Goal: Task Accomplishment & Management: Use online tool/utility

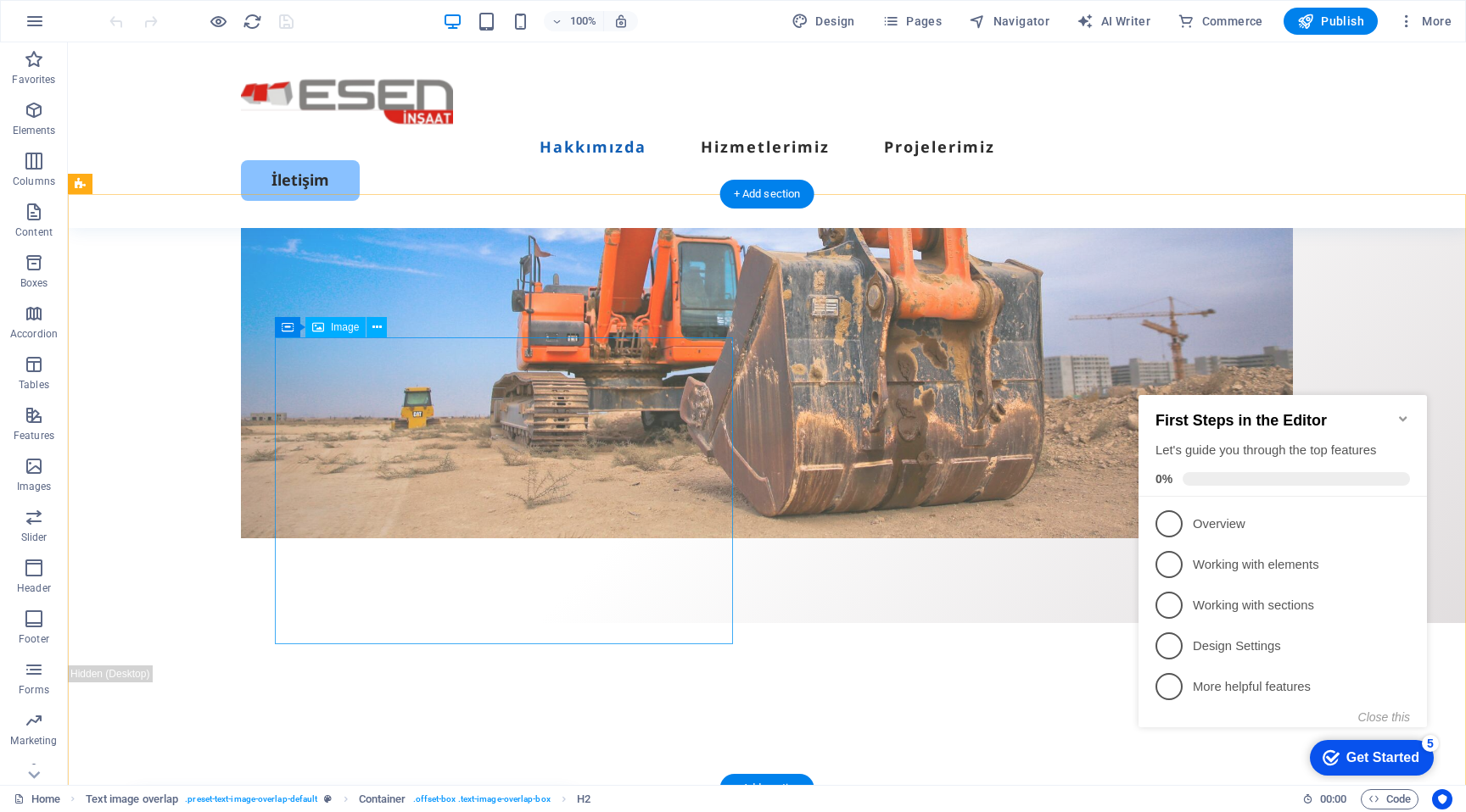
scroll to position [592, 0]
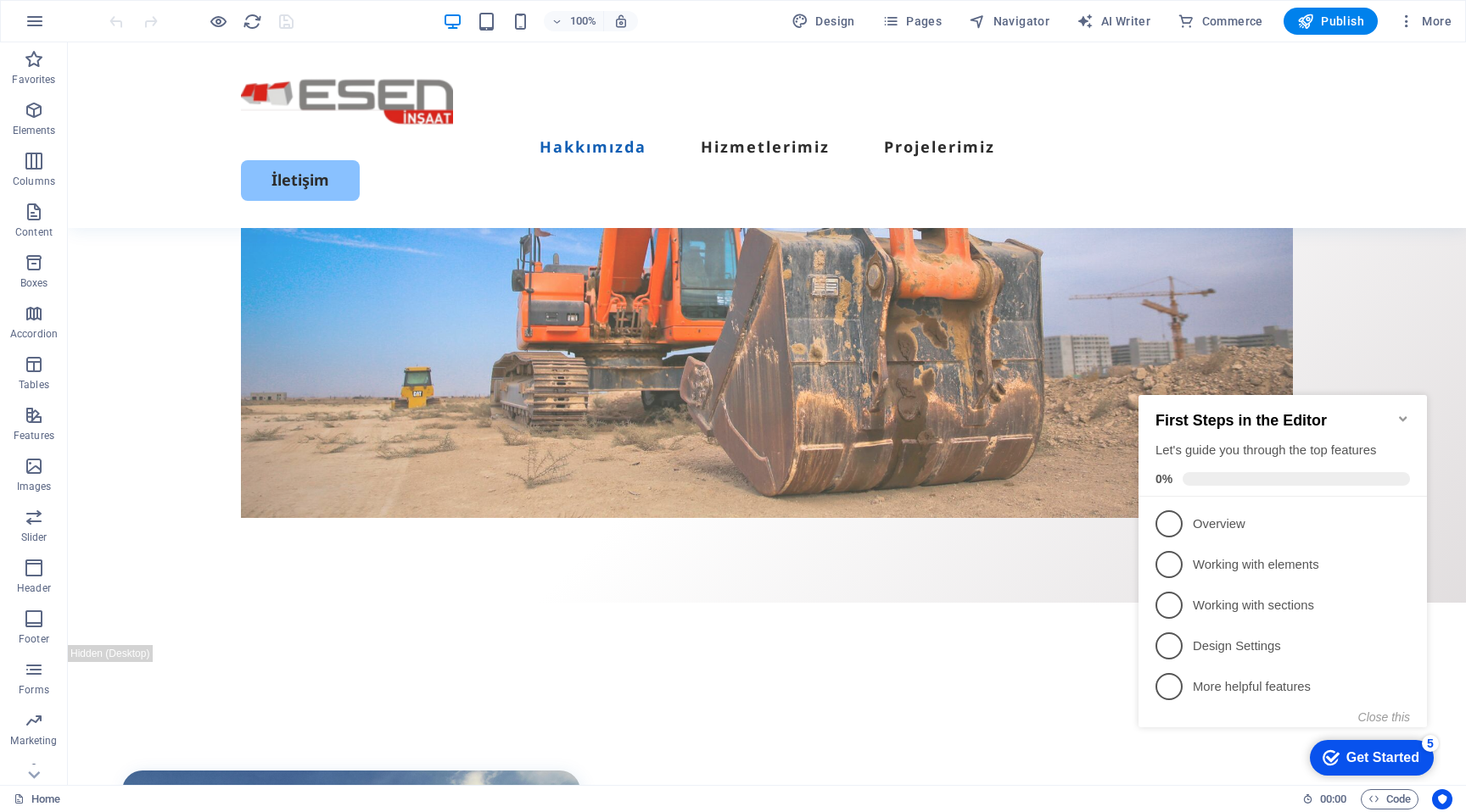
click at [1412, 411] on div "First Steps in the Editor Let's guide you through the top features 0%" at bounding box center [1282, 446] width 289 height 102
click at [1408, 412] on icon "Minimize checklist" at bounding box center [1403, 419] width 14 height 14
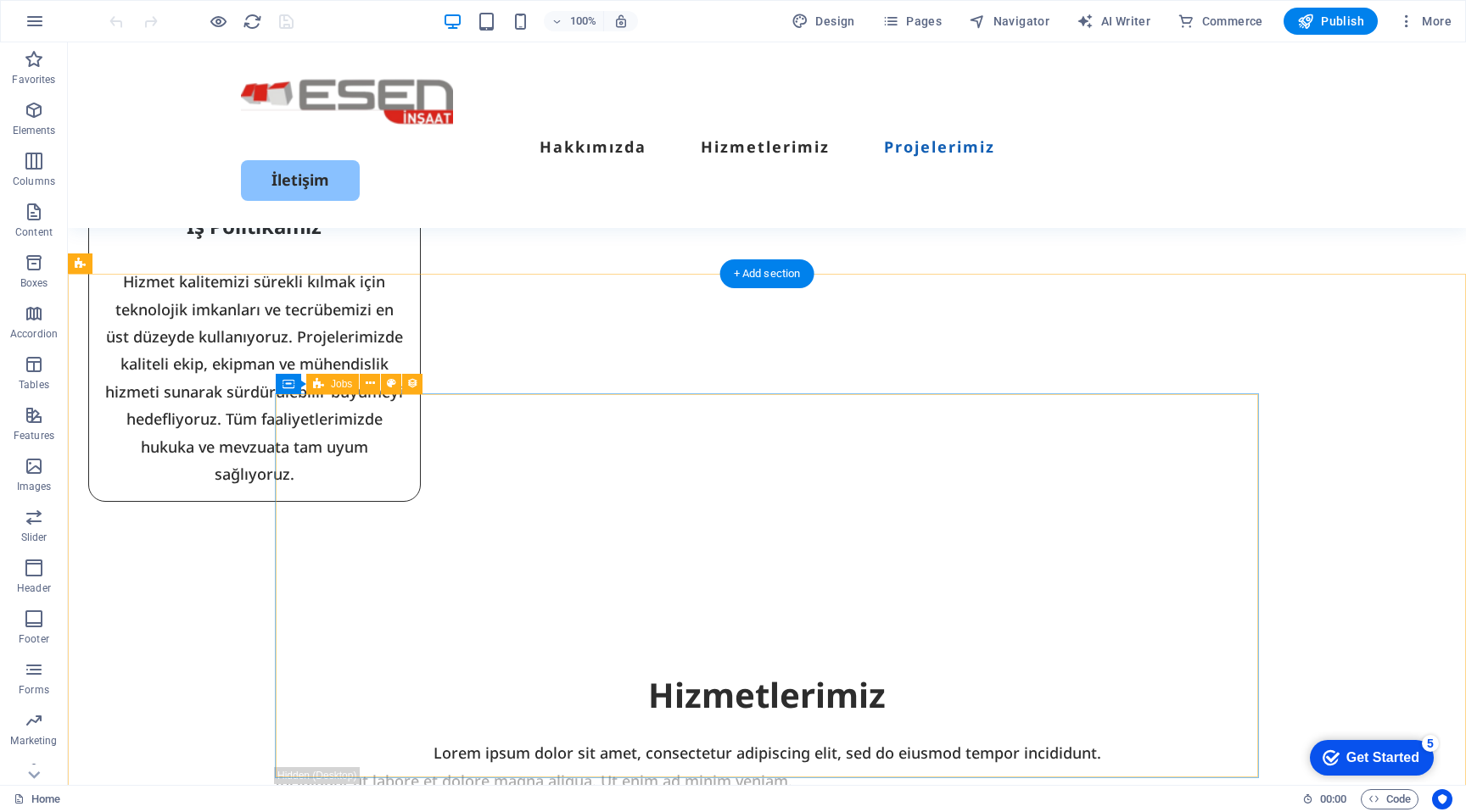
scroll to position [2726, 0]
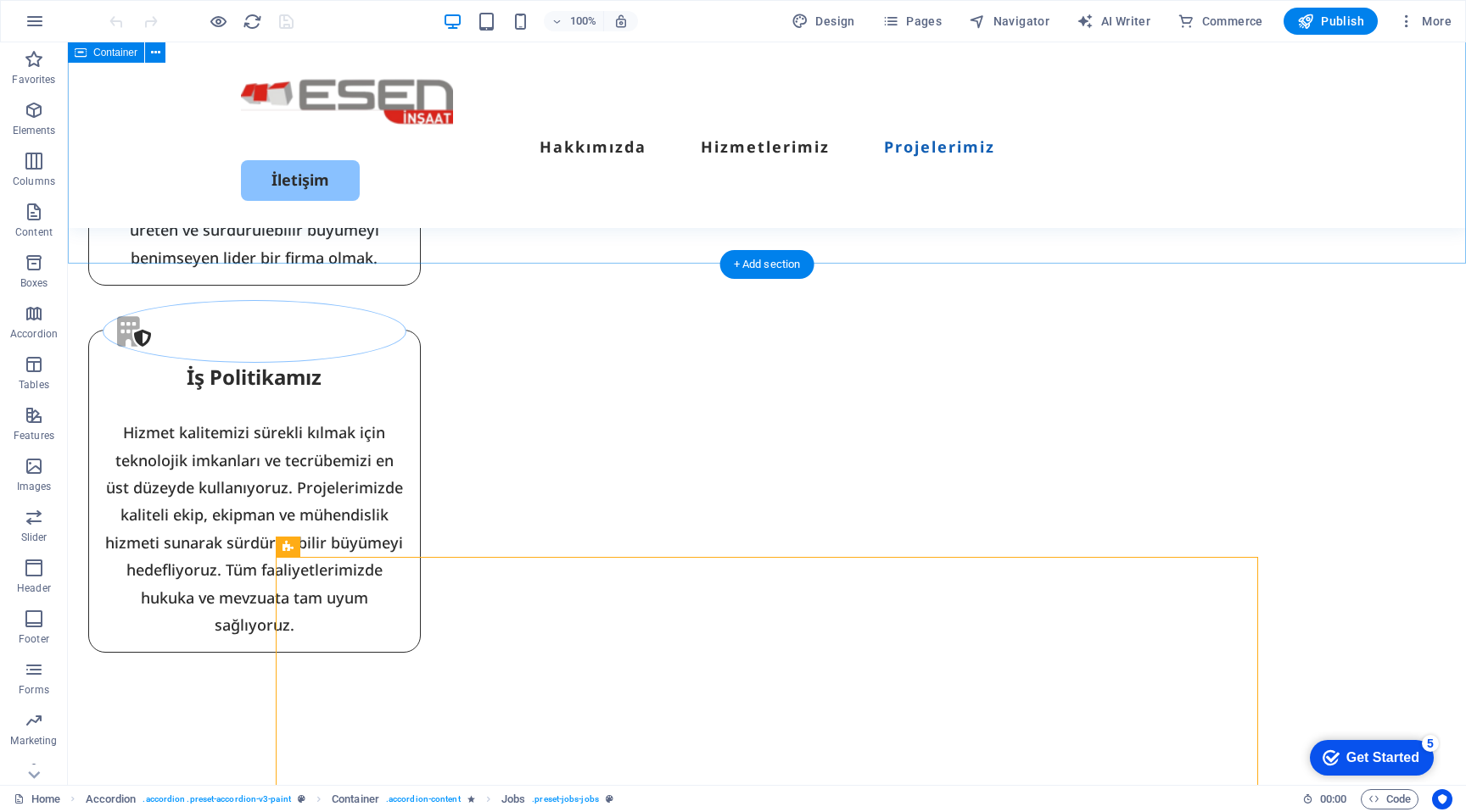
scroll to position [2530, 0]
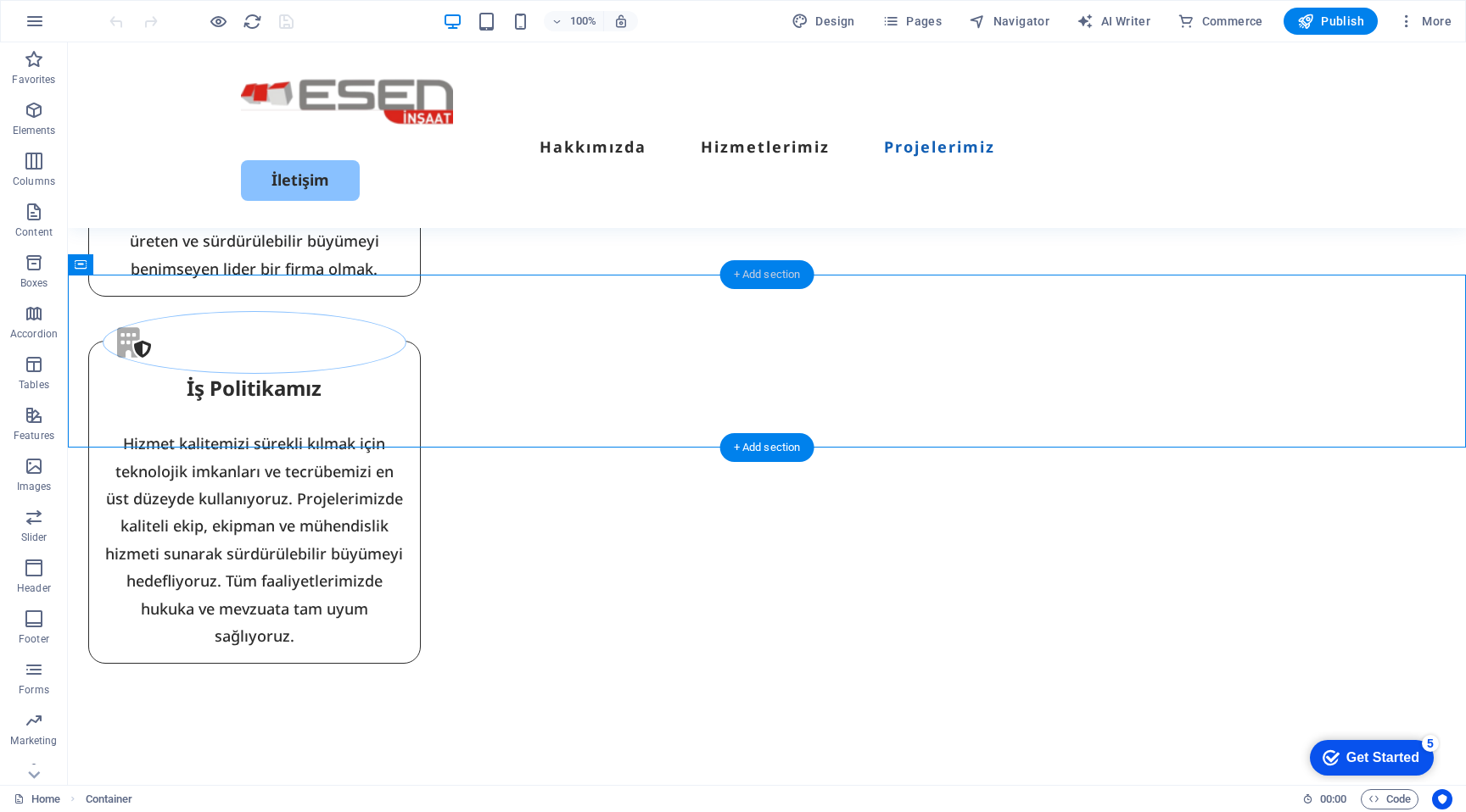
click at [756, 278] on div "+ Add section" at bounding box center [767, 275] width 94 height 29
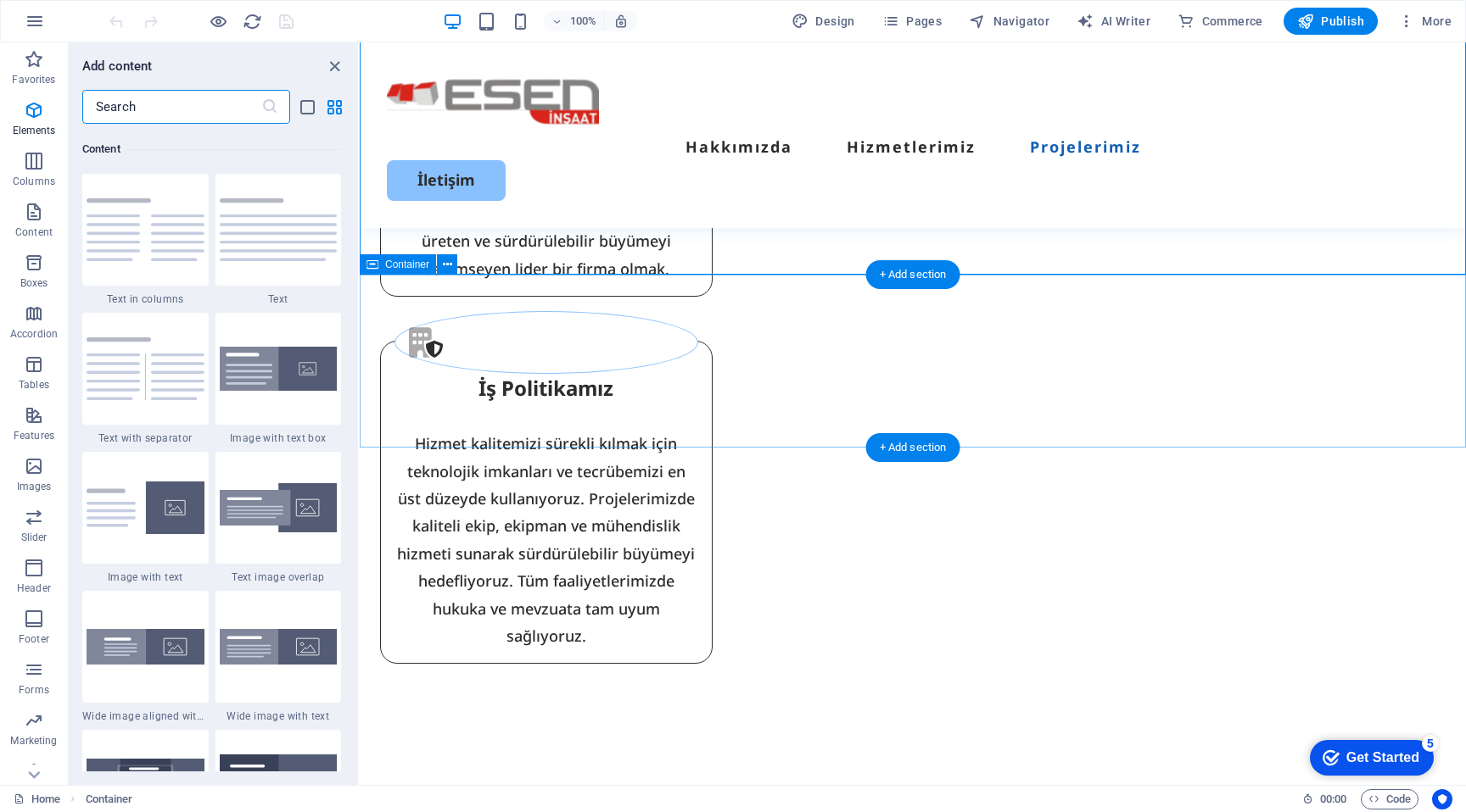
scroll to position [2968, 0]
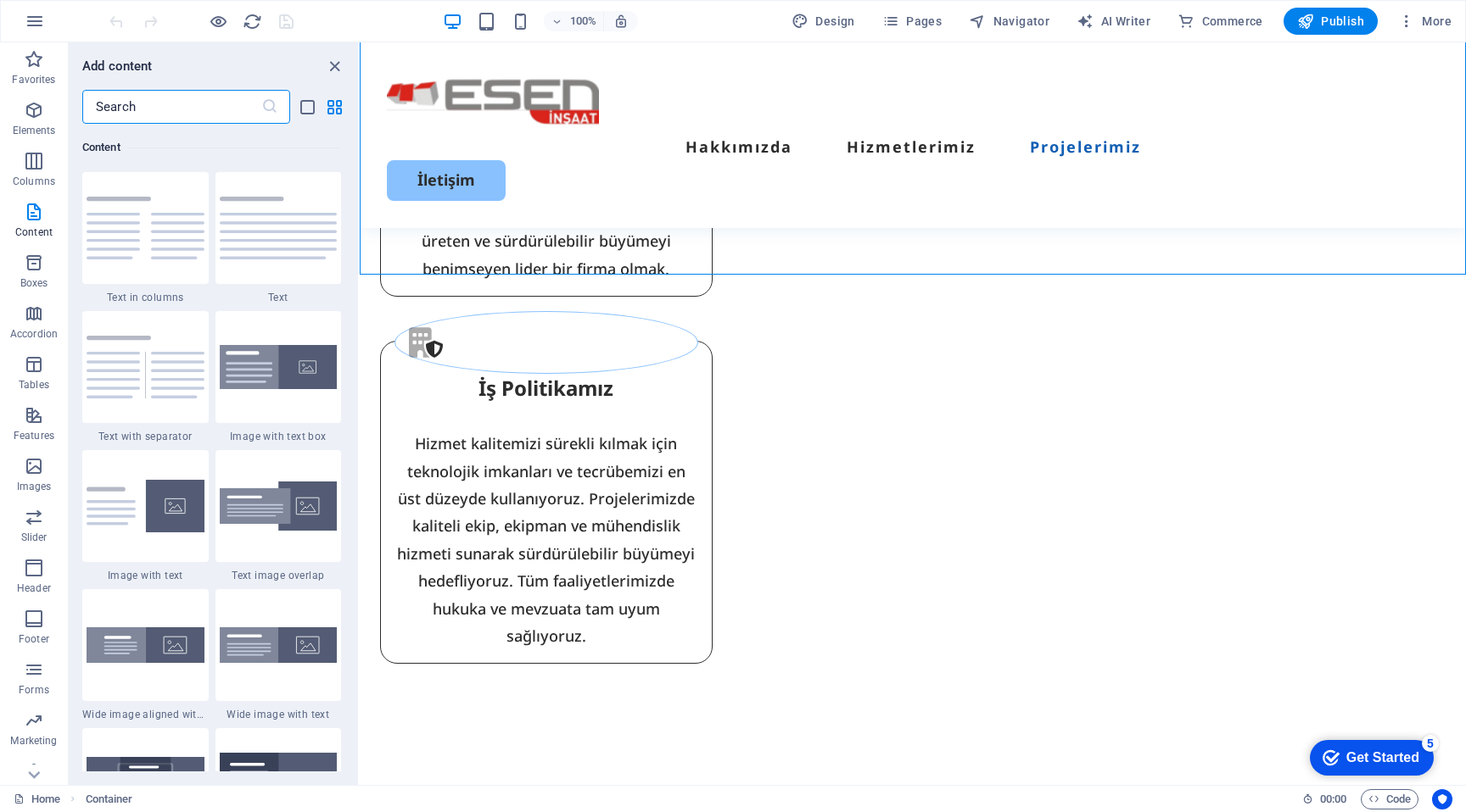
click at [209, 102] on input "text" at bounding box center [172, 107] width 179 height 34
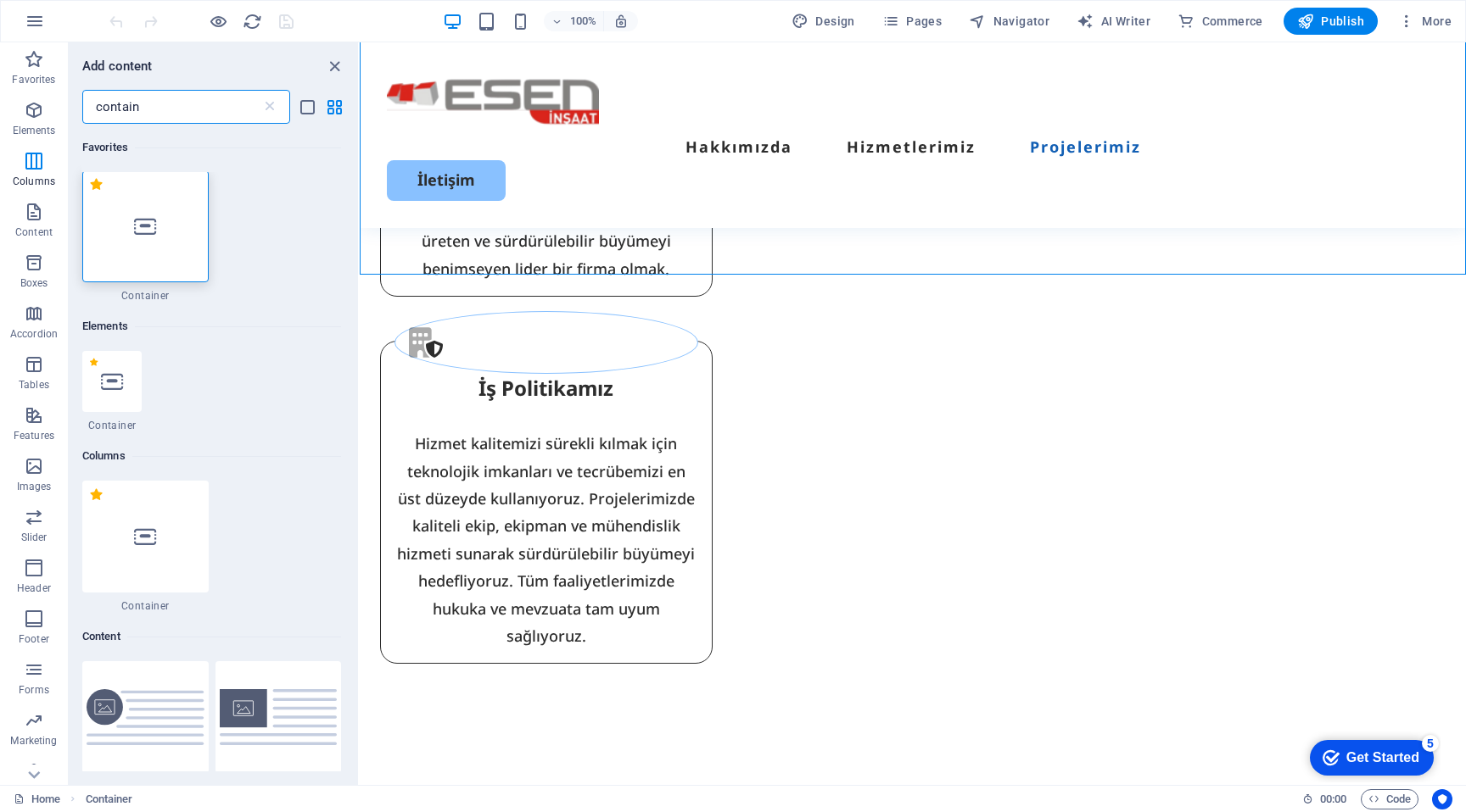
scroll to position [0, 0]
type input "contain"
click at [116, 201] on div at bounding box center [146, 228] width 126 height 112
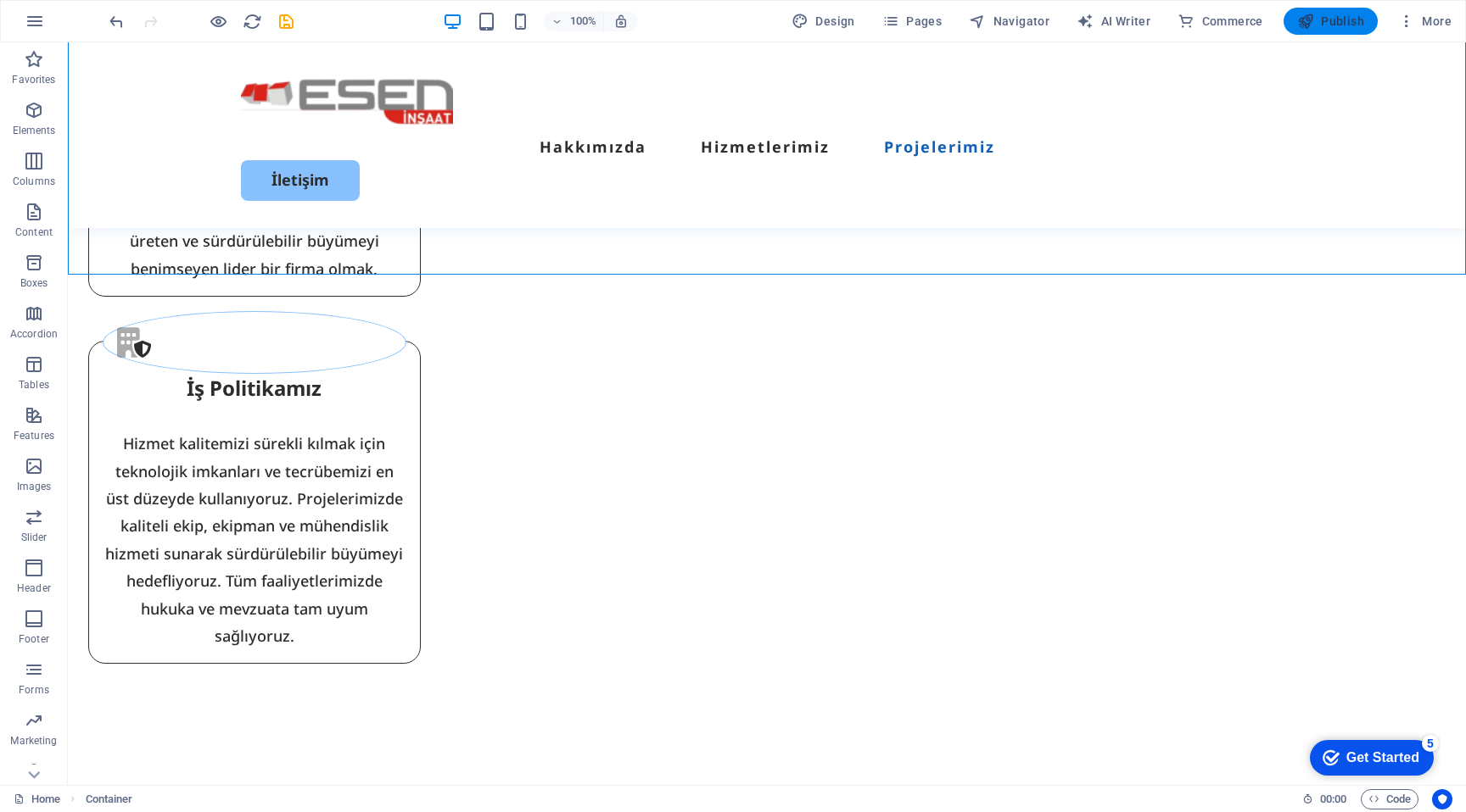
click at [1305, 21] on icon "button" at bounding box center [1305, 21] width 17 height 17
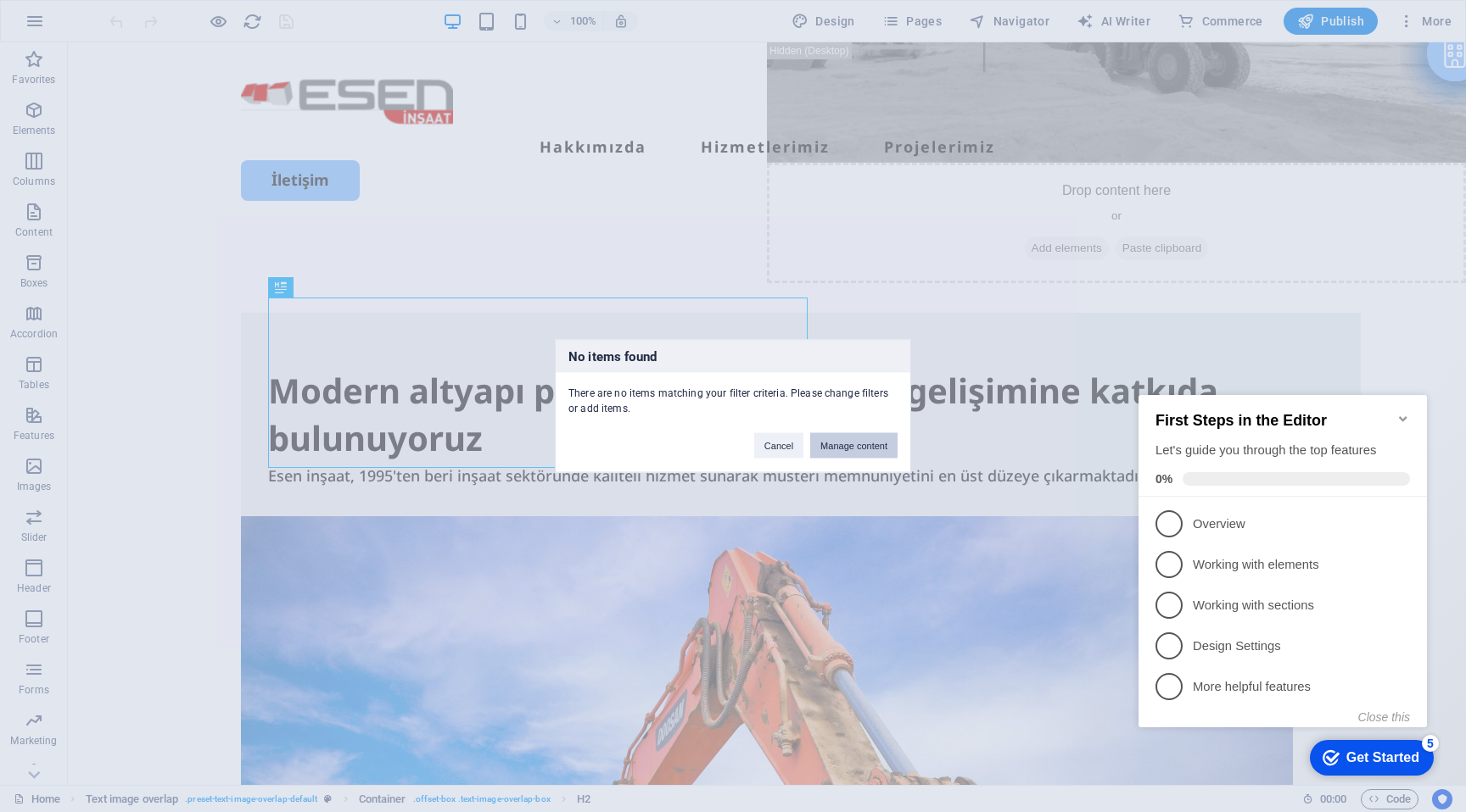
click at [872, 444] on button "Manage content" at bounding box center [854, 445] width 87 height 25
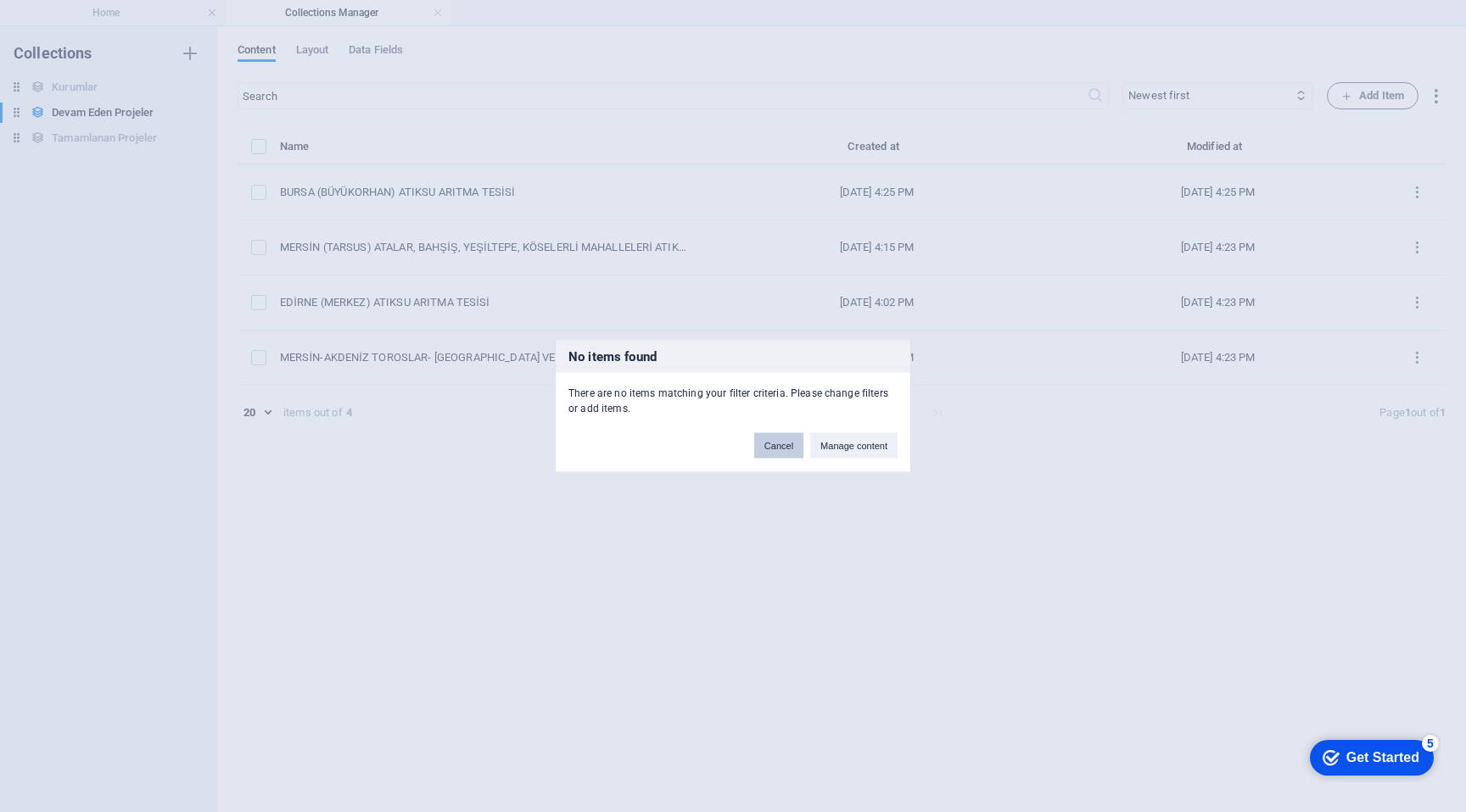
click at [785, 449] on button "Cancel" at bounding box center [778, 445] width 49 height 25
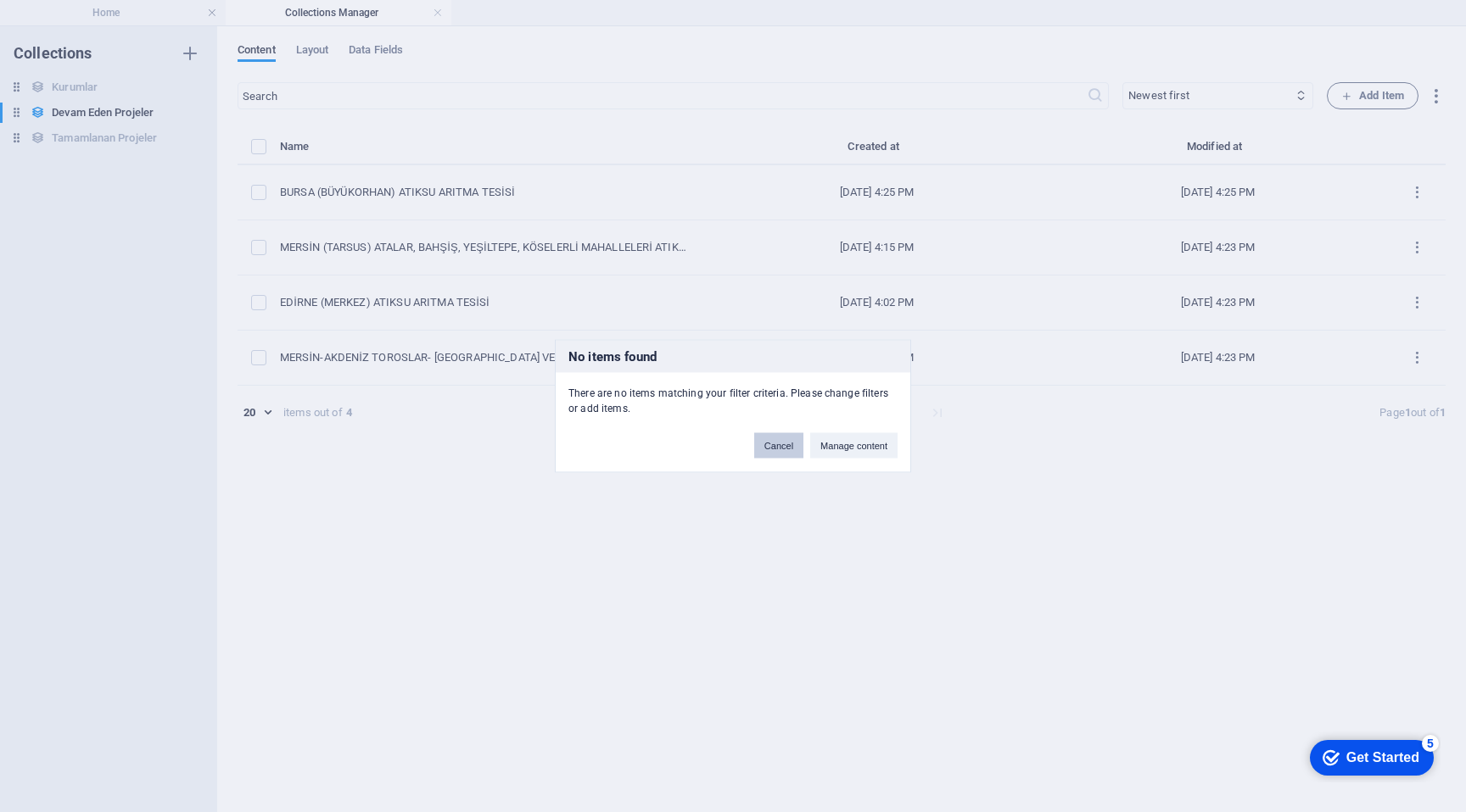
click at [777, 439] on button "Cancel" at bounding box center [778, 445] width 49 height 25
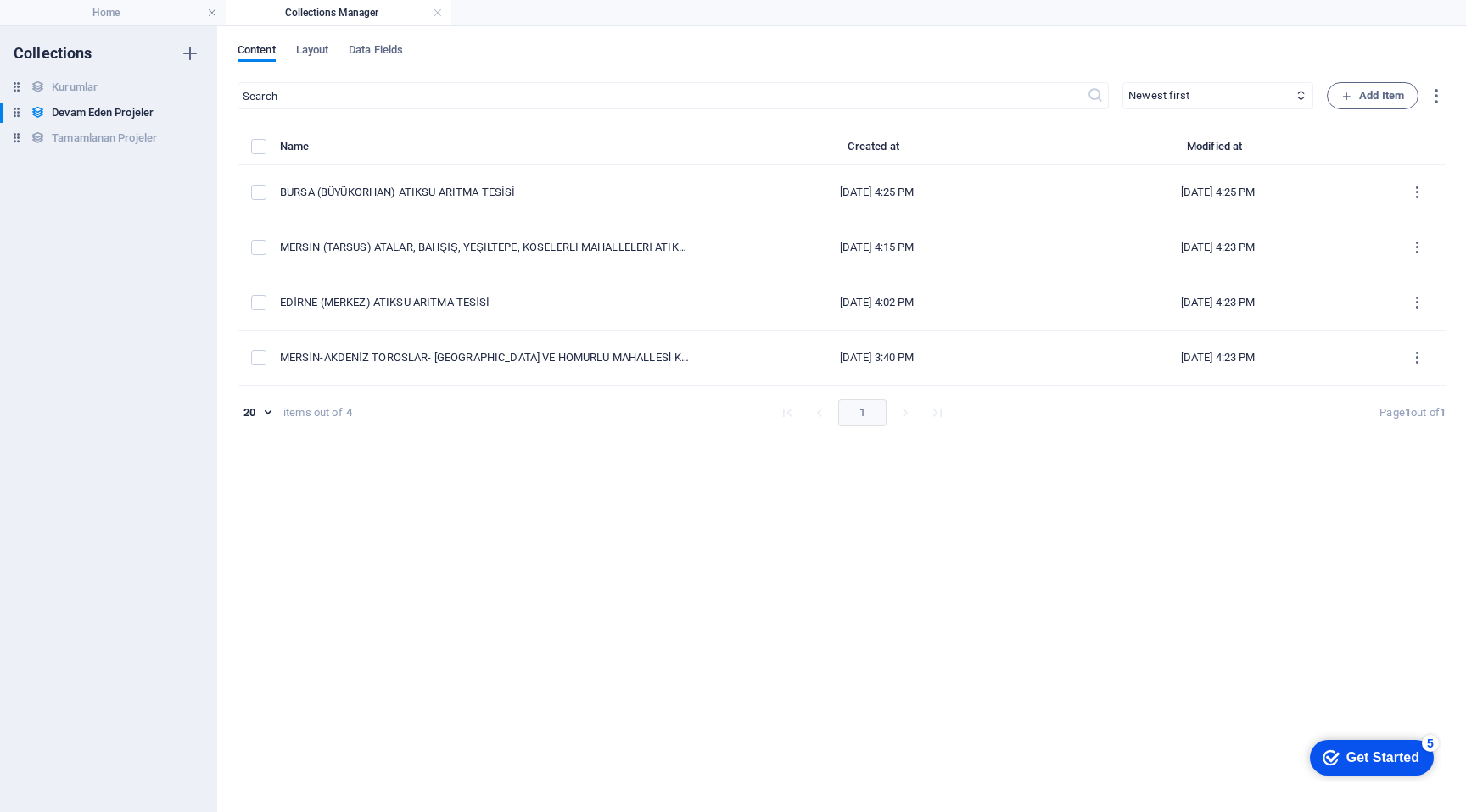
click at [777, 439] on div "Name Created at Modified at BURSA (BÜYÜKORHAN) ATIKSU ARITMA TESİSİ Sep 6, 2025…" at bounding box center [841, 288] width 1208 height 303
click at [436, 6] on link at bounding box center [437, 12] width 10 height 16
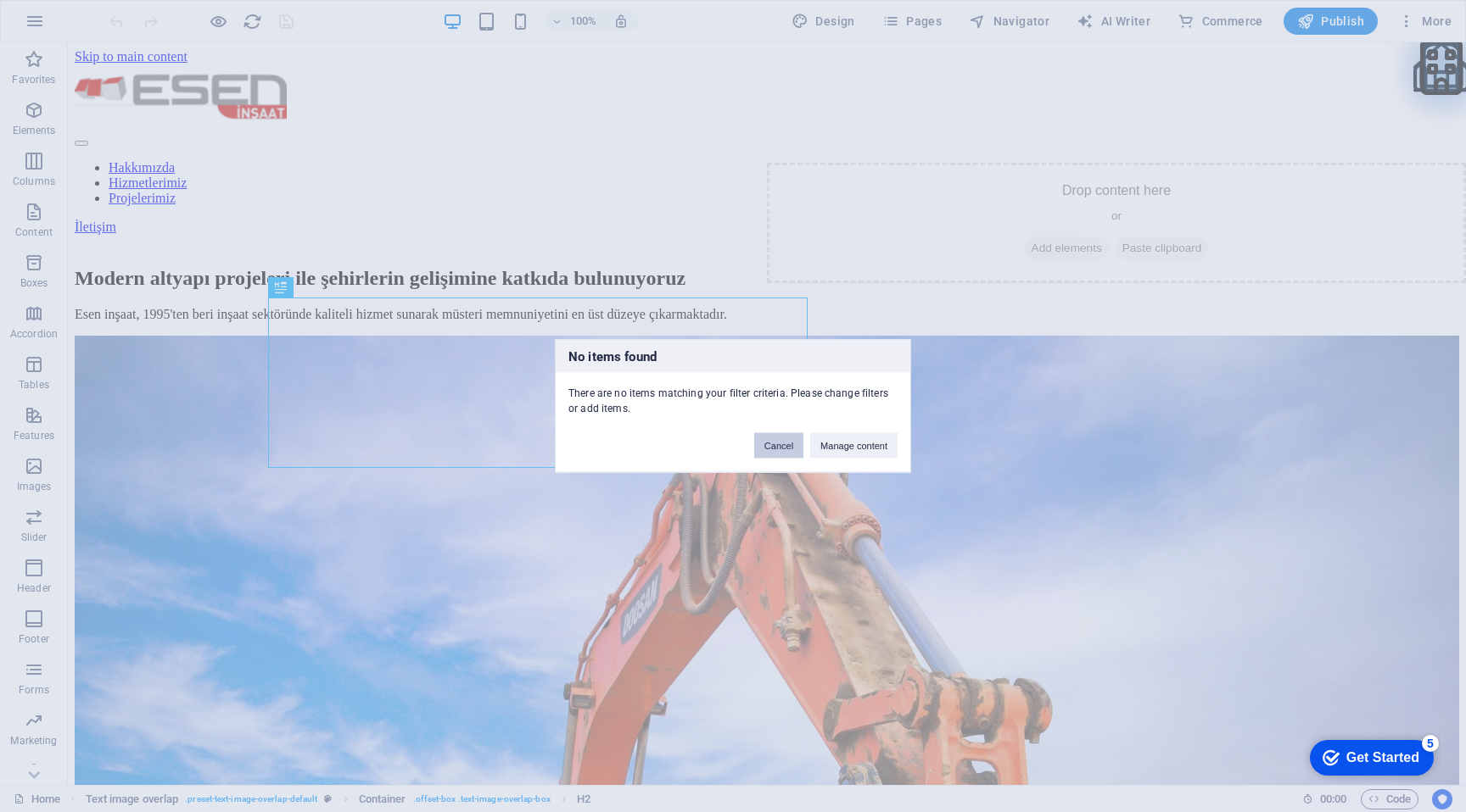
click at [786, 448] on button "Cancel" at bounding box center [778, 445] width 49 height 25
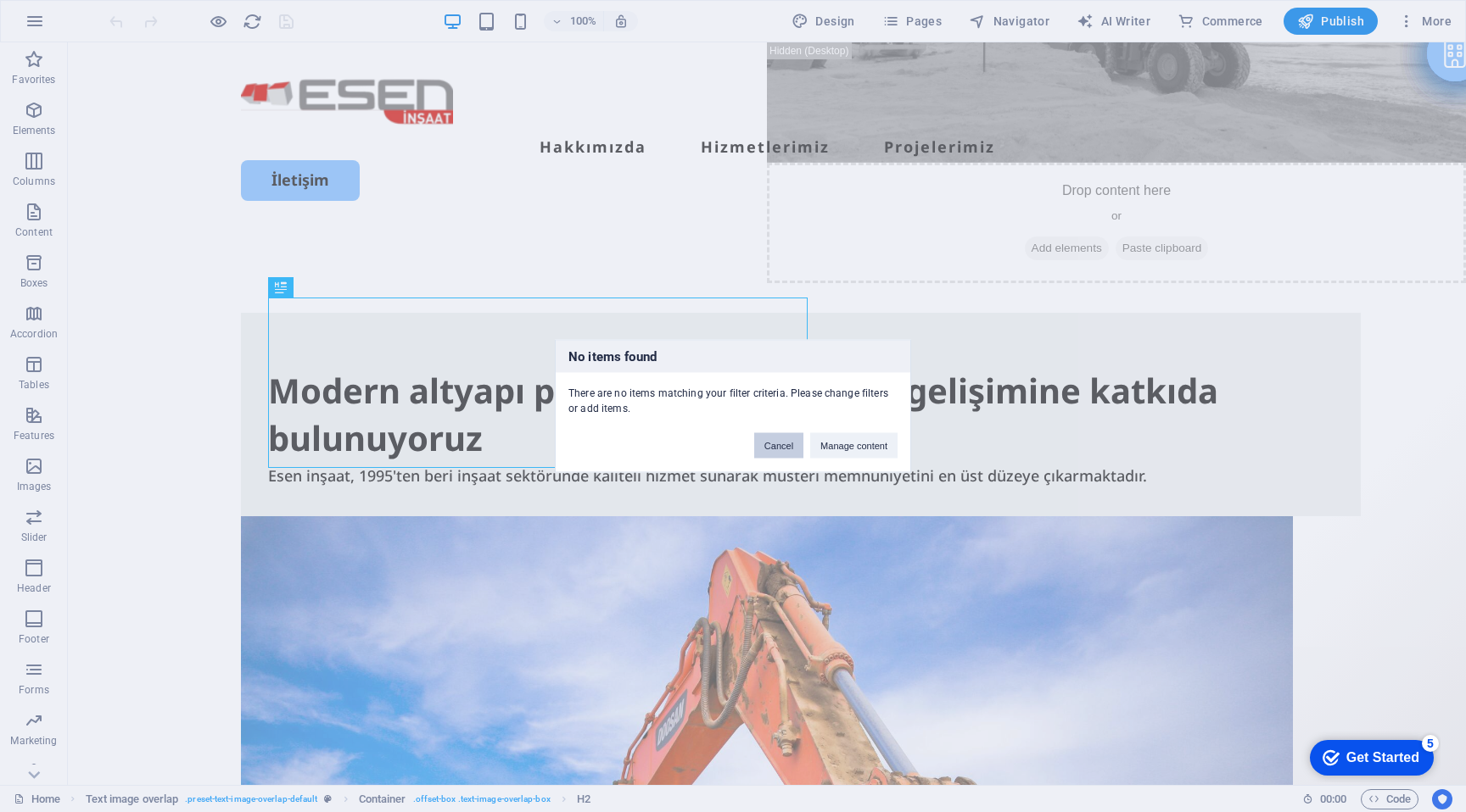
click at [777, 454] on button "Cancel" at bounding box center [778, 445] width 49 height 25
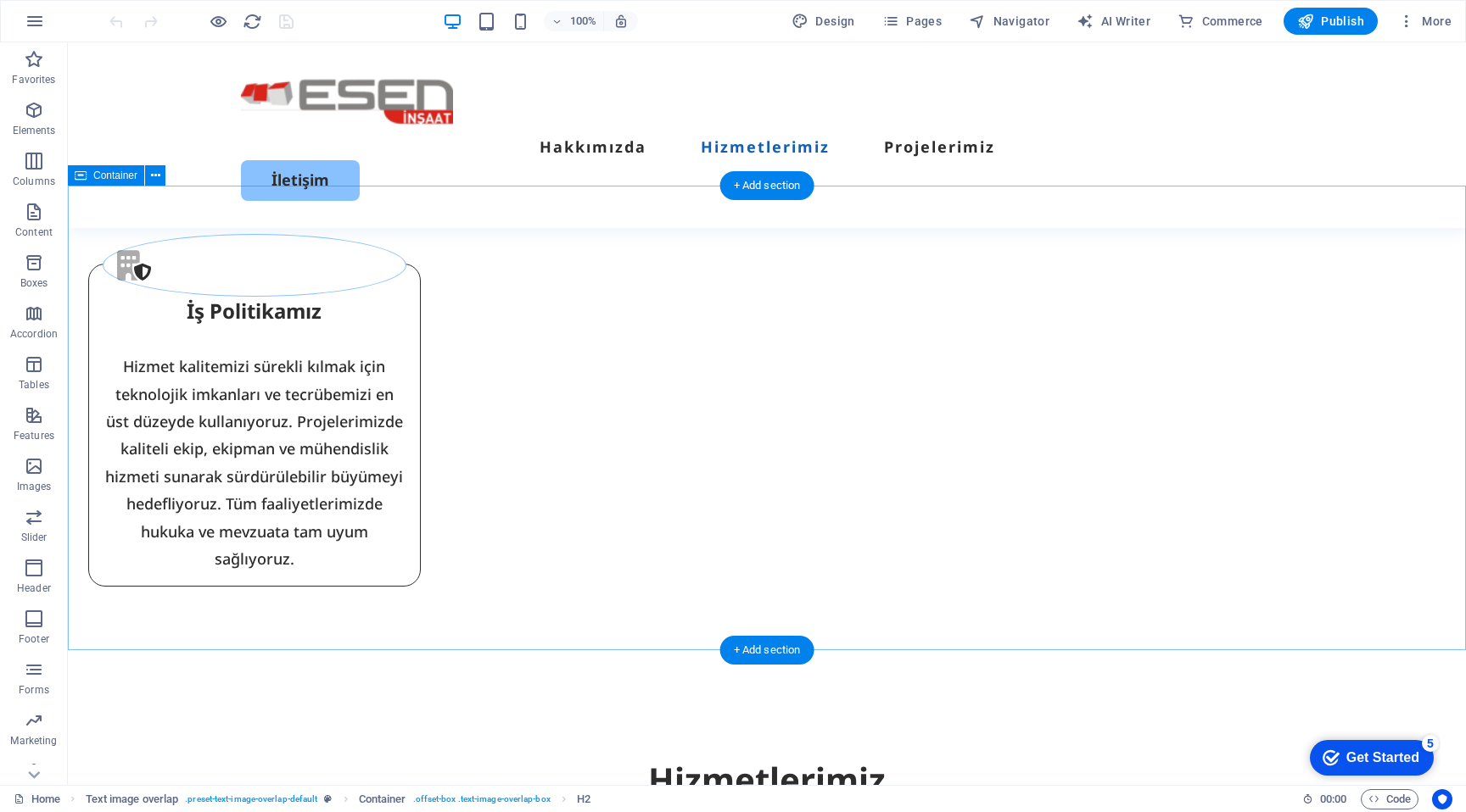
scroll to position [2650, 0]
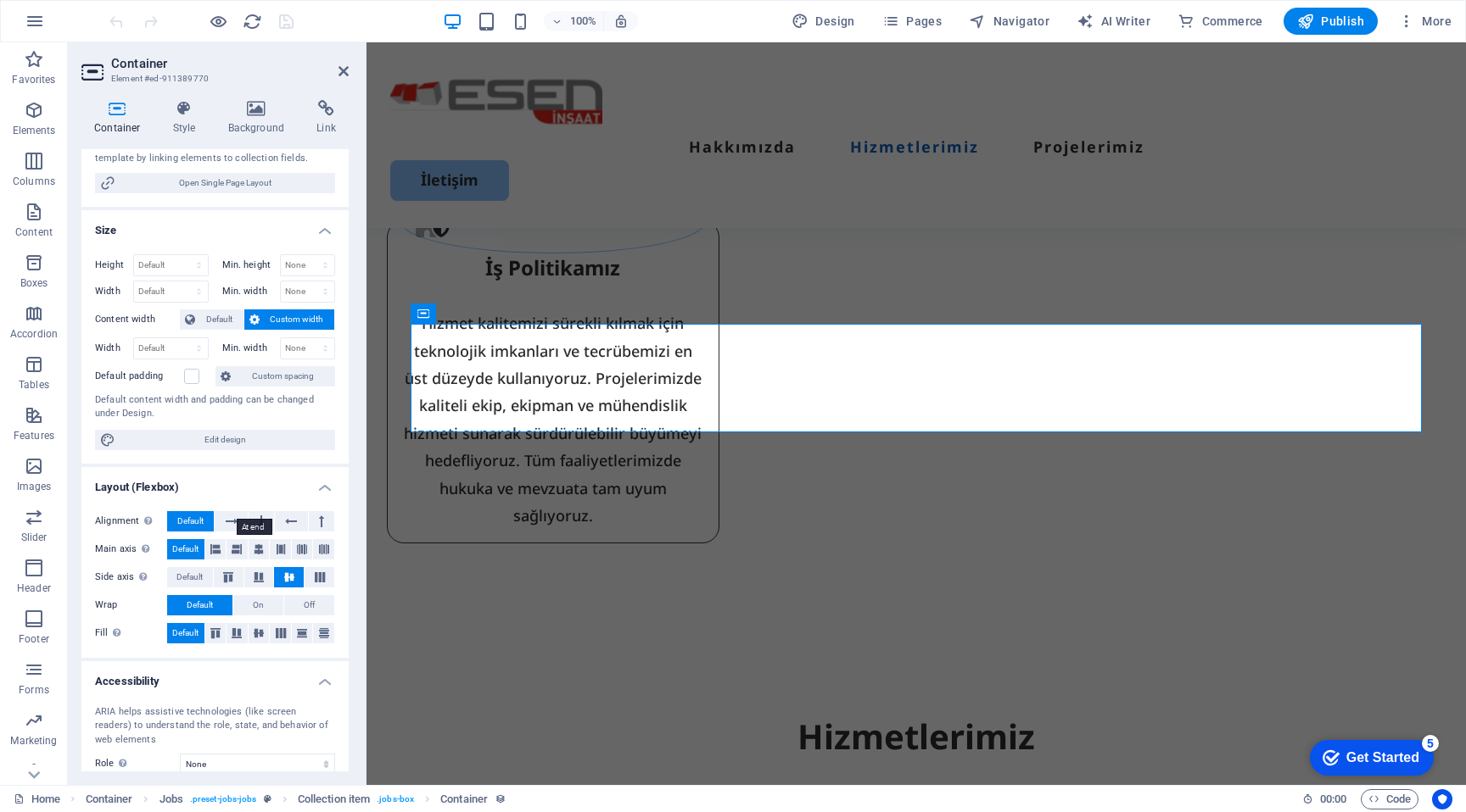
scroll to position [0, 0]
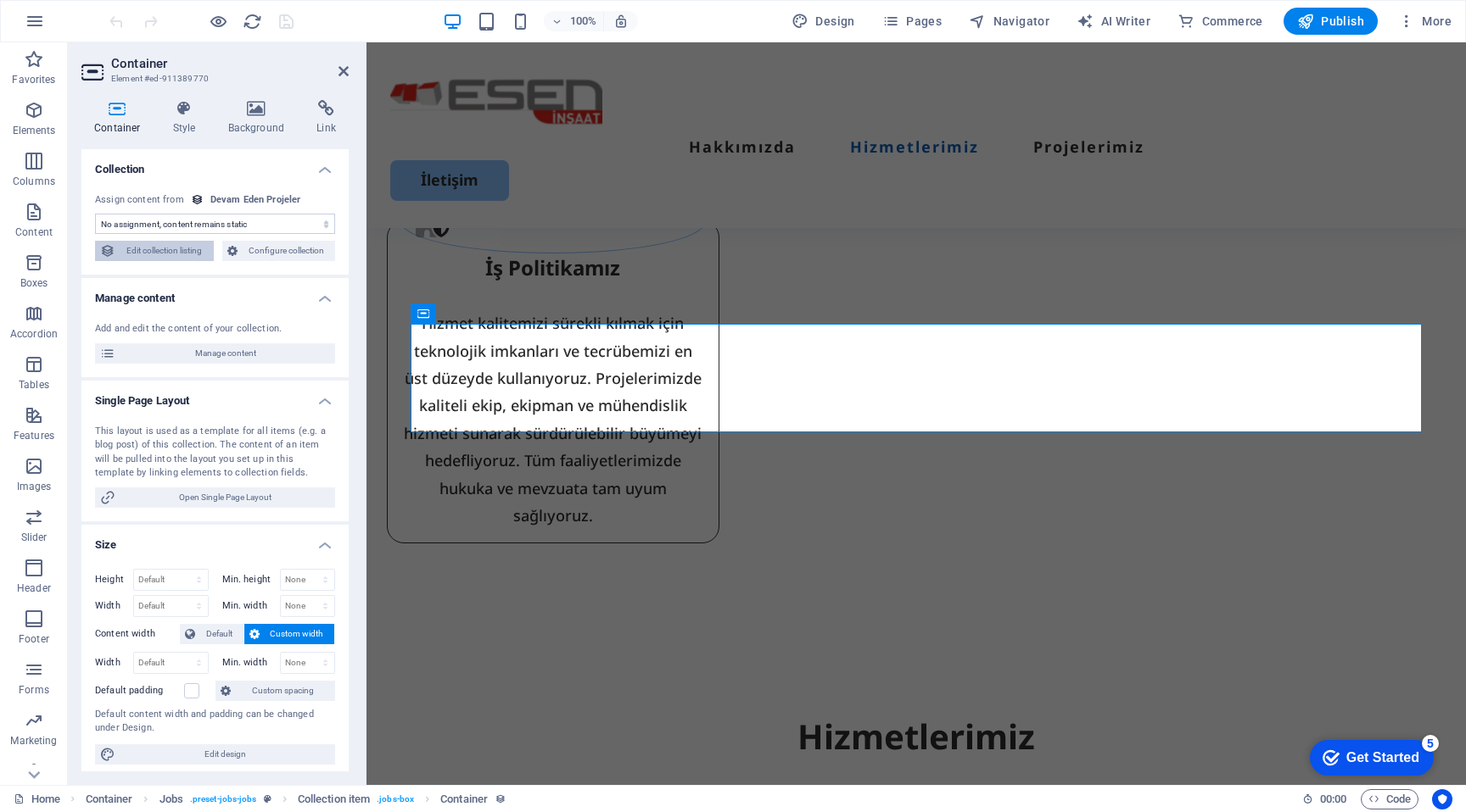
click at [181, 255] on span "Edit collection listing" at bounding box center [164, 251] width 88 height 20
select select "columns.publishing_date_DESC"
select select
select select "columns.publishing_date"
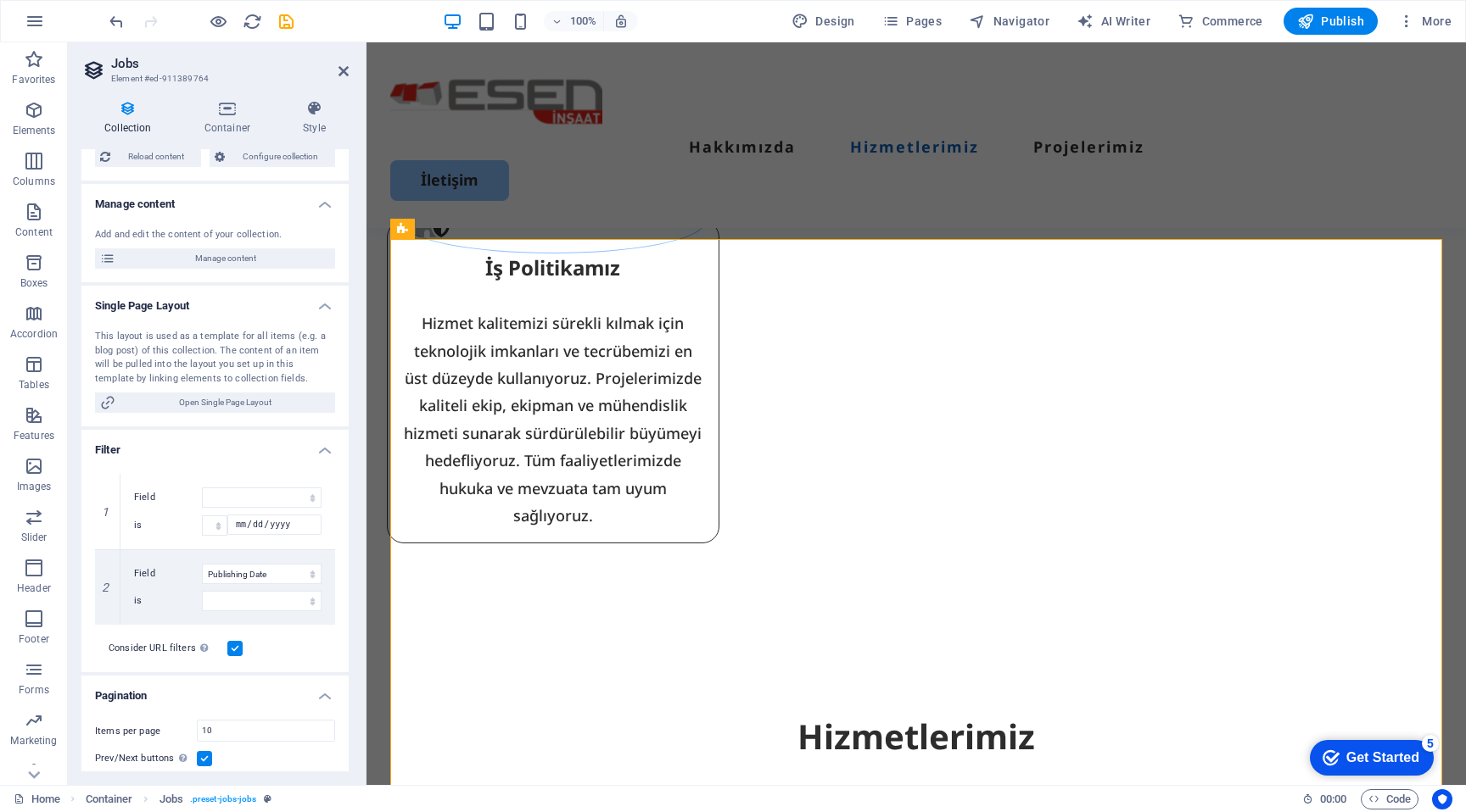
scroll to position [127, 0]
click at [105, 507] on icon at bounding box center [108, 512] width 9 height 12
select select "columns.publishing_date"
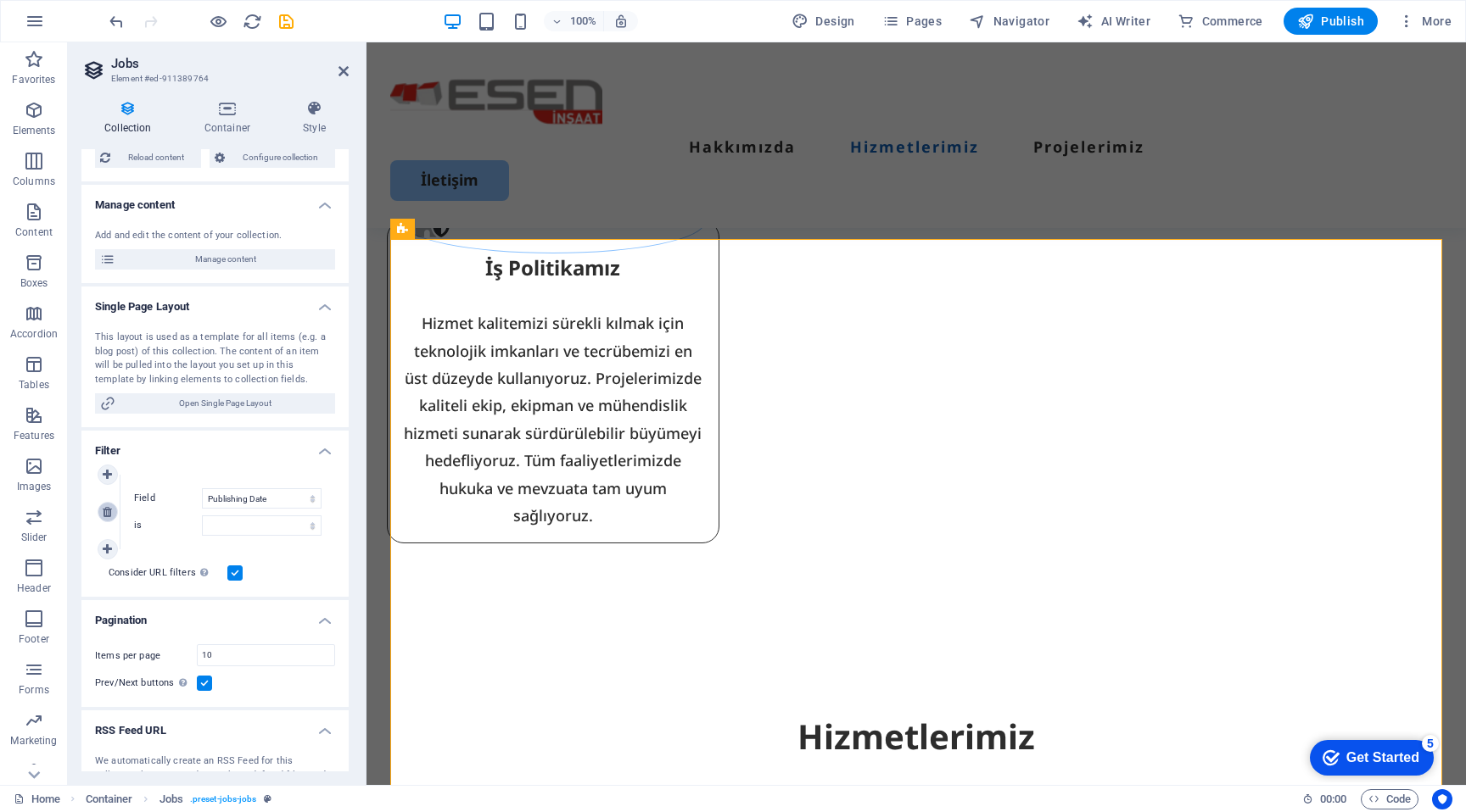
click at [105, 507] on icon at bounding box center [108, 512] width 9 height 12
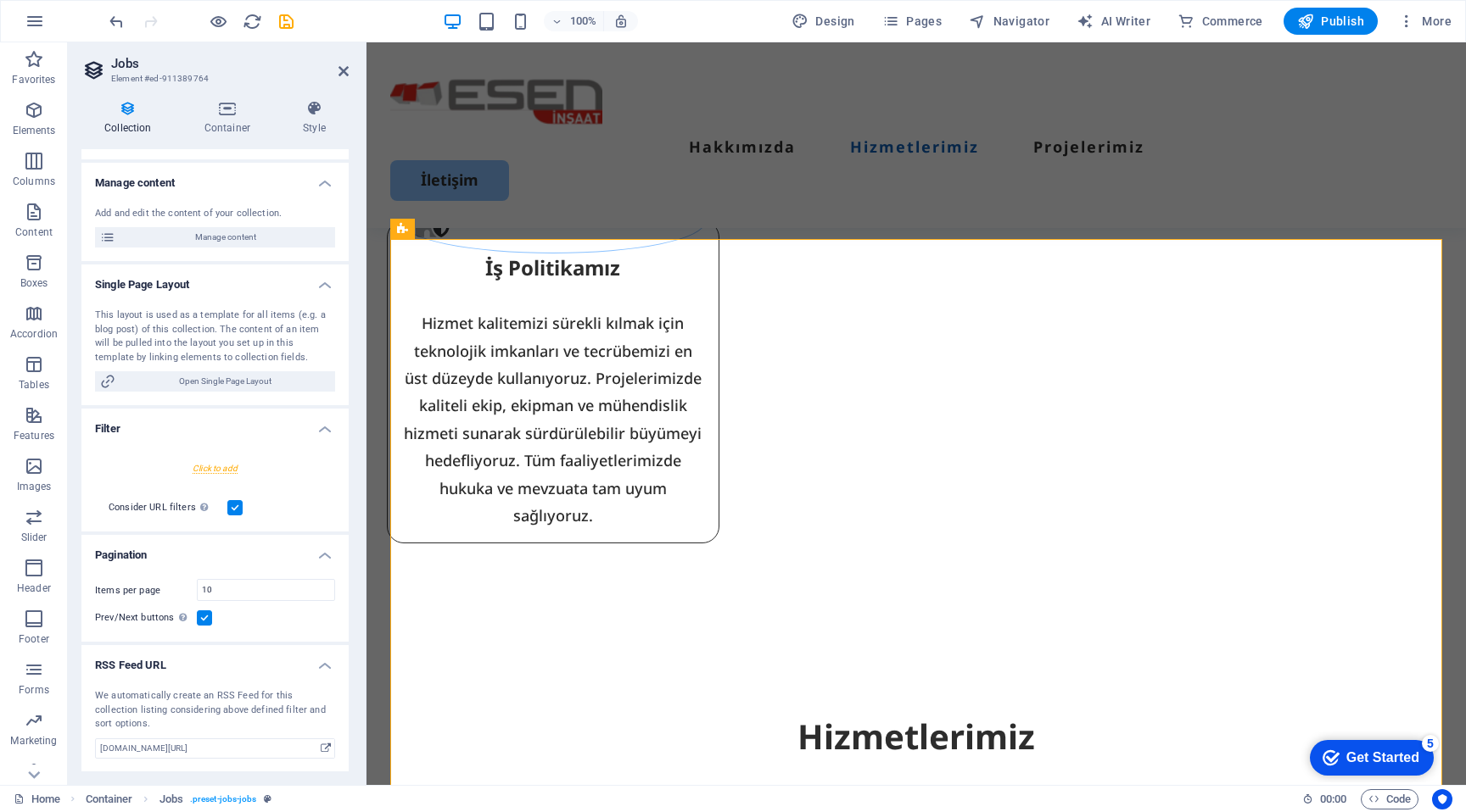
scroll to position [0, 0]
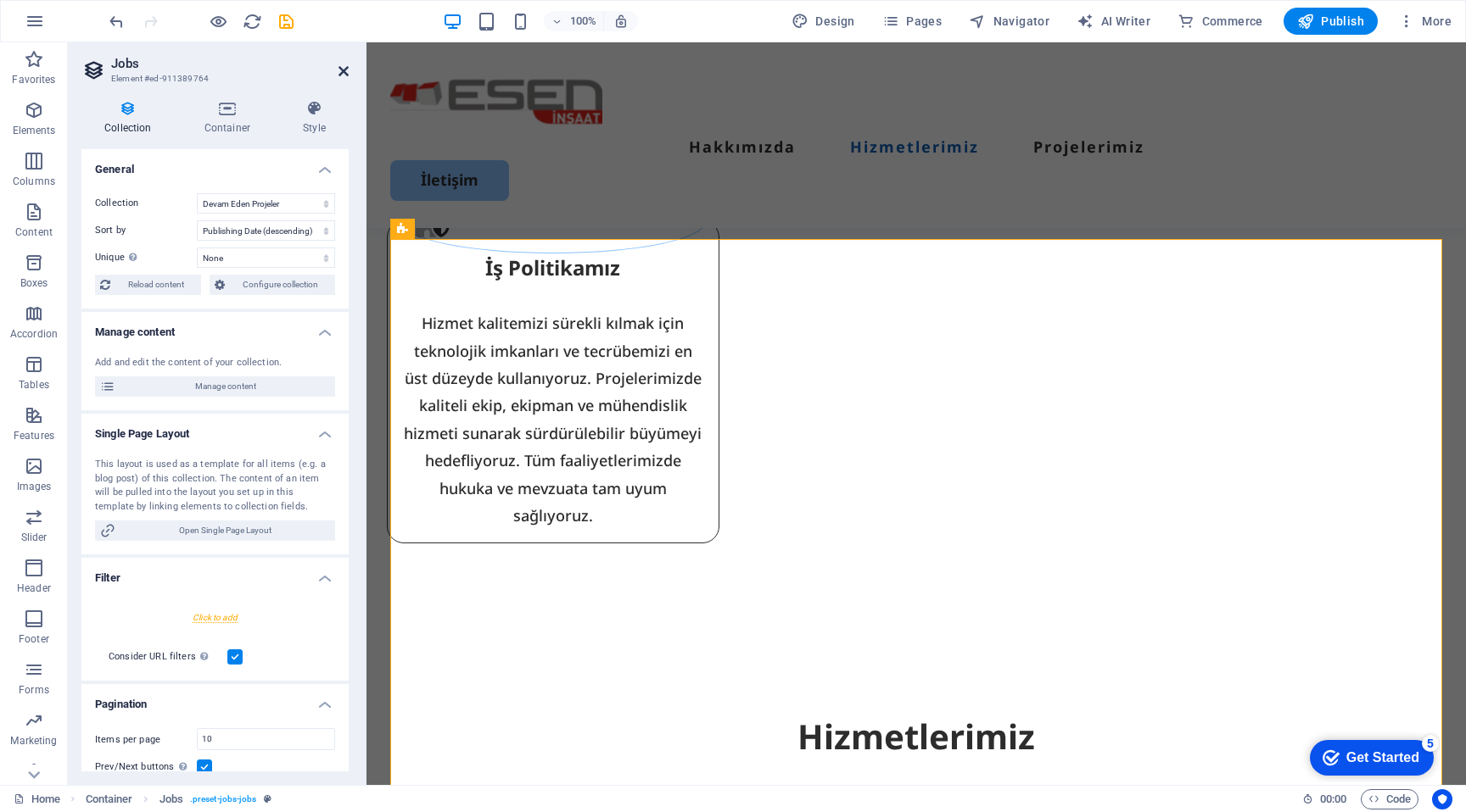
click at [344, 70] on icon at bounding box center [344, 71] width 10 height 14
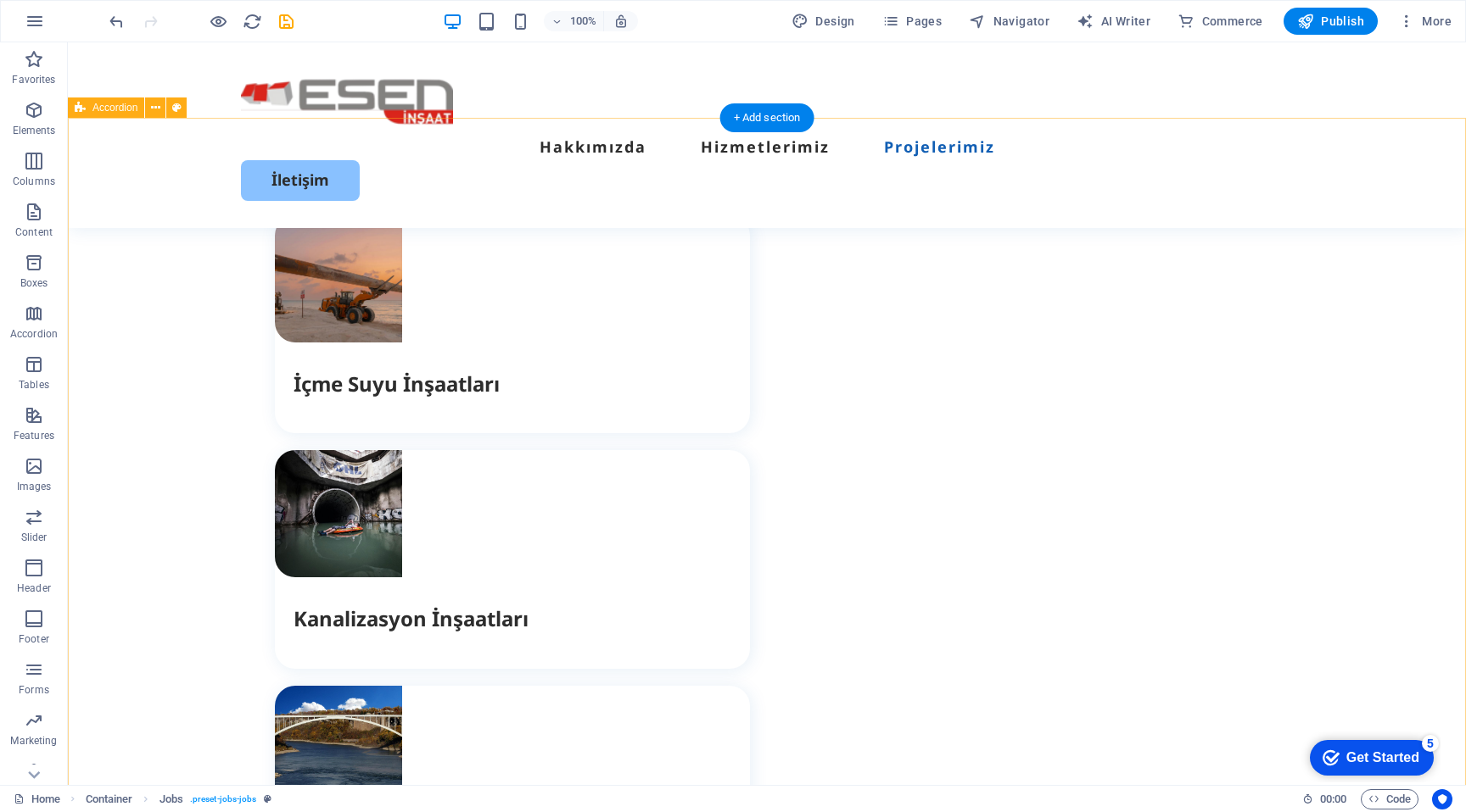
scroll to position [3601, 0]
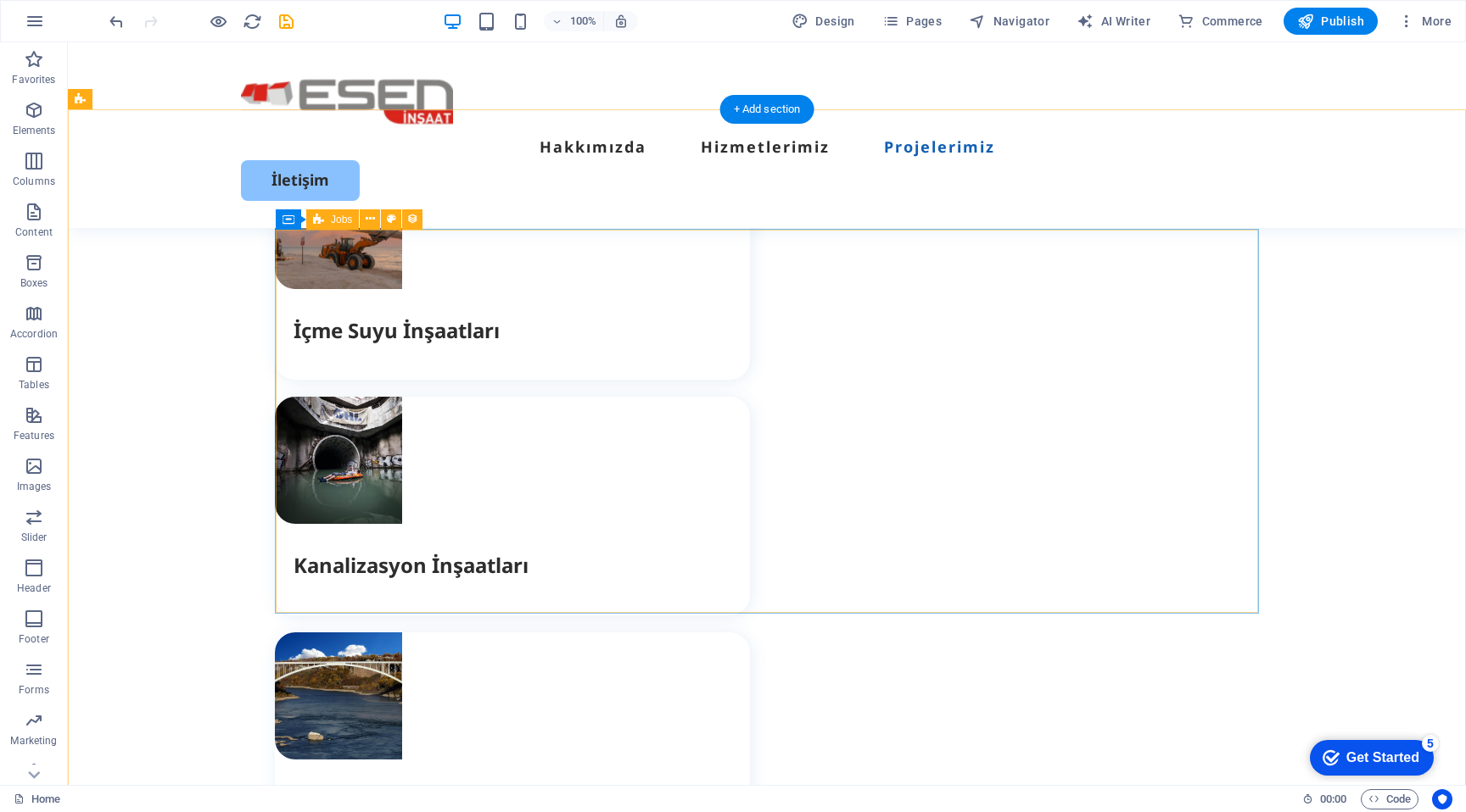
select select "columns.publishing_date_DESC"
select select "columns.tamamlandi"
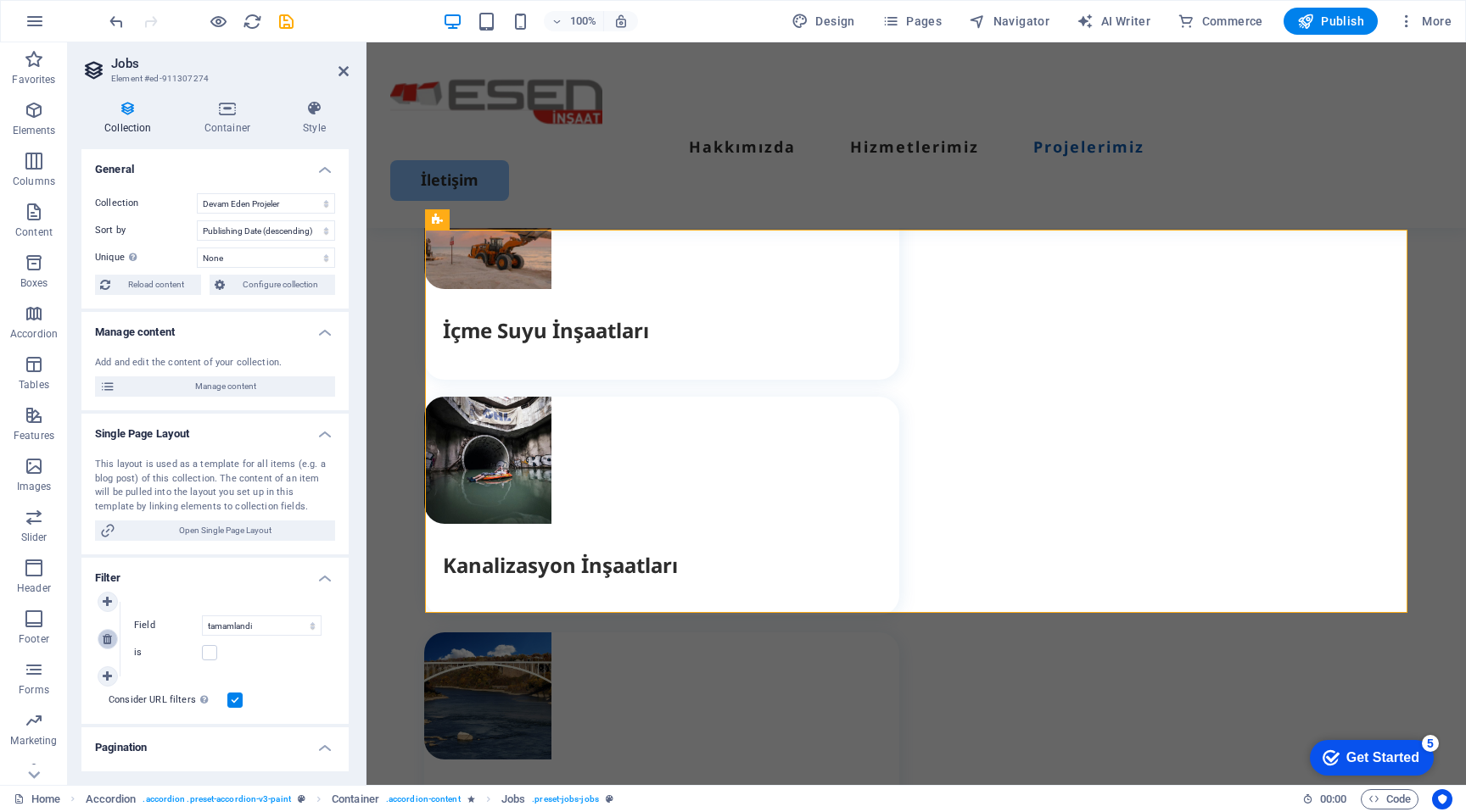
click at [109, 647] on link at bounding box center [108, 639] width 20 height 20
select select "columns.publishing_date_DESC"
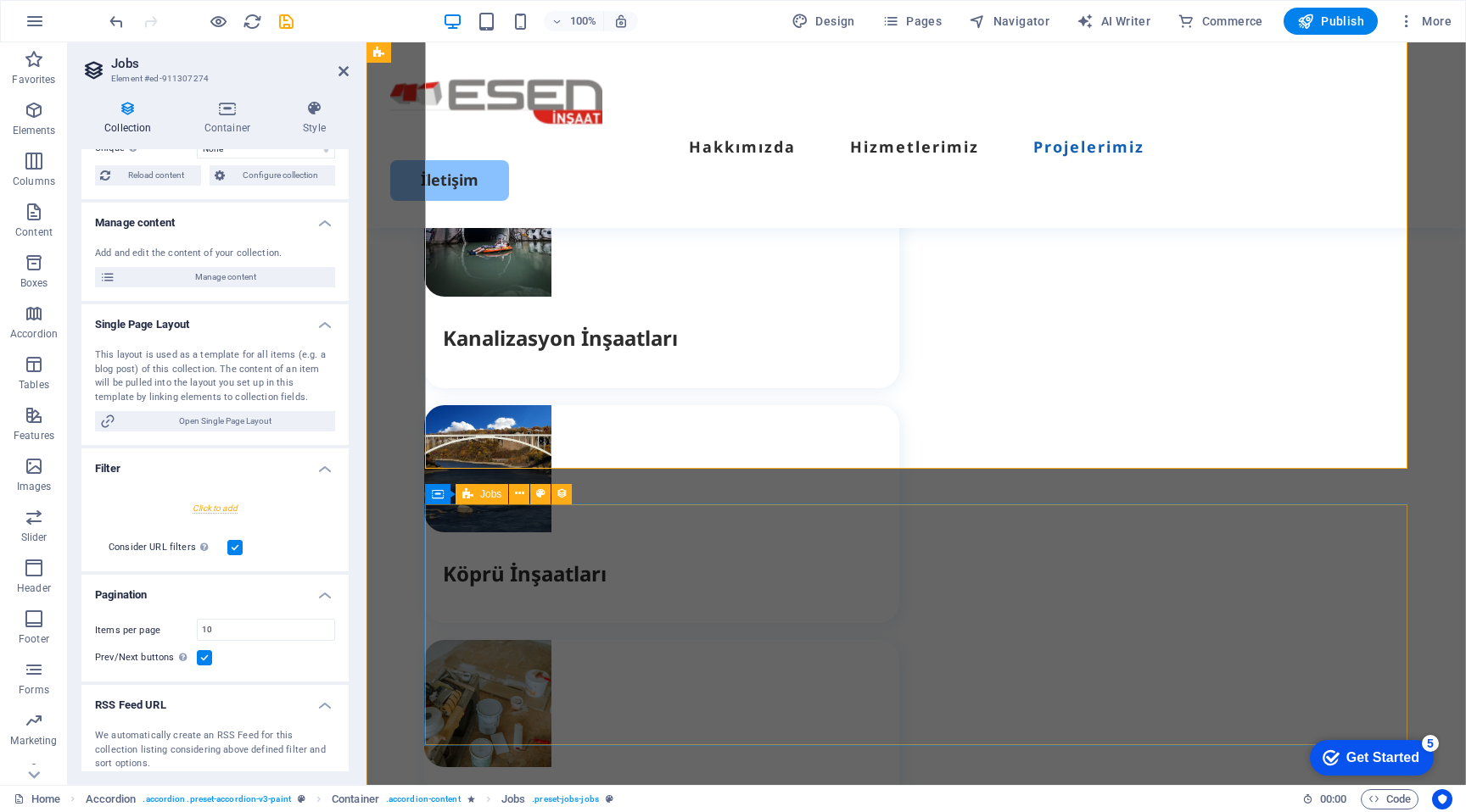
scroll to position [3850, 0]
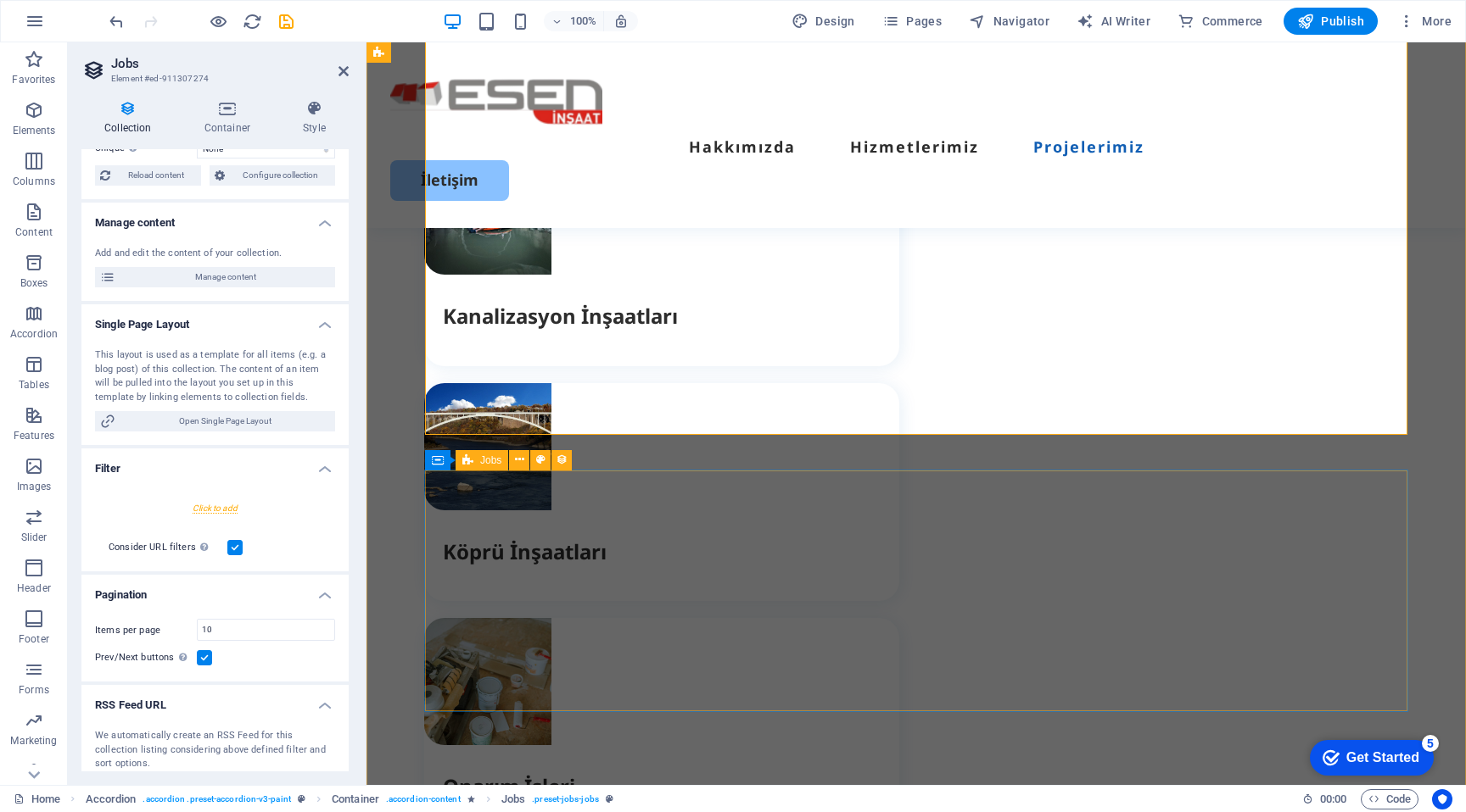
select select "columns.publishing_date_DESC"
select select "columns.tamamlandi"
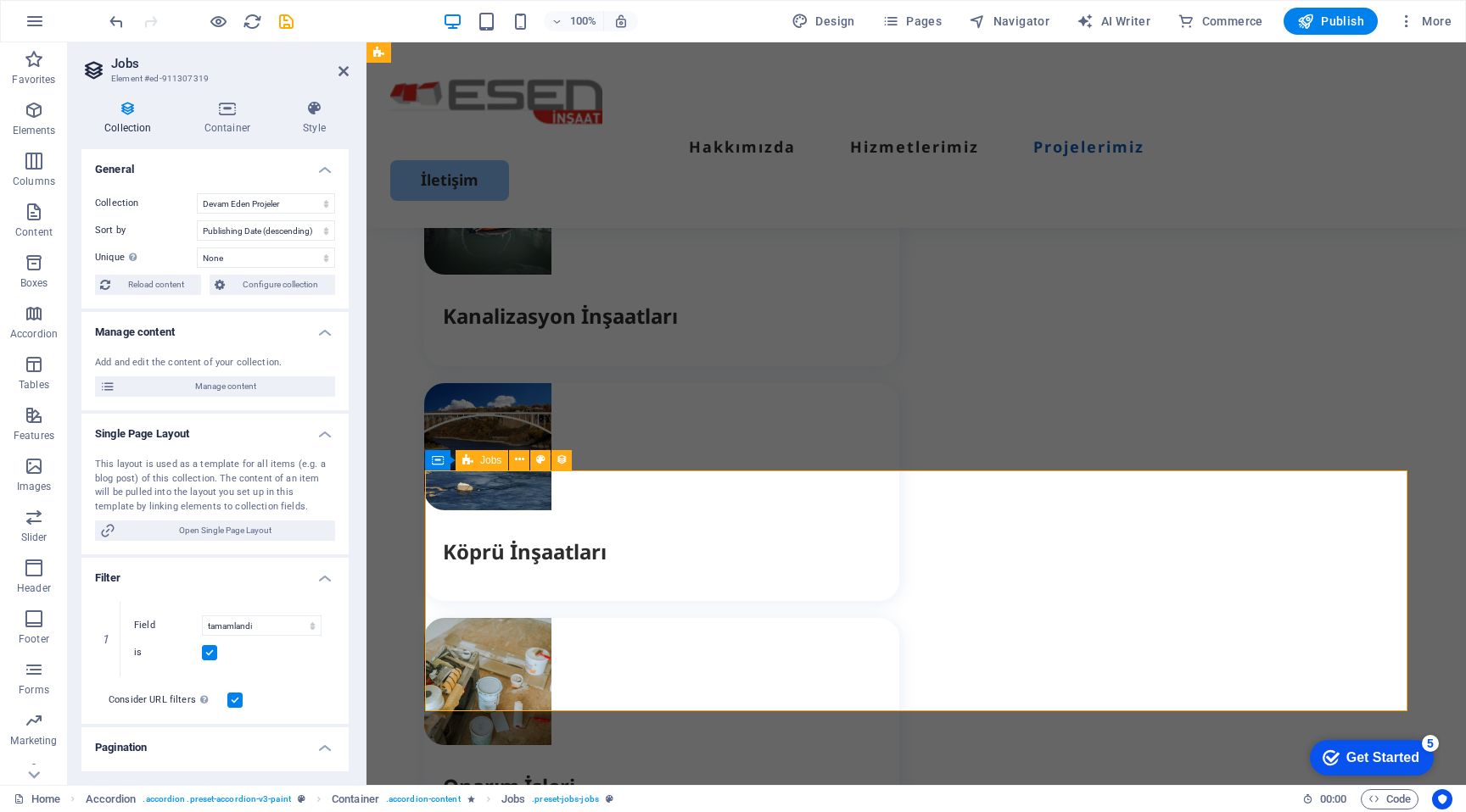
click at [112, 635] on link at bounding box center [108, 639] width 20 height 20
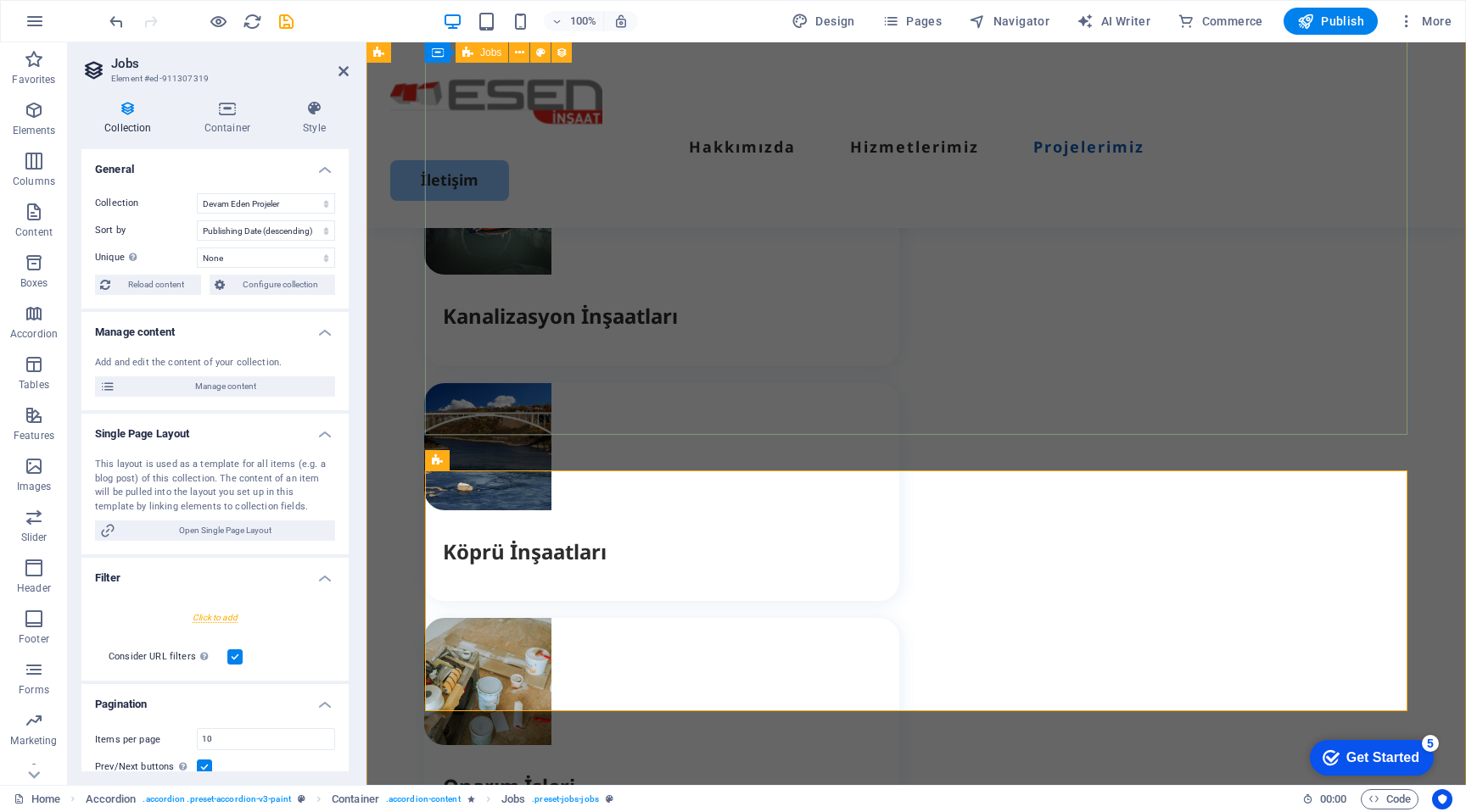
select select "columns.publishing_date_DESC"
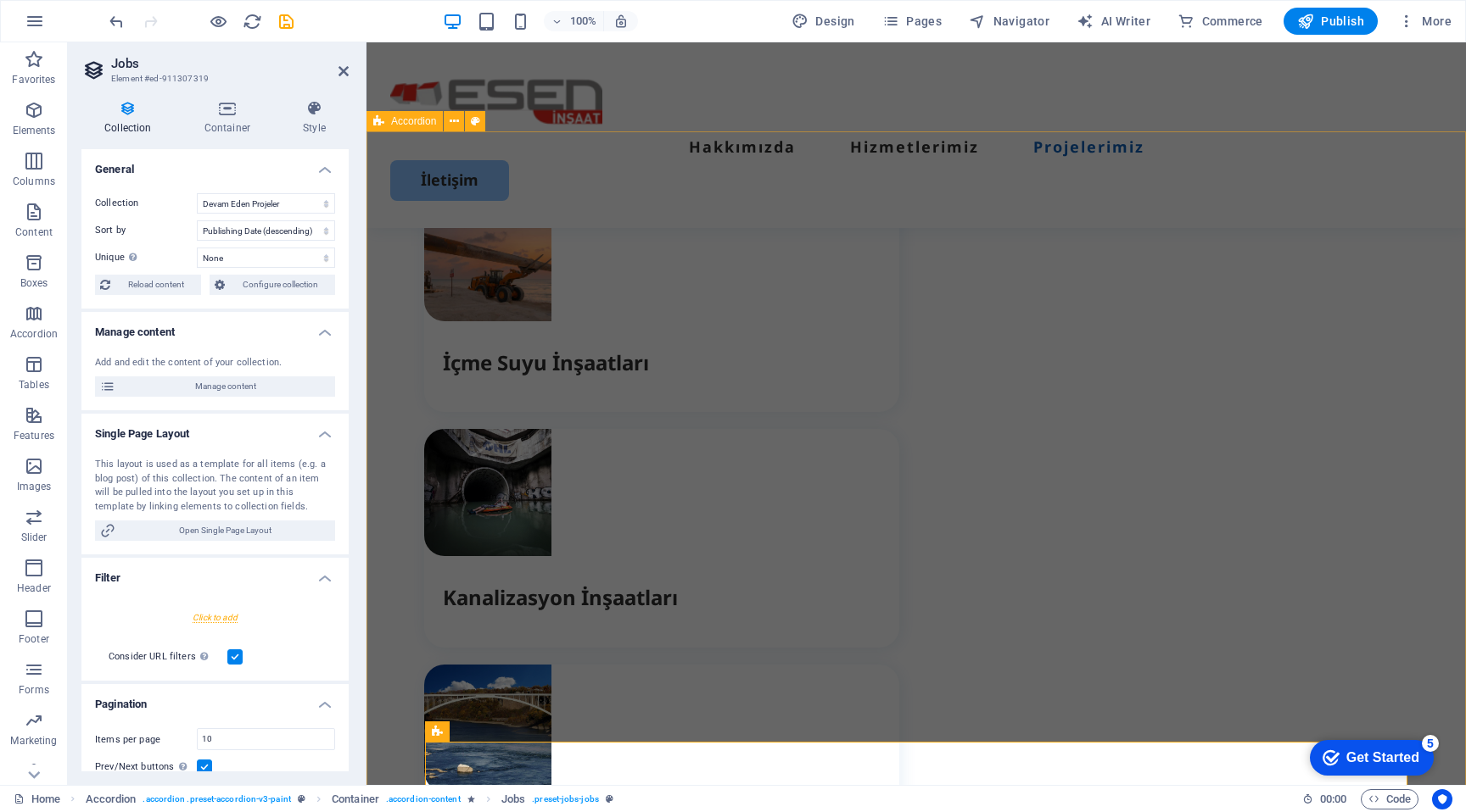
scroll to position [3549, 0]
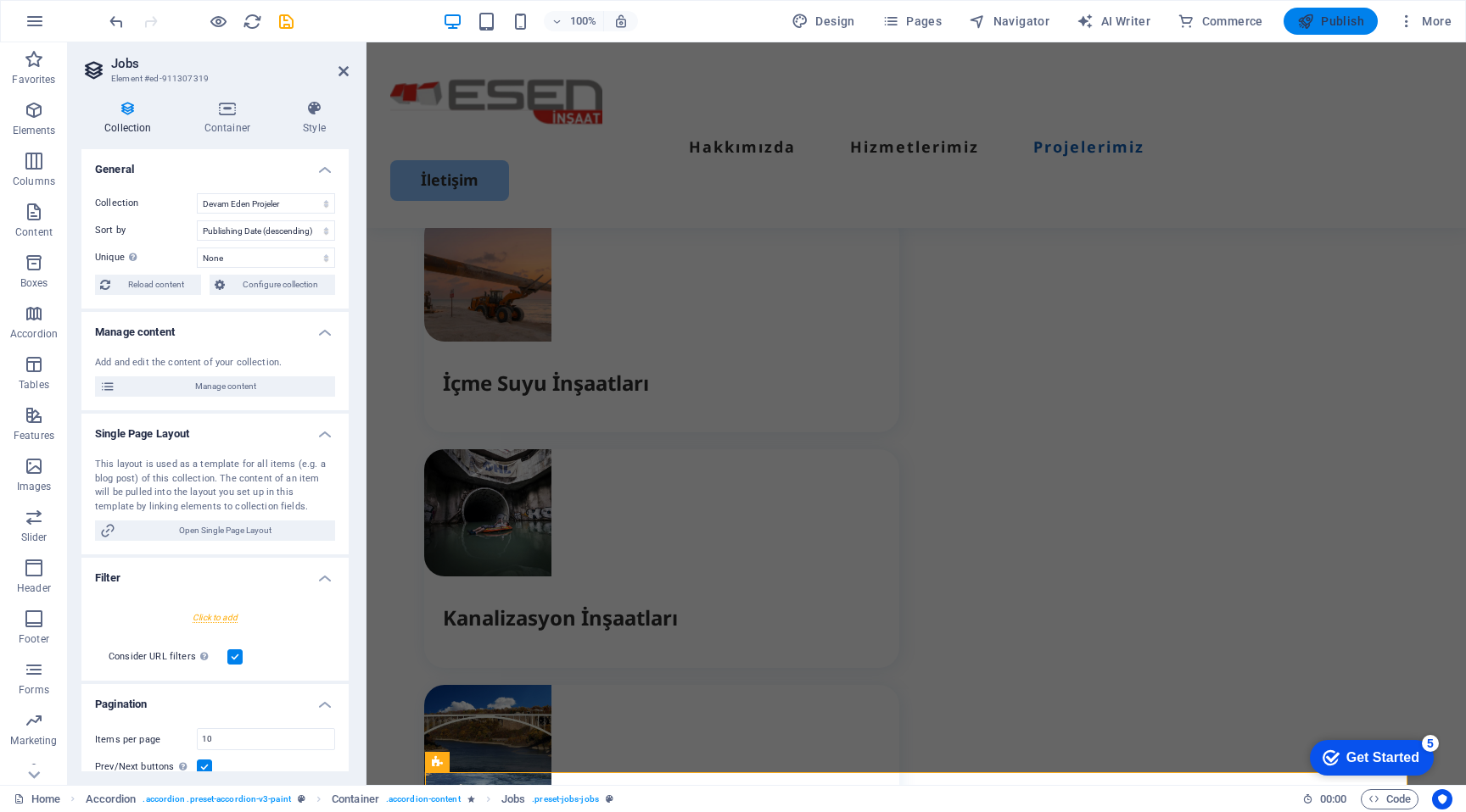
click at [1358, 21] on span "Publish" at bounding box center [1330, 21] width 67 height 17
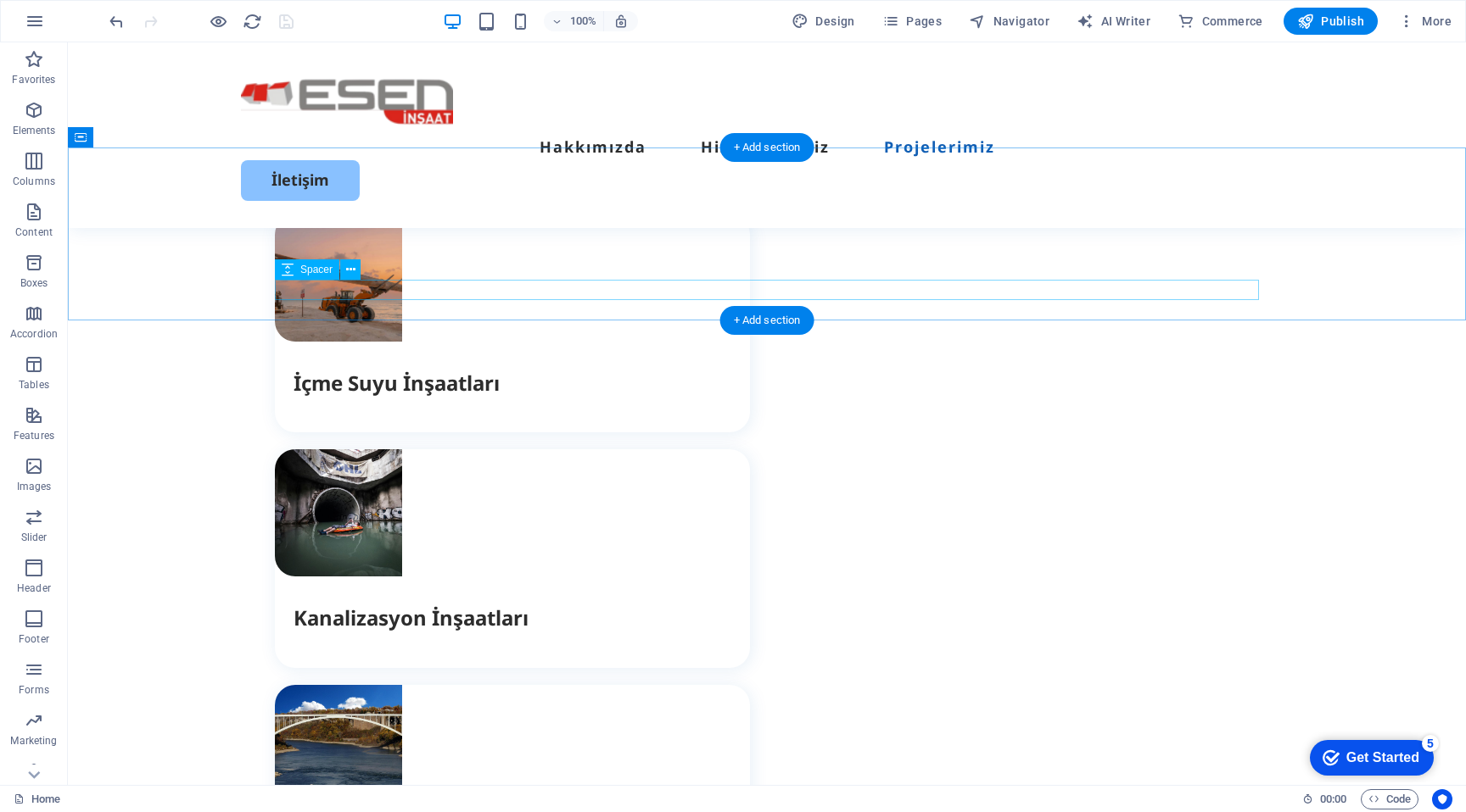
scroll to position [3222, 0]
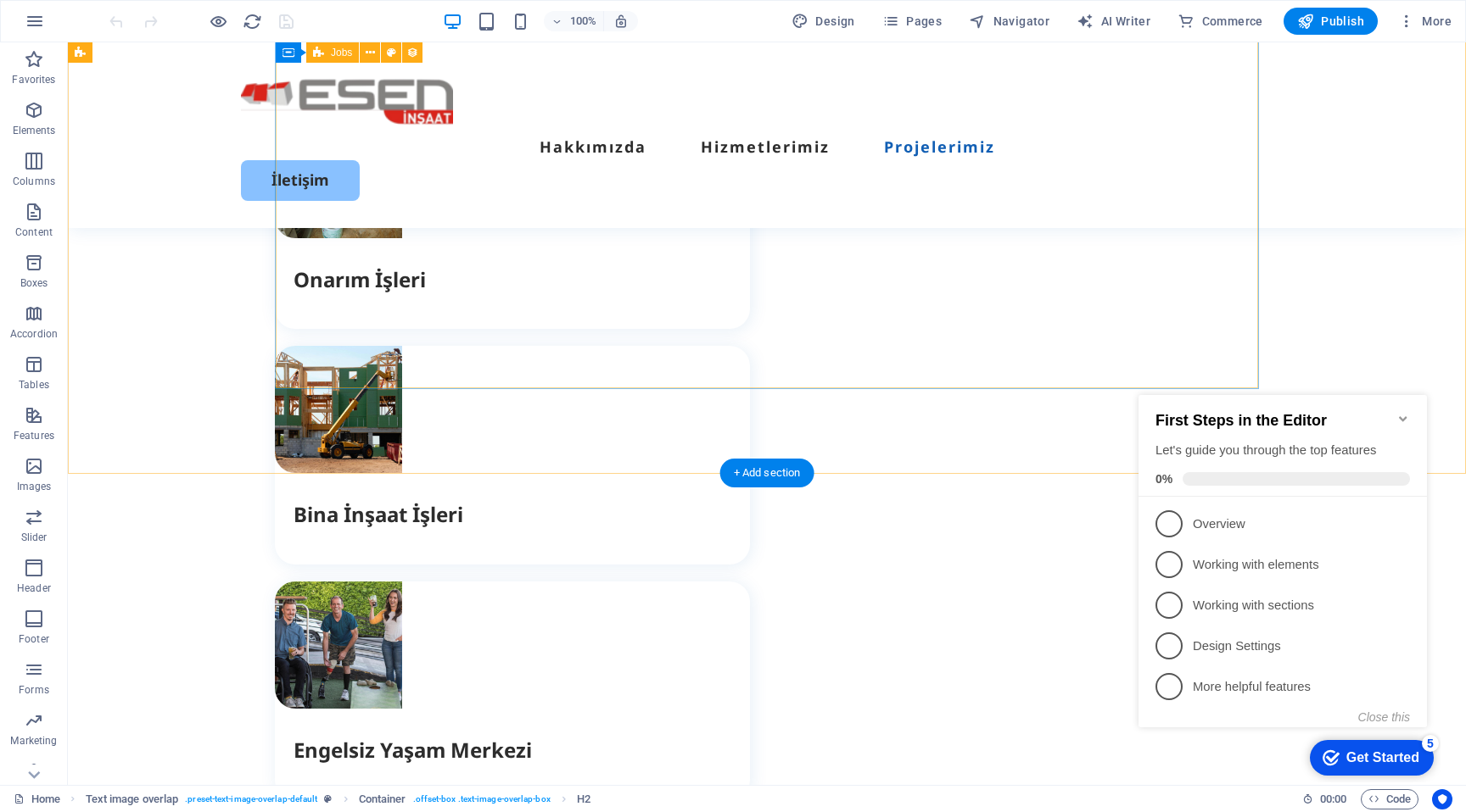
scroll to position [4388, 0]
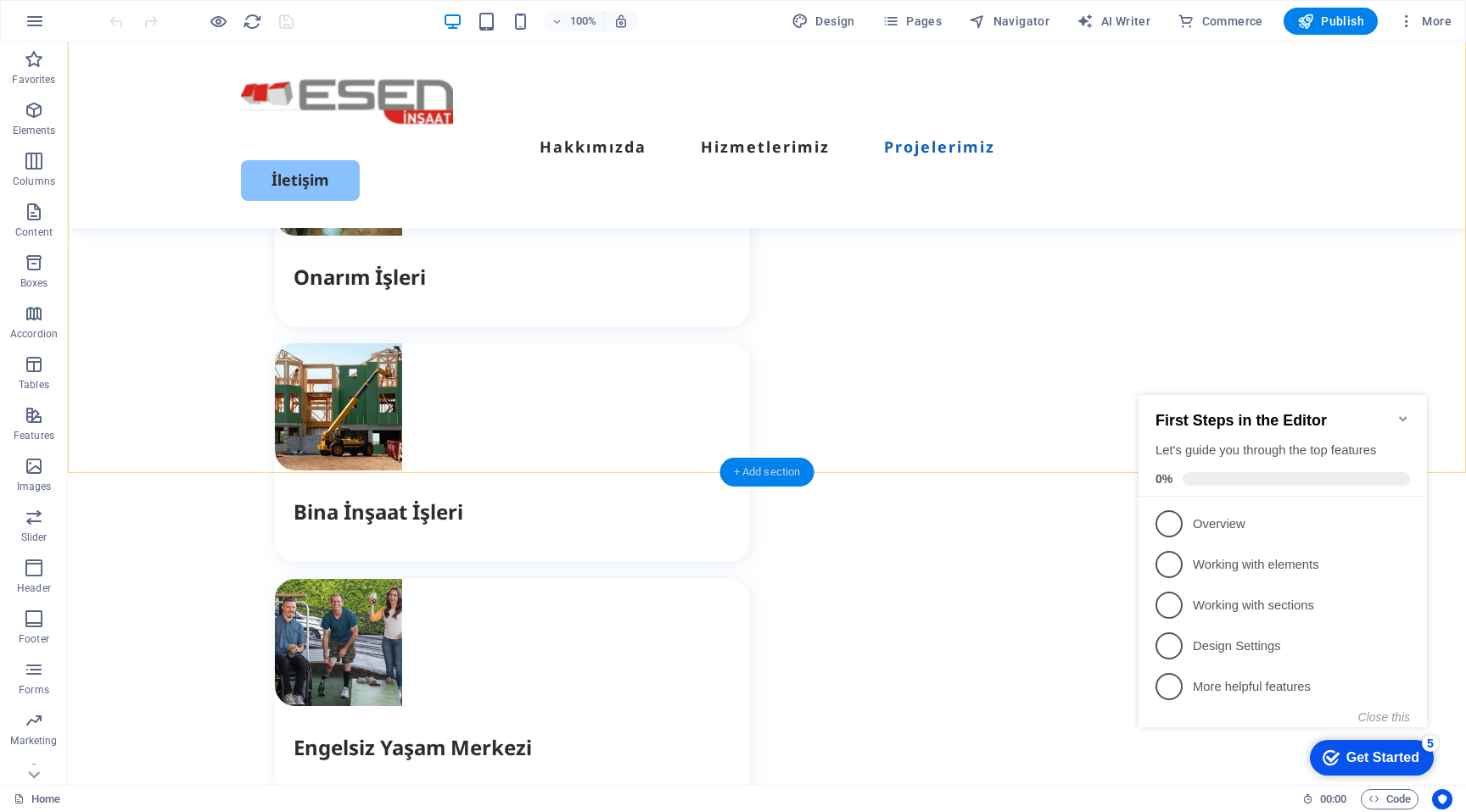
click at [773, 467] on div "+ Add section" at bounding box center [767, 471] width 94 height 29
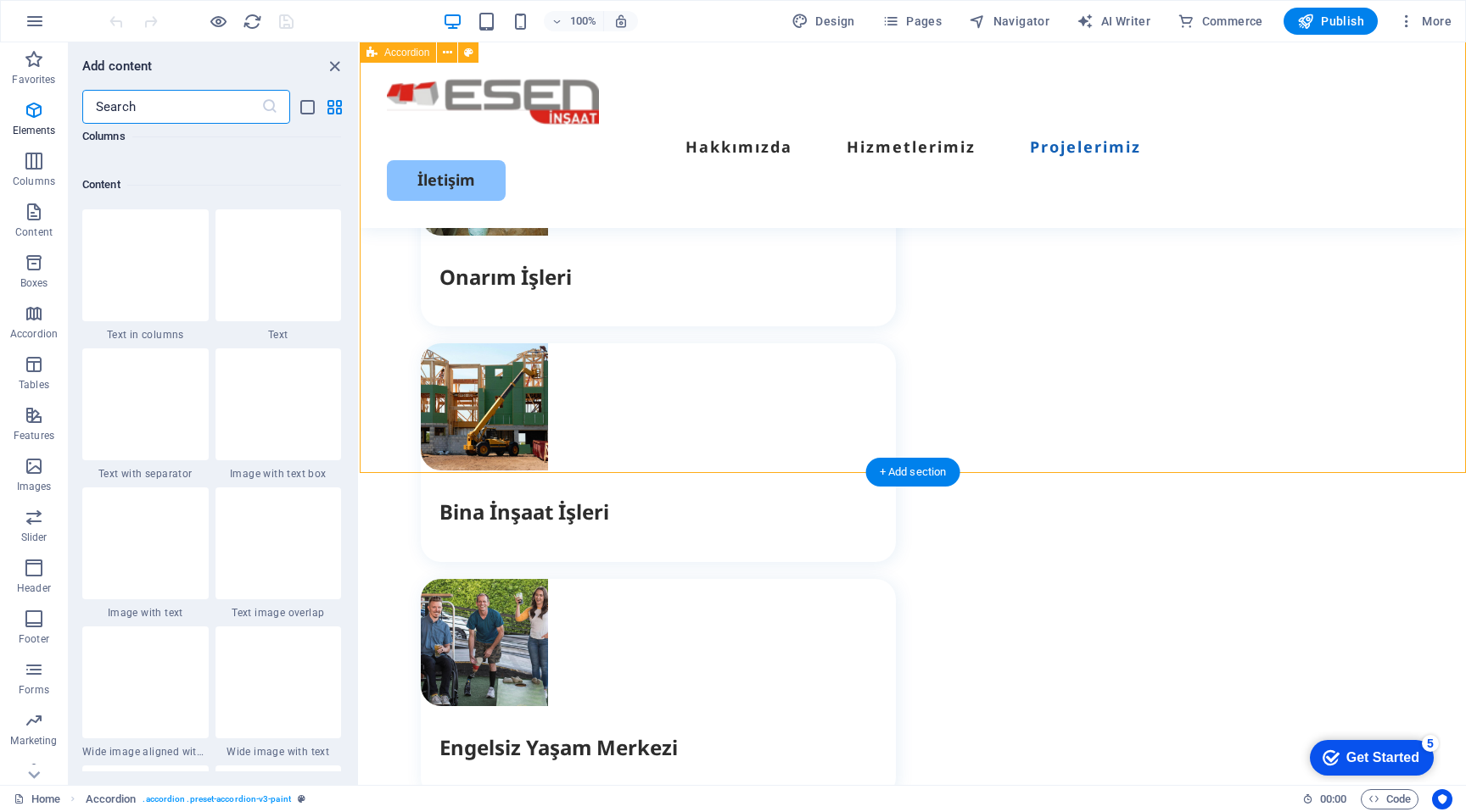
scroll to position [2968, 0]
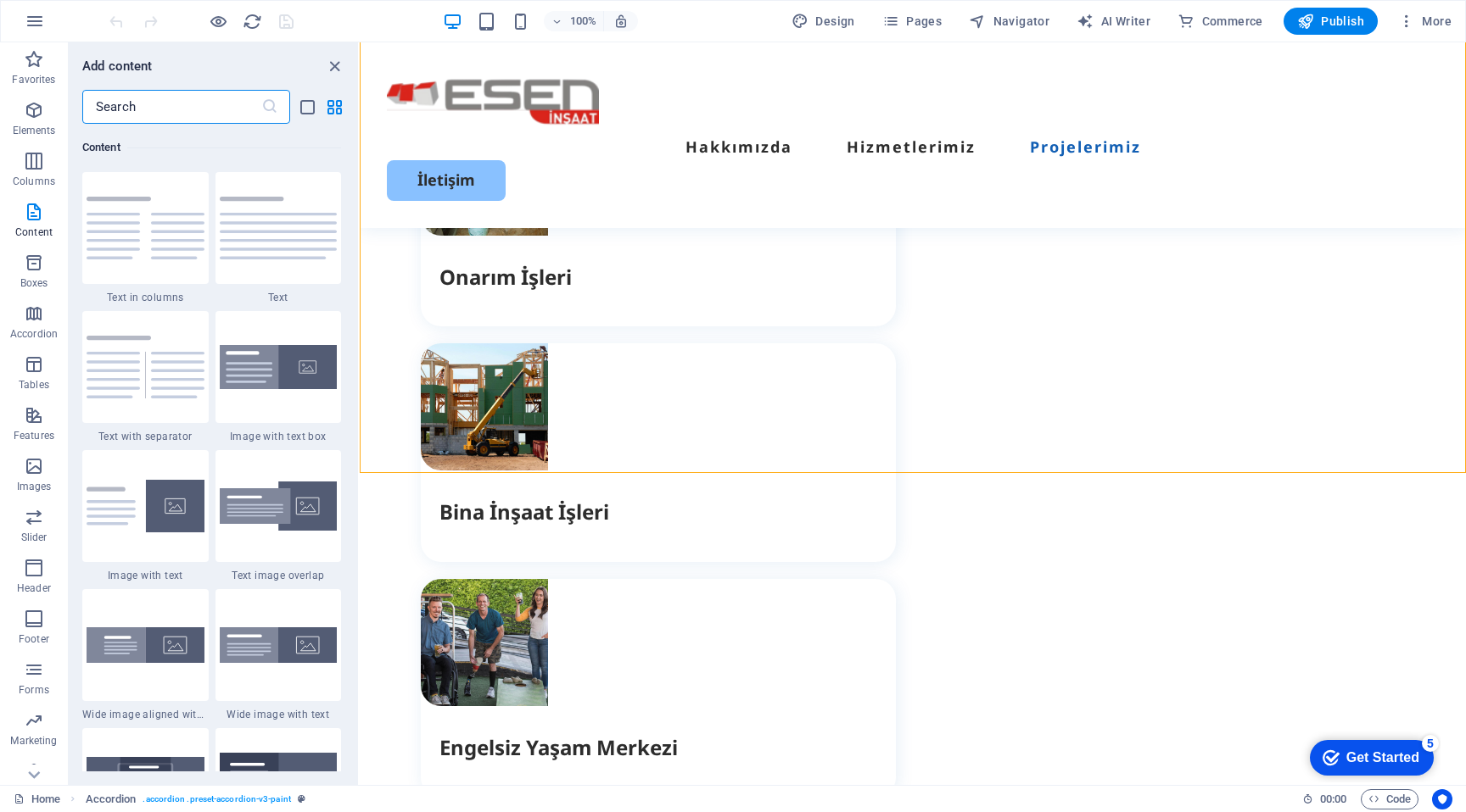
click at [176, 109] on input "text" at bounding box center [172, 107] width 179 height 34
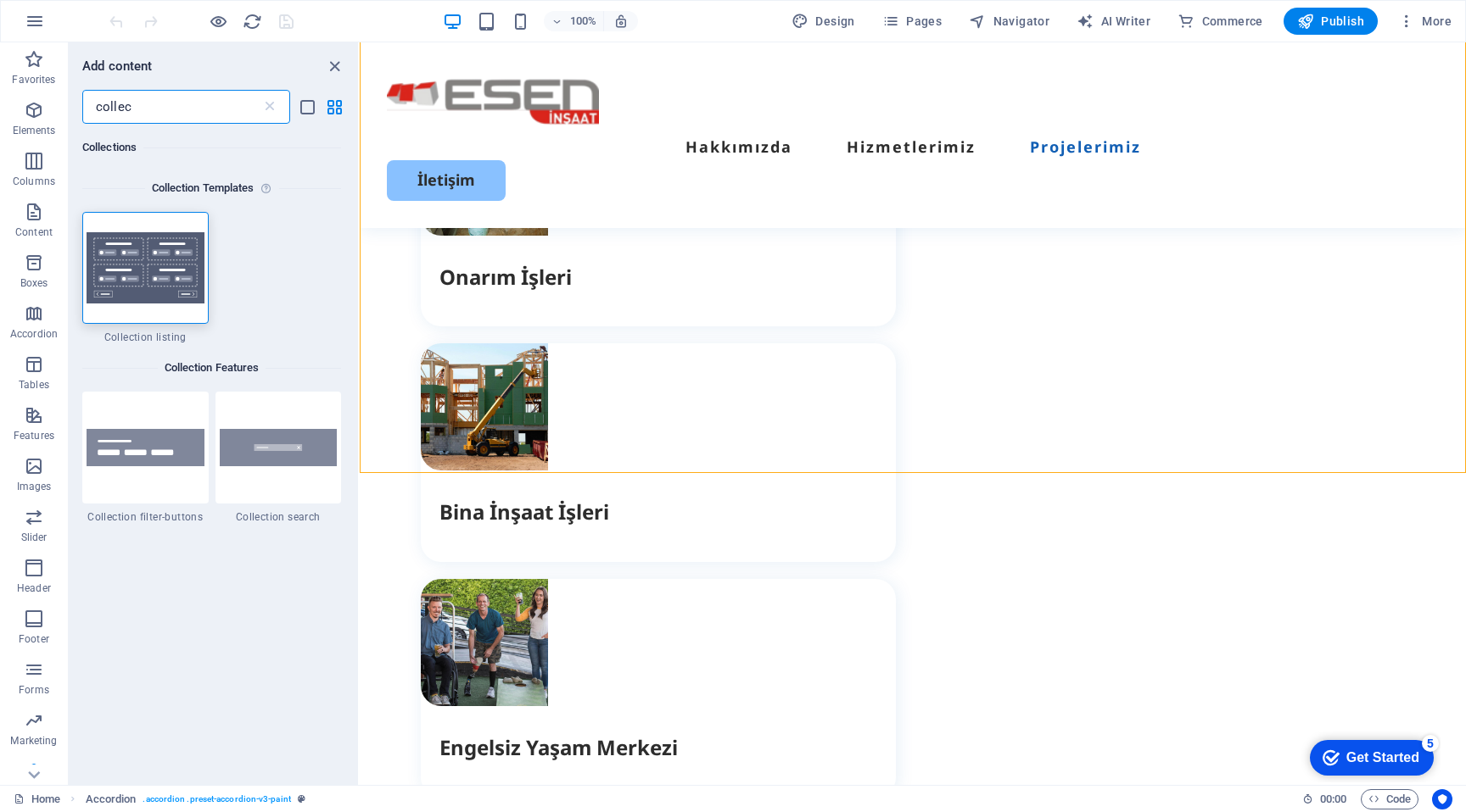
scroll to position [0, 0]
type input "collec"
click at [134, 252] on img at bounding box center [145, 268] width 118 height 71
select select
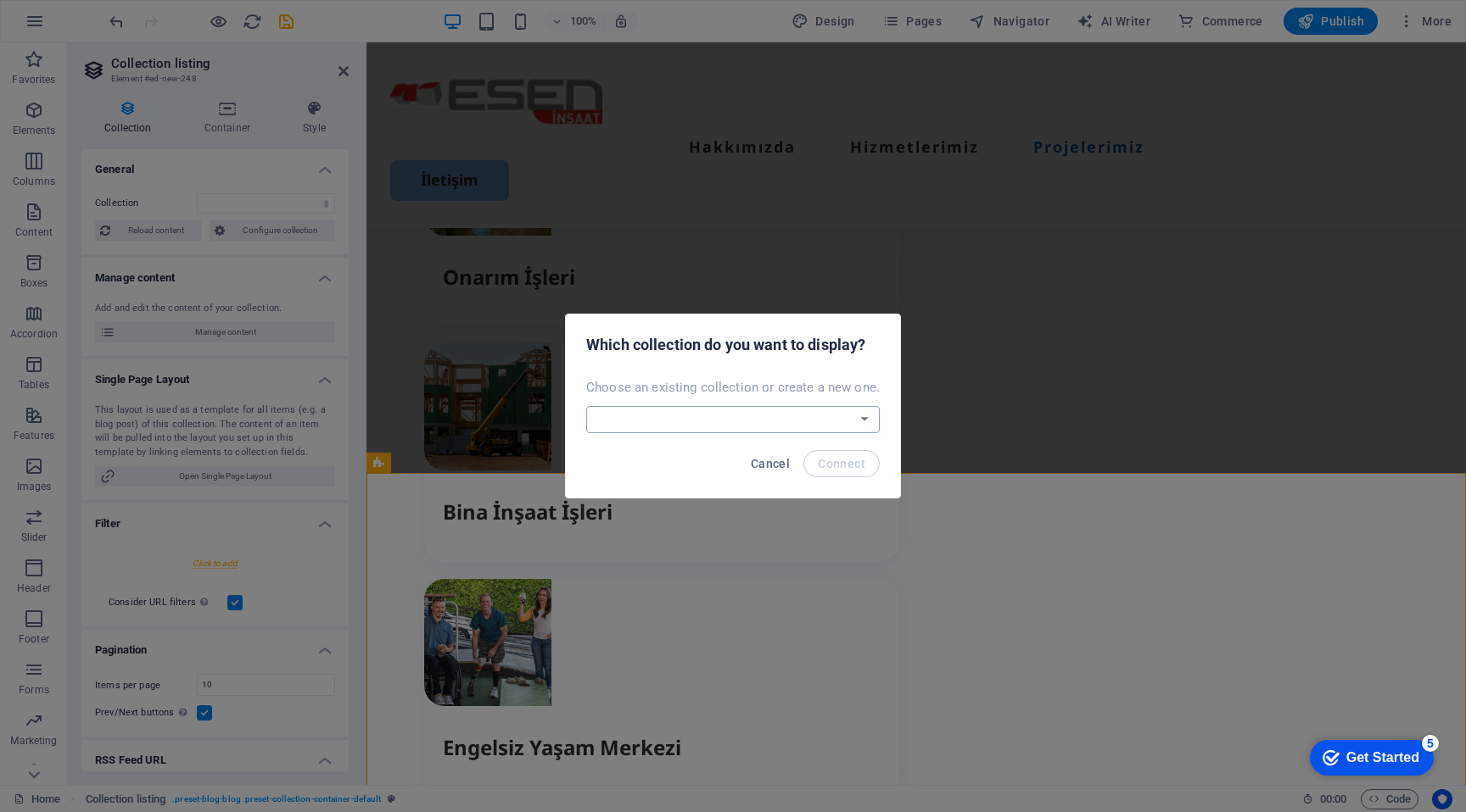
click at [760, 429] on select "Devam Eden Projeler Kurumlar Tamamlanan Projeler Create a new collection" at bounding box center [733, 419] width 293 height 27
select select "68bc2bb1fd551d3b080a9581"
click at [588, 406] on select "Devam Eden Projeler Kurumlar Tamamlanan Projeler Create a new collection" at bounding box center [733, 419] width 293 height 27
click at [848, 458] on span "Connect" at bounding box center [841, 464] width 47 height 14
select select "68bc2bb1fd551d3b080a9581"
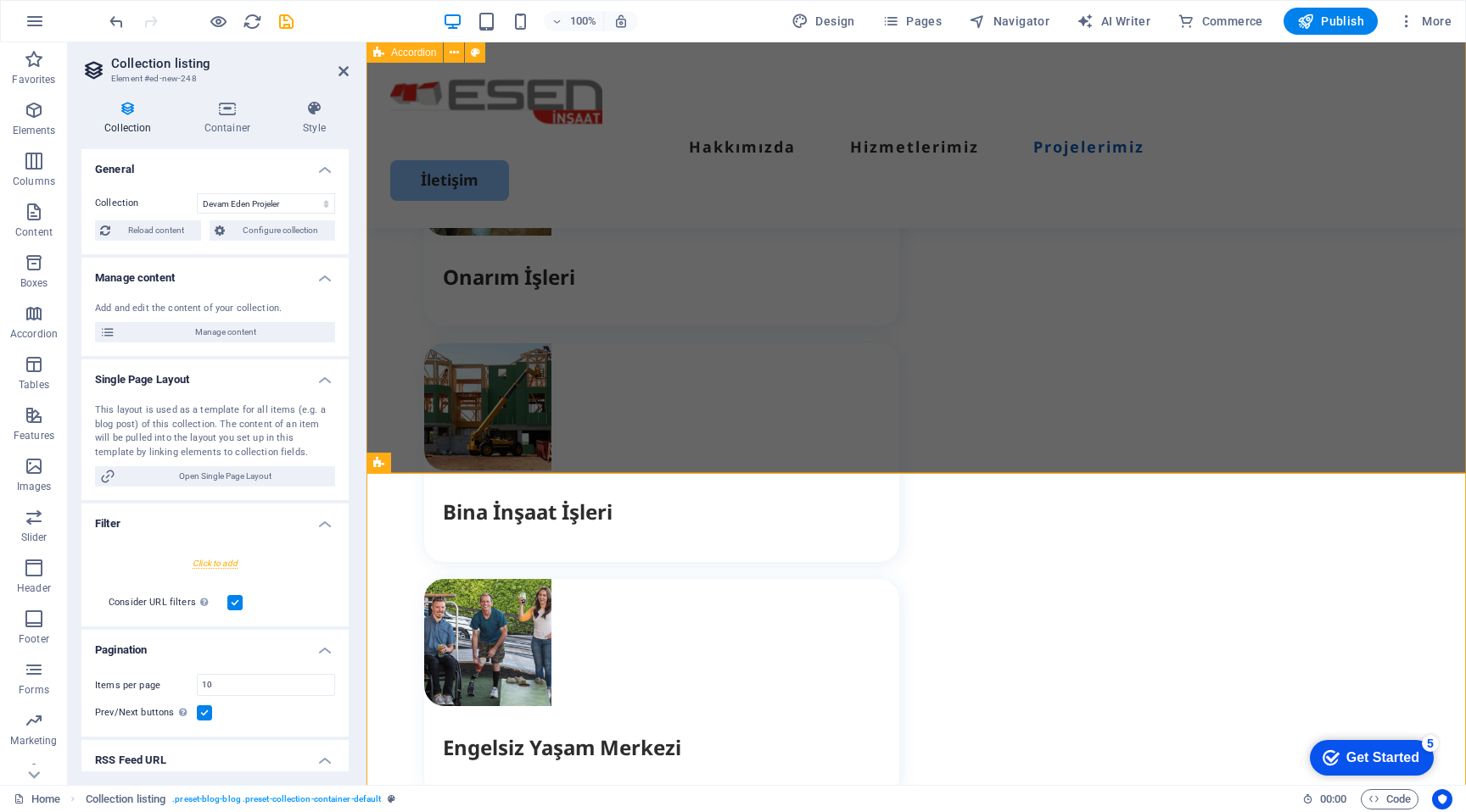
select select "createdAt_DESC"
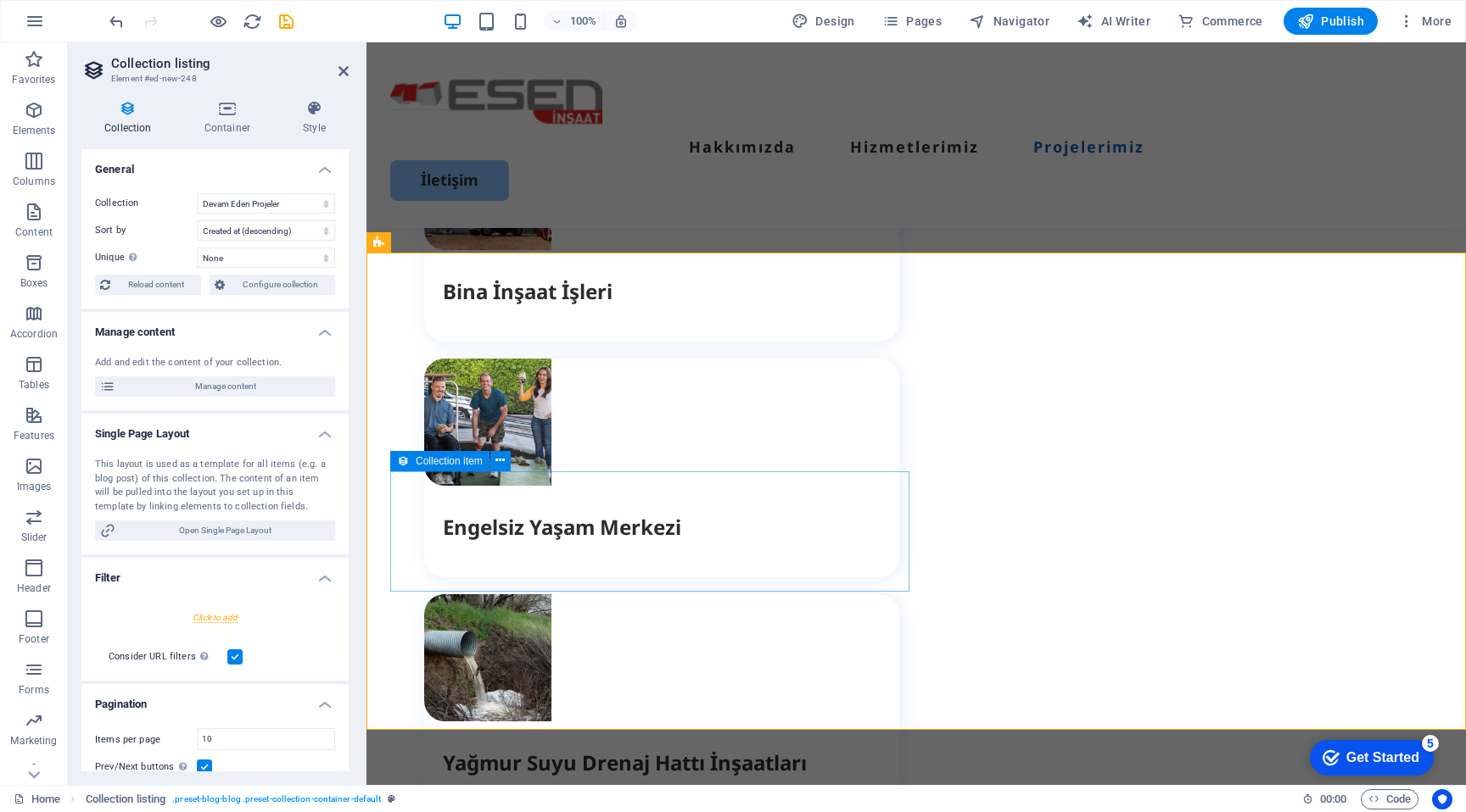
scroll to position [4634, 0]
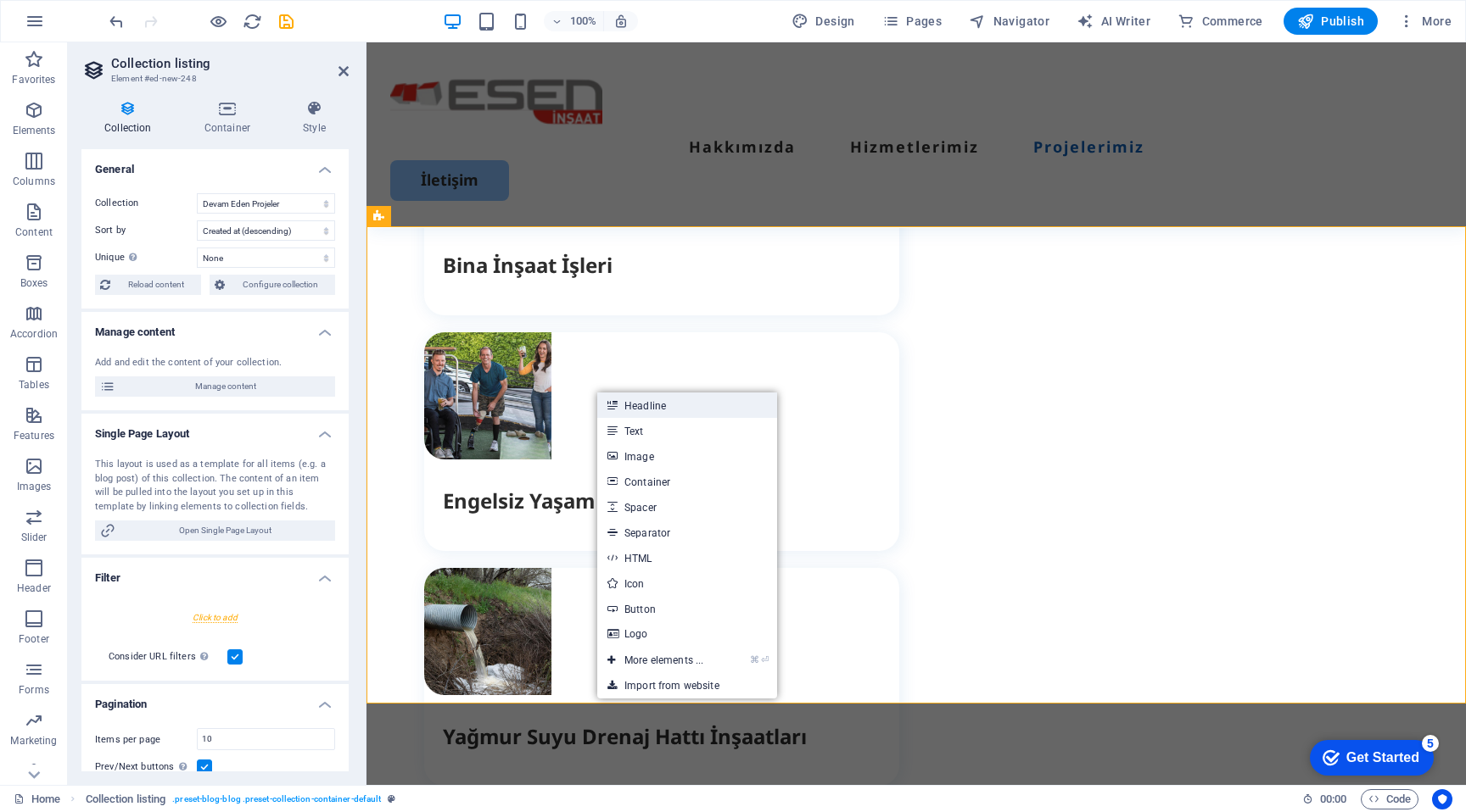
click at [658, 406] on link "Headline" at bounding box center [687, 405] width 180 height 25
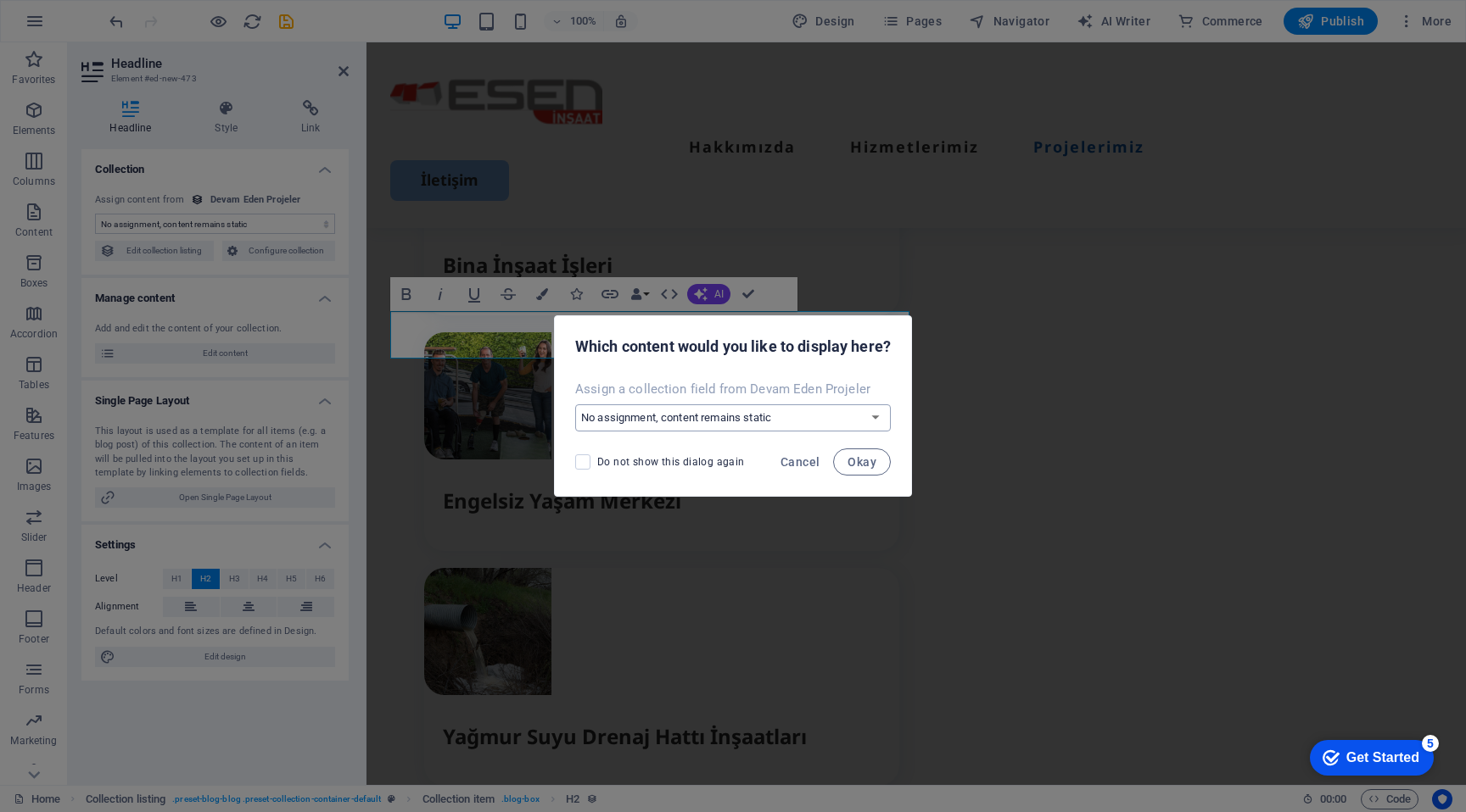
click at [678, 406] on select "No assignment, content remains static Create a new field Created at (Date) Upda…" at bounding box center [733, 418] width 316 height 27
select select "name"
click at [576, 405] on select "No assignment, content remains static Create a new field Created at (Date) Upda…" at bounding box center [733, 418] width 316 height 27
click at [874, 463] on span "Okay" at bounding box center [862, 462] width 29 height 14
select select "name"
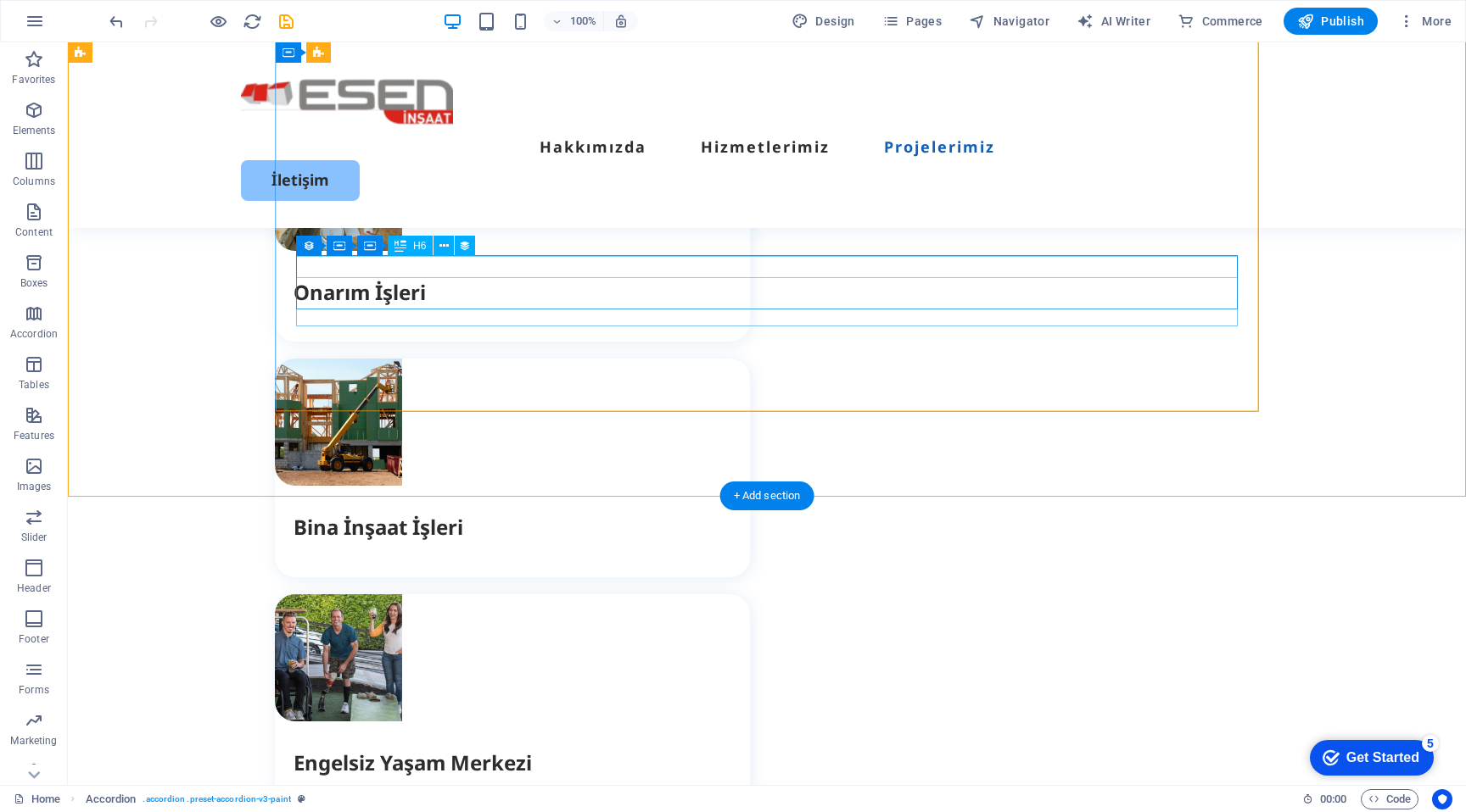
scroll to position [4364, 0]
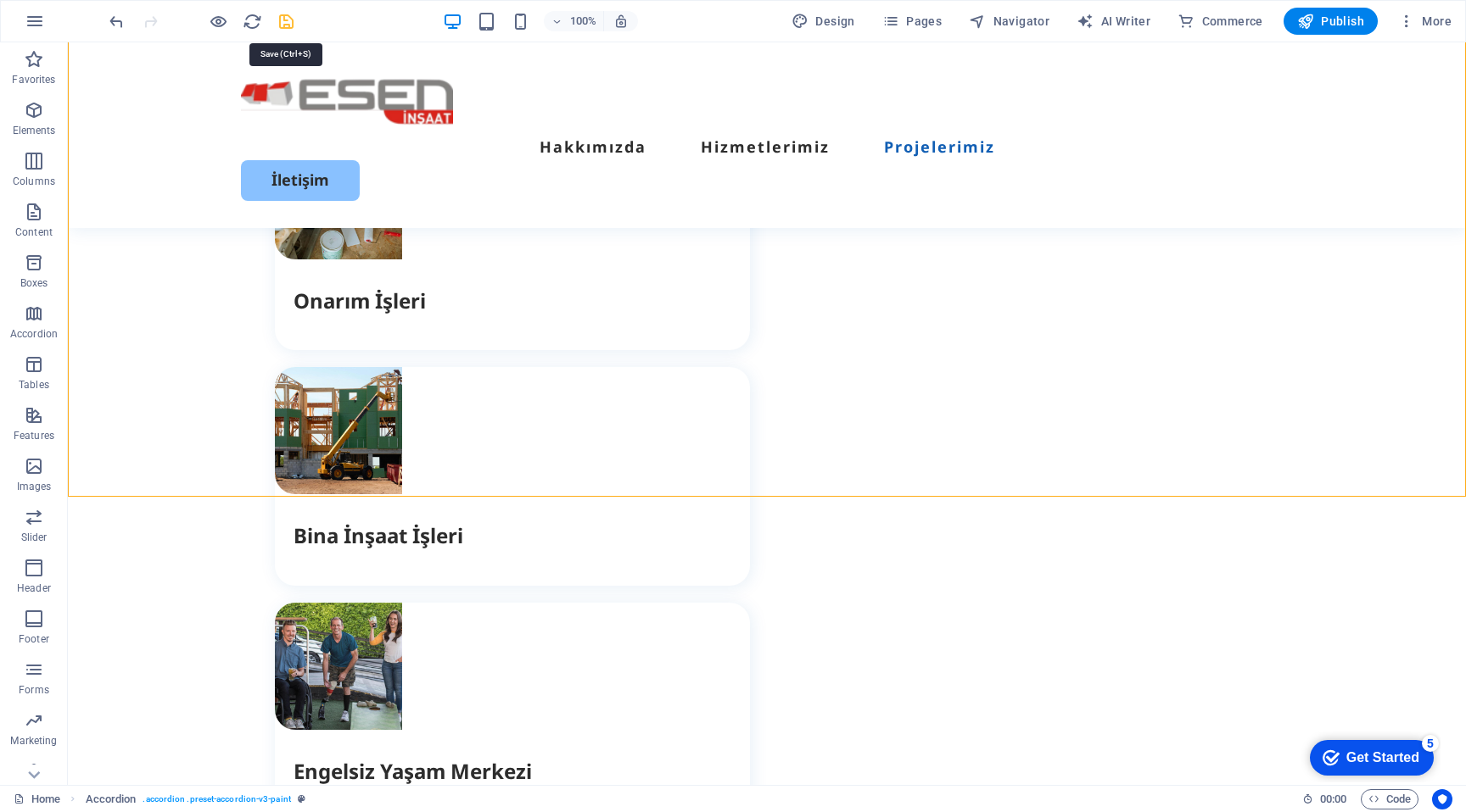
click at [285, 29] on icon "save" at bounding box center [286, 21] width 19 height 19
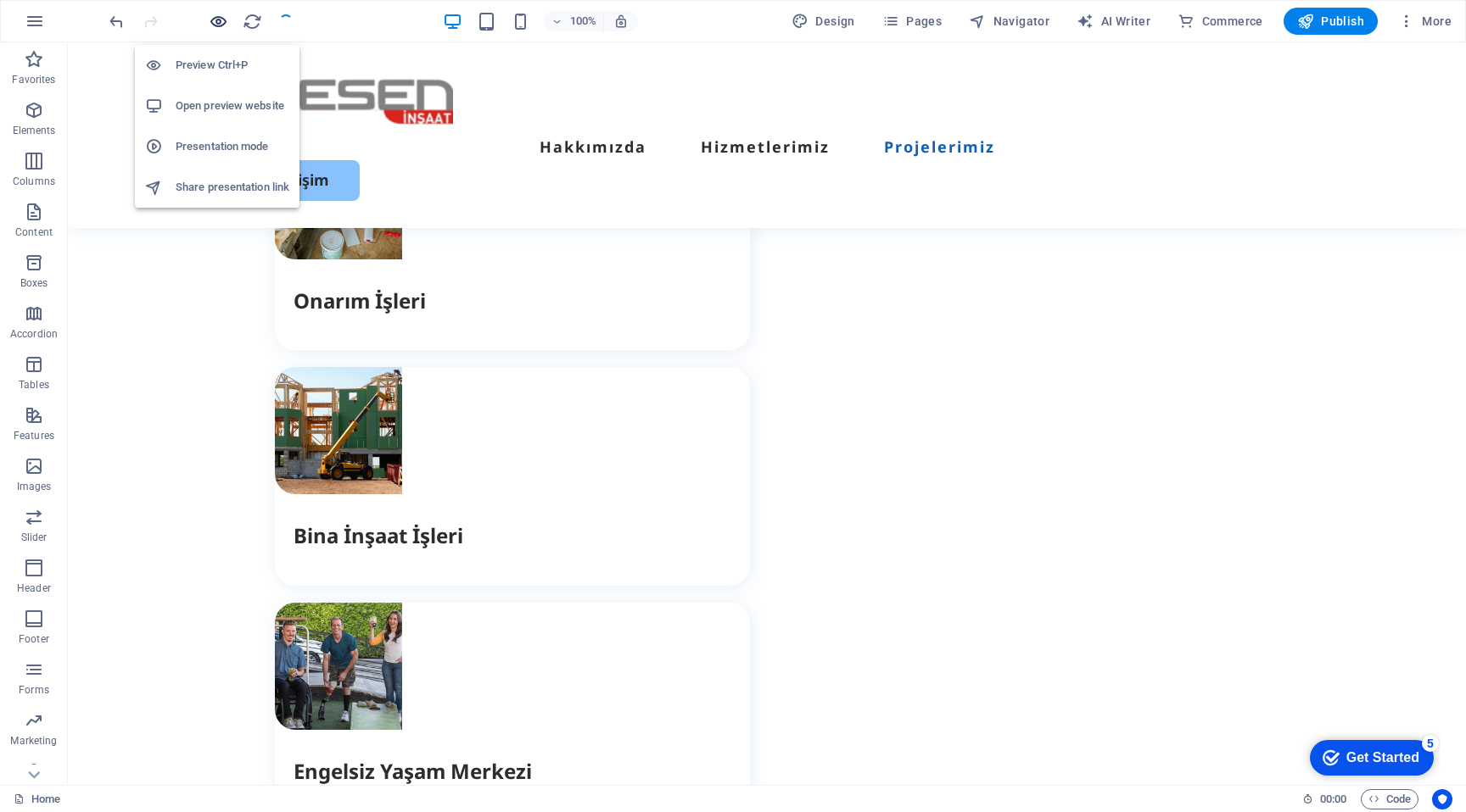
click at [220, 21] on icon "button" at bounding box center [218, 21] width 19 height 19
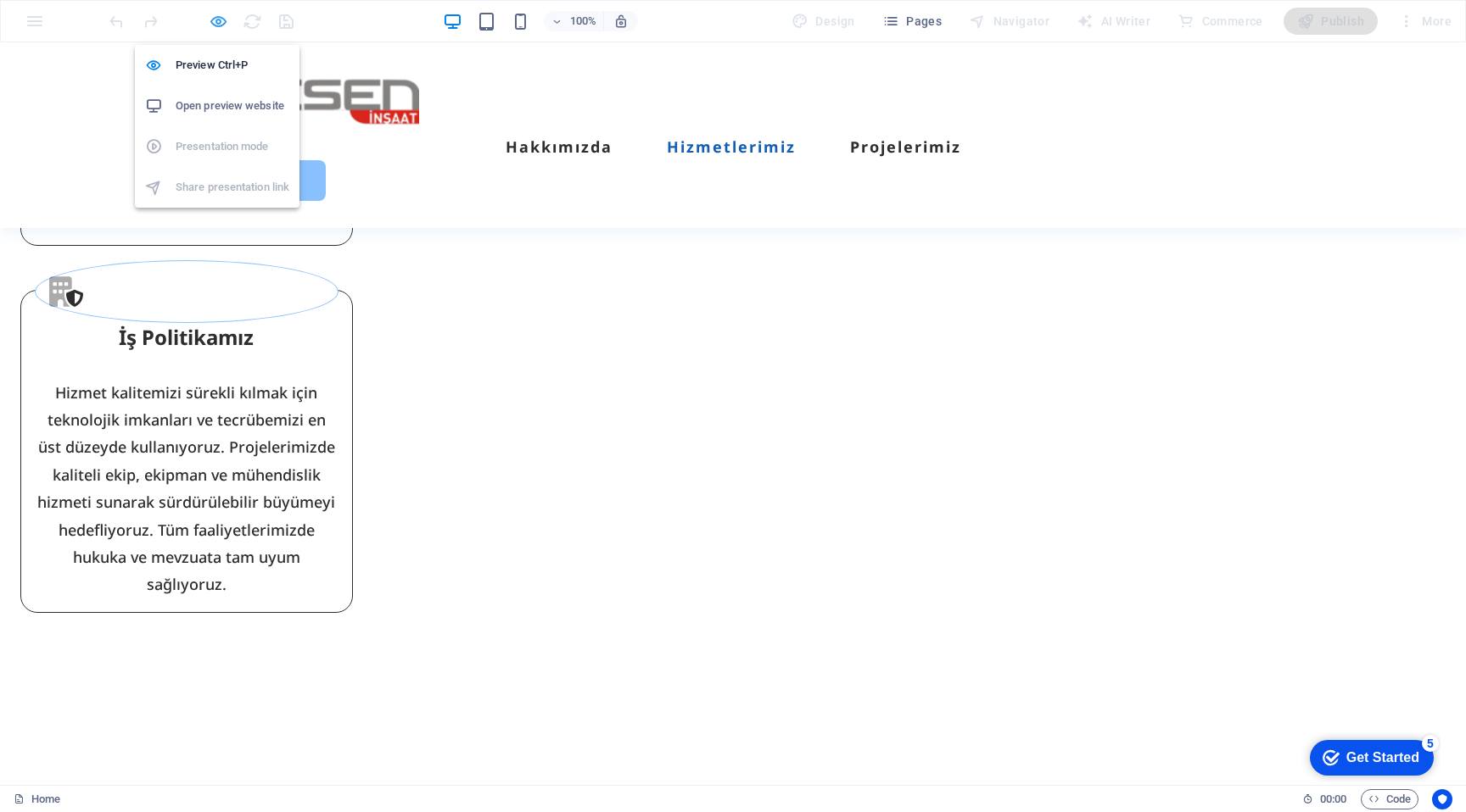
click at [216, 22] on icon "button" at bounding box center [218, 21] width 19 height 19
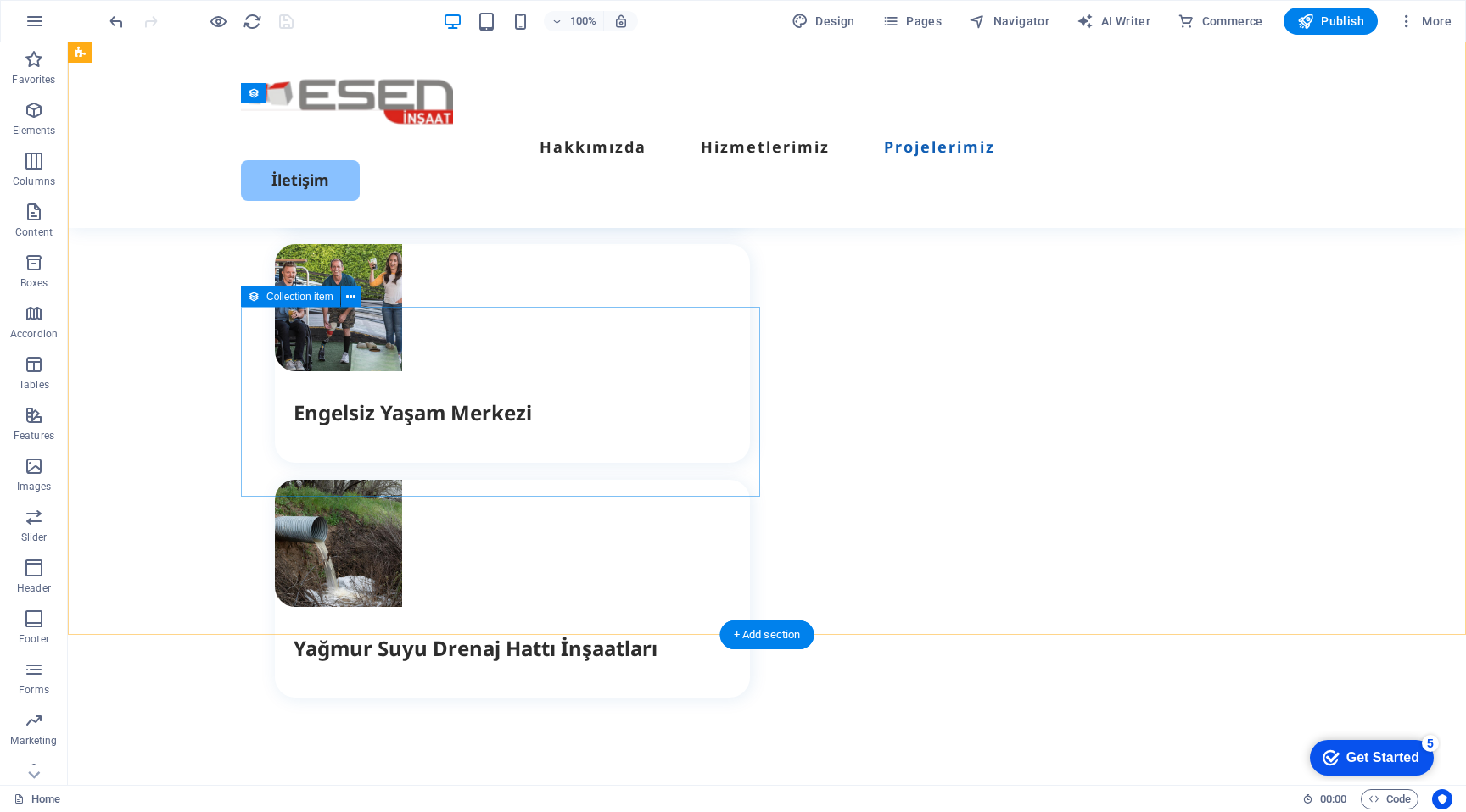
scroll to position [4536, 0]
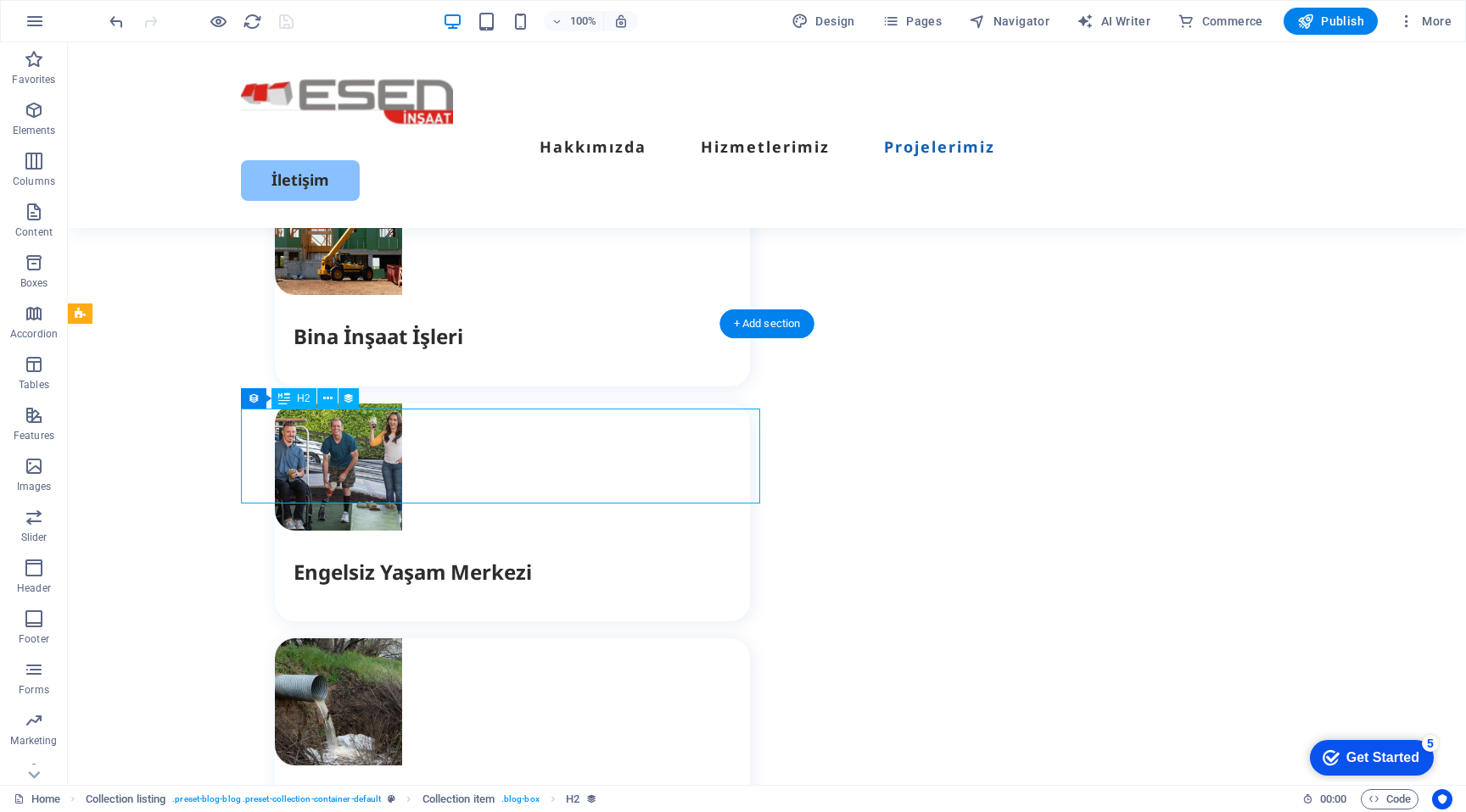
select select "name"
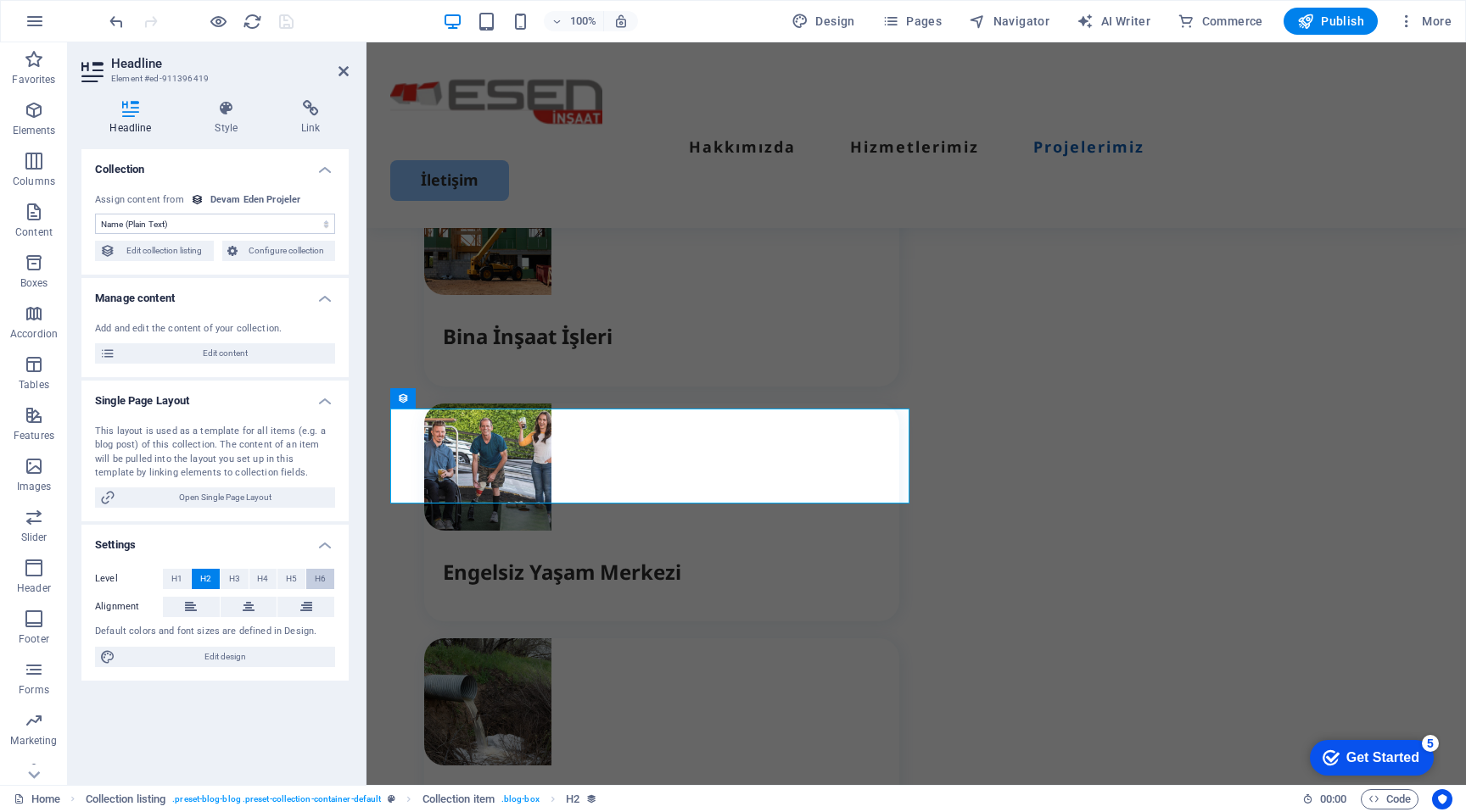
click at [324, 572] on span "H6" at bounding box center [320, 579] width 11 height 20
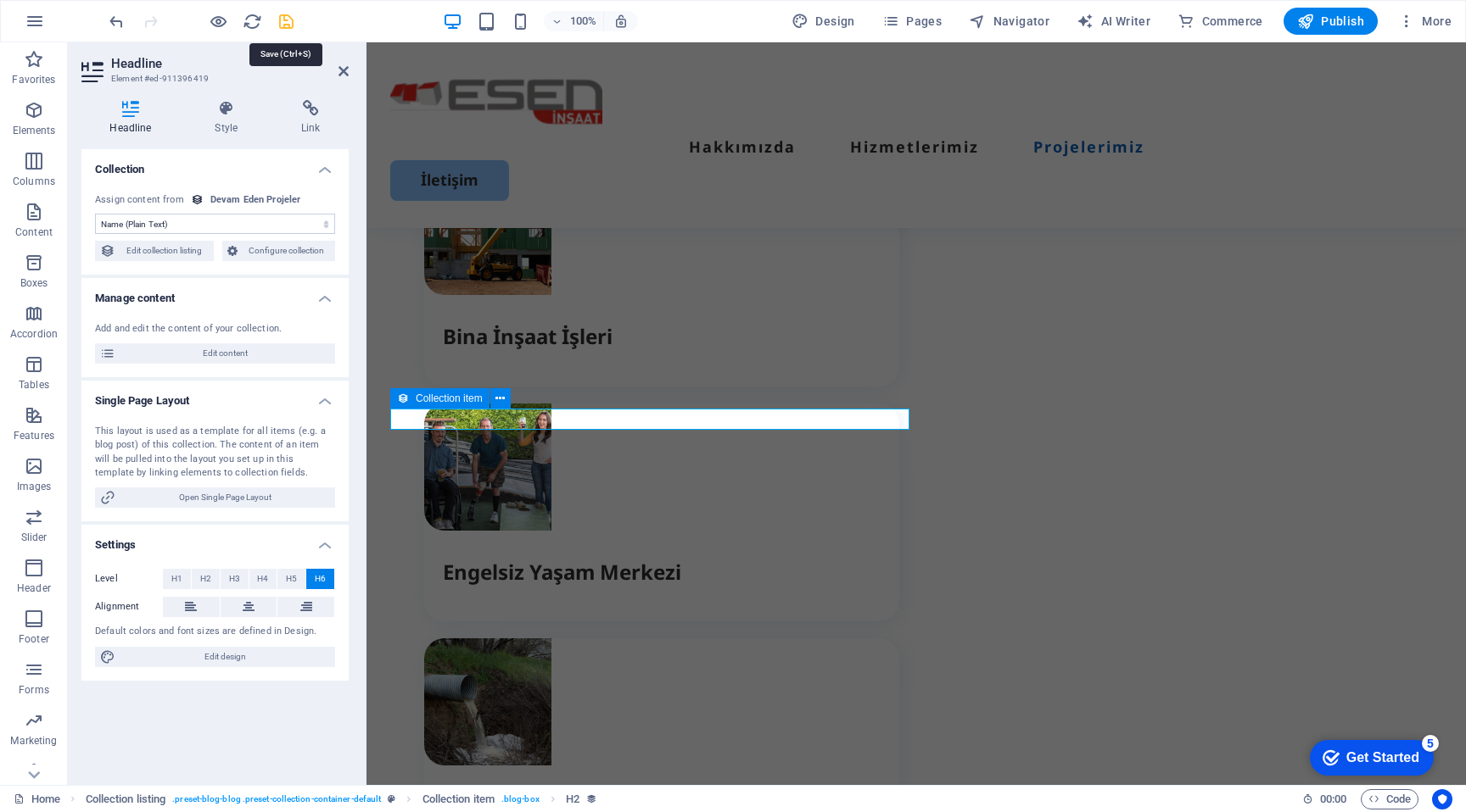
click at [290, 20] on icon "save" at bounding box center [286, 21] width 19 height 19
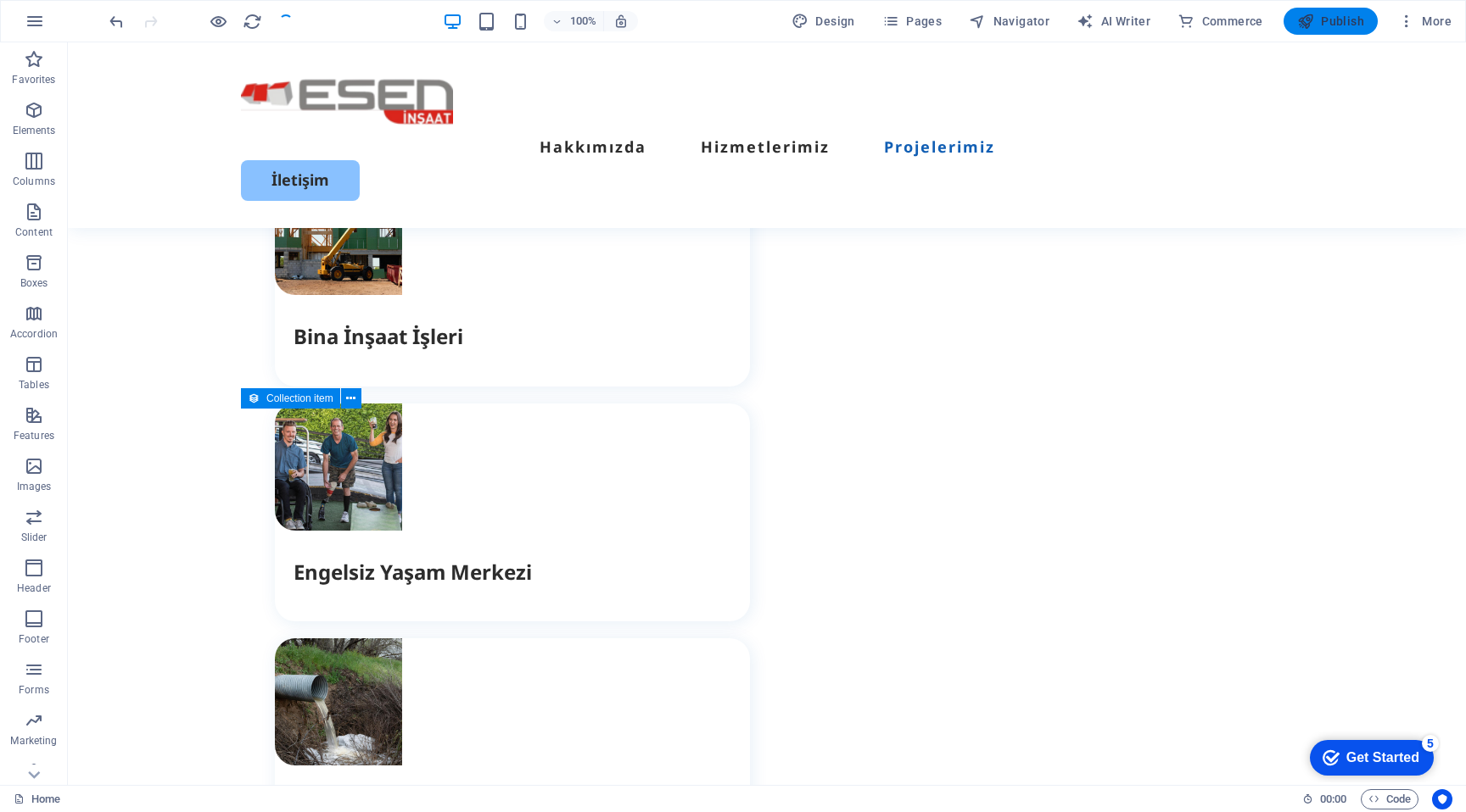
click at [1338, 21] on span "Publish" at bounding box center [1330, 21] width 67 height 17
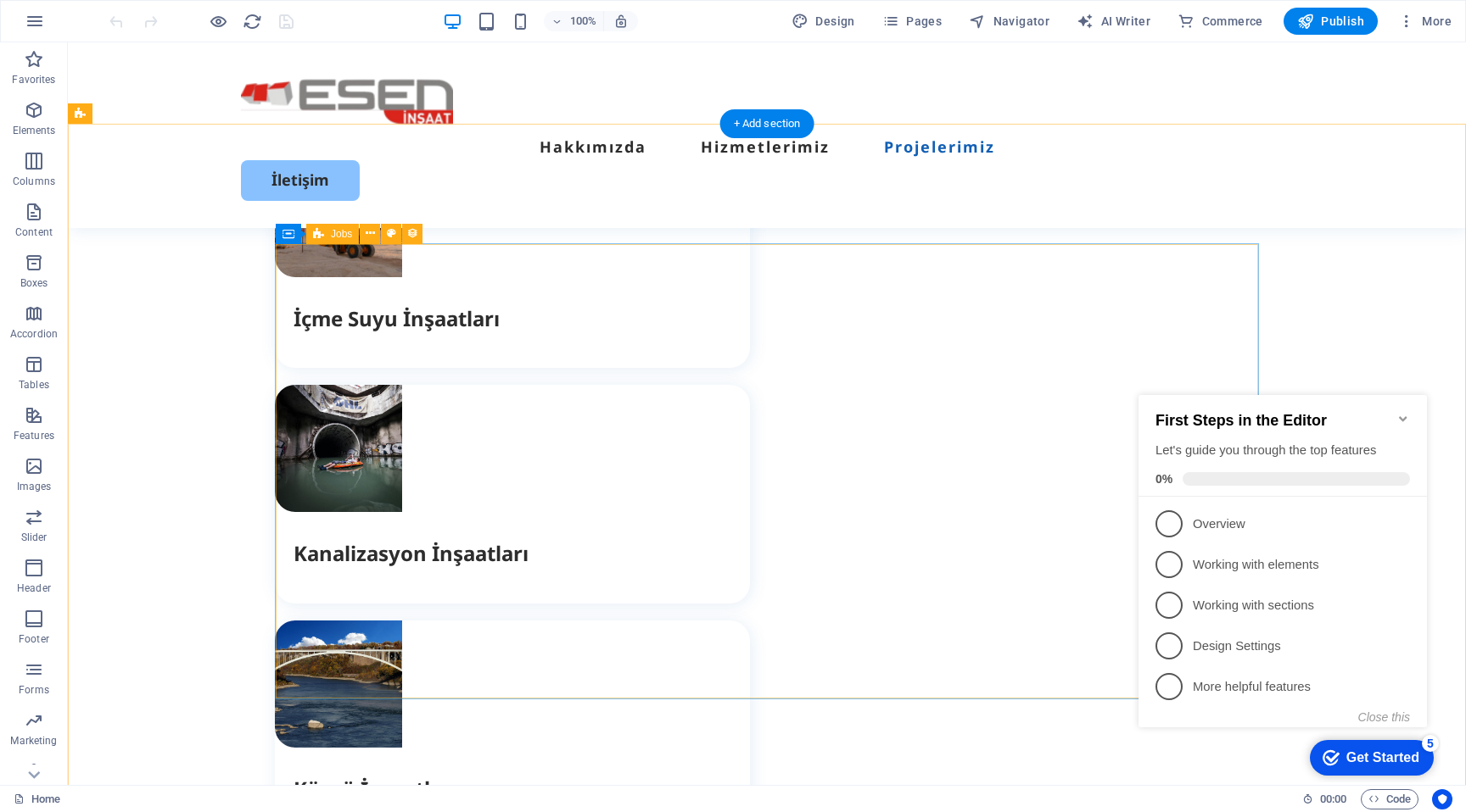
scroll to position [3587, 0]
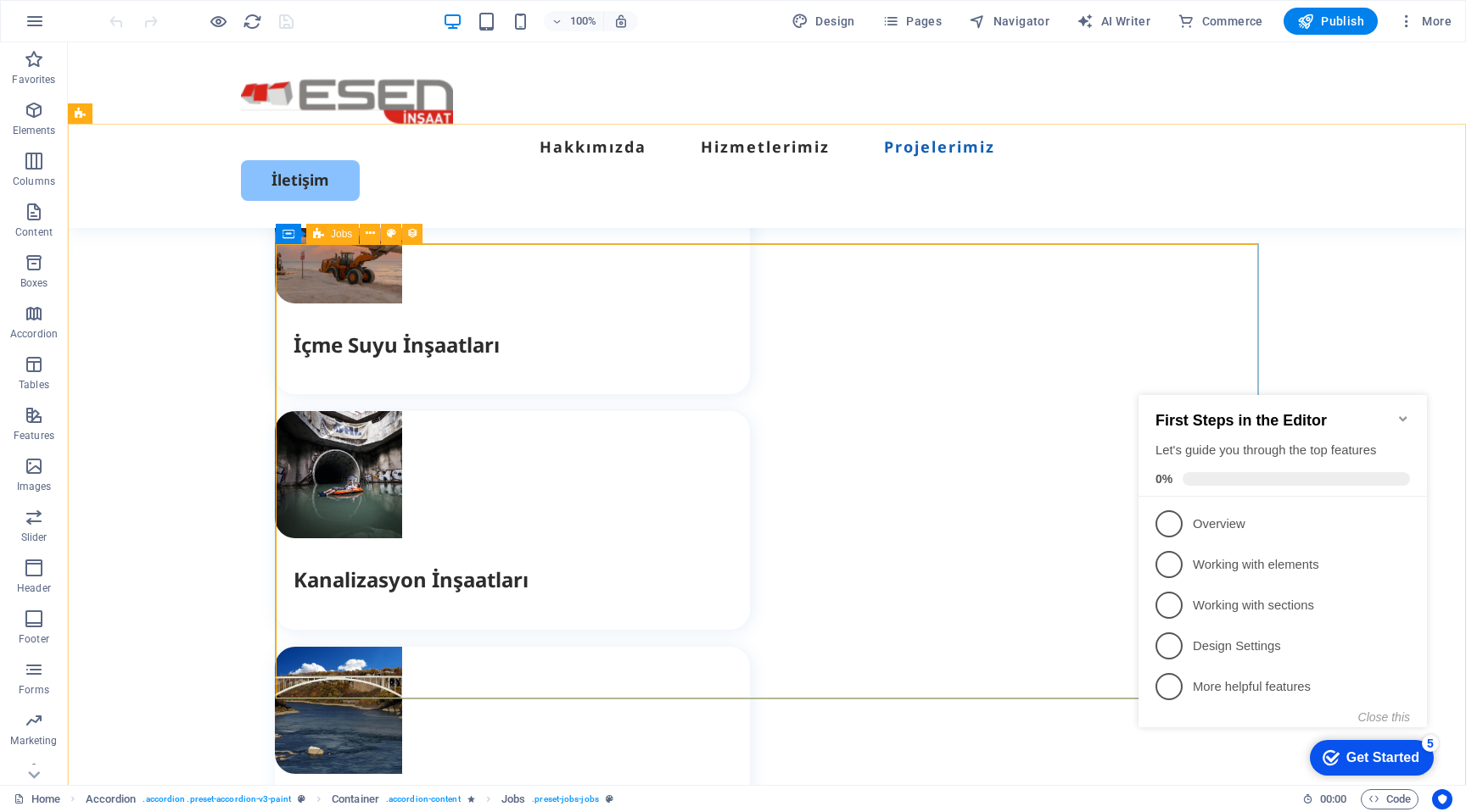
click at [339, 231] on span "Jobs" at bounding box center [341, 234] width 21 height 10
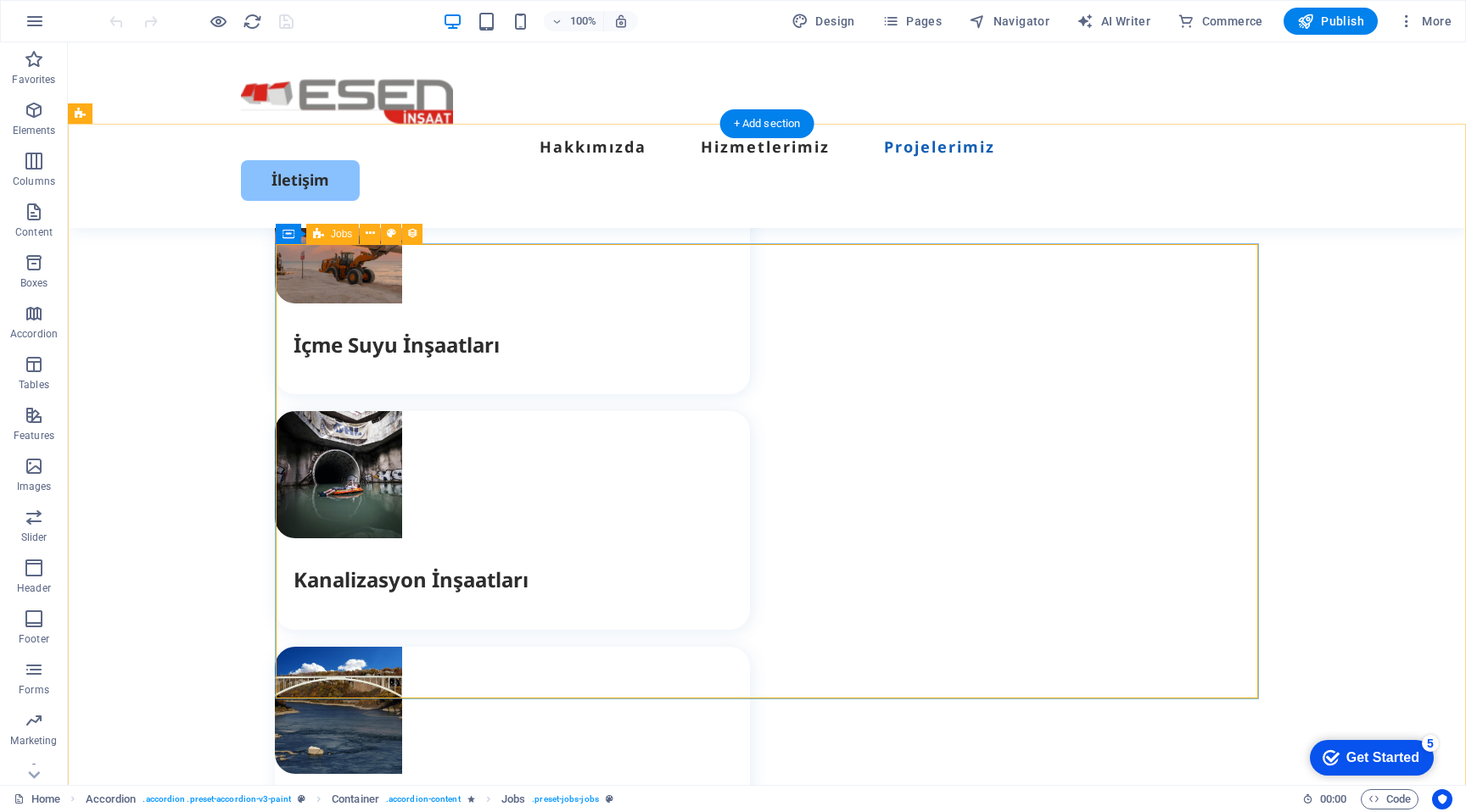
select select "columns.publishing_date_DESC"
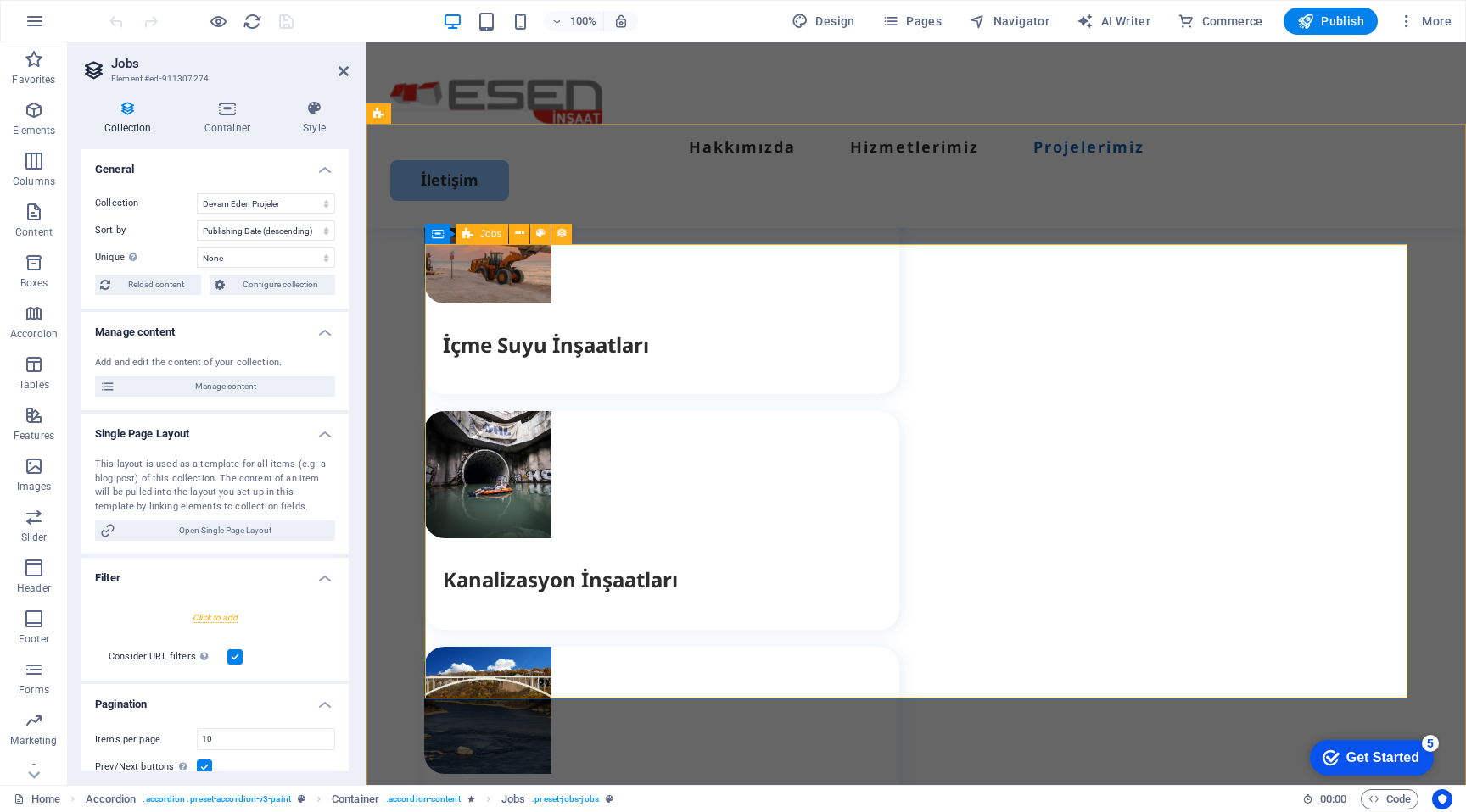
click at [488, 231] on span "Jobs" at bounding box center [490, 234] width 21 height 10
click at [490, 231] on span "Jobs" at bounding box center [490, 234] width 21 height 10
click at [515, 234] on icon at bounding box center [520, 233] width 9 height 18
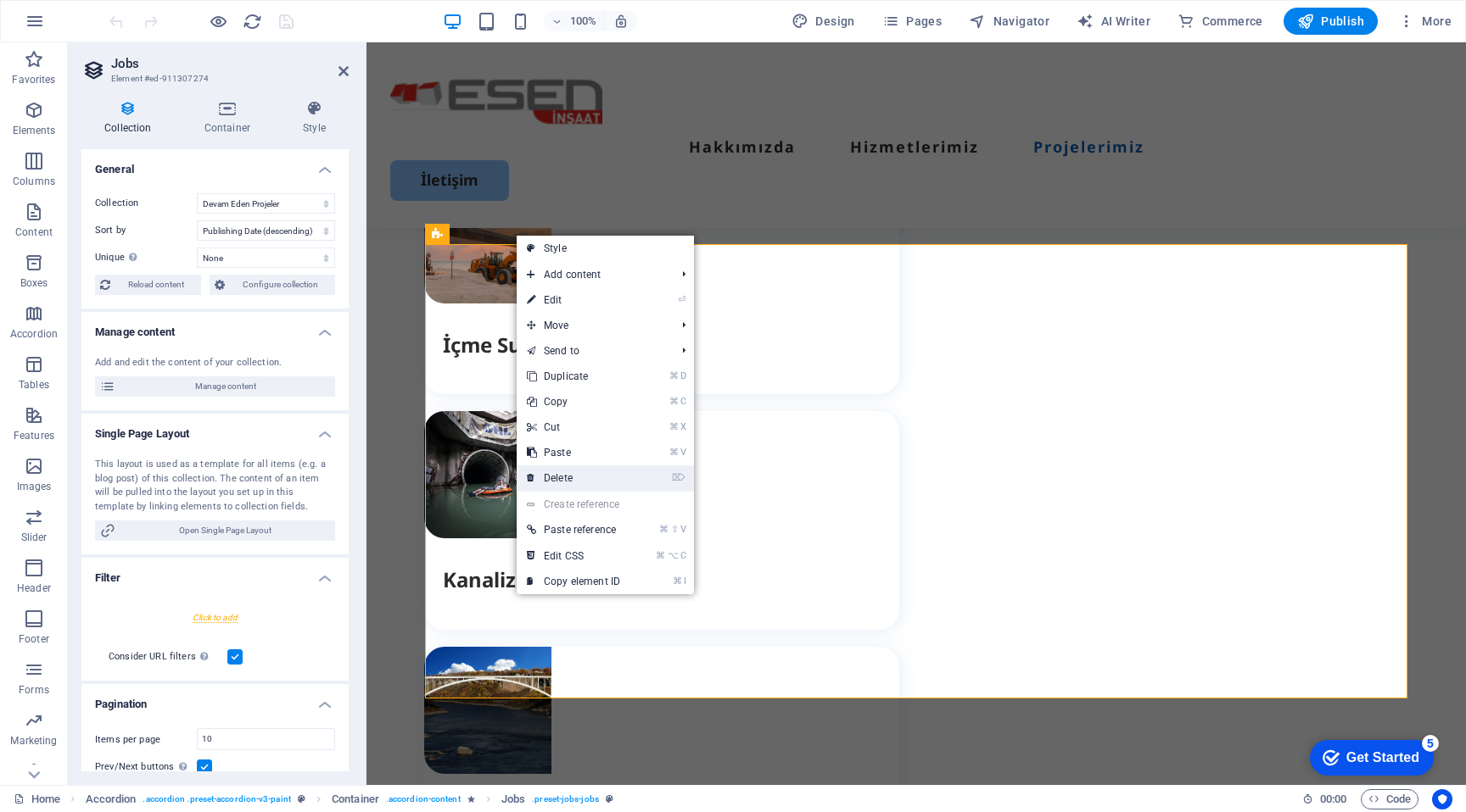
click at [591, 472] on link "⌦ Delete" at bounding box center [574, 478] width 113 height 25
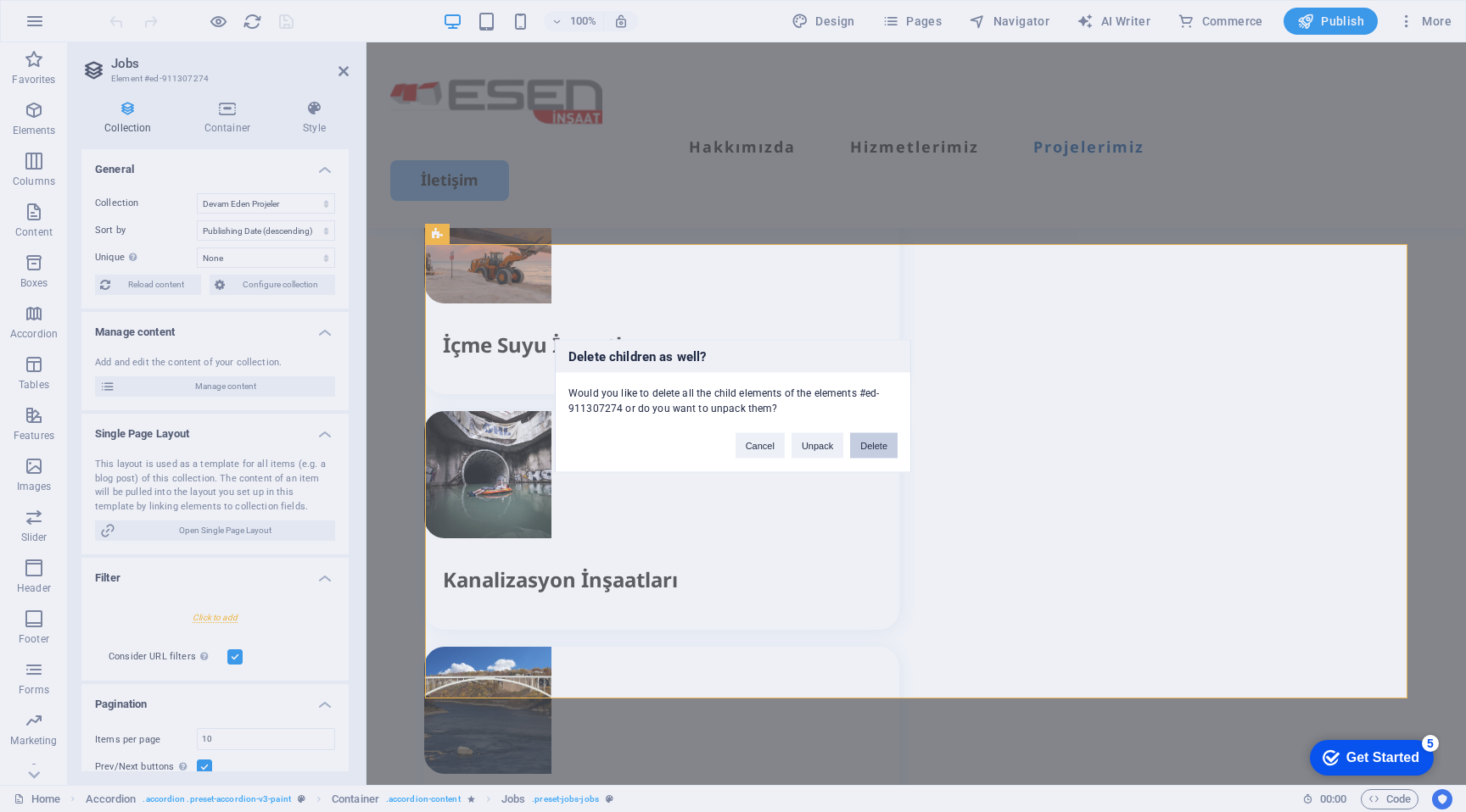
click at [889, 445] on button "Delete" at bounding box center [874, 445] width 47 height 25
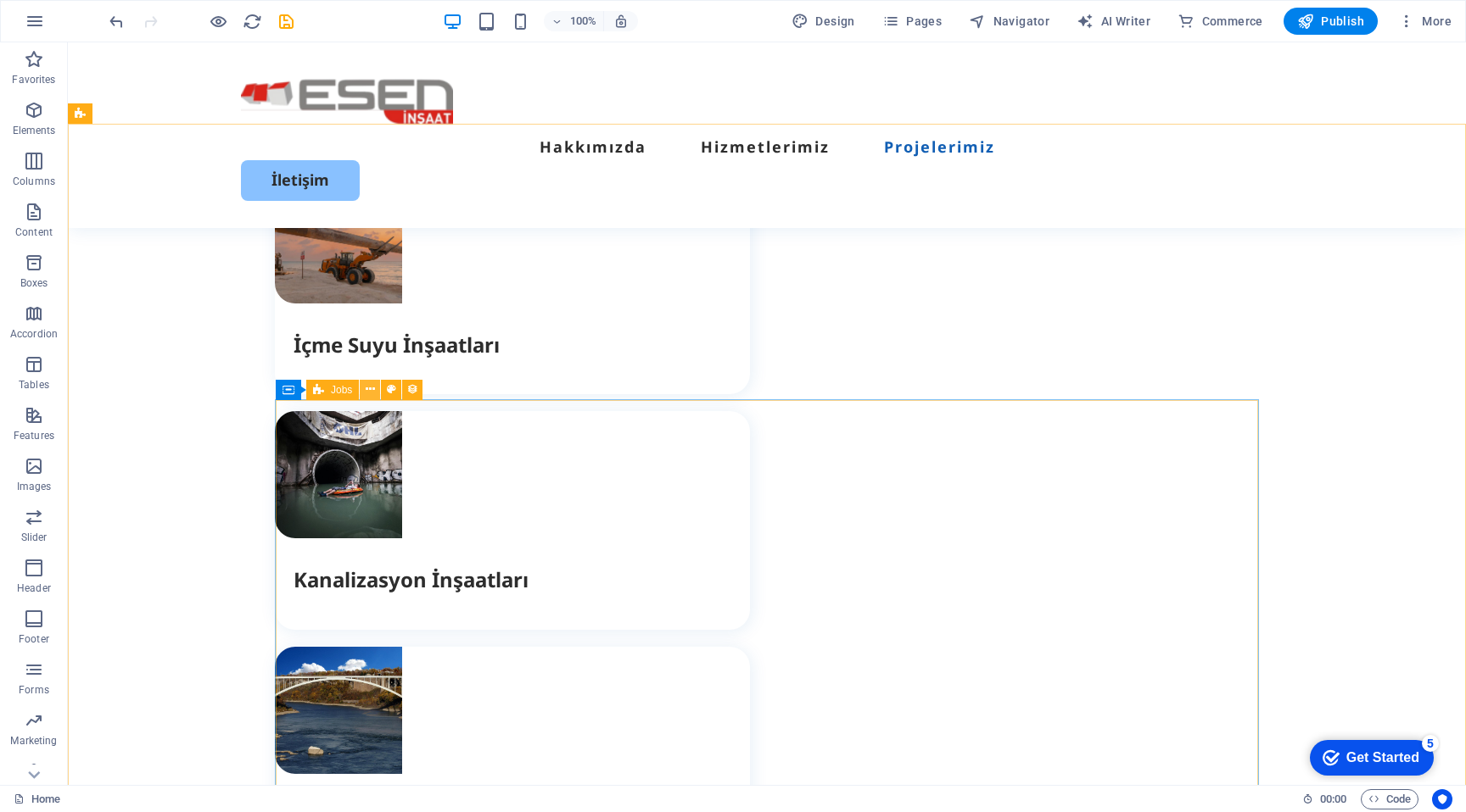
click at [370, 394] on icon at bounding box center [370, 389] width 9 height 18
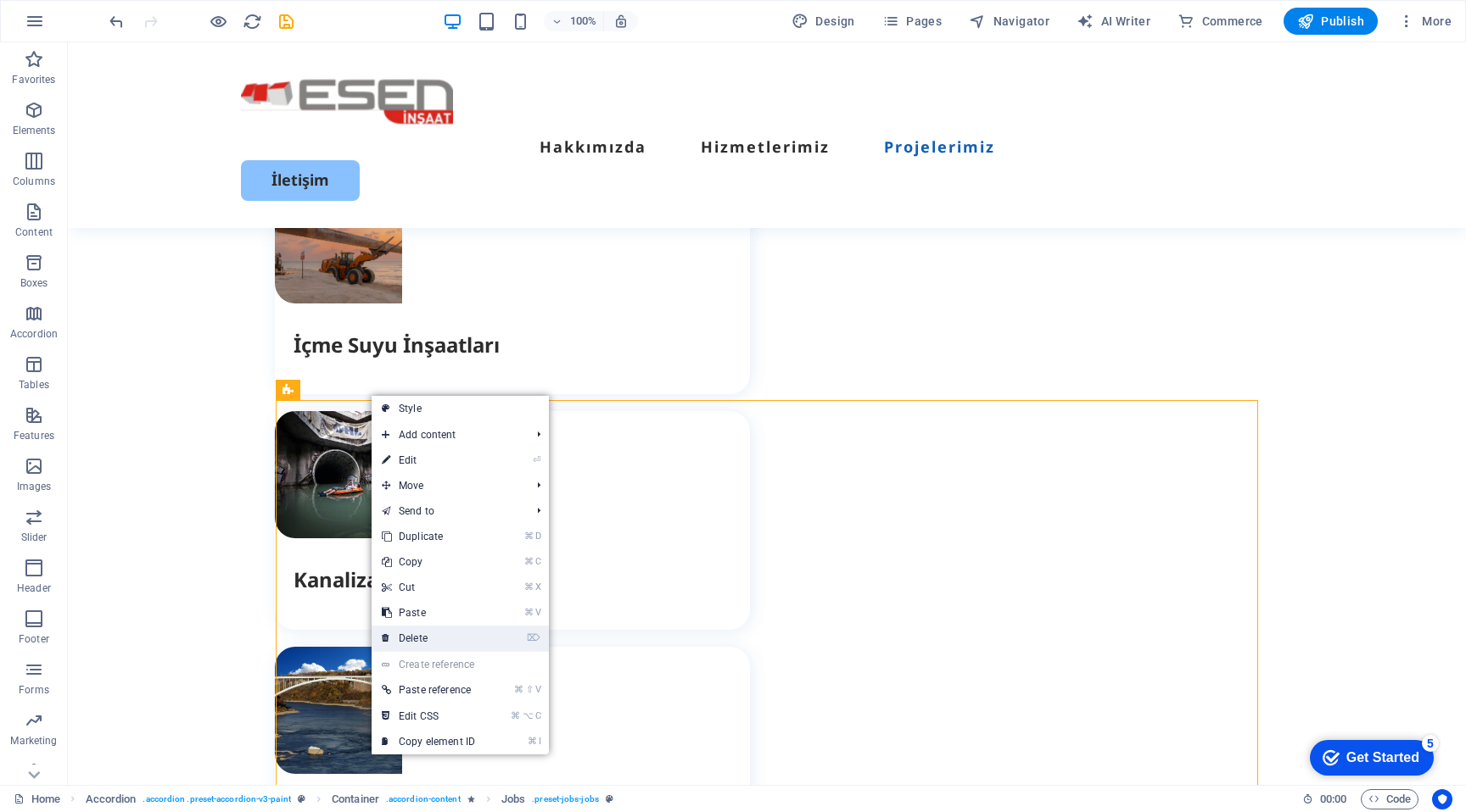
click at [462, 638] on link "⌦ Delete" at bounding box center [428, 638] width 113 height 25
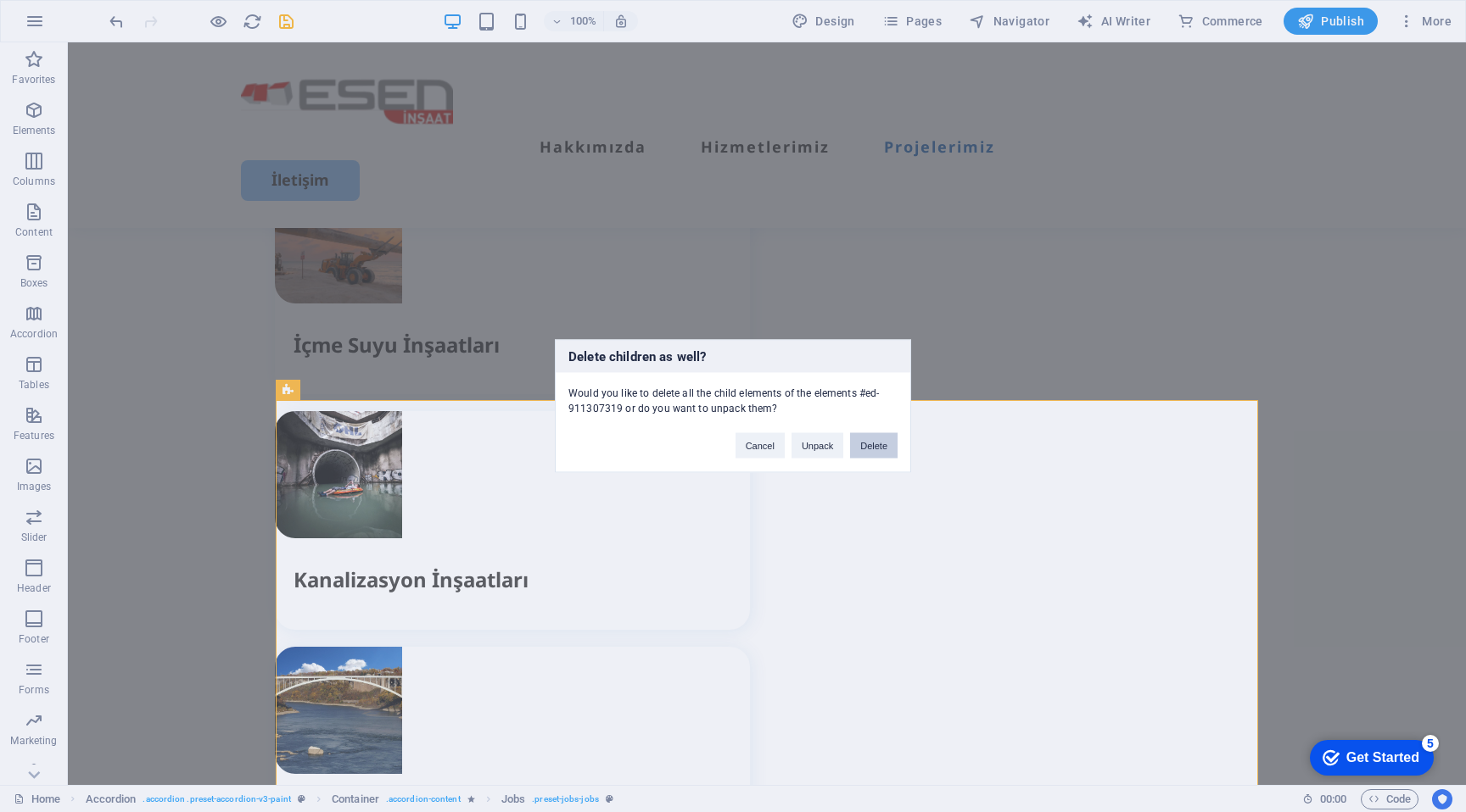
click at [879, 444] on button "Delete" at bounding box center [874, 445] width 47 height 25
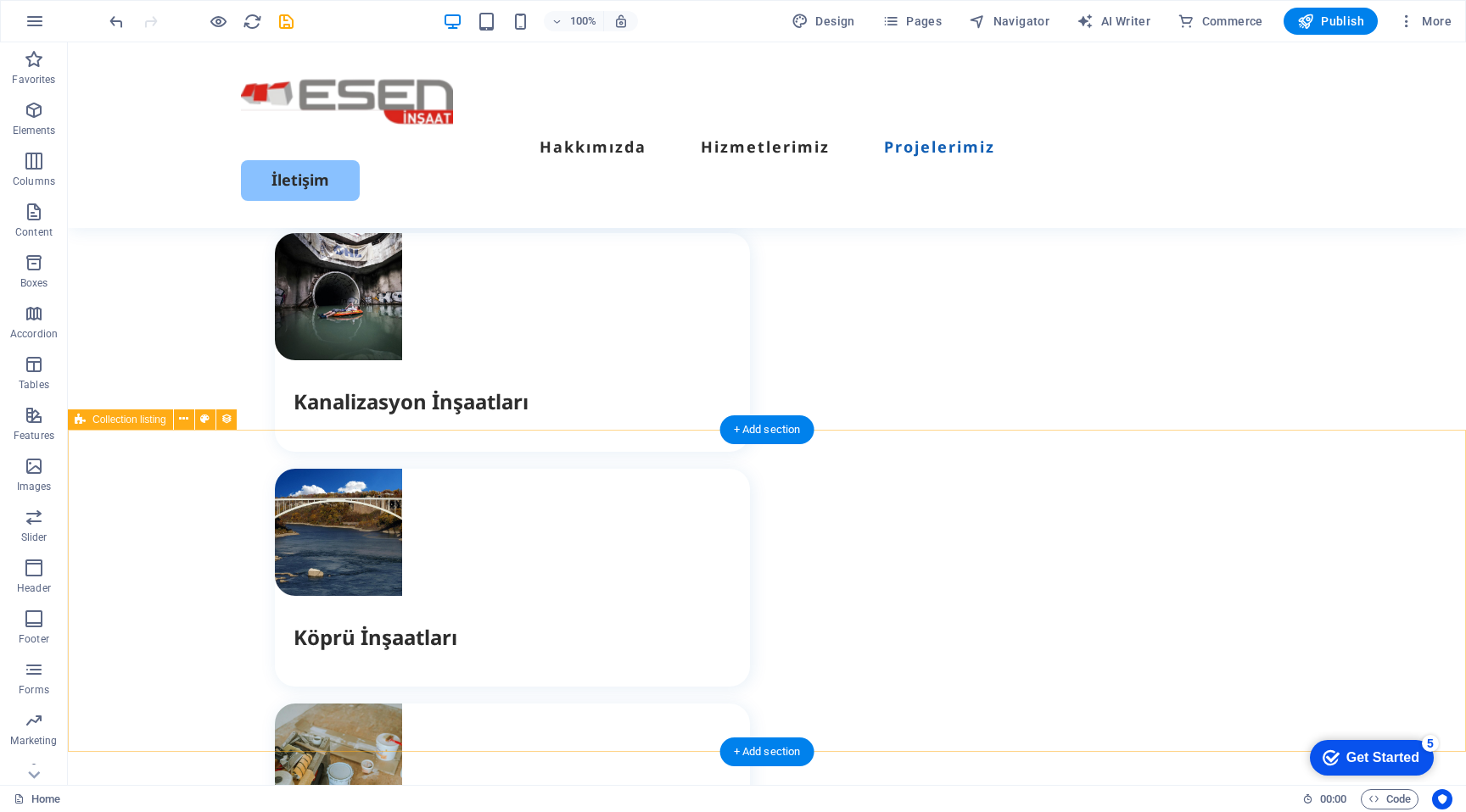
scroll to position [3761, 0]
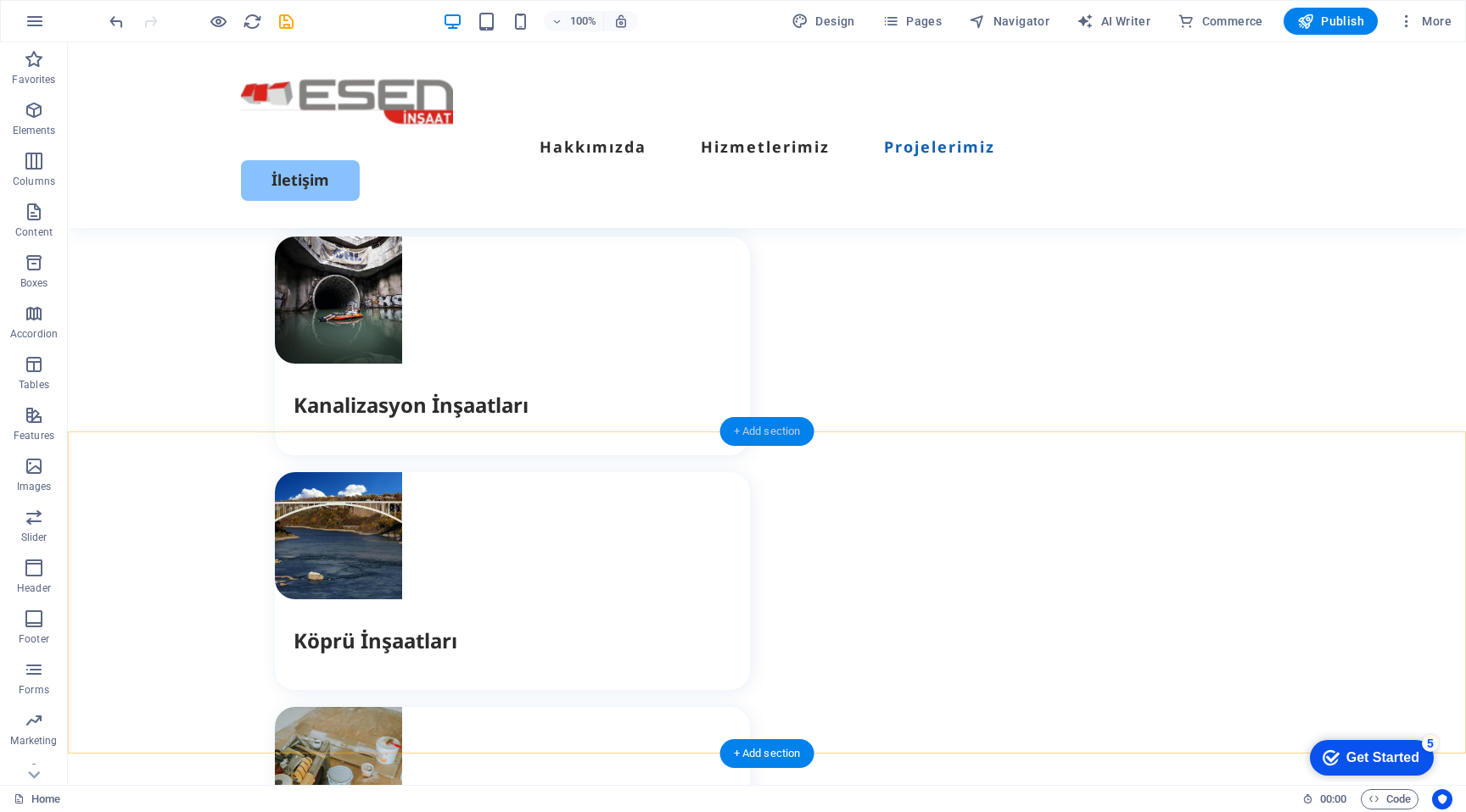
click at [756, 431] on div "+ Add section" at bounding box center [767, 432] width 94 height 29
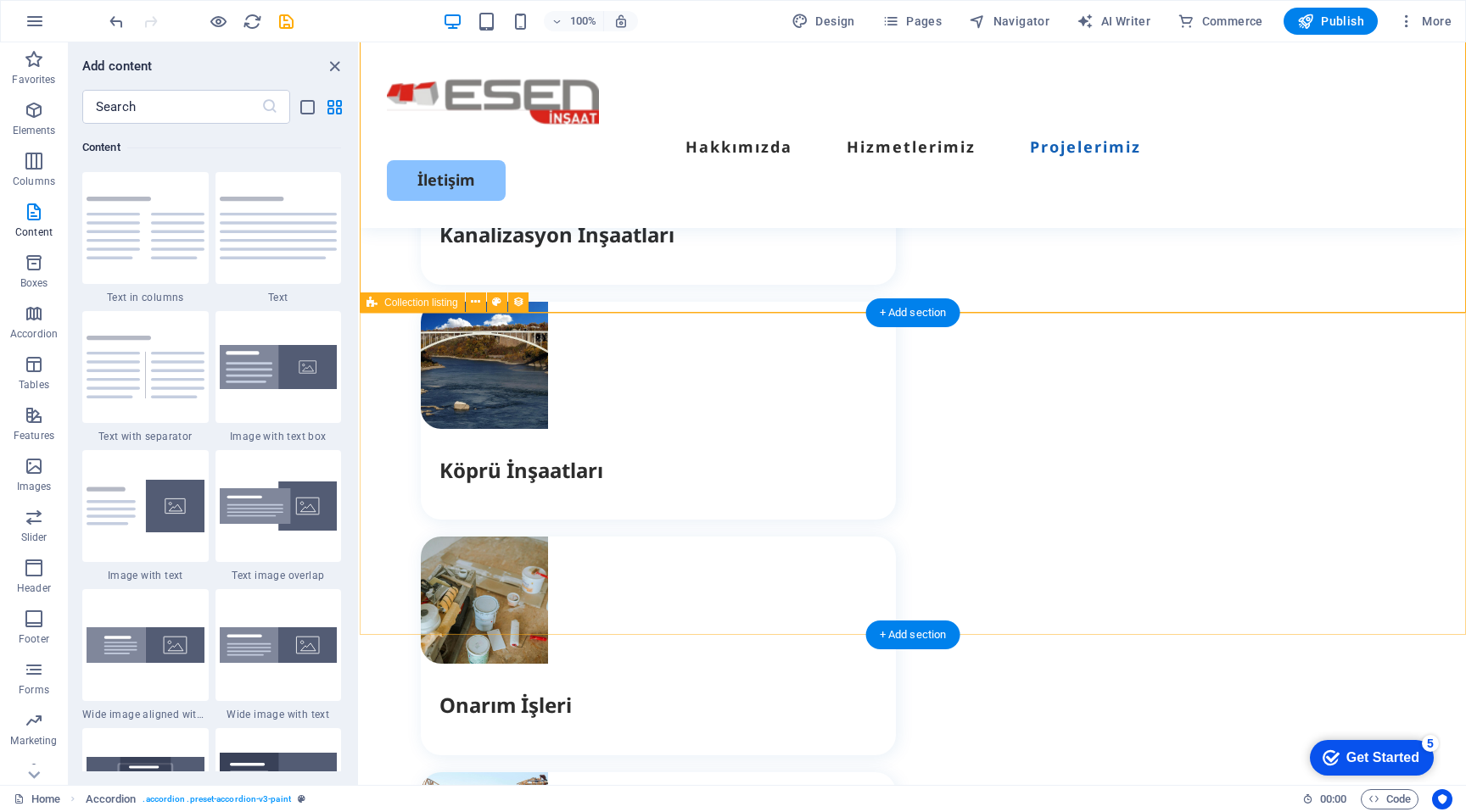
scroll to position [3852, 0]
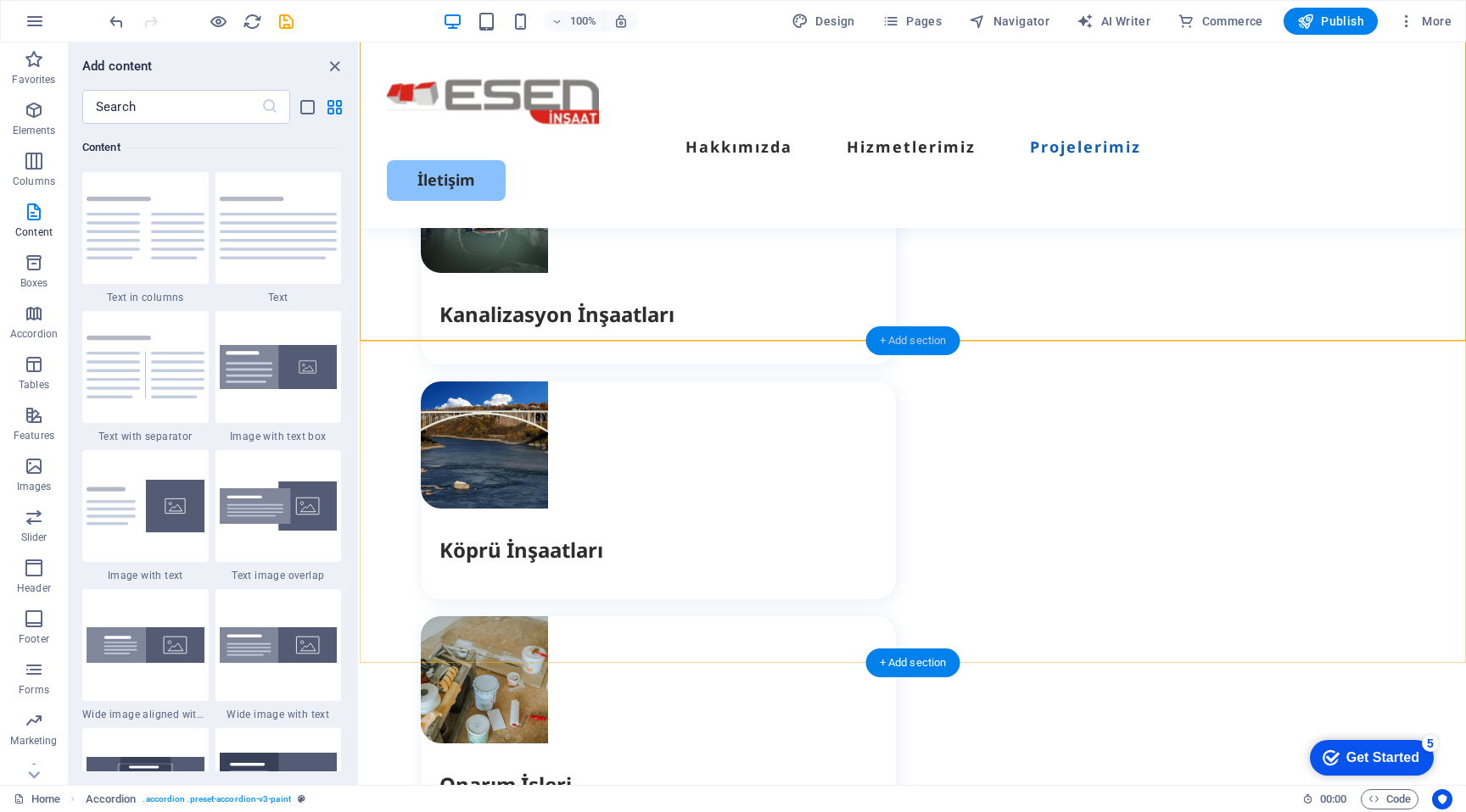
click at [929, 332] on div "+ Add section" at bounding box center [913, 341] width 94 height 29
click at [258, 250] on img at bounding box center [279, 228] width 118 height 63
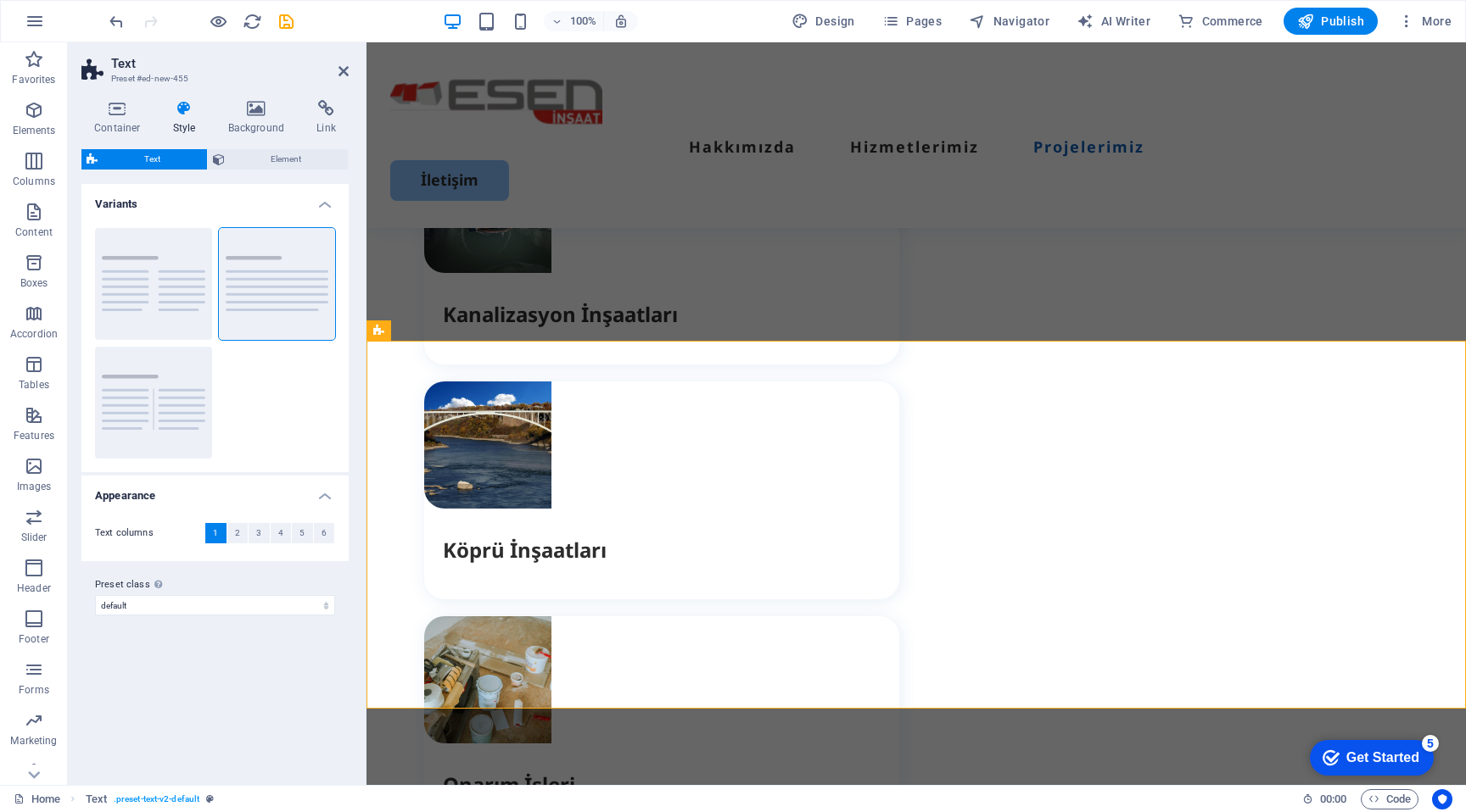
click at [350, 71] on aside "Text Preset #ed-new-455 Container Style Background Link Size Height Default px …" at bounding box center [217, 414] width 299 height 743
click at [345, 71] on icon at bounding box center [344, 71] width 10 height 14
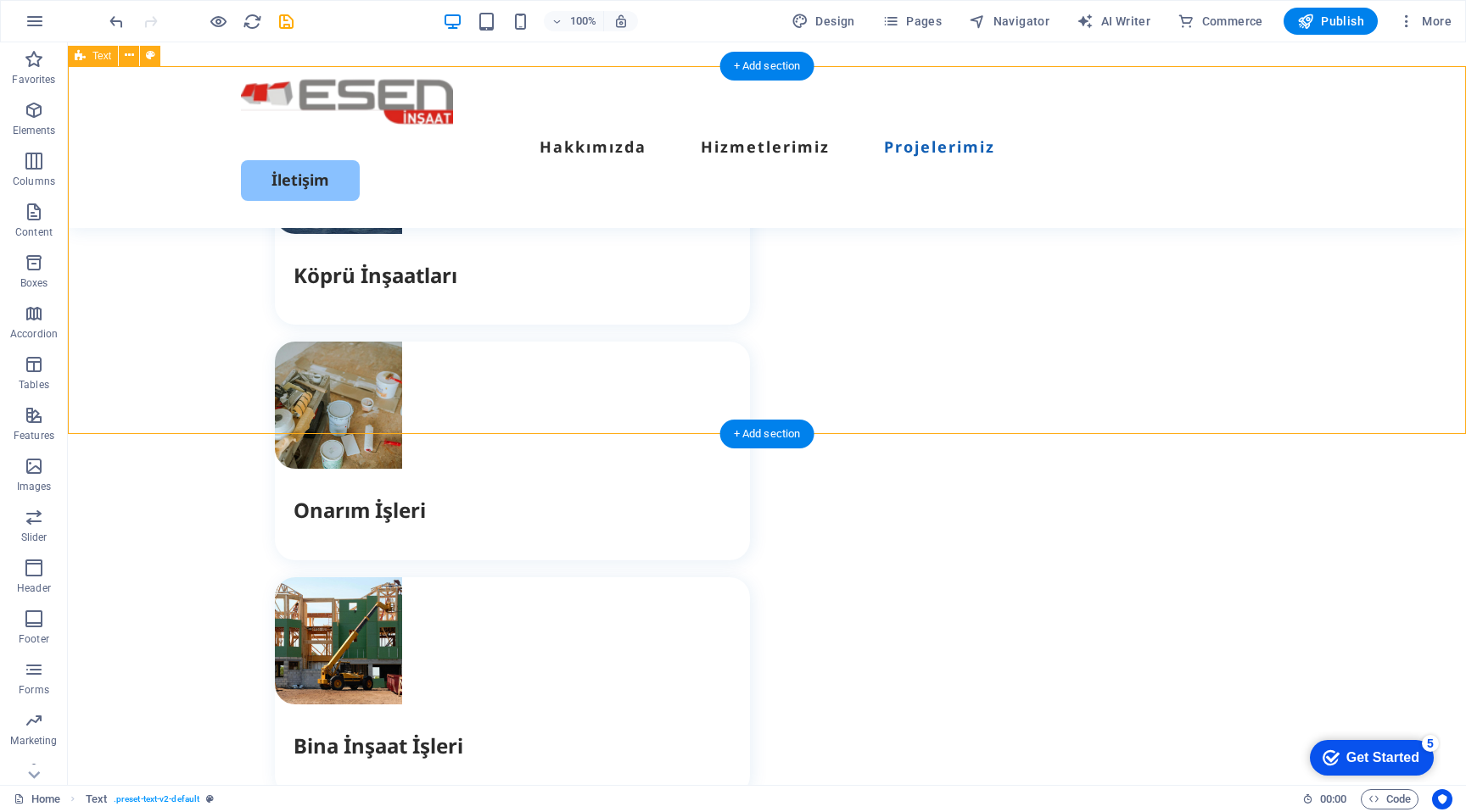
scroll to position [4150, 0]
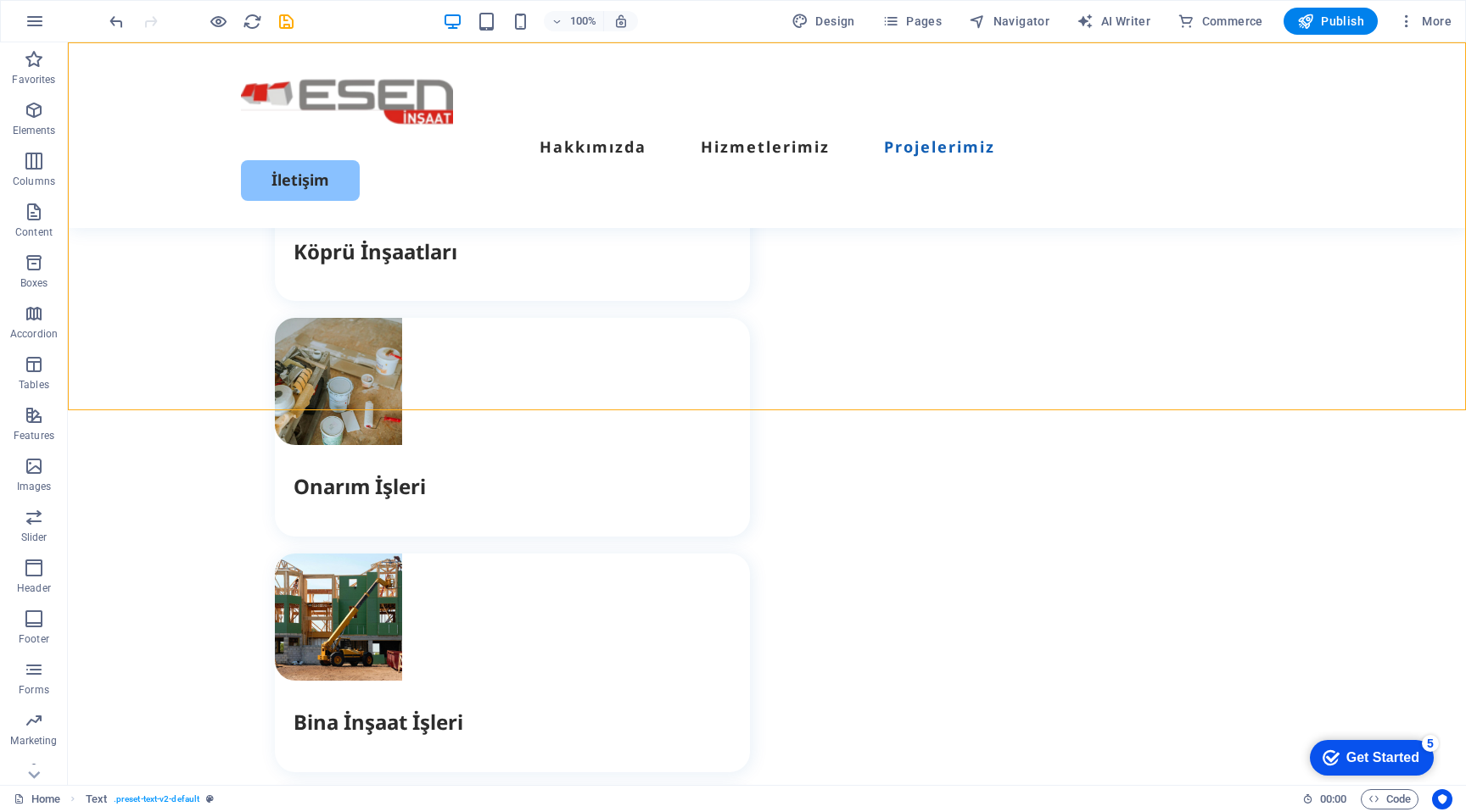
click at [282, 9] on div at bounding box center [201, 20] width 190 height 27
click at [282, 12] on icon "save" at bounding box center [286, 21] width 19 height 19
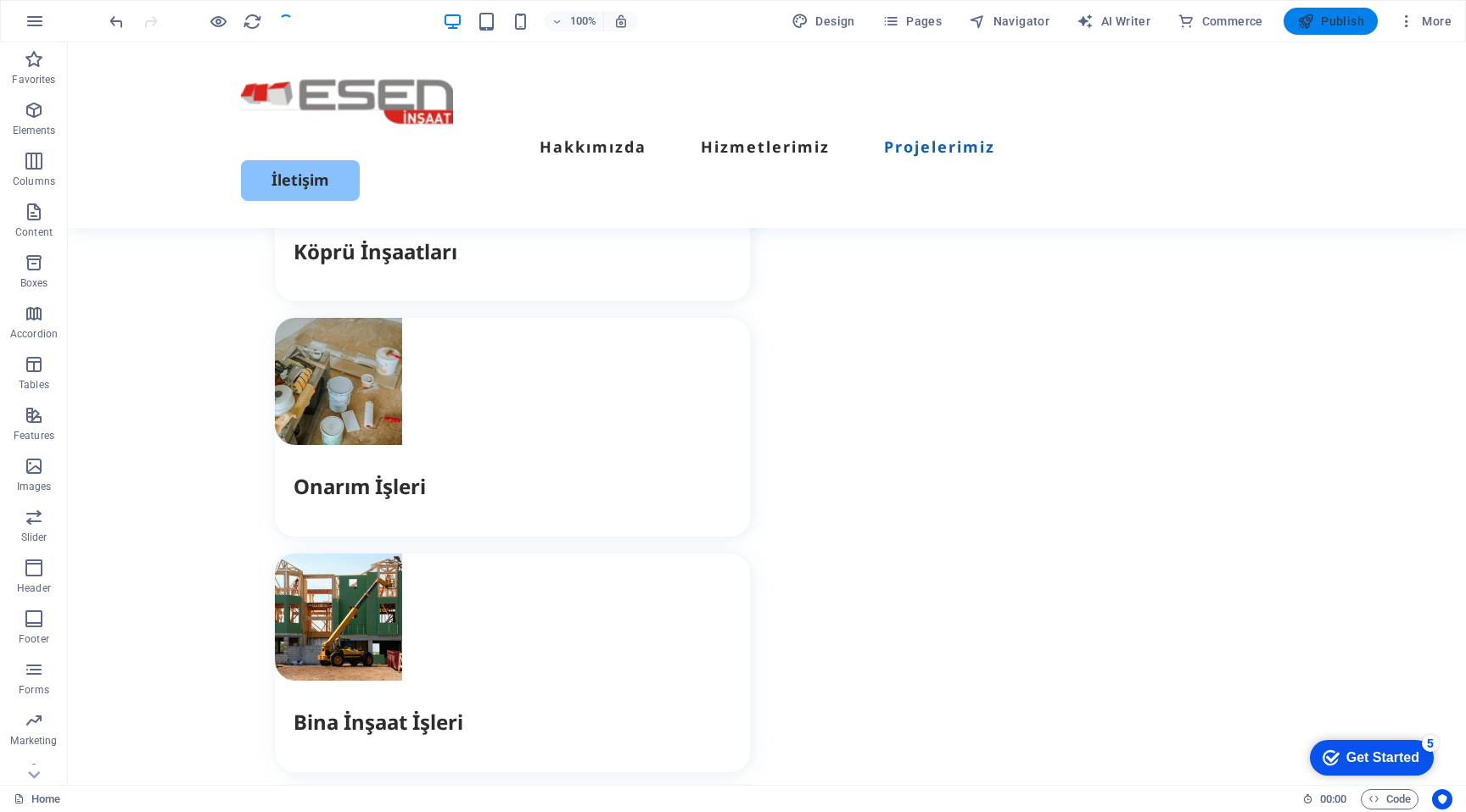
click at [1339, 17] on span "Publish" at bounding box center [1330, 21] width 67 height 17
click at [1117, 15] on span "AI Writer" at bounding box center [1114, 21] width 74 height 17
select select "English"
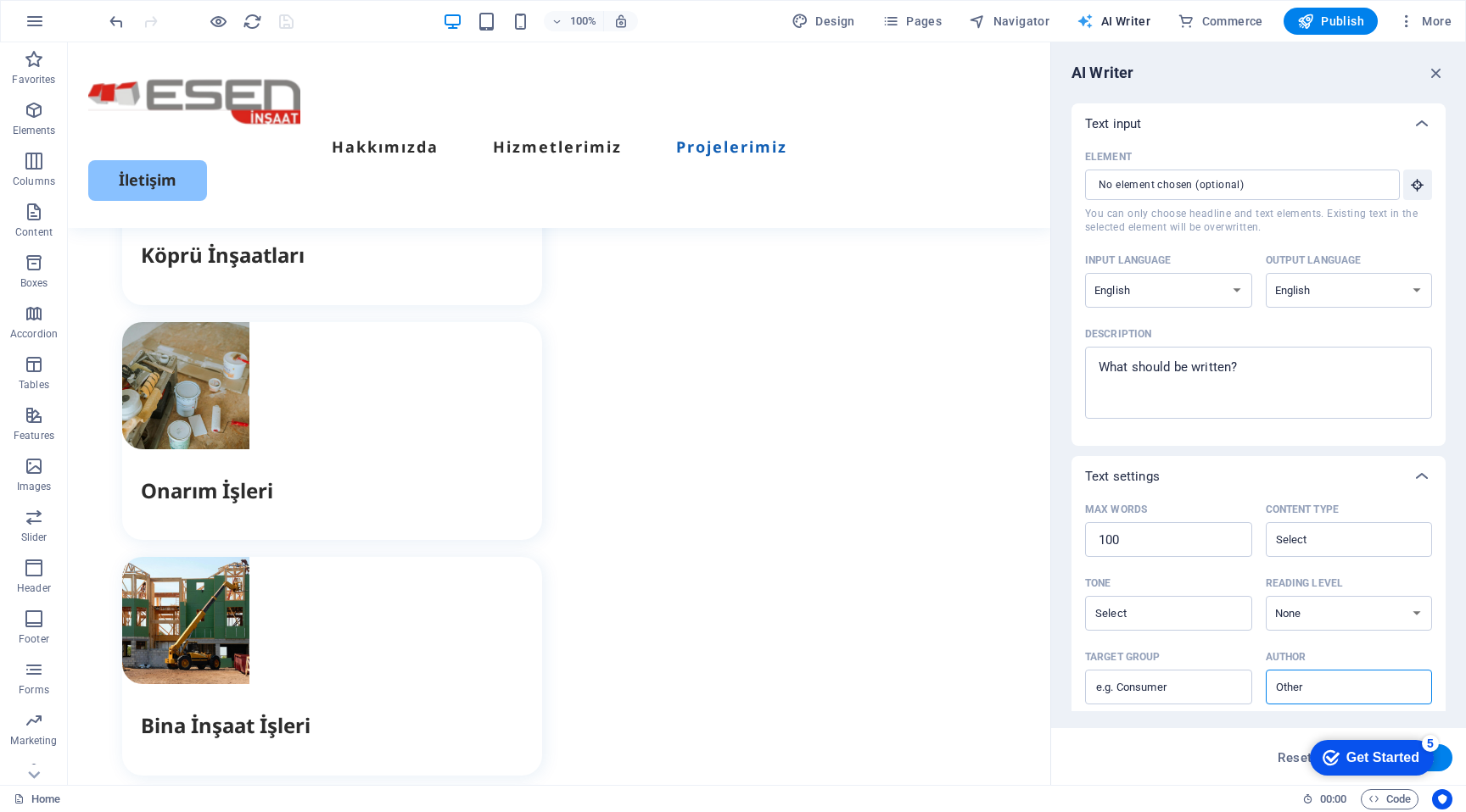
scroll to position [4198, 0]
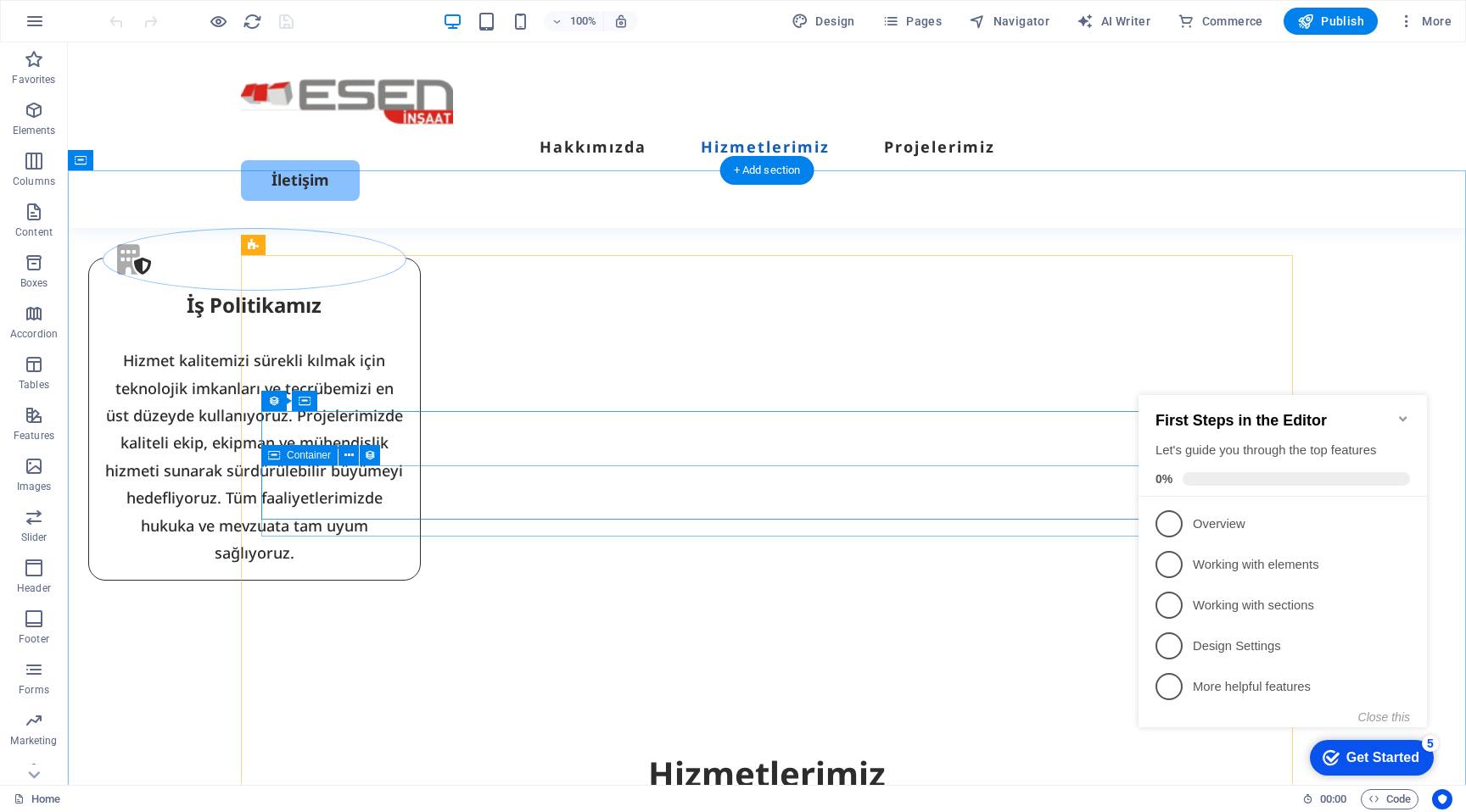
scroll to position [2472, 0]
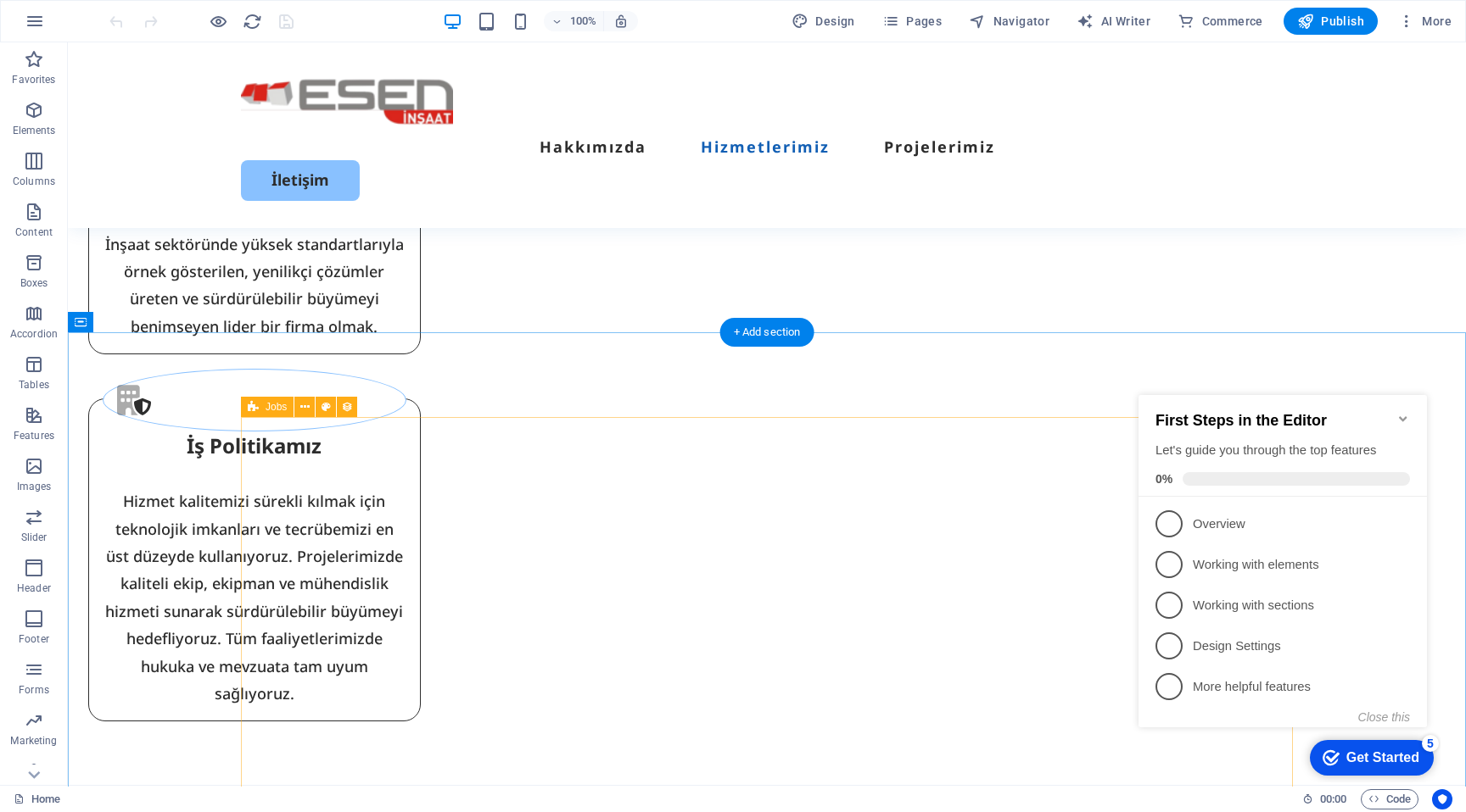
click at [280, 408] on span "Jobs" at bounding box center [276, 406] width 21 height 10
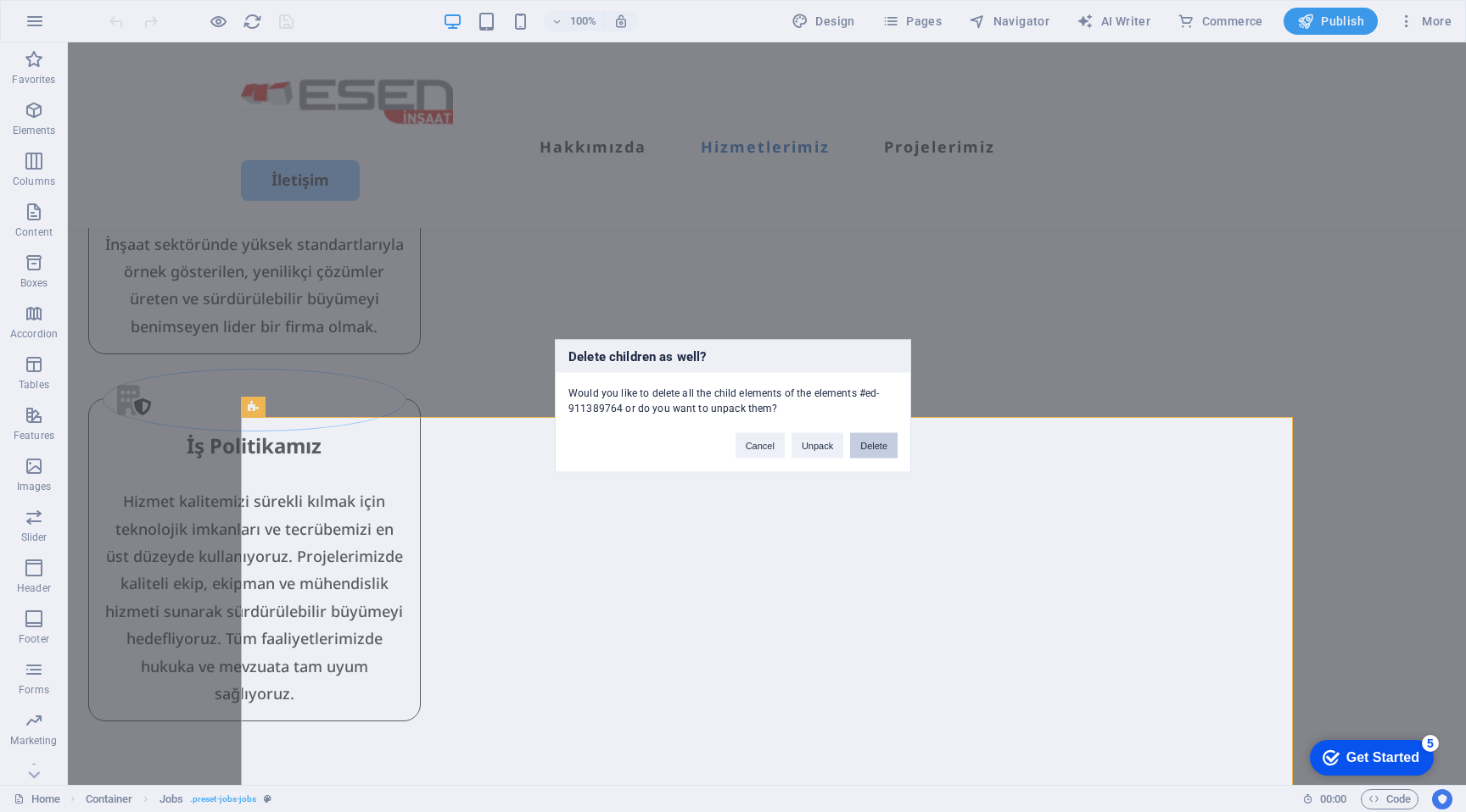
click at [887, 450] on button "Delete" at bounding box center [874, 445] width 47 height 25
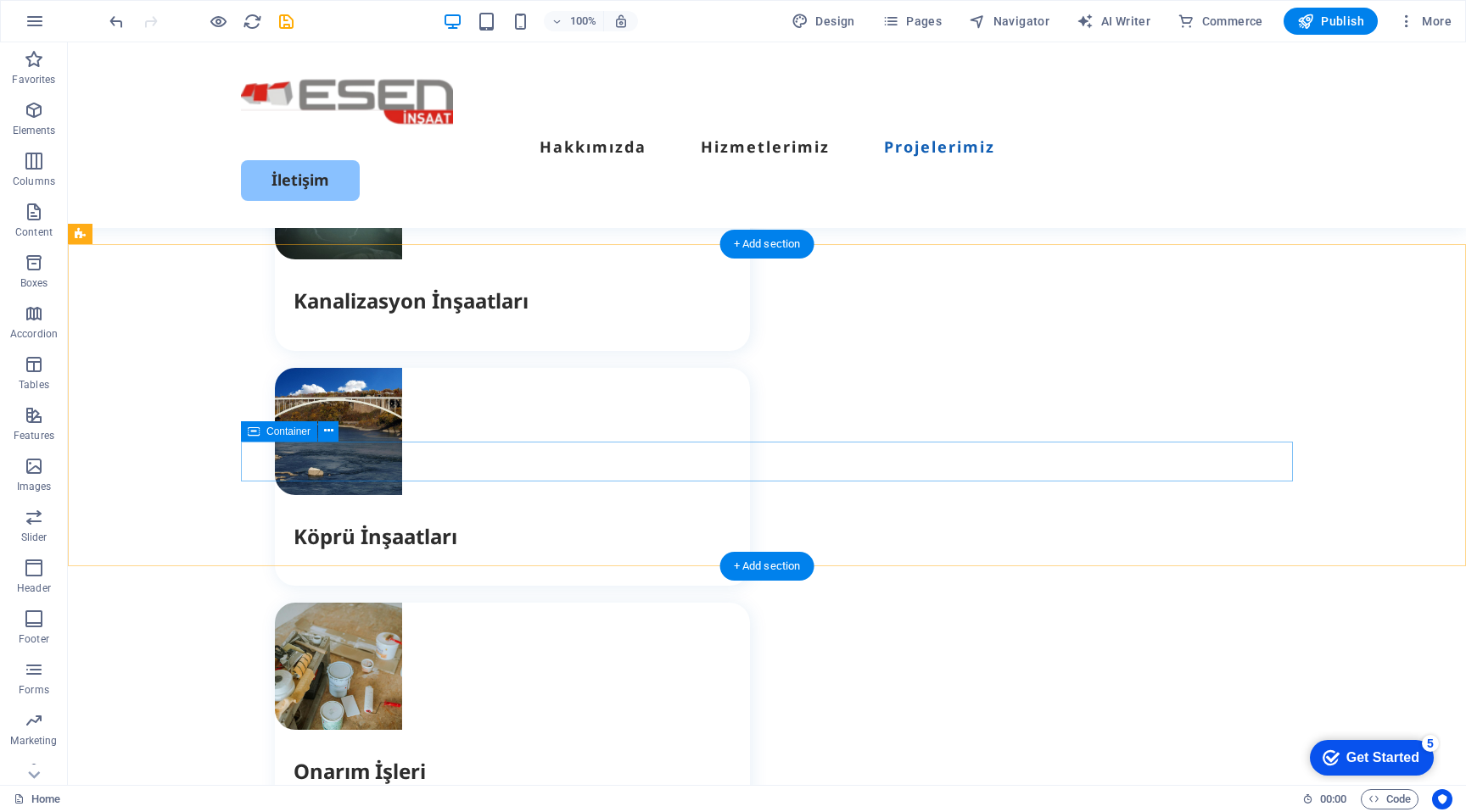
scroll to position [3855, 0]
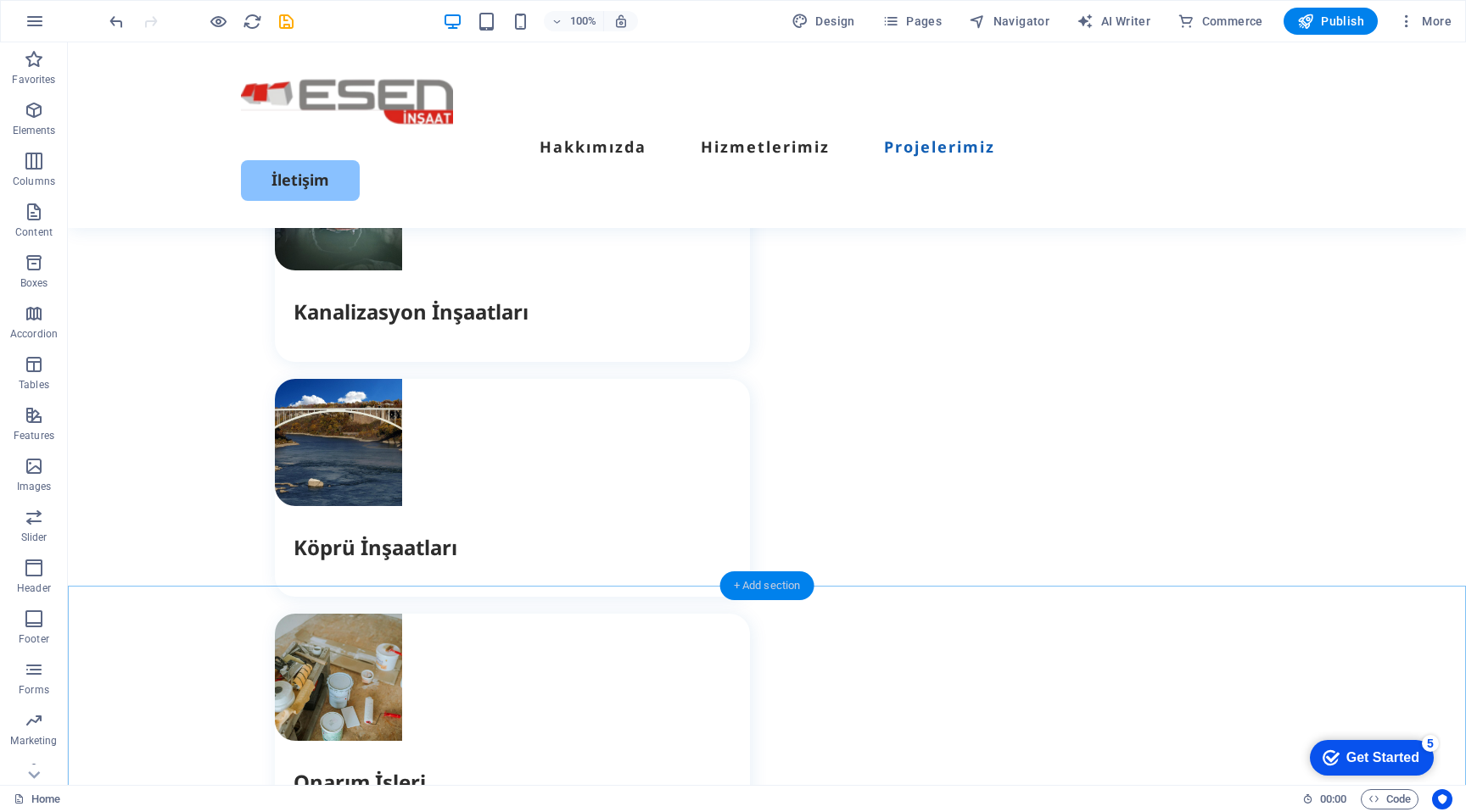
click at [762, 584] on div "+ Add section" at bounding box center [767, 586] width 94 height 29
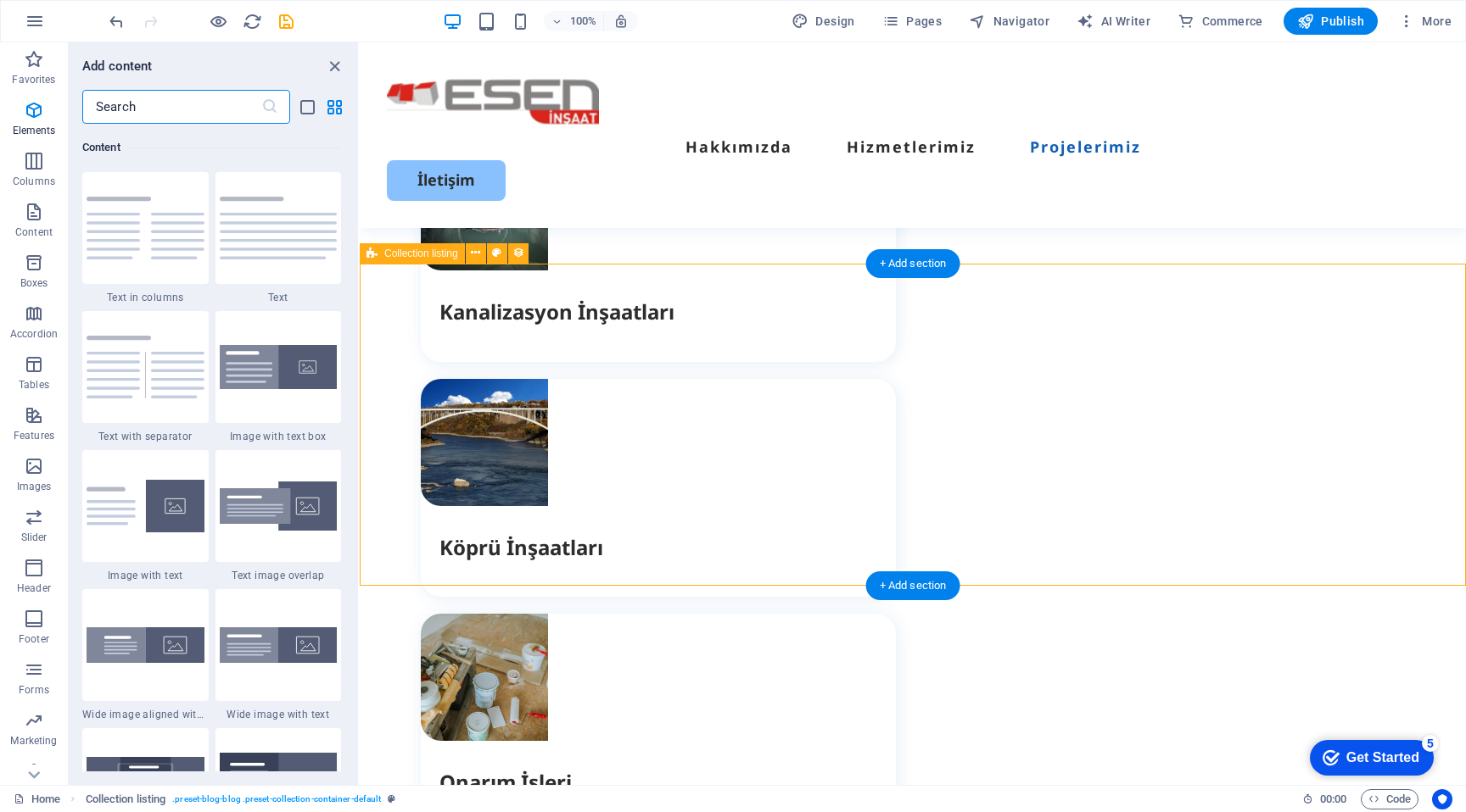
scroll to position [2968, 0]
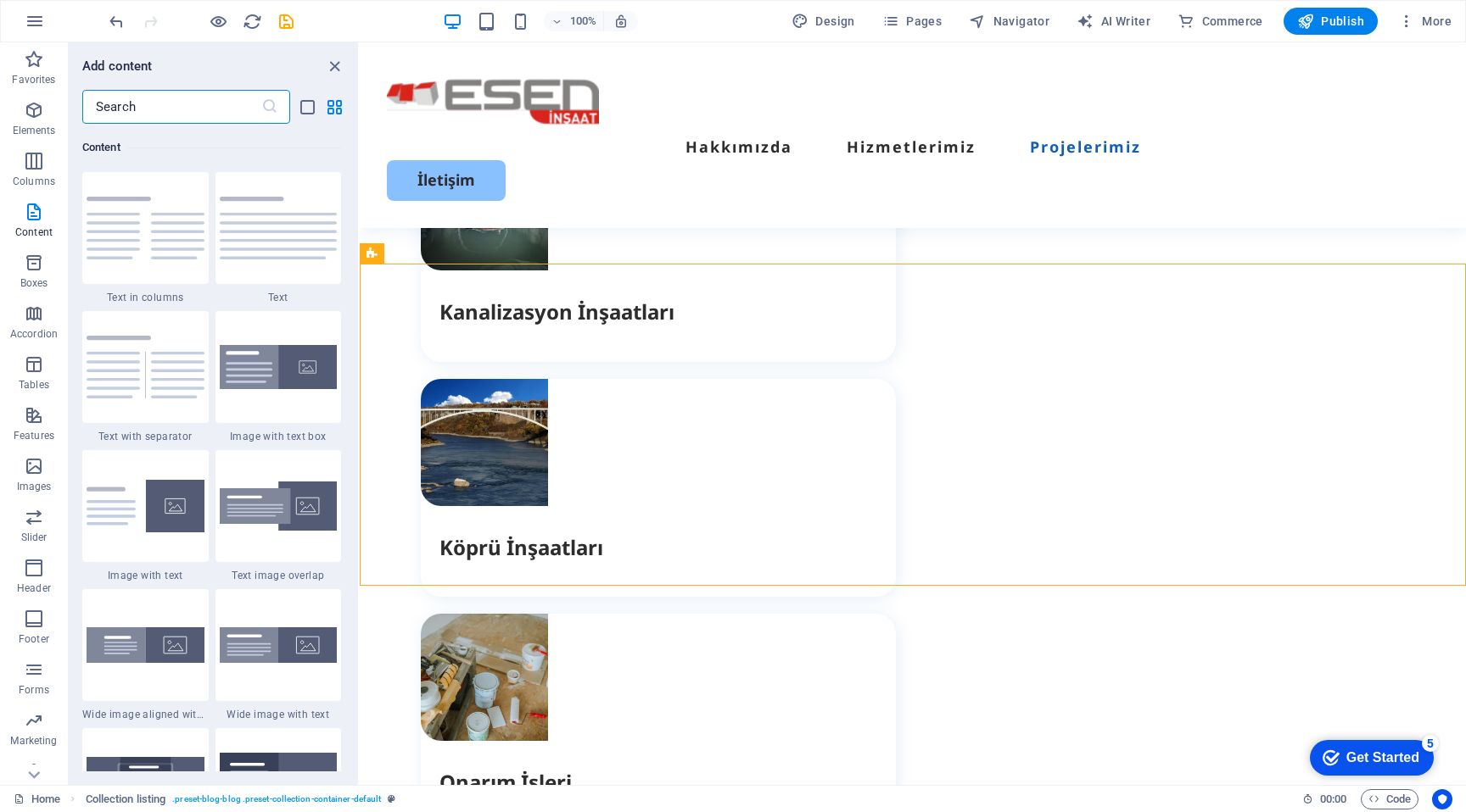
click at [190, 120] on input "text" at bounding box center [172, 107] width 179 height 34
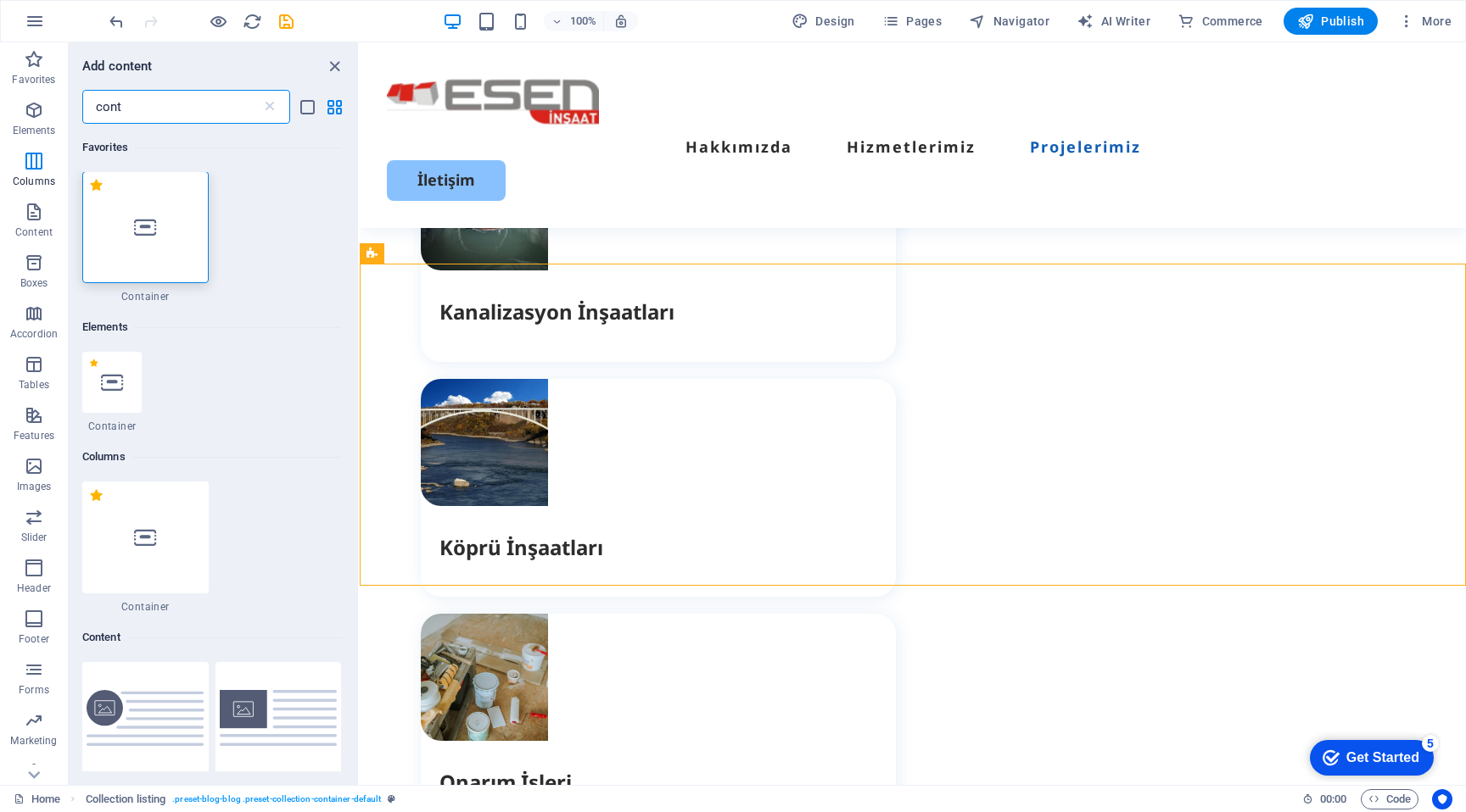
scroll to position [0, 0]
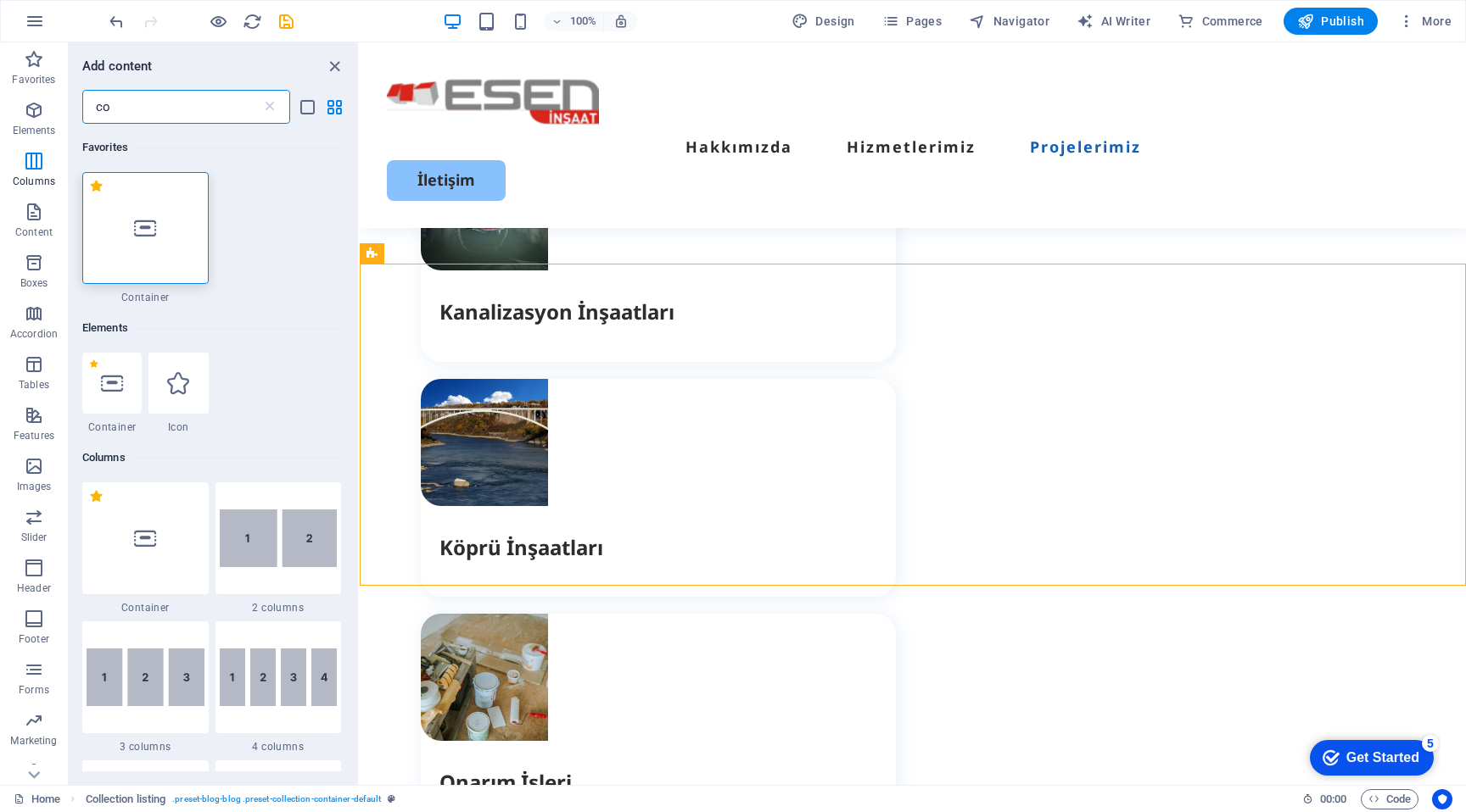
type input "c"
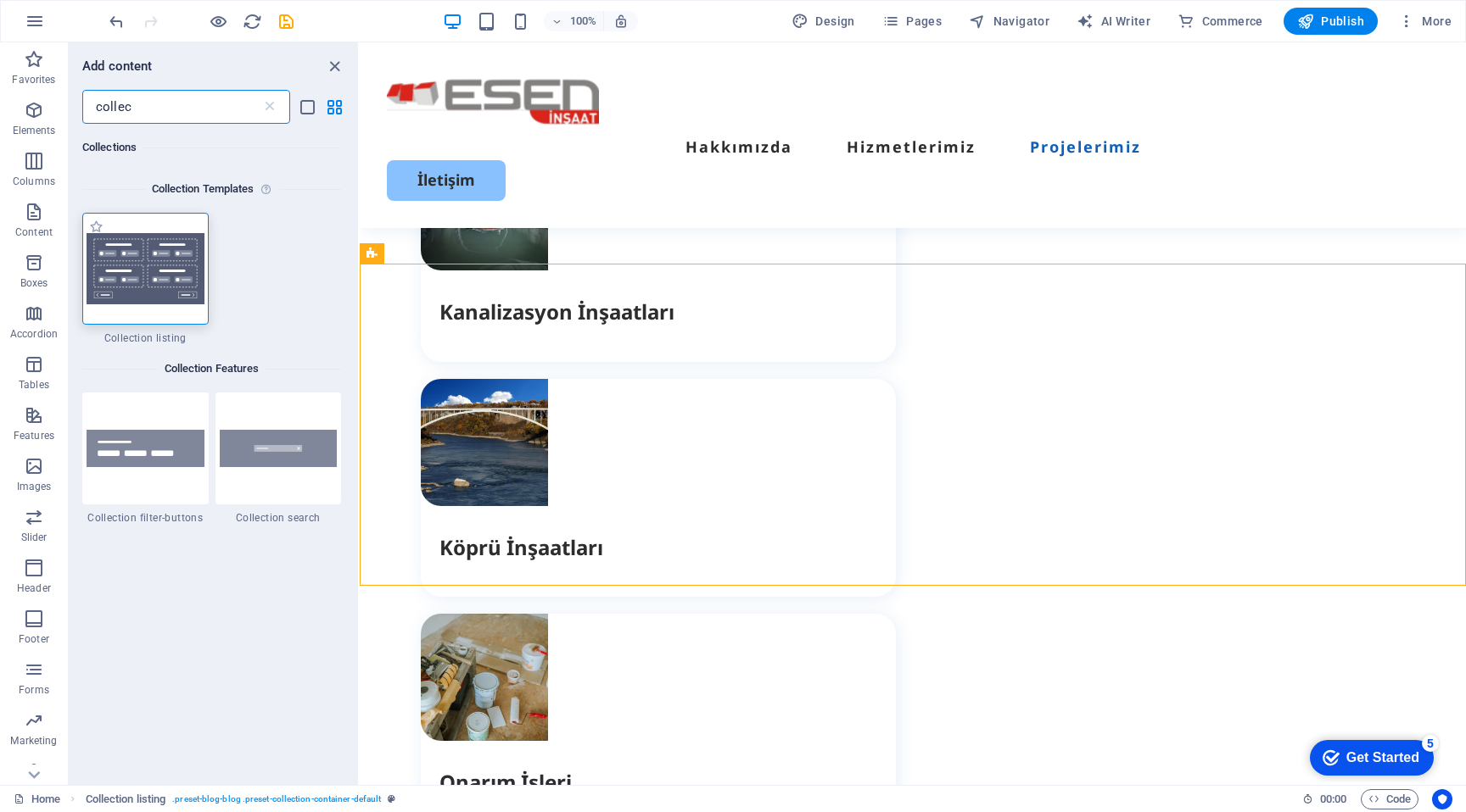
type input "collec"
click at [144, 309] on div at bounding box center [146, 268] width 126 height 112
select select
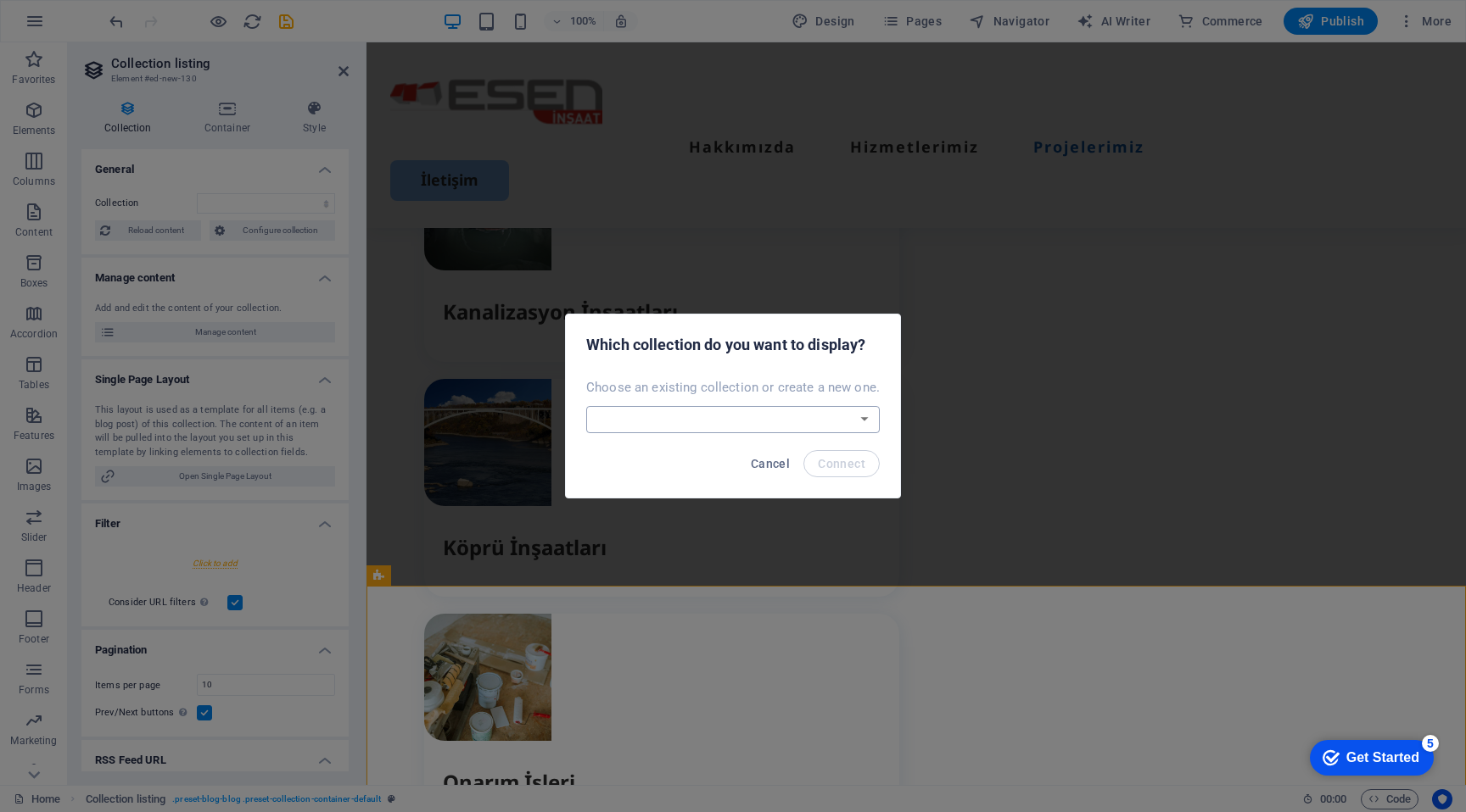
click at [701, 408] on select "Devam Eden Projeler Kurumlar Tamamlanan Projeler Create a new collection" at bounding box center [733, 419] width 293 height 27
select select "68bc11e654e7306d1c0981f4"
click at [588, 406] on select "Devam Eden Projeler Kurumlar Tamamlanan Projeler Create a new collection" at bounding box center [733, 419] width 293 height 27
click at [862, 455] on button "Connect" at bounding box center [841, 463] width 76 height 27
select select "68bc11e654e7306d1c0981f4"
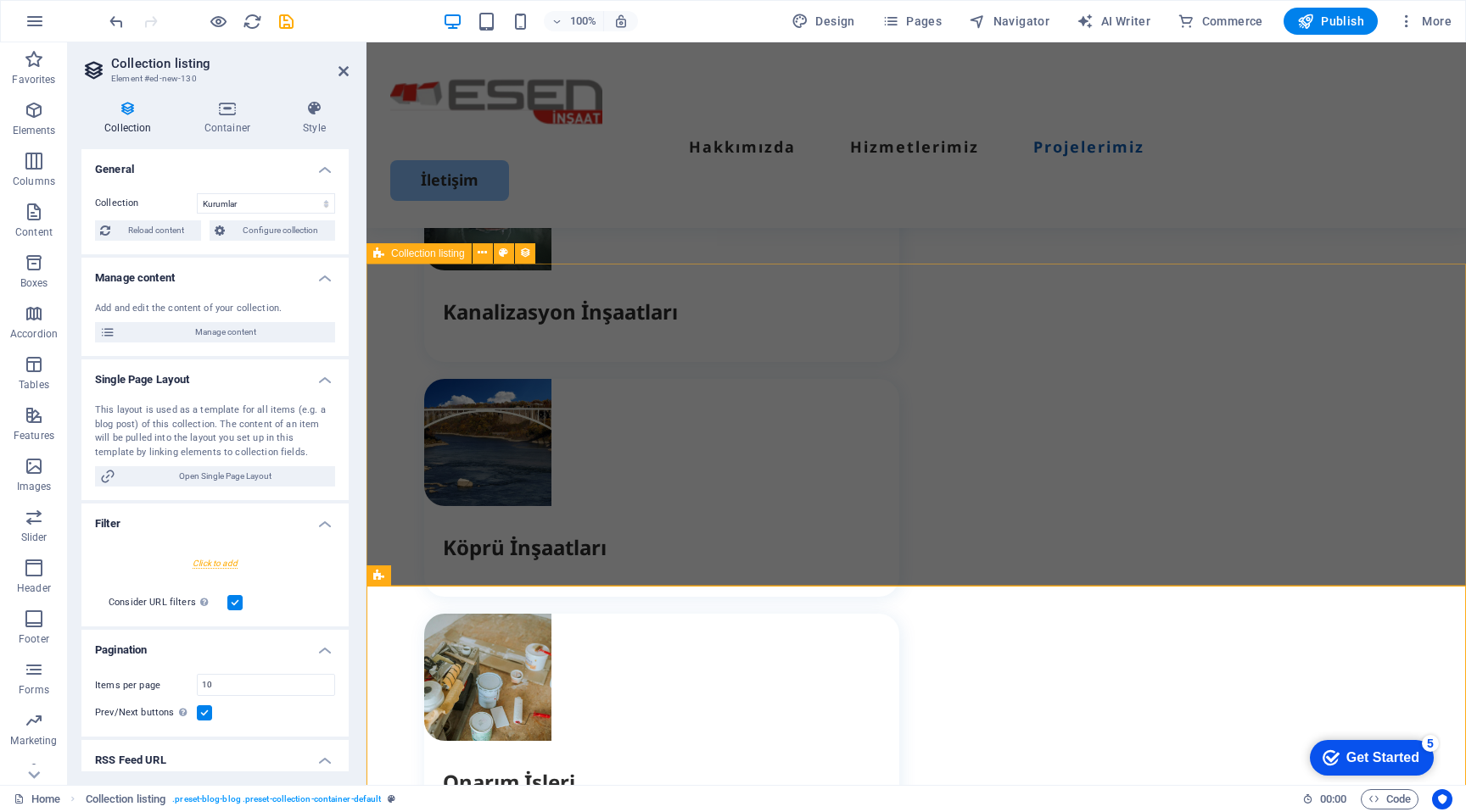
select select "createdAt_DESC"
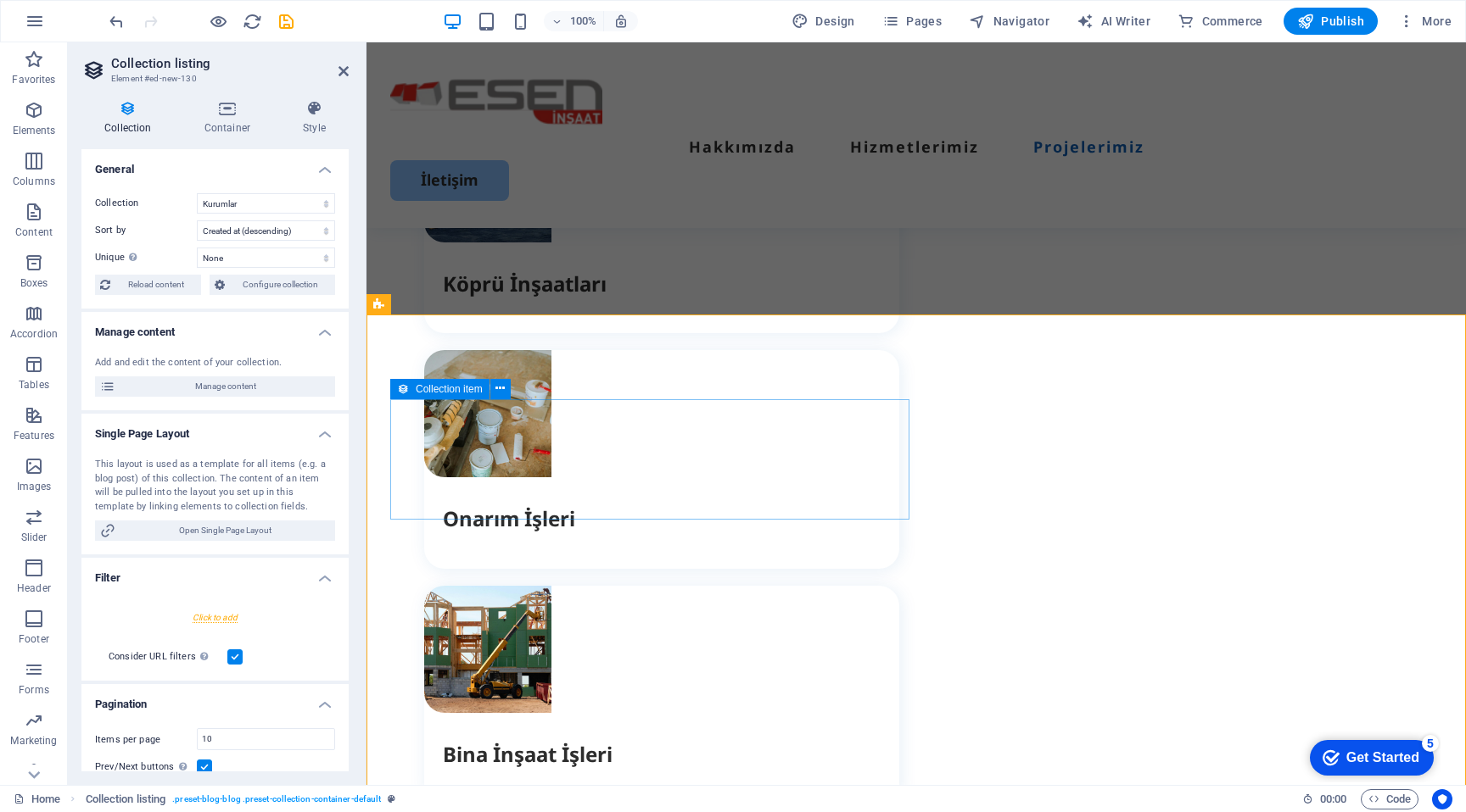
scroll to position [4126, 0]
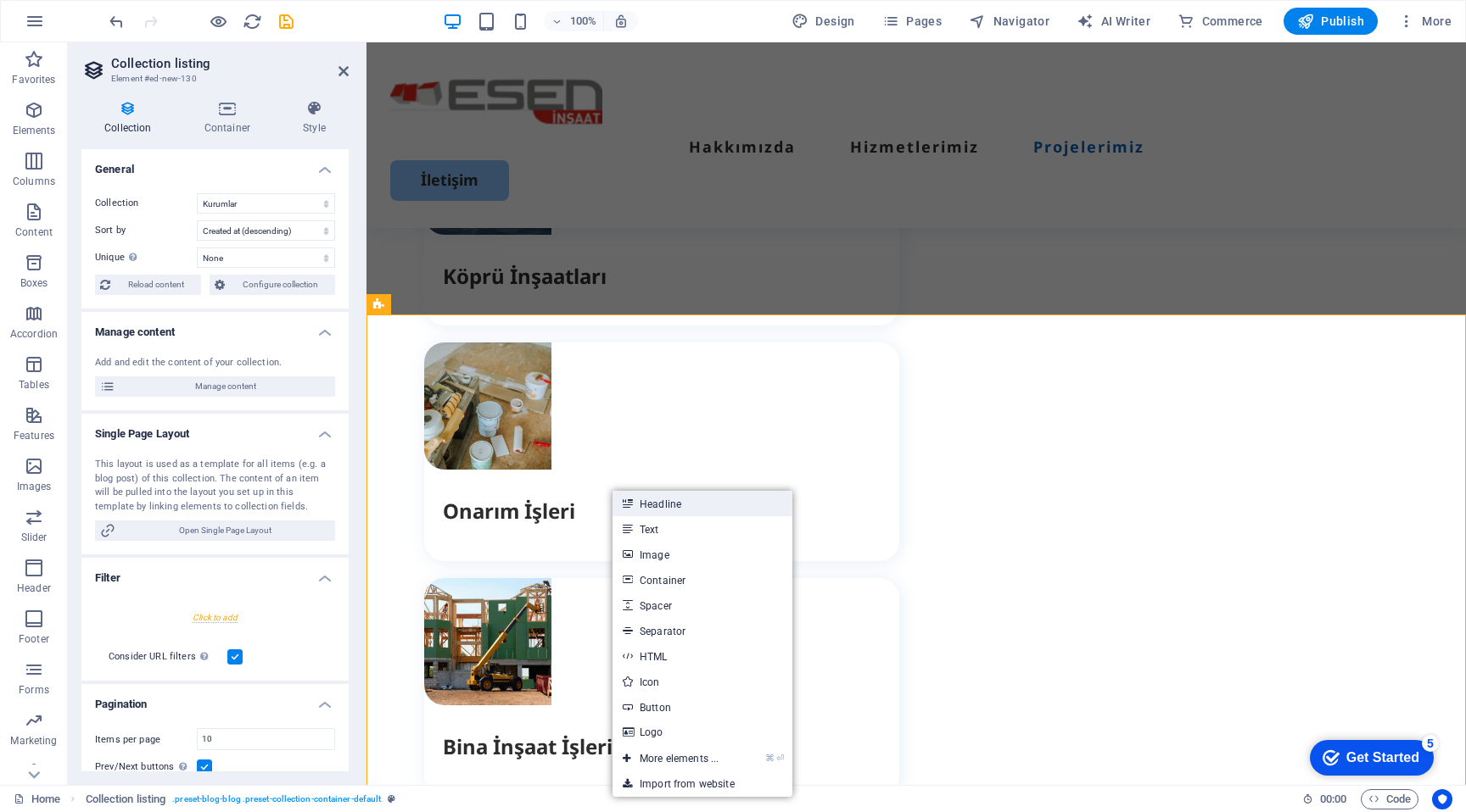
click at [694, 505] on link "Headline" at bounding box center [703, 503] width 180 height 25
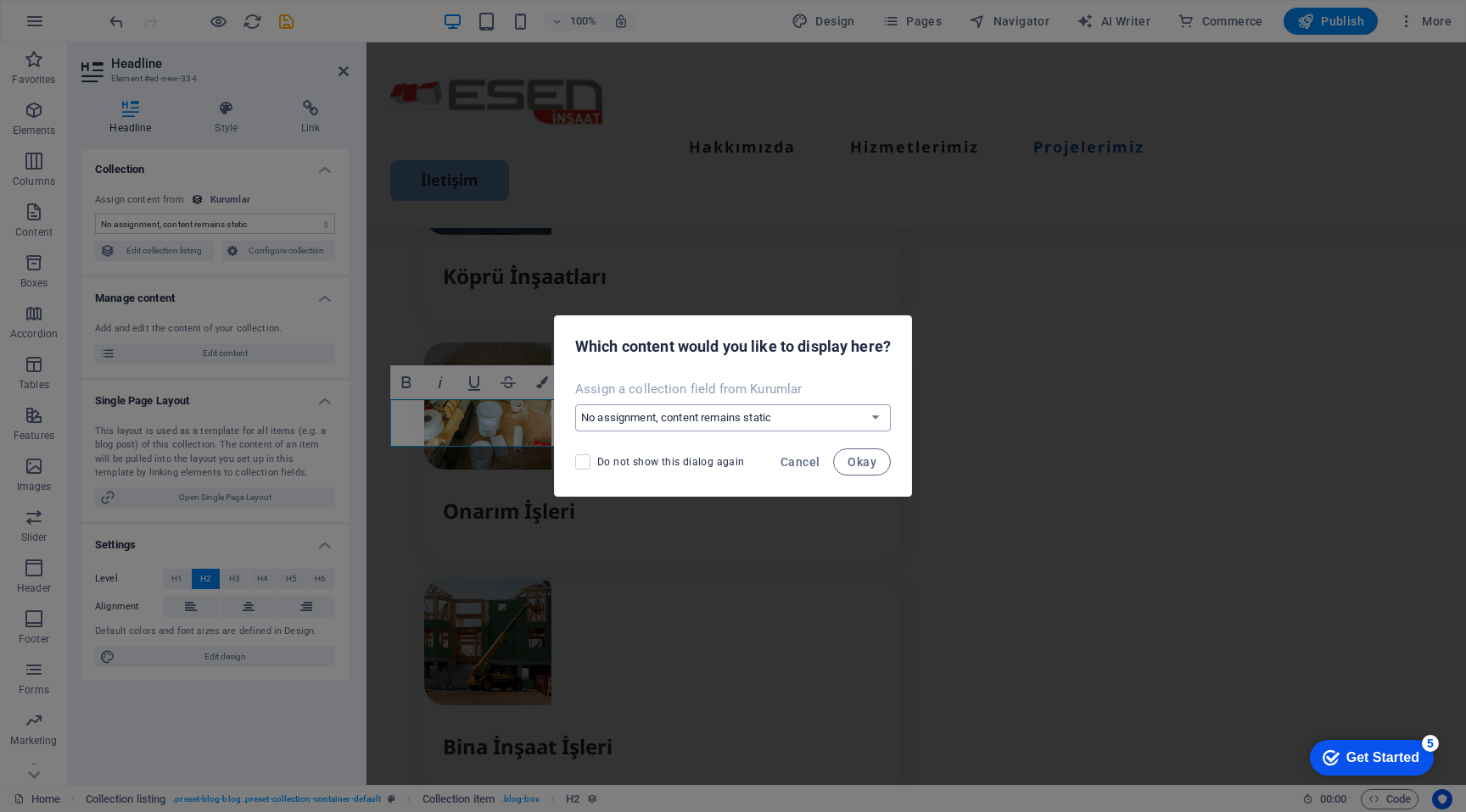
click at [718, 410] on select "No assignment, content remains static Create a new field Created at (Date) Upda…" at bounding box center [733, 418] width 316 height 27
select select "name"
click at [576, 405] on select "No assignment, content remains static Create a new field Created at (Date) Upda…" at bounding box center [733, 418] width 316 height 27
click at [871, 458] on span "Okay" at bounding box center [862, 462] width 29 height 14
select select "name"
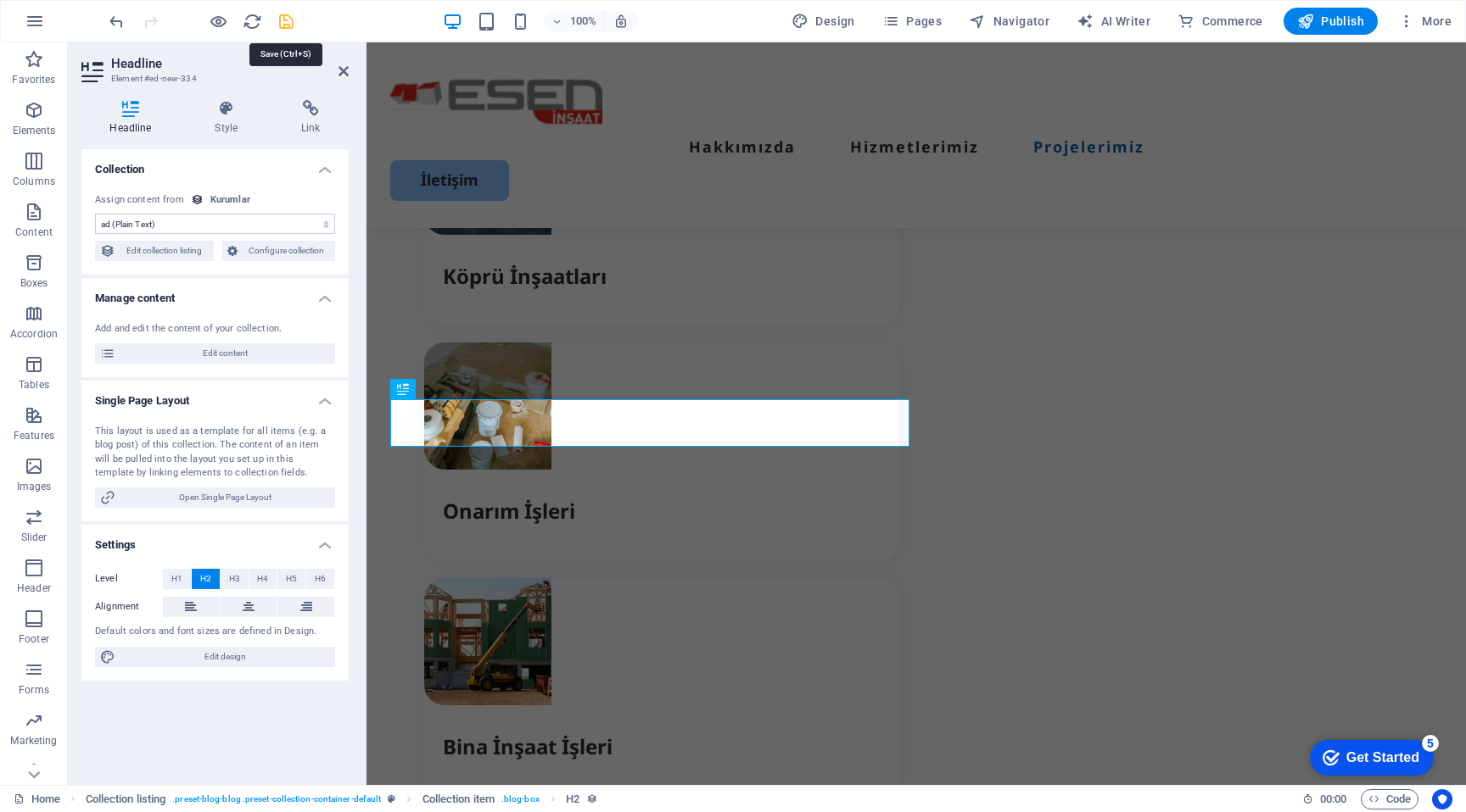
click at [279, 17] on icon "save" at bounding box center [286, 21] width 19 height 19
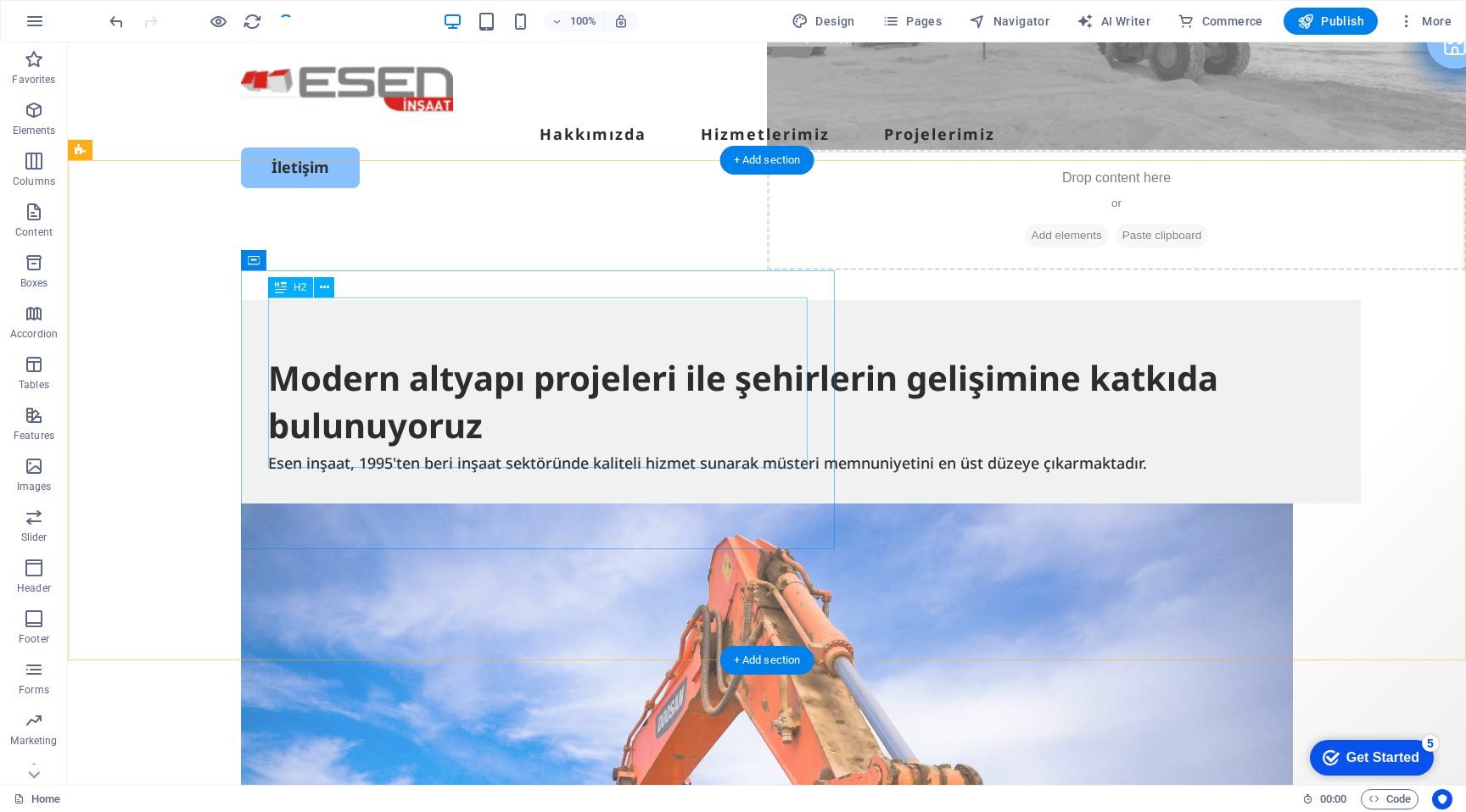
scroll to position [0, 0]
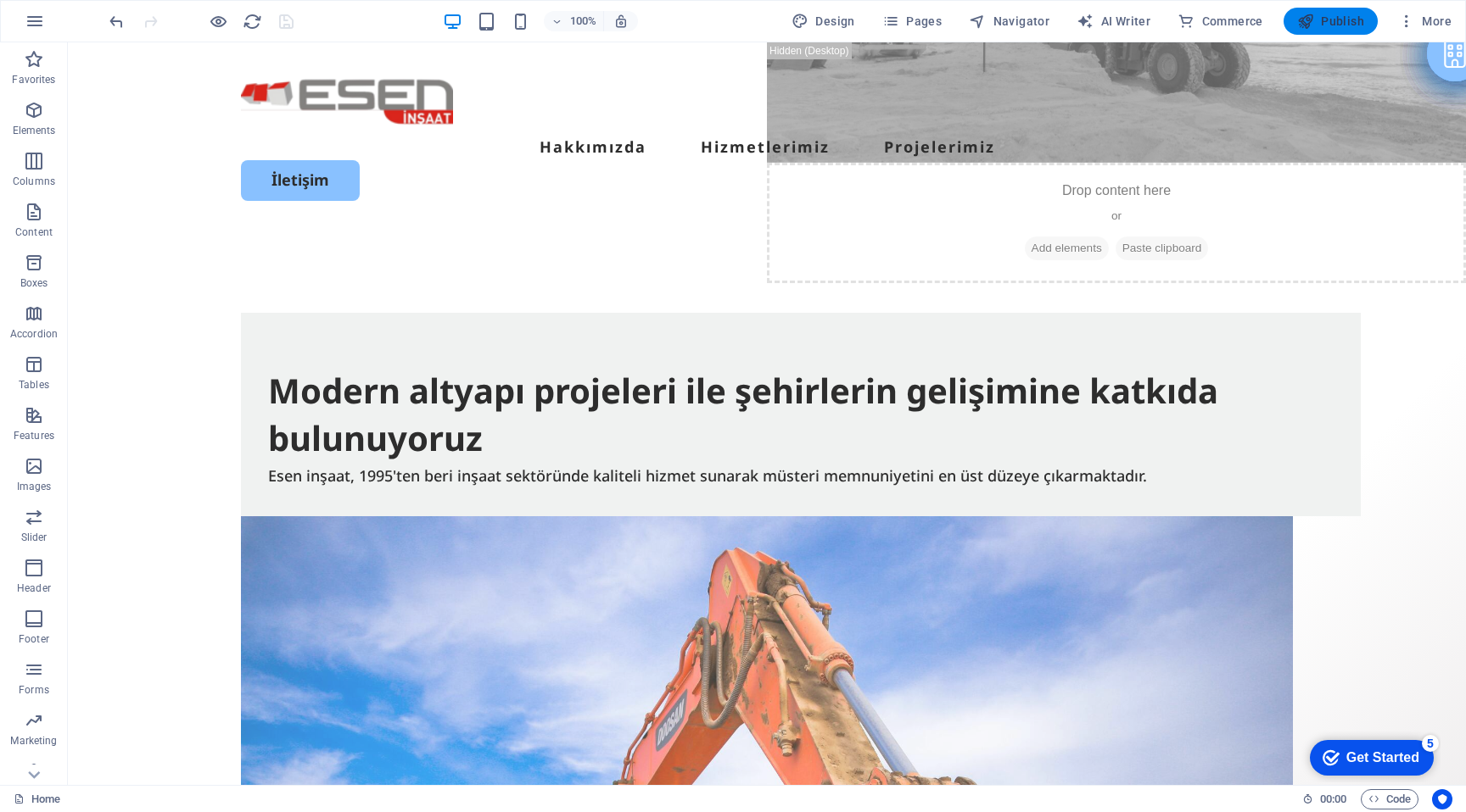
click at [1338, 25] on span "Publish" at bounding box center [1330, 21] width 67 height 17
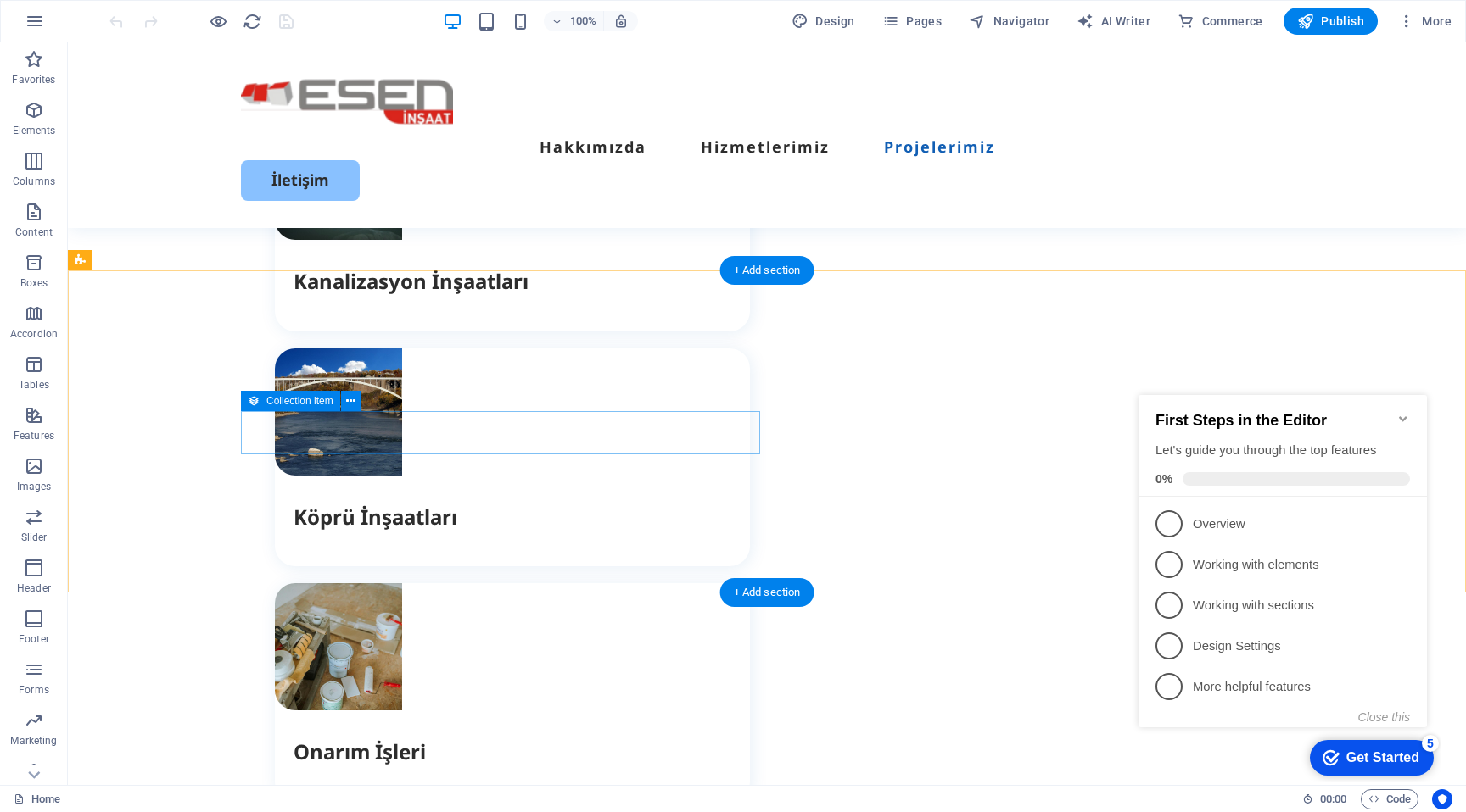
scroll to position [3844, 0]
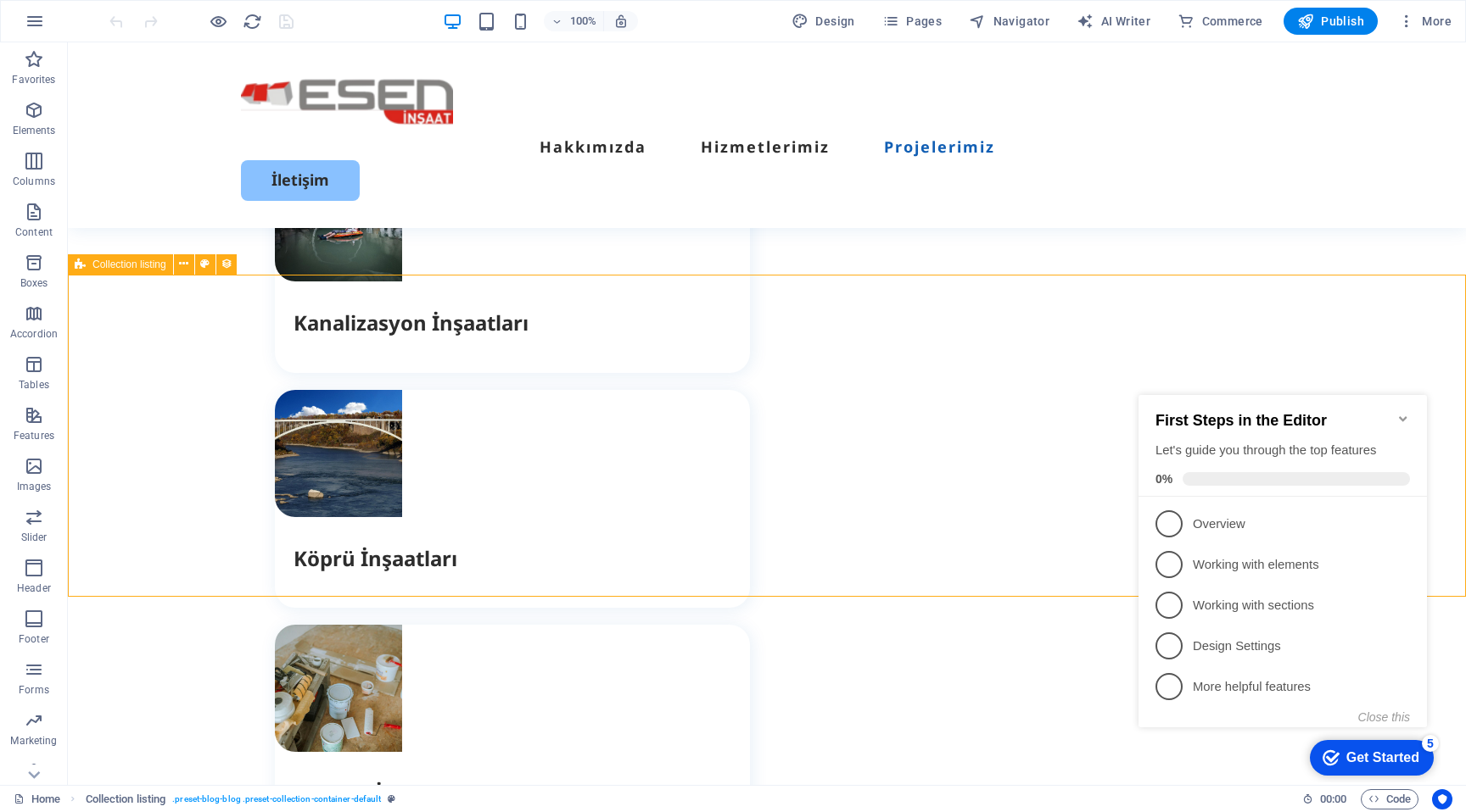
click at [148, 269] on span "Collection listing" at bounding box center [130, 264] width 74 height 10
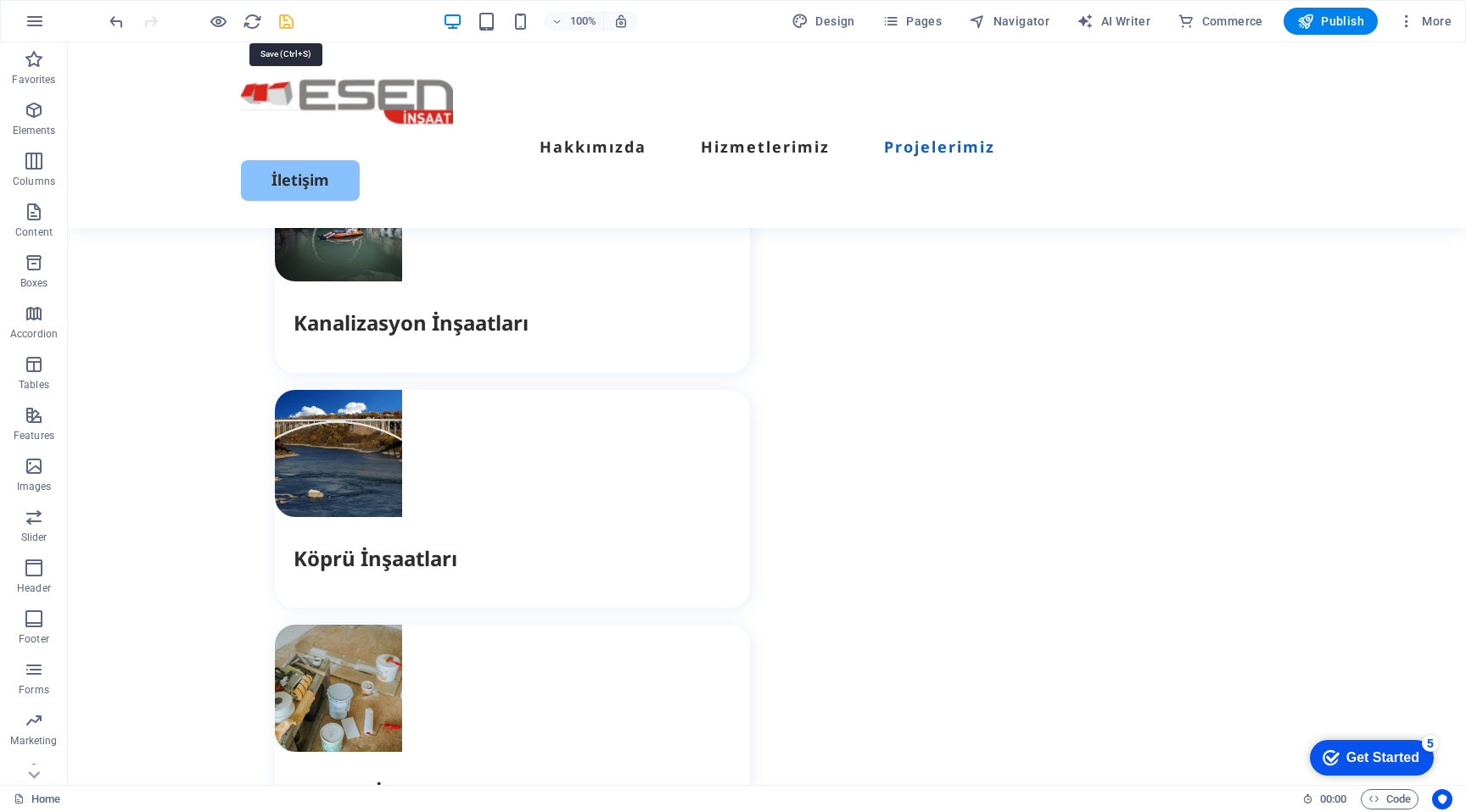
click at [283, 21] on icon "save" at bounding box center [286, 21] width 19 height 19
click at [1337, 21] on span "Publish" at bounding box center [1330, 21] width 67 height 17
click at [1338, 18] on span "Publish" at bounding box center [1330, 21] width 67 height 17
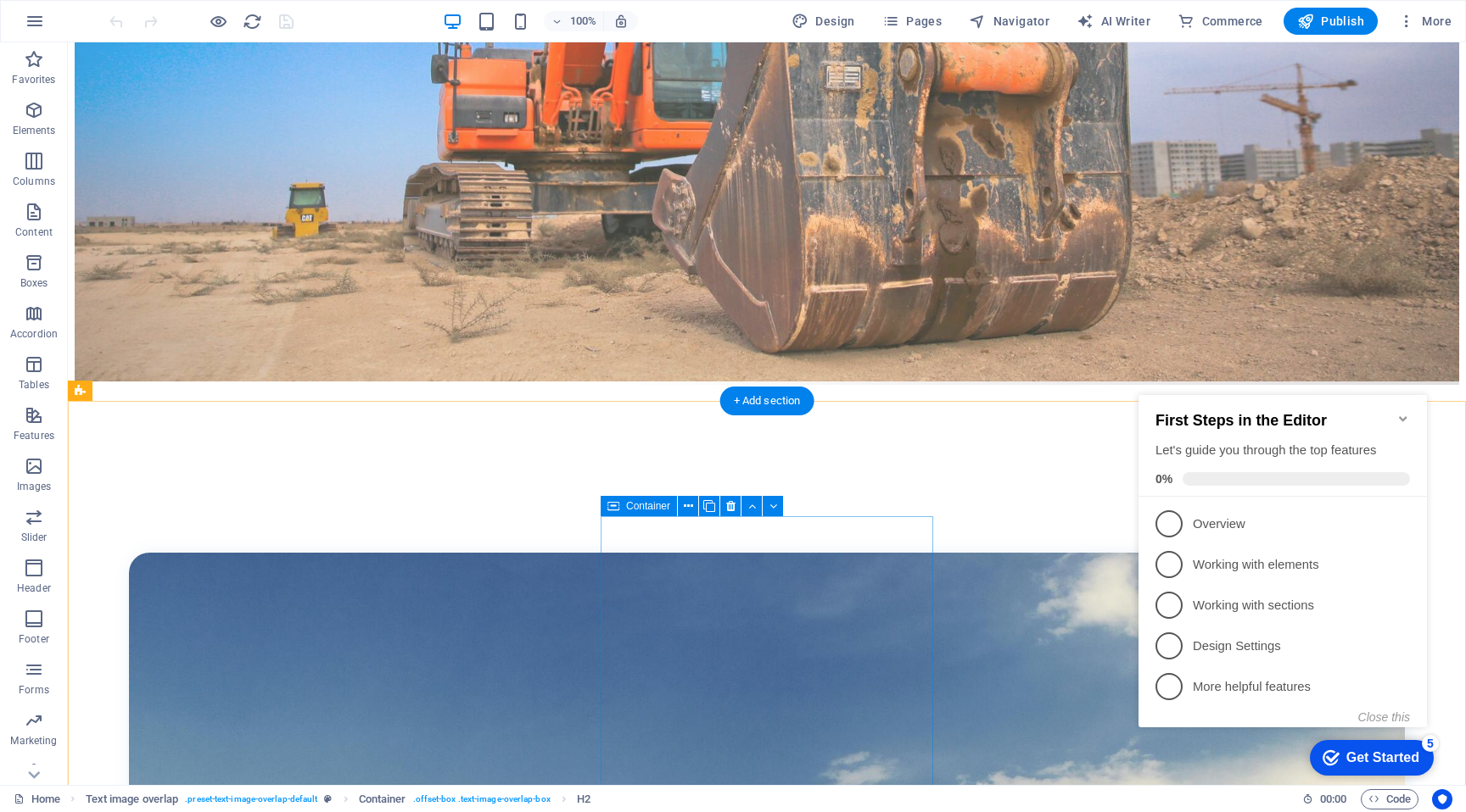
scroll to position [641, 0]
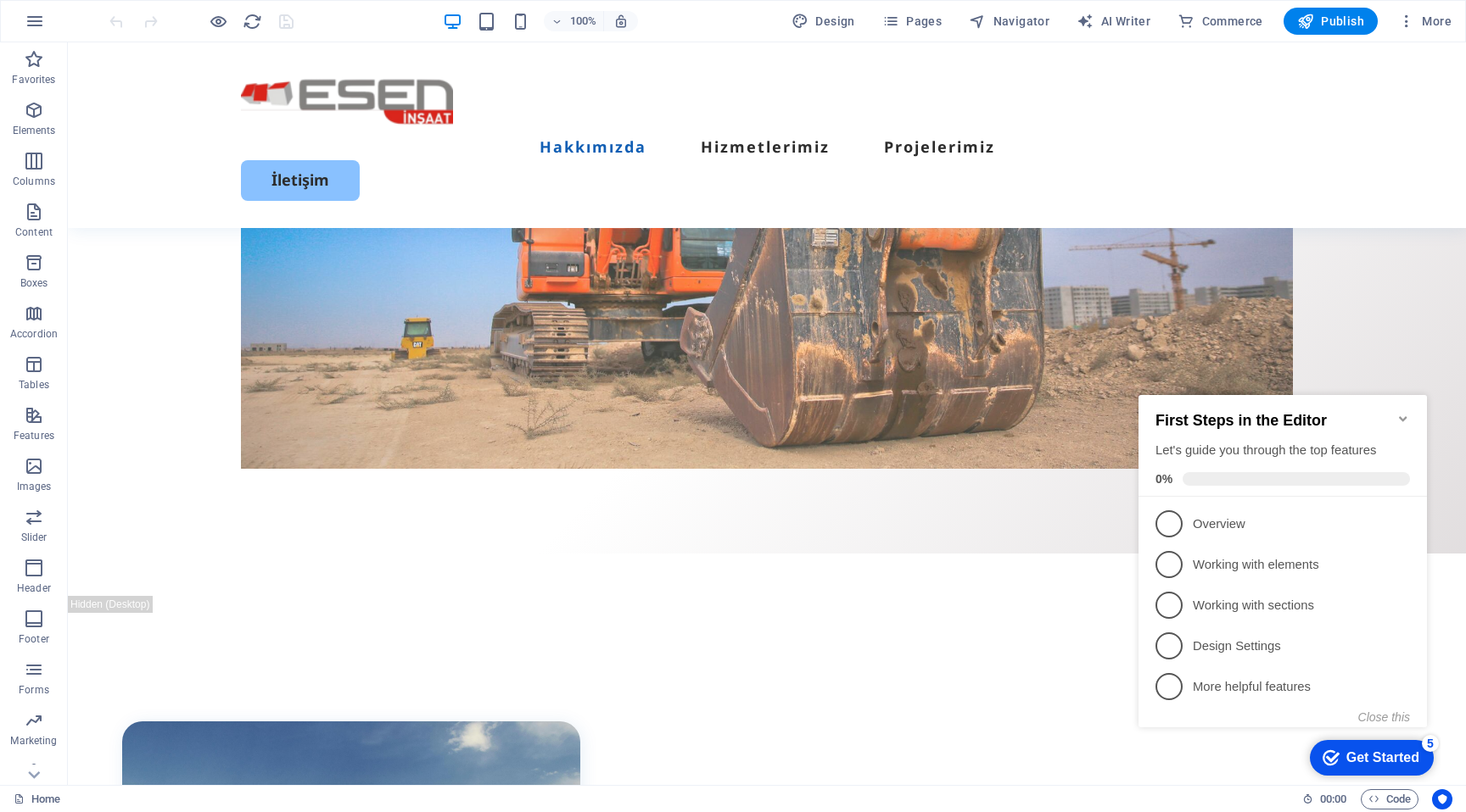
click at [1403, 412] on icon "Minimize checklist" at bounding box center [1403, 419] width 14 height 14
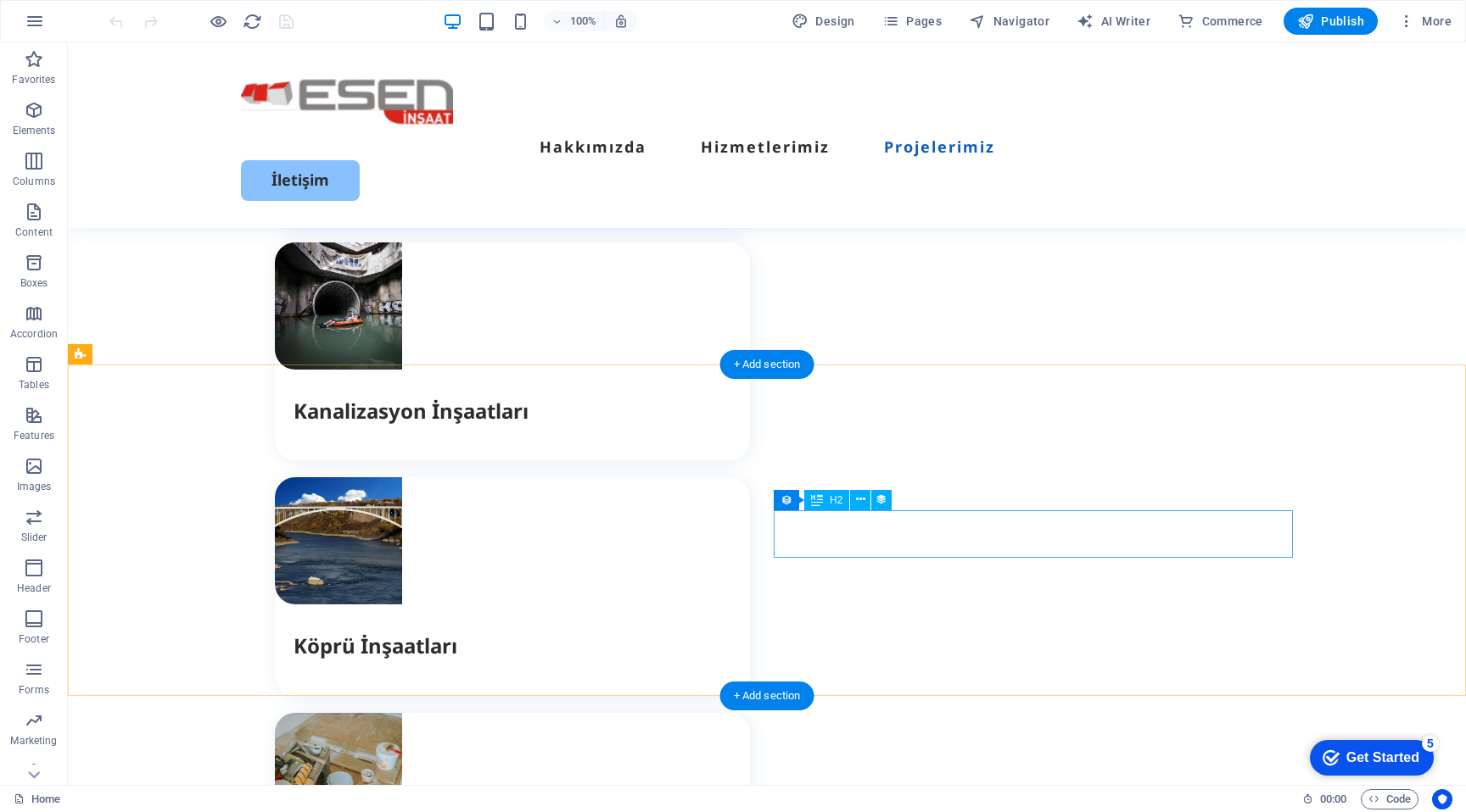
scroll to position [3754, 0]
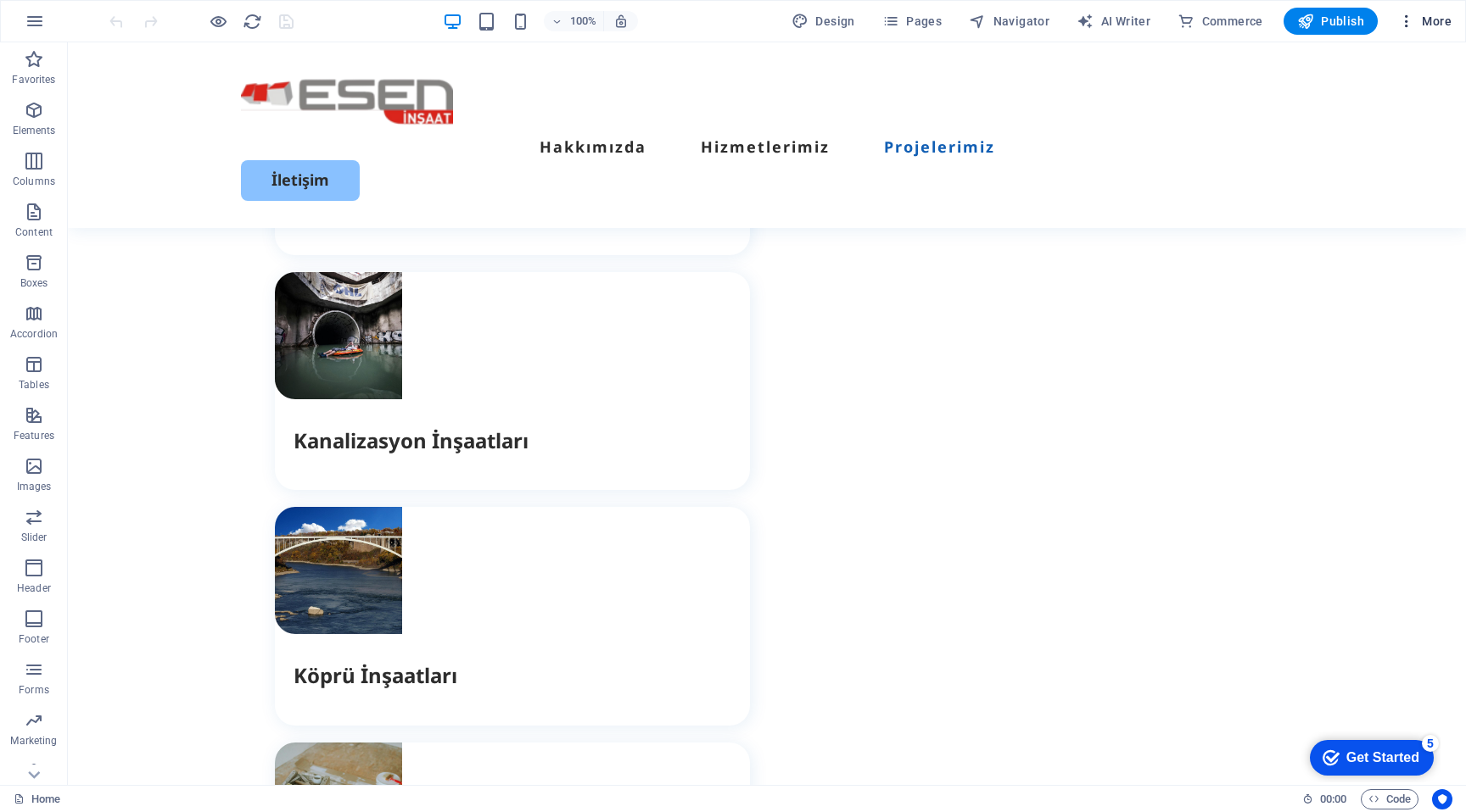
click at [1403, 20] on icon "button" at bounding box center [1407, 21] width 17 height 17
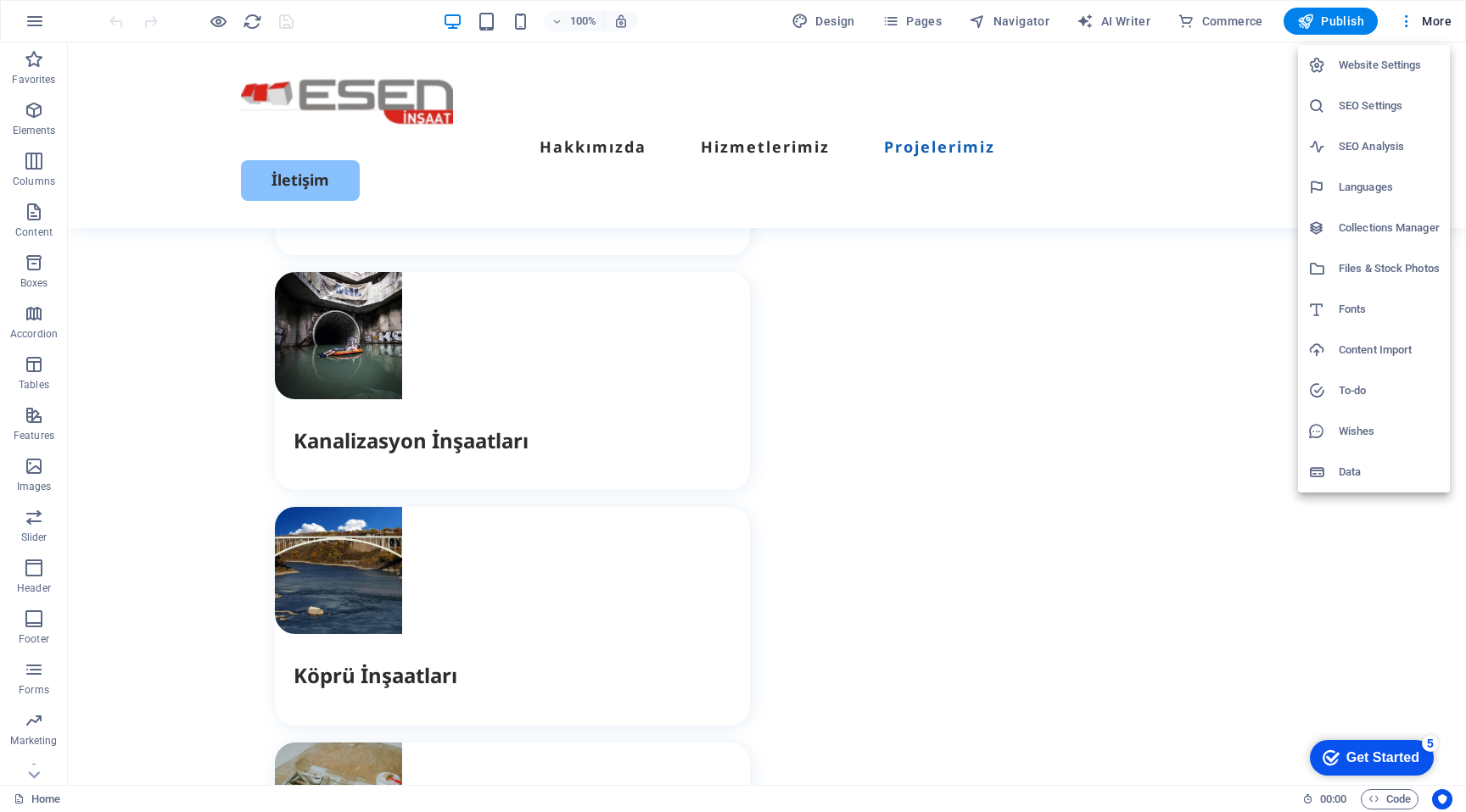
click at [1361, 238] on h6 "Collections Manager" at bounding box center [1389, 228] width 101 height 20
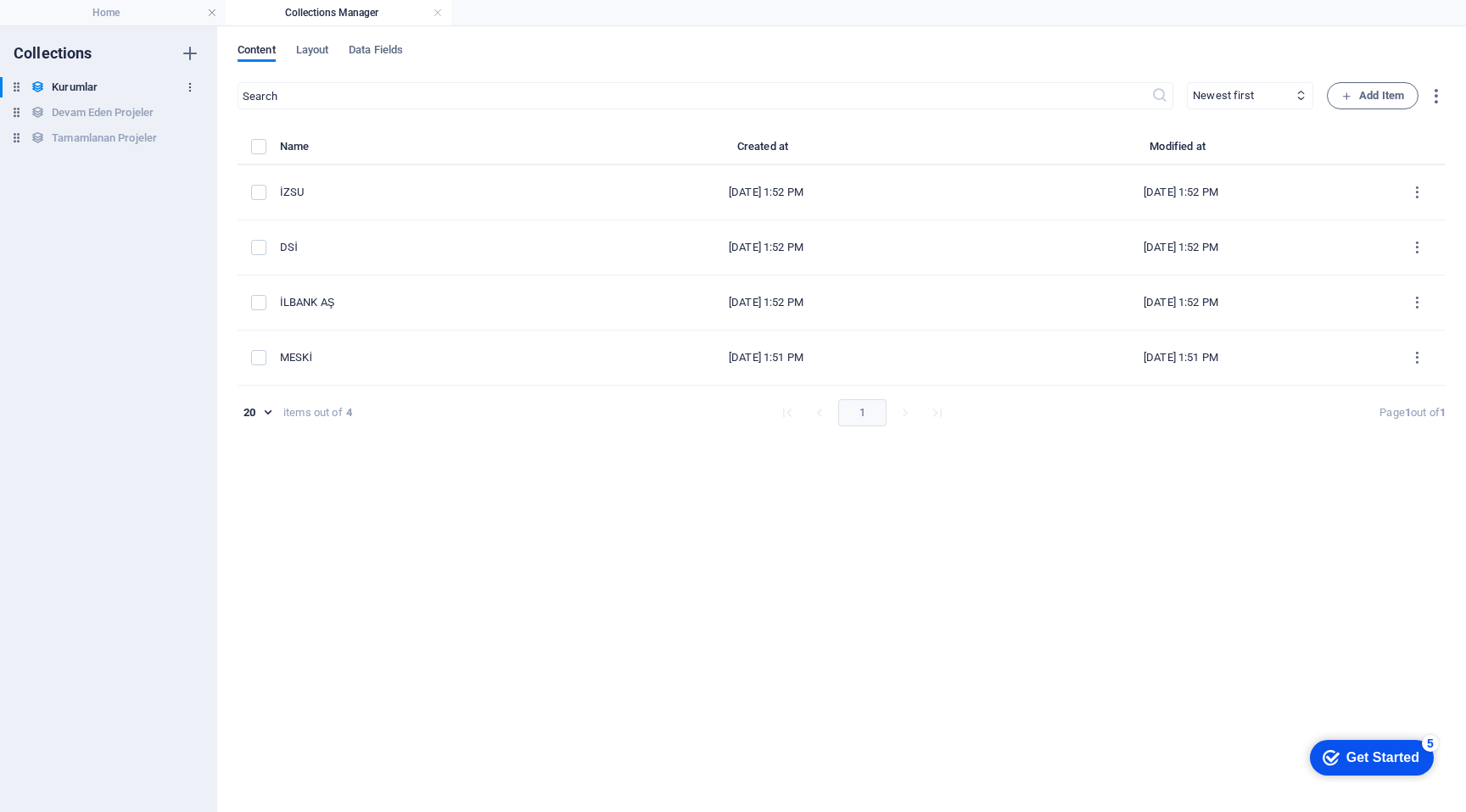
click at [188, 94] on button "button" at bounding box center [190, 87] width 20 height 27
click at [212, 199] on h6 "Delete" at bounding box center [204, 202] width 45 height 20
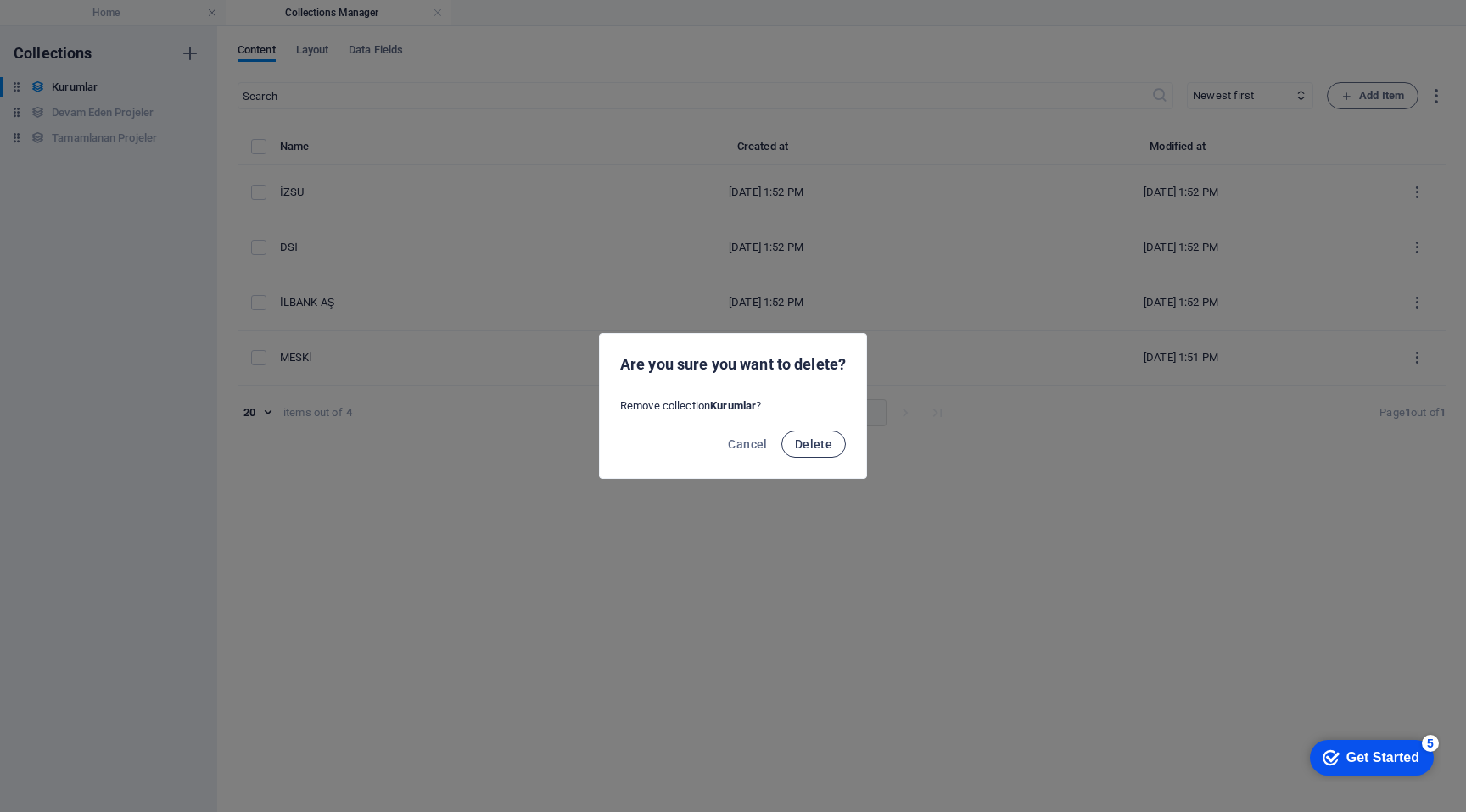
click at [819, 440] on span "Delete" at bounding box center [813, 445] width 37 height 14
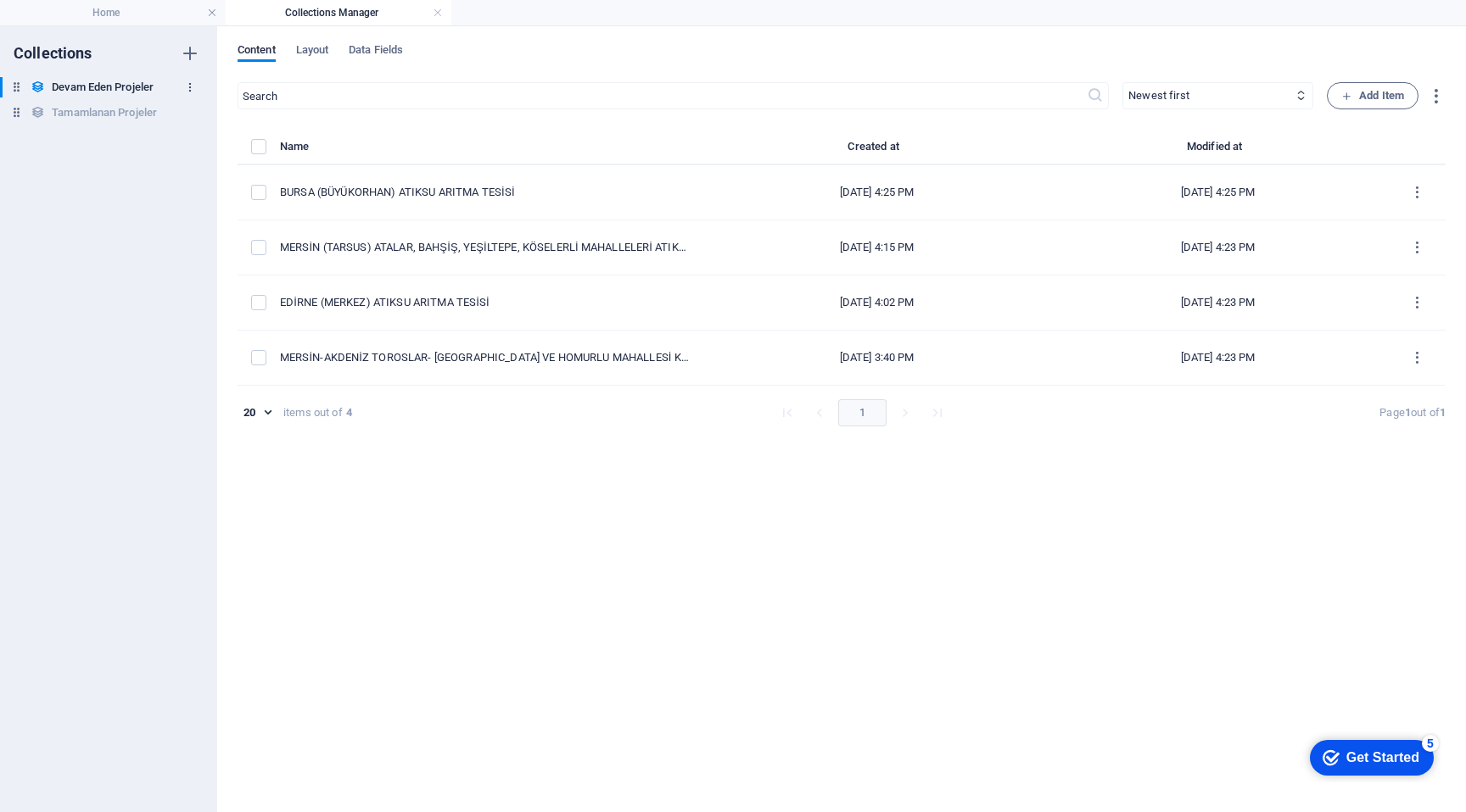
click at [190, 89] on icon "button" at bounding box center [189, 87] width 12 height 12
click at [201, 203] on h6 "Delete" at bounding box center [204, 202] width 45 height 20
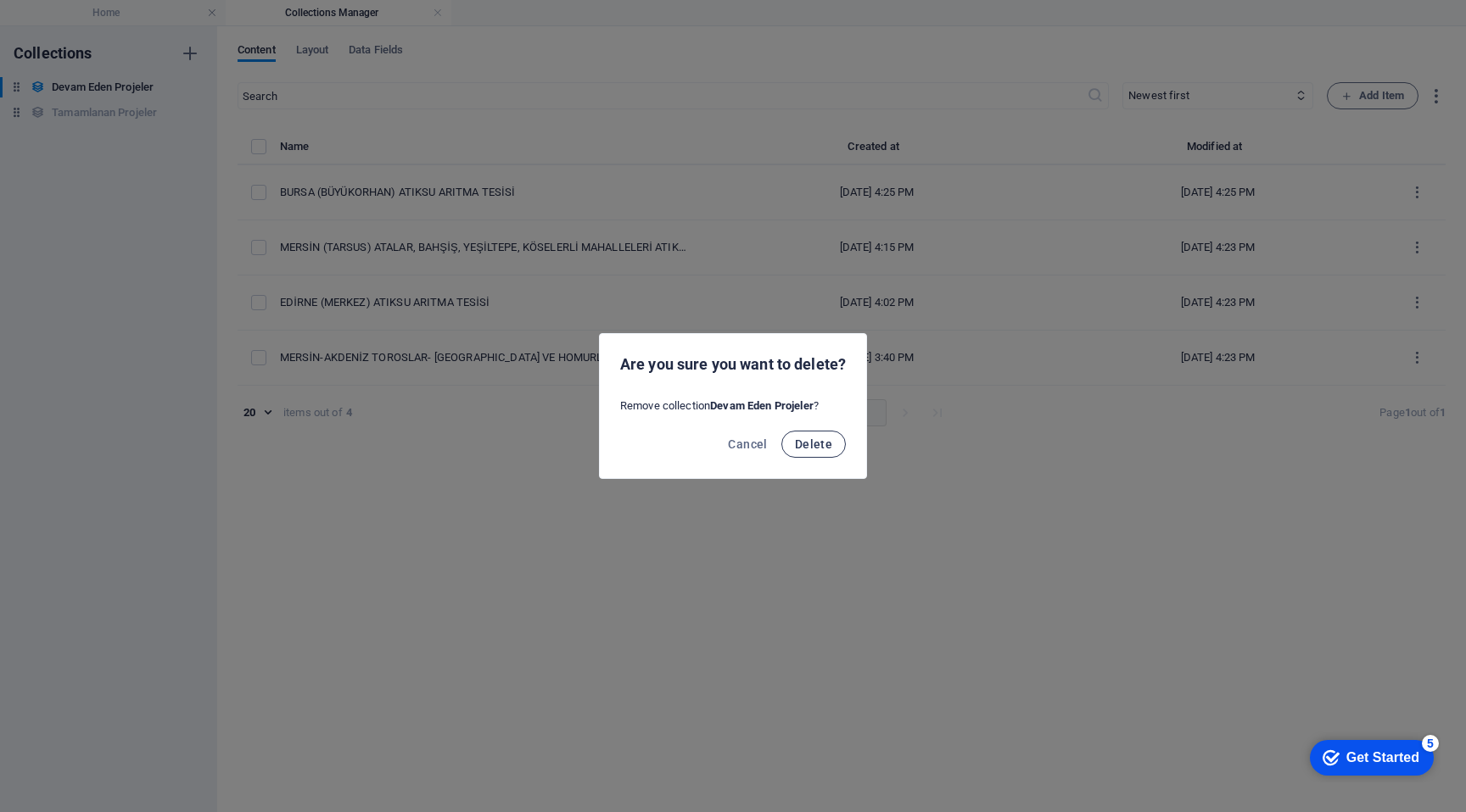
click at [823, 443] on span "Delete" at bounding box center [813, 445] width 37 height 14
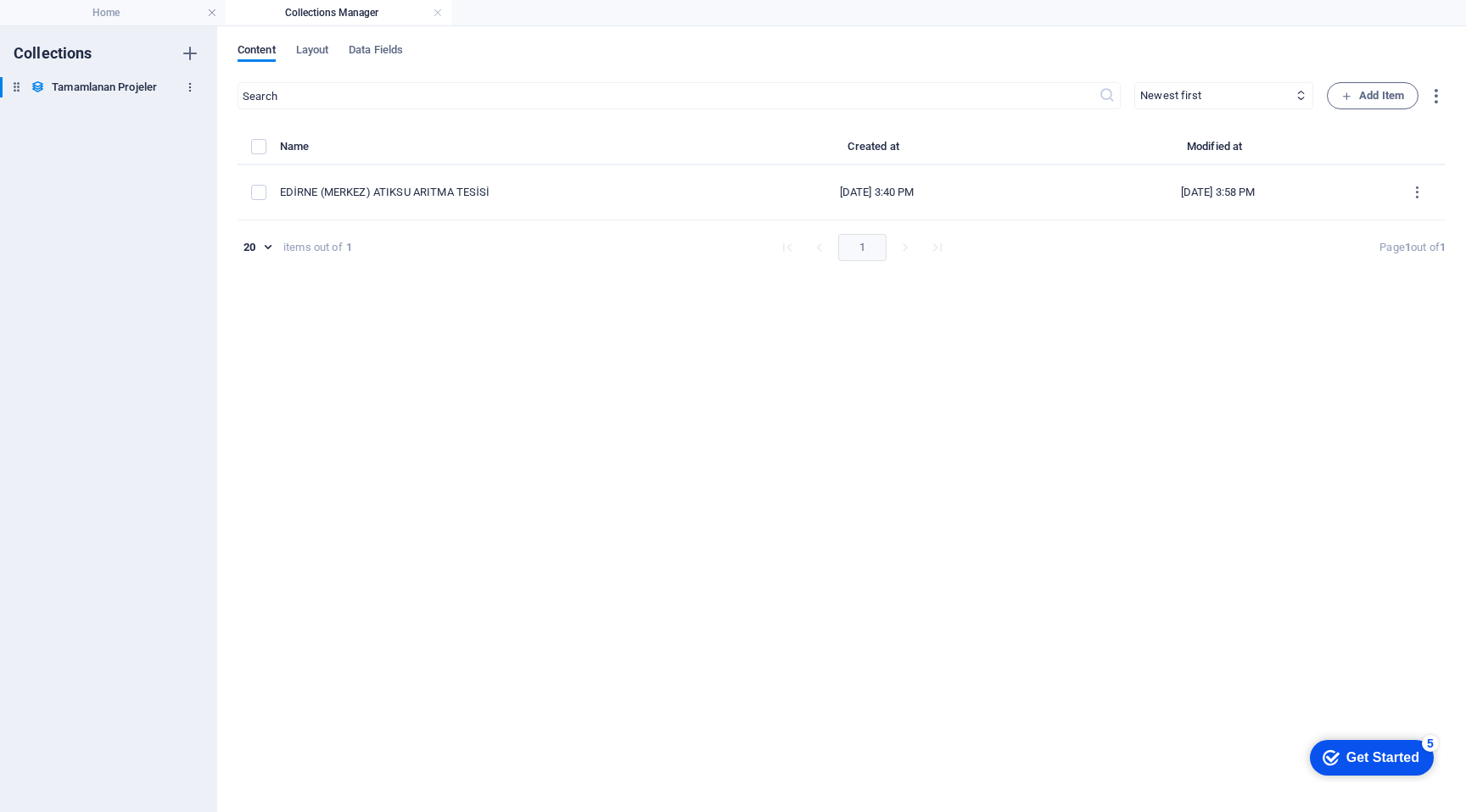
click at [190, 84] on icon "button" at bounding box center [189, 87] width 12 height 12
click at [201, 198] on h6 "Delete" at bounding box center [204, 202] width 45 height 20
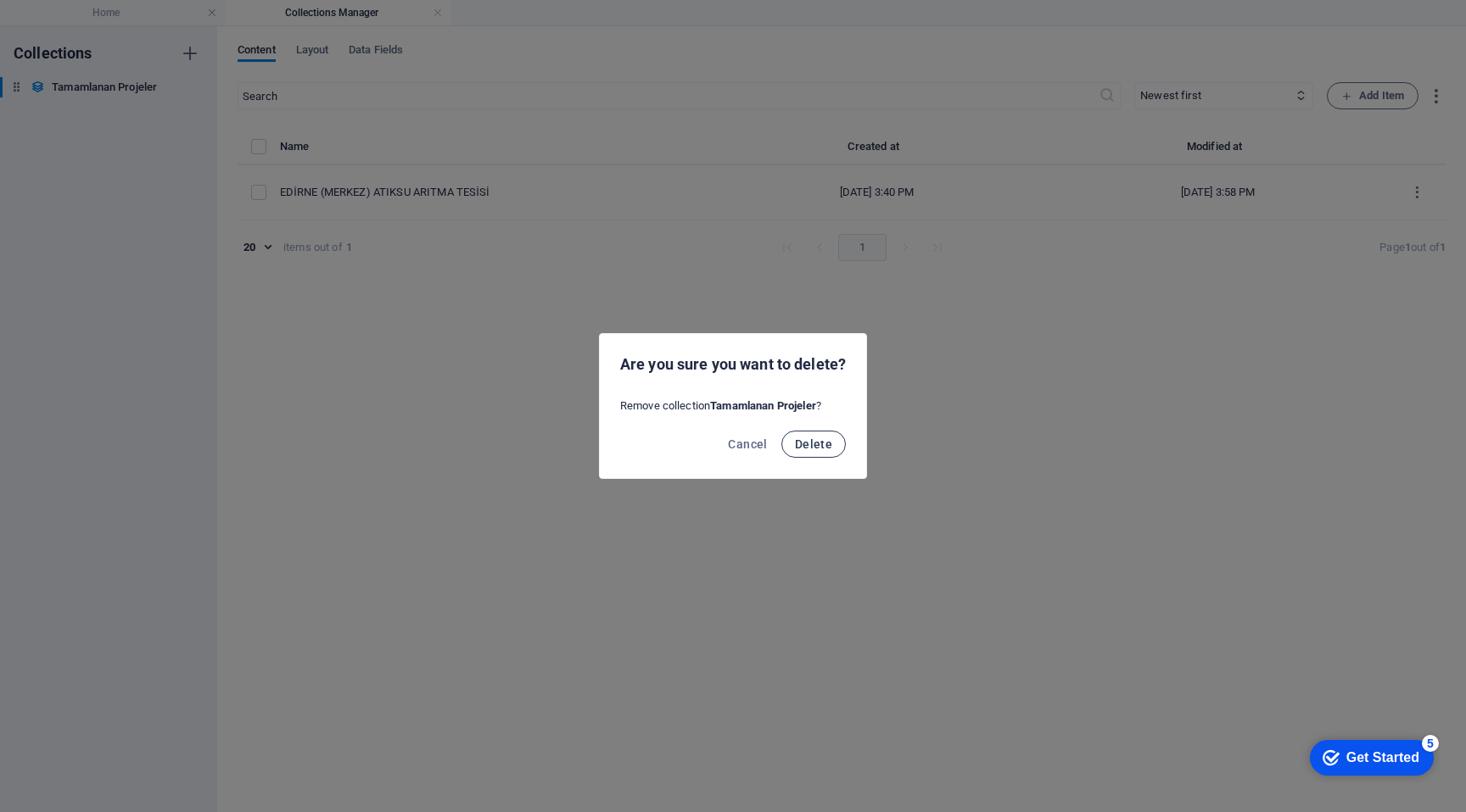
click at [825, 441] on span "Delete" at bounding box center [813, 445] width 37 height 14
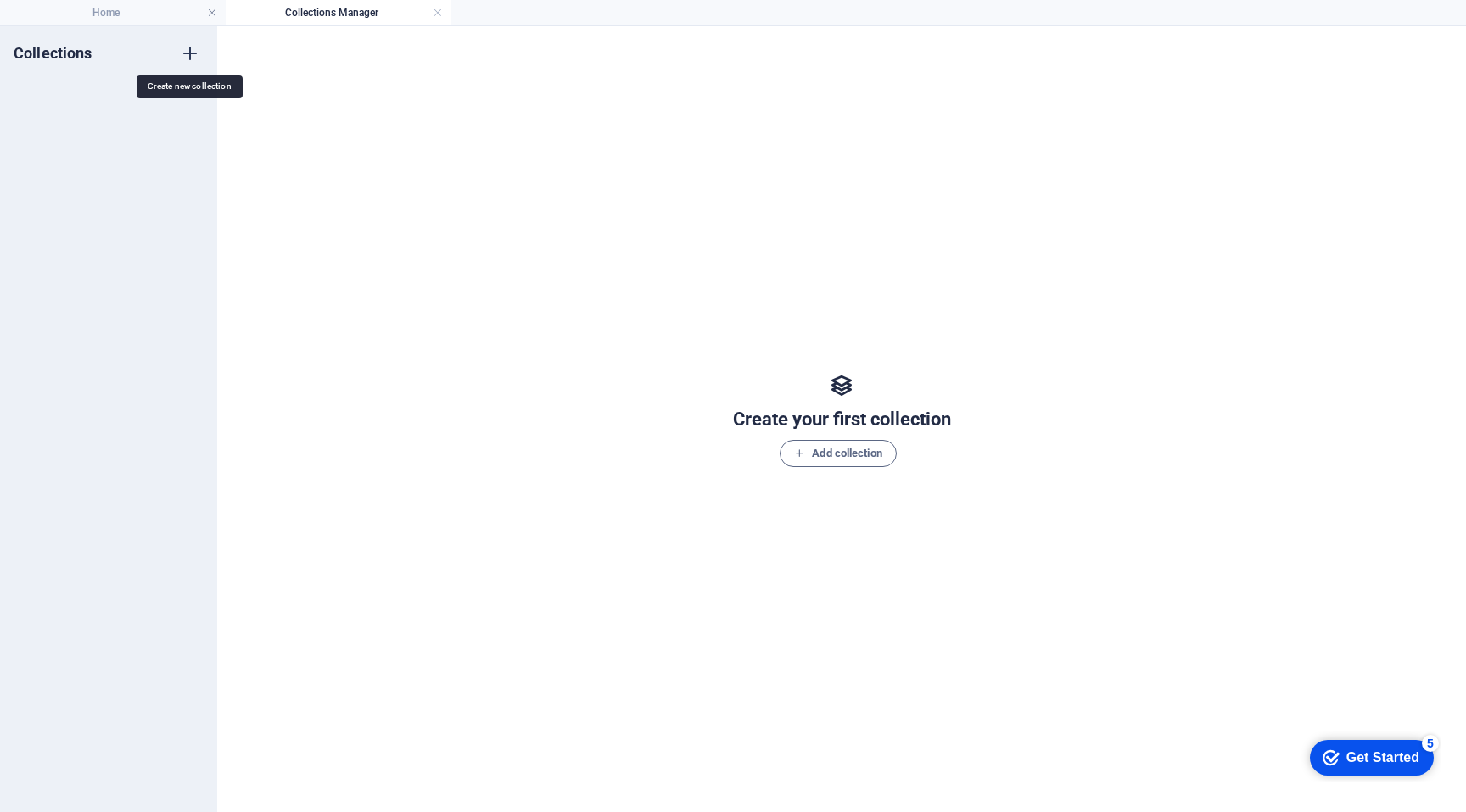
click at [194, 50] on icon "button" at bounding box center [190, 54] width 20 height 20
type input "sehirler"
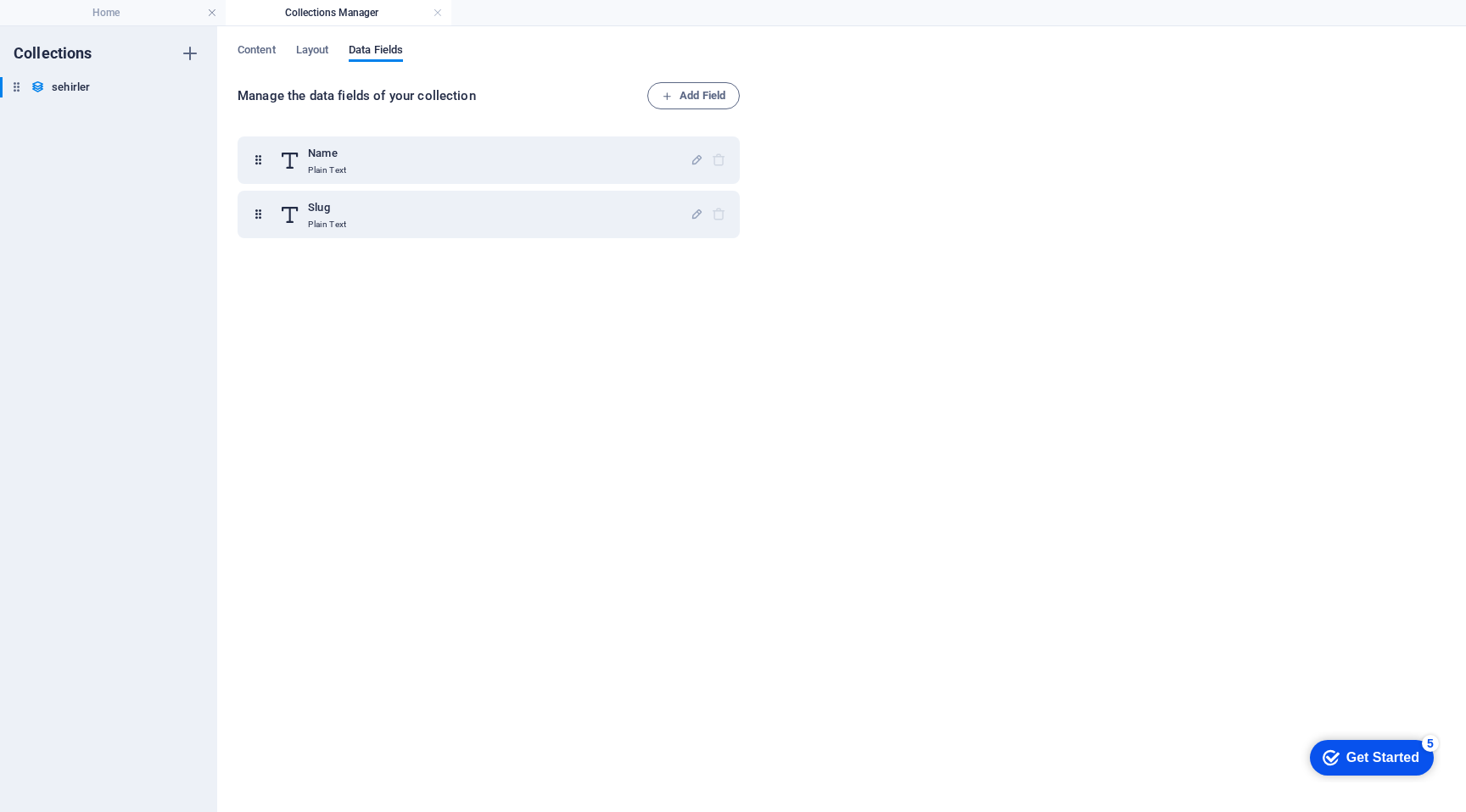
click at [256, 39] on div "Content Layout Data Fields Manage the data fields of your collection Add Field …" at bounding box center [841, 419] width 1249 height 786
click at [259, 45] on span "Content" at bounding box center [256, 52] width 38 height 24
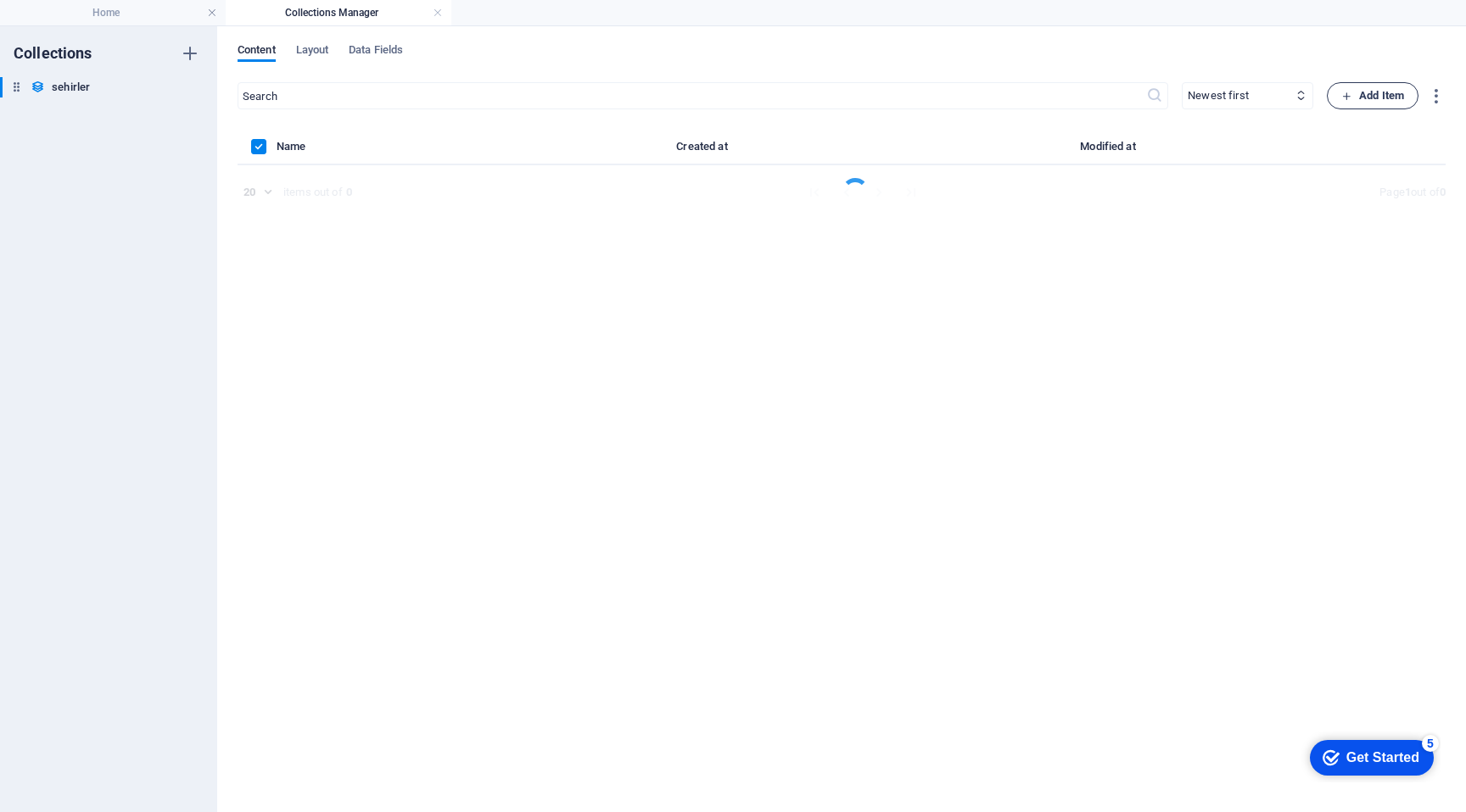
click at [1384, 103] on span "Add Item" at bounding box center [1373, 96] width 63 height 20
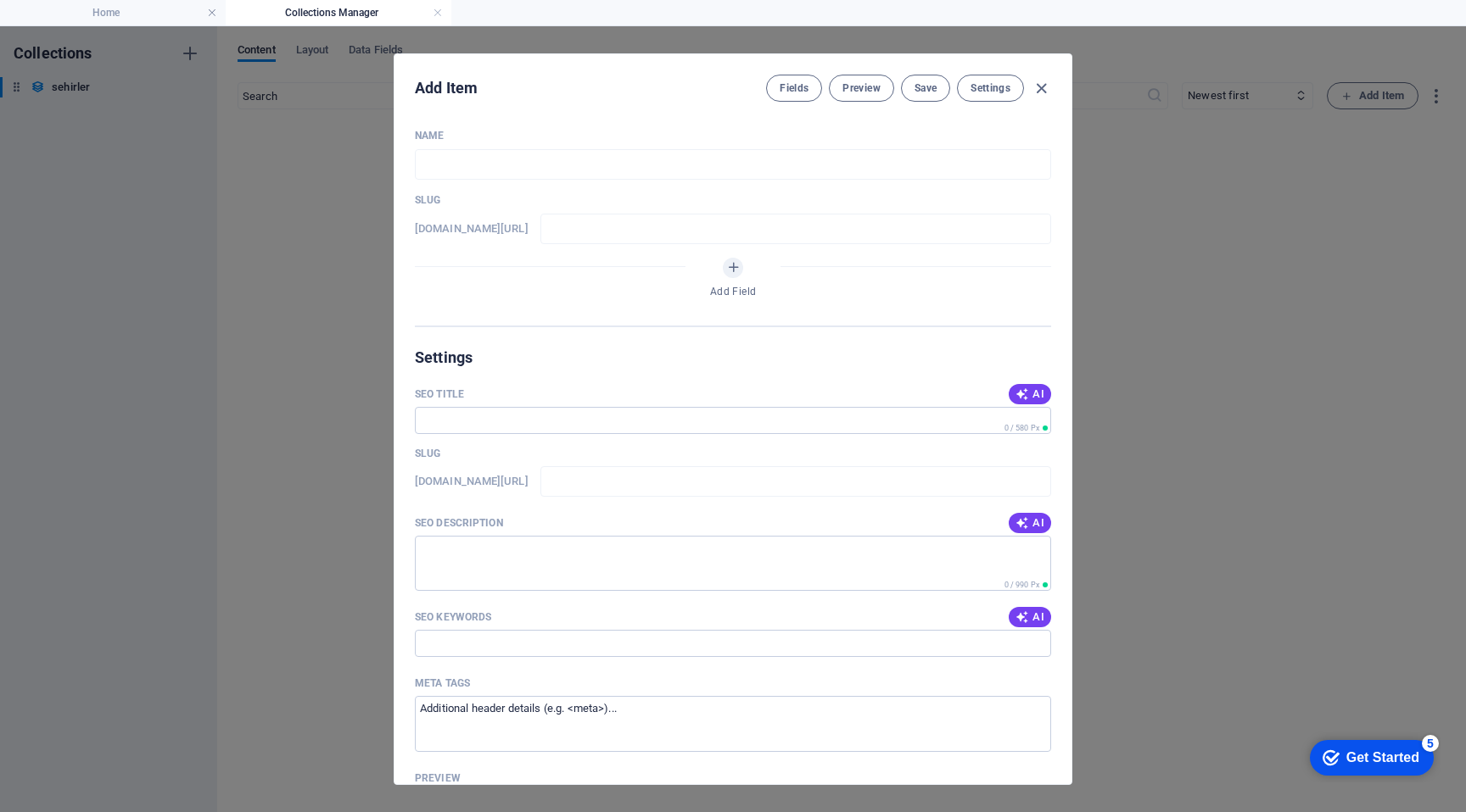
click at [657, 186] on div "Name ​ Slug www.example.com/sehirler-item/ ​ Add Field" at bounding box center [733, 227] width 636 height 197
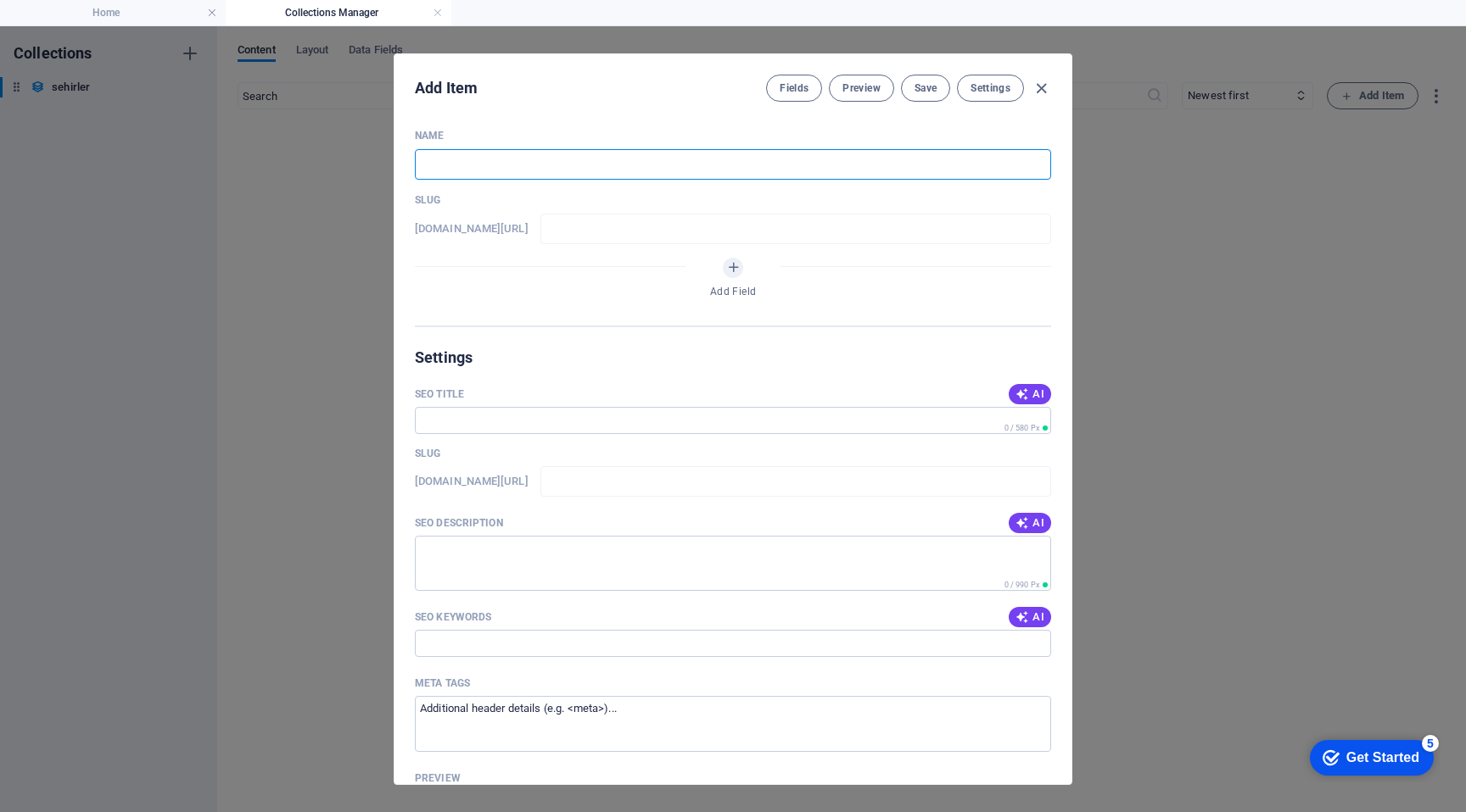
click at [656, 161] on input "text" at bounding box center [733, 164] width 636 height 31
type input "a"
type input "an"
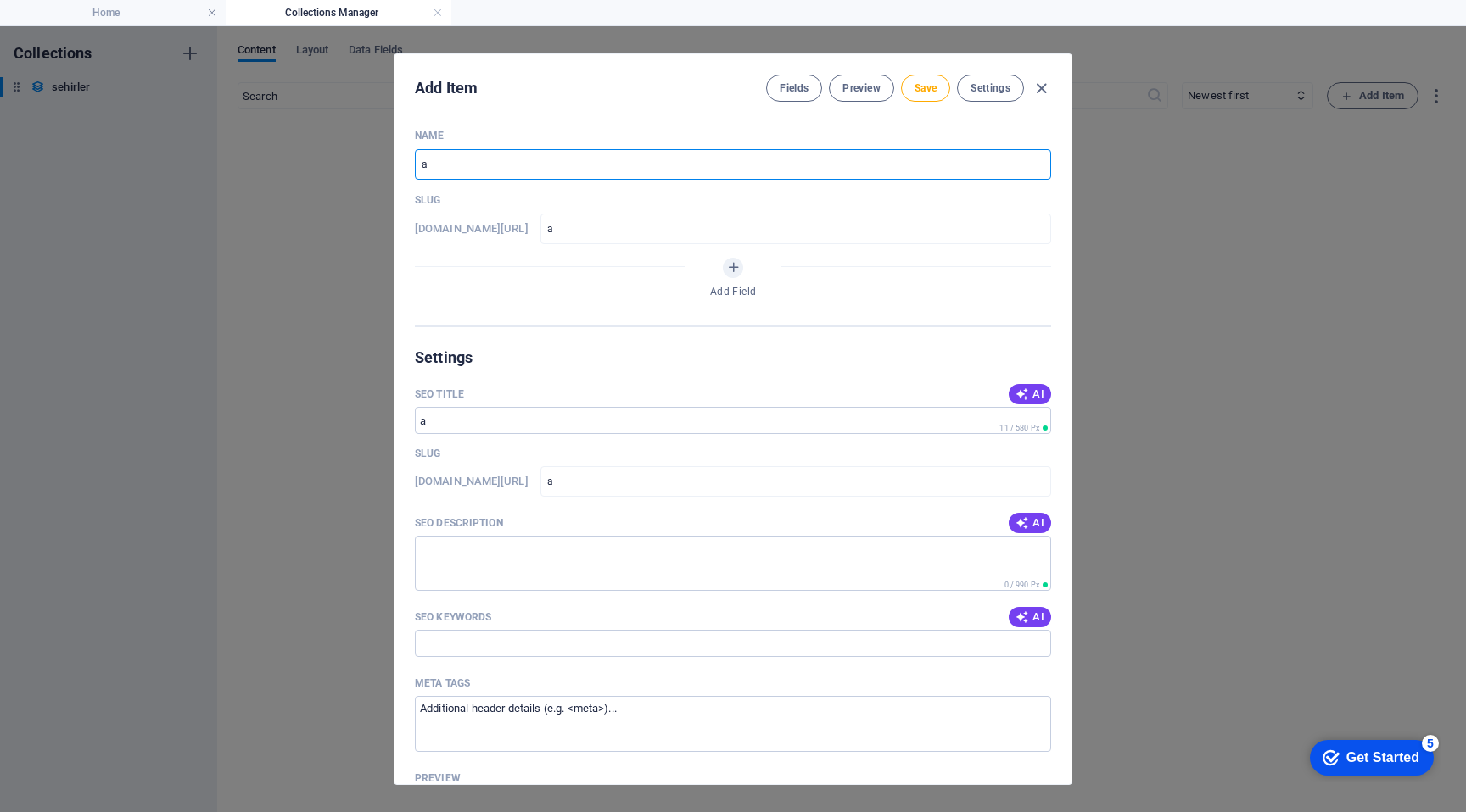
type input "an"
type input "ank"
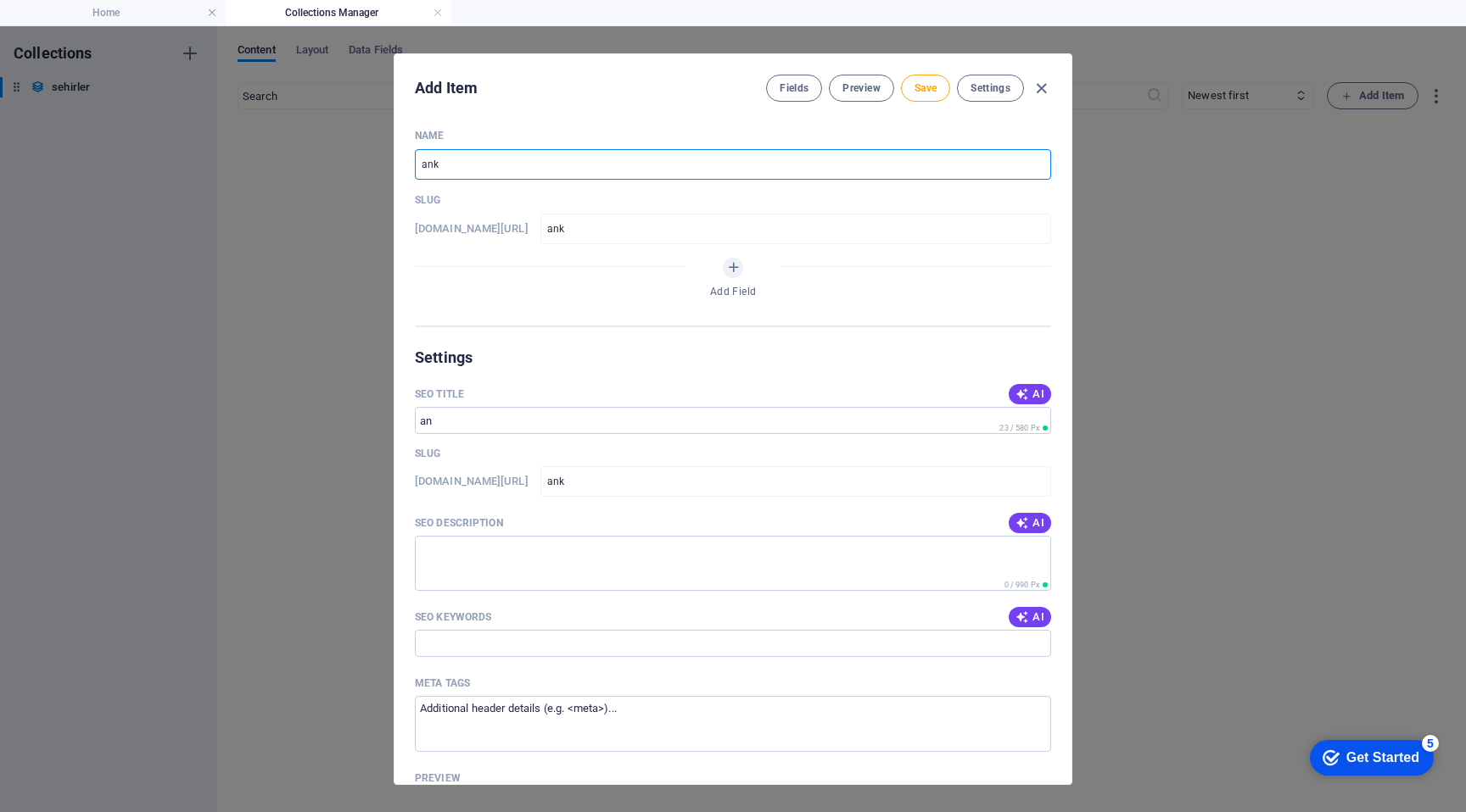
type input "anka"
type input "ankar"
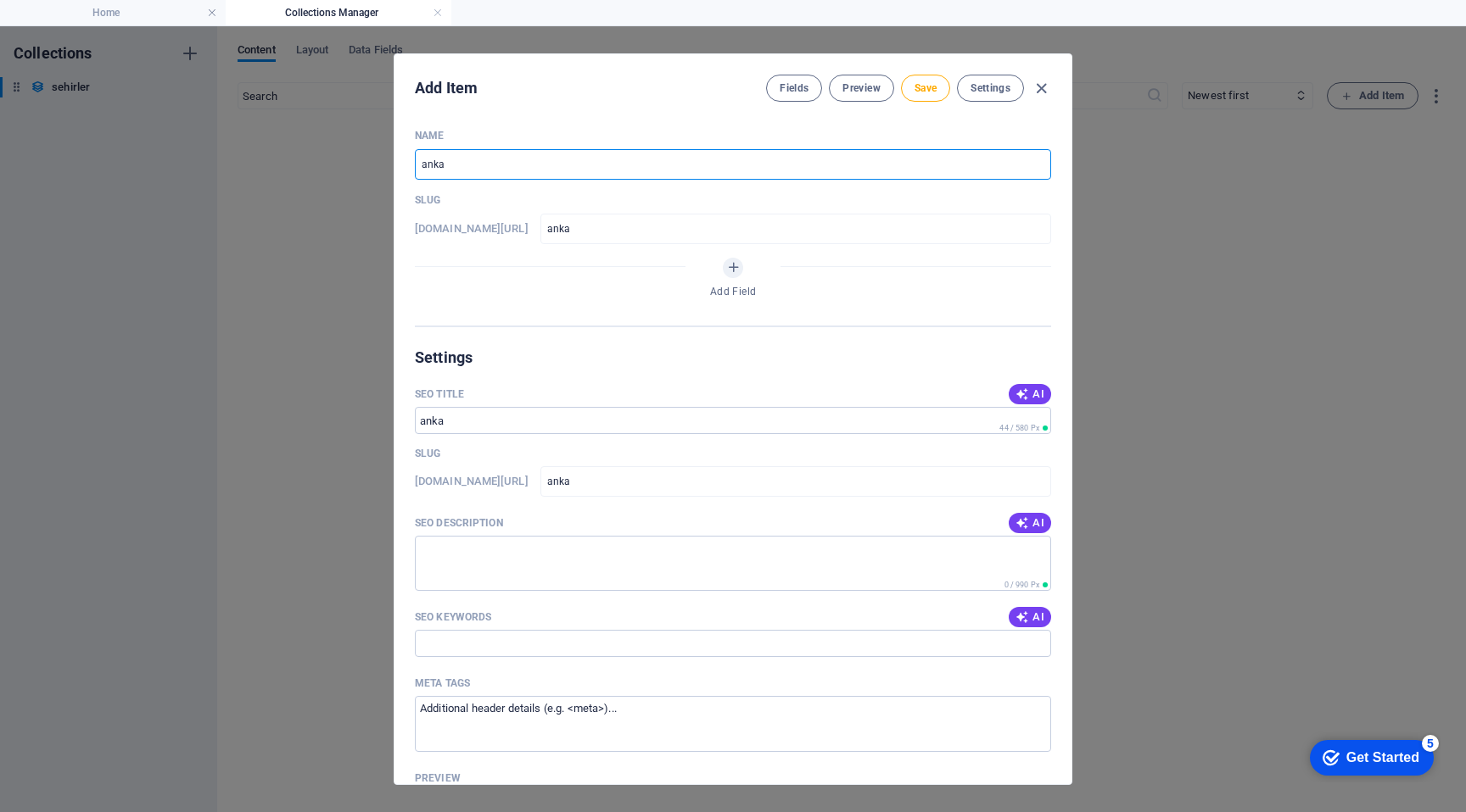
type input "ankar"
type input "[GEOGRAPHIC_DATA]"
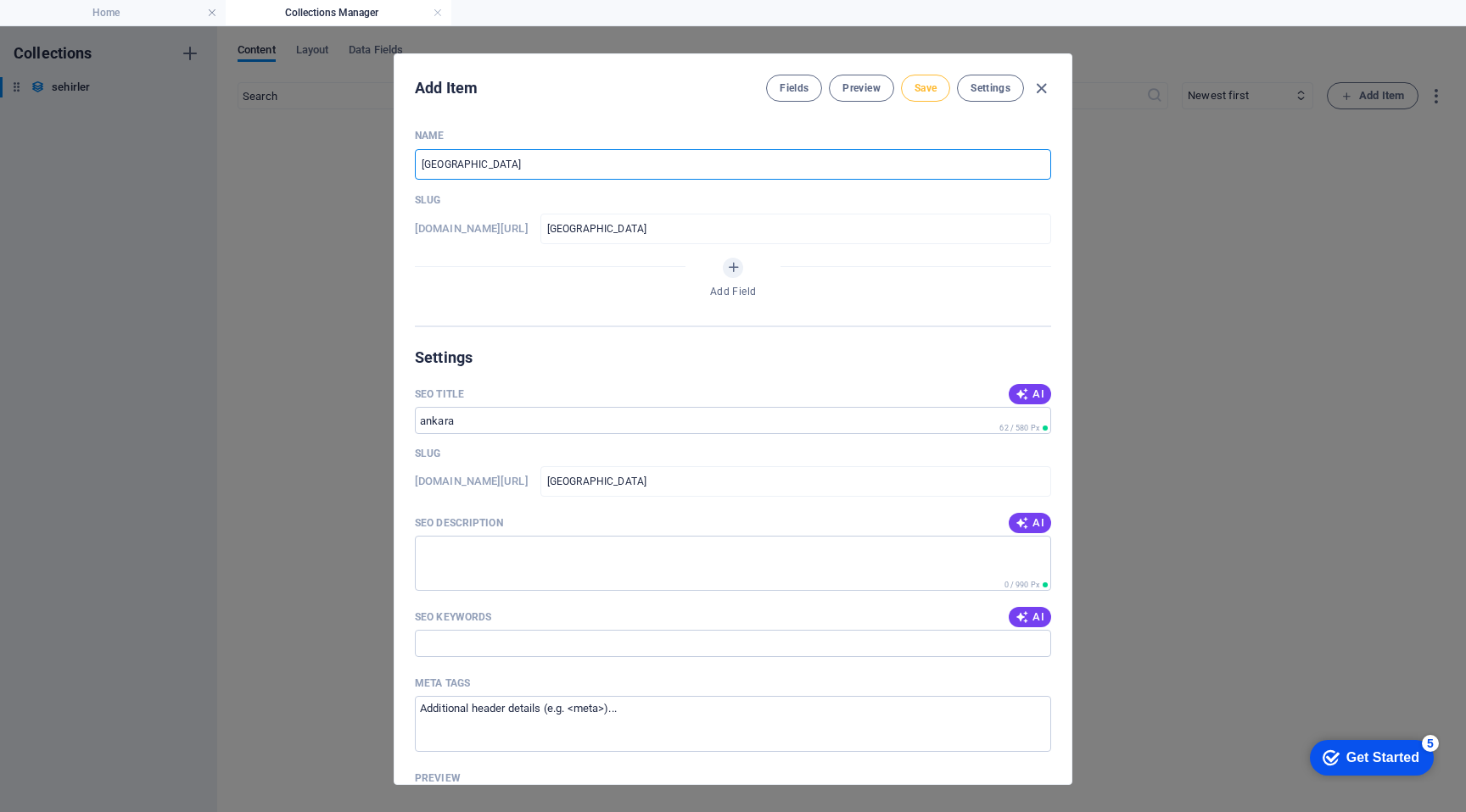
click at [944, 90] on button "Save" at bounding box center [926, 87] width 49 height 27
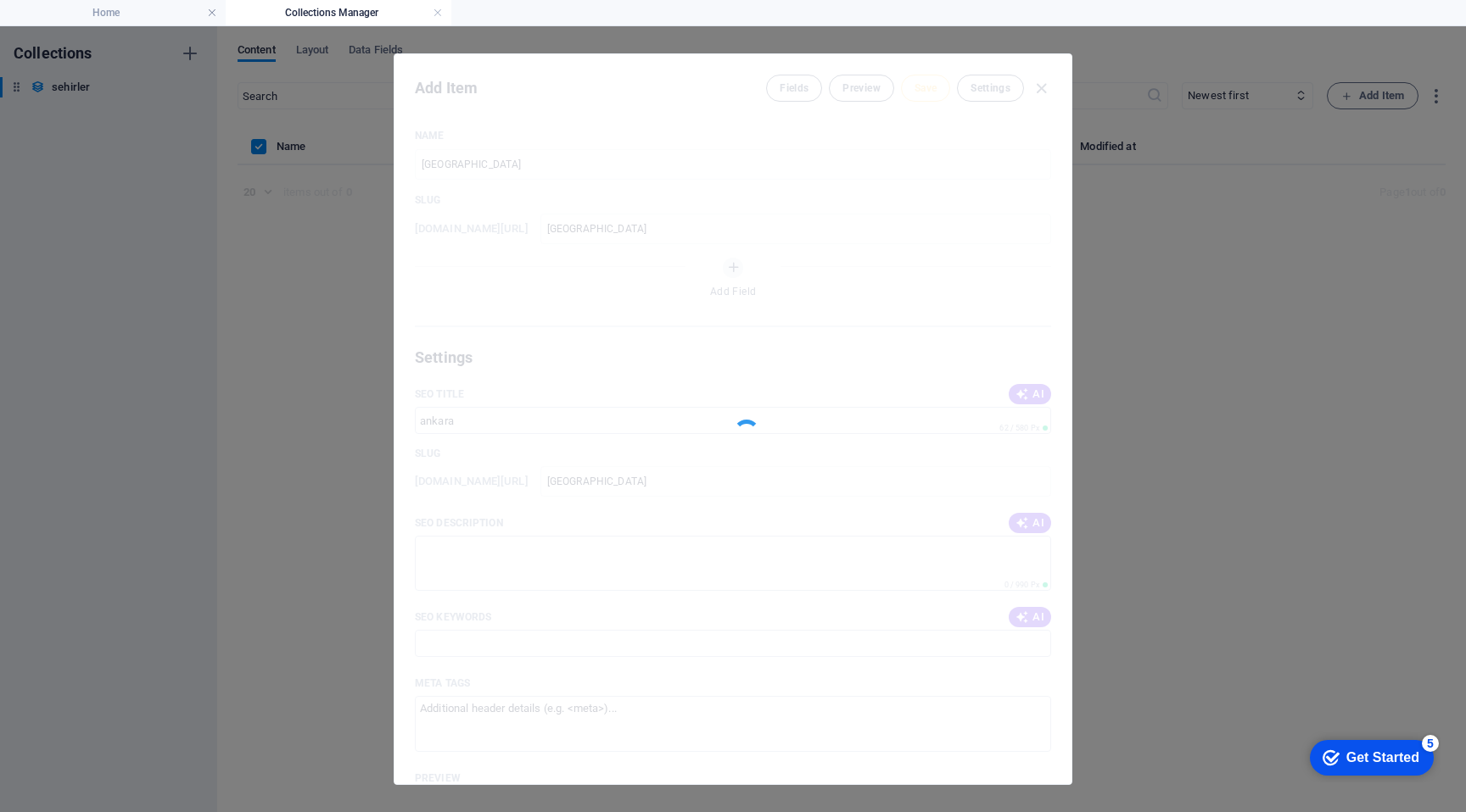
type input "[GEOGRAPHIC_DATA]"
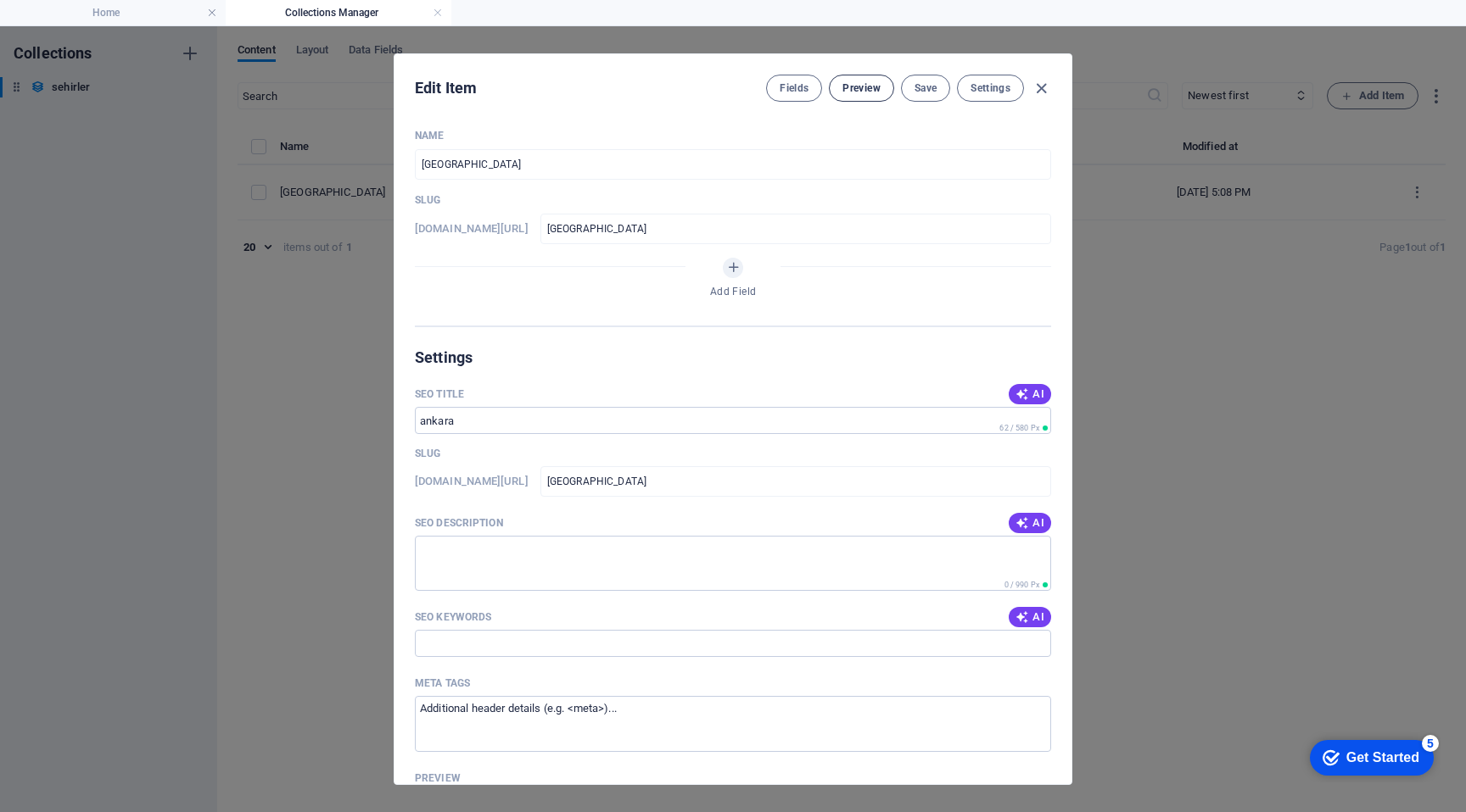
click at [876, 93] on span "Preview" at bounding box center [861, 88] width 37 height 14
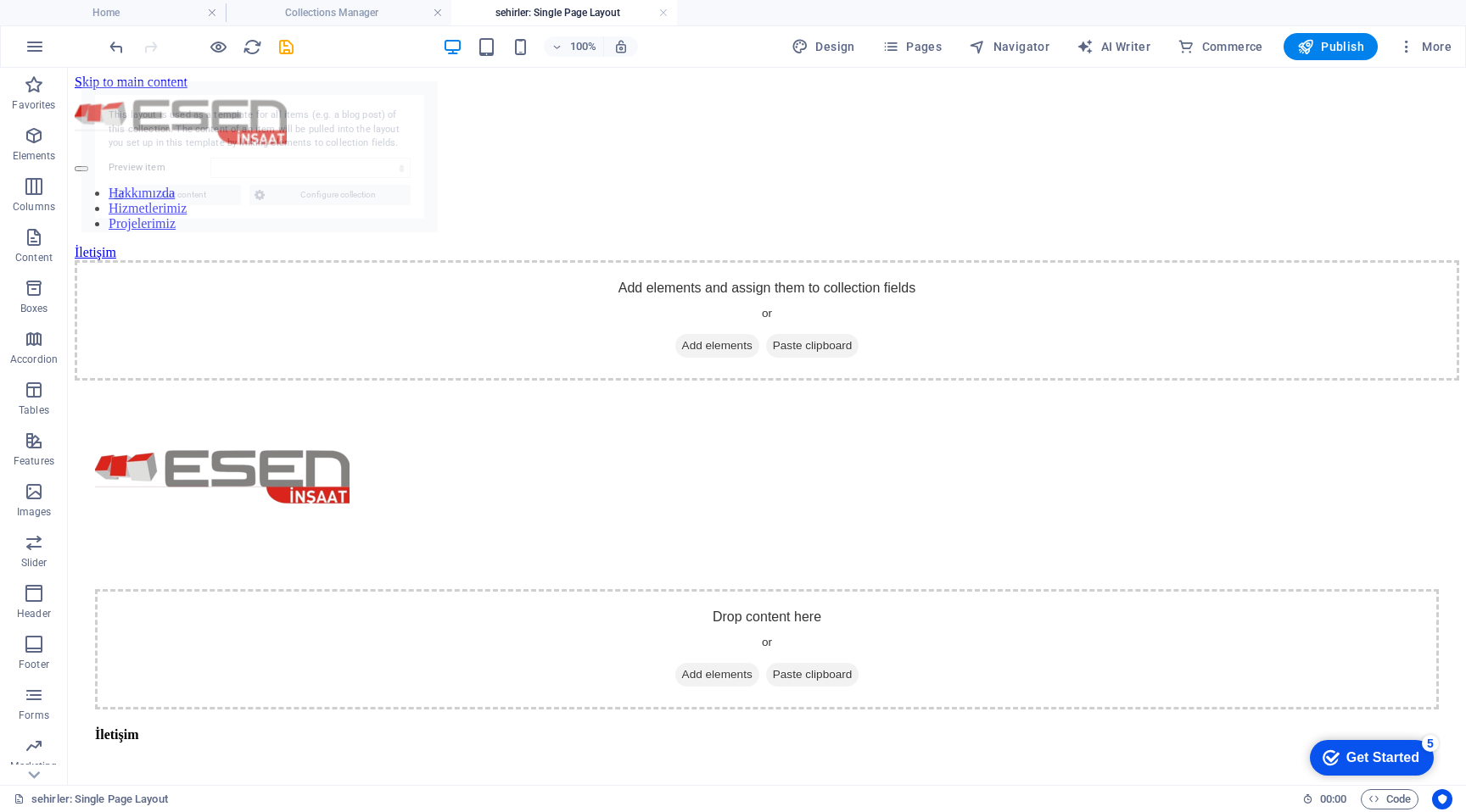
select select "68bc4077dcf7216567012671"
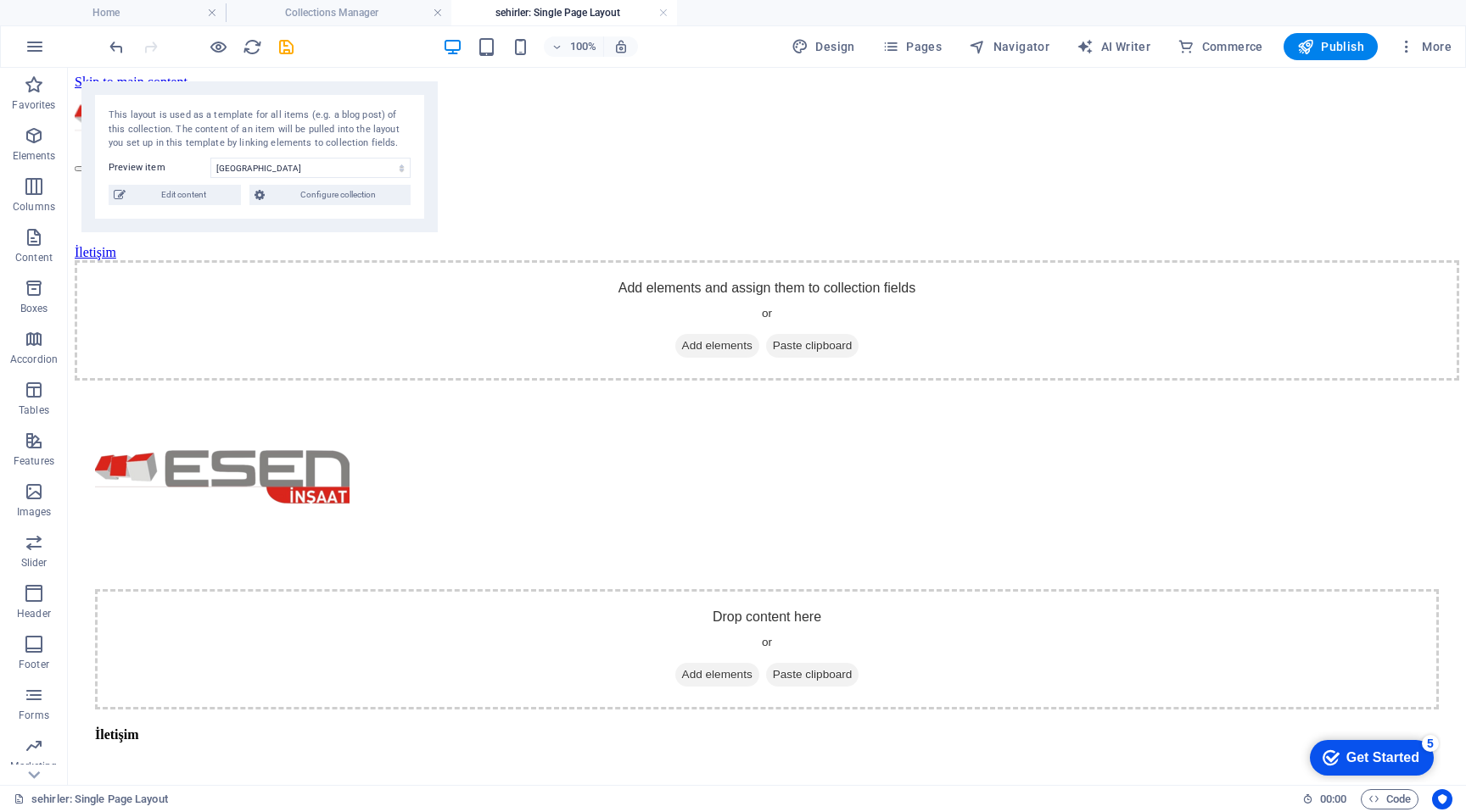
click at [657, 10] on h4 "sehirler: Single Page Layout" at bounding box center [564, 13] width 226 height 19
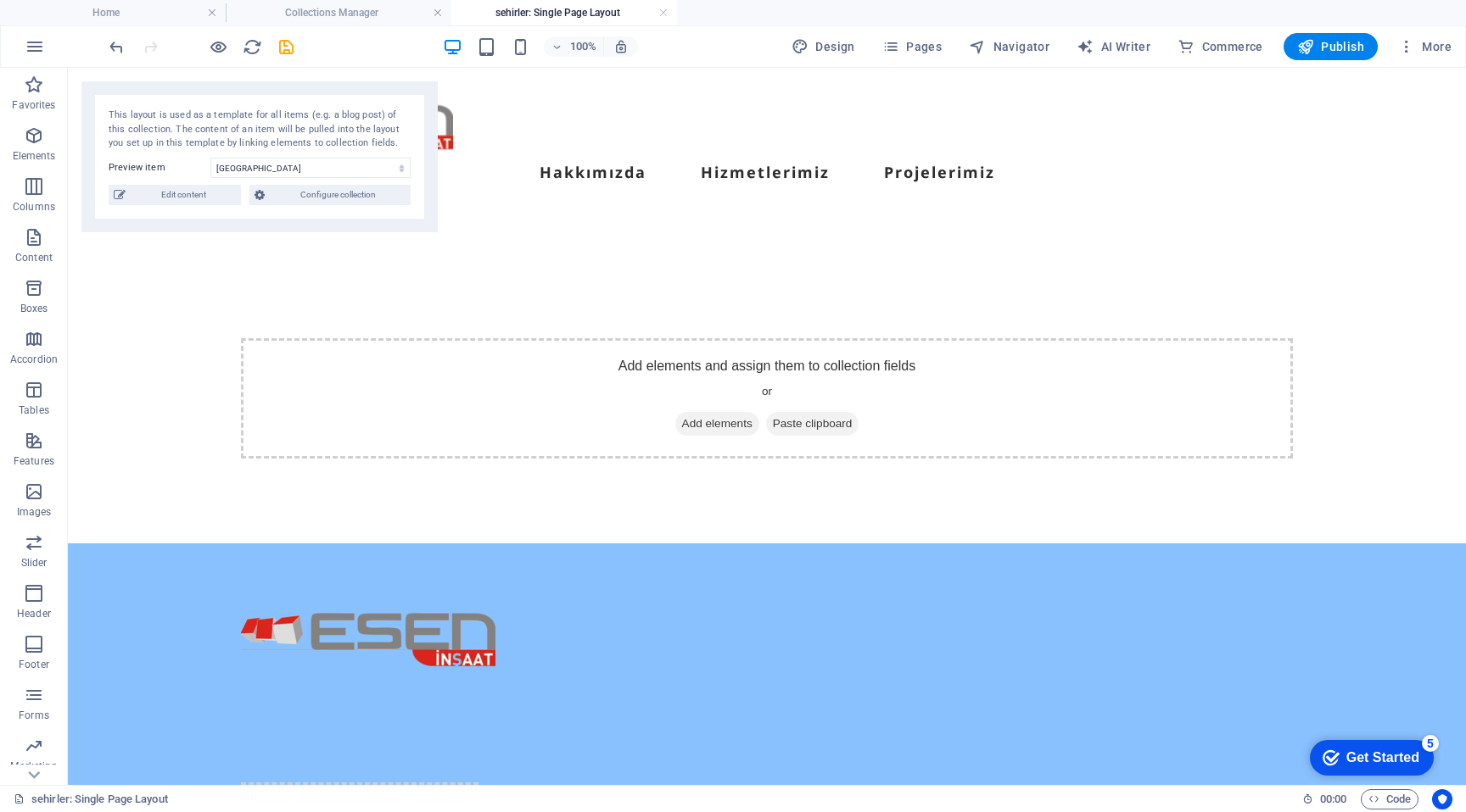
click at [668, 12] on h4 "sehirler: Single Page Layout" at bounding box center [564, 13] width 226 height 19
click at [668, 12] on link at bounding box center [663, 12] width 10 height 16
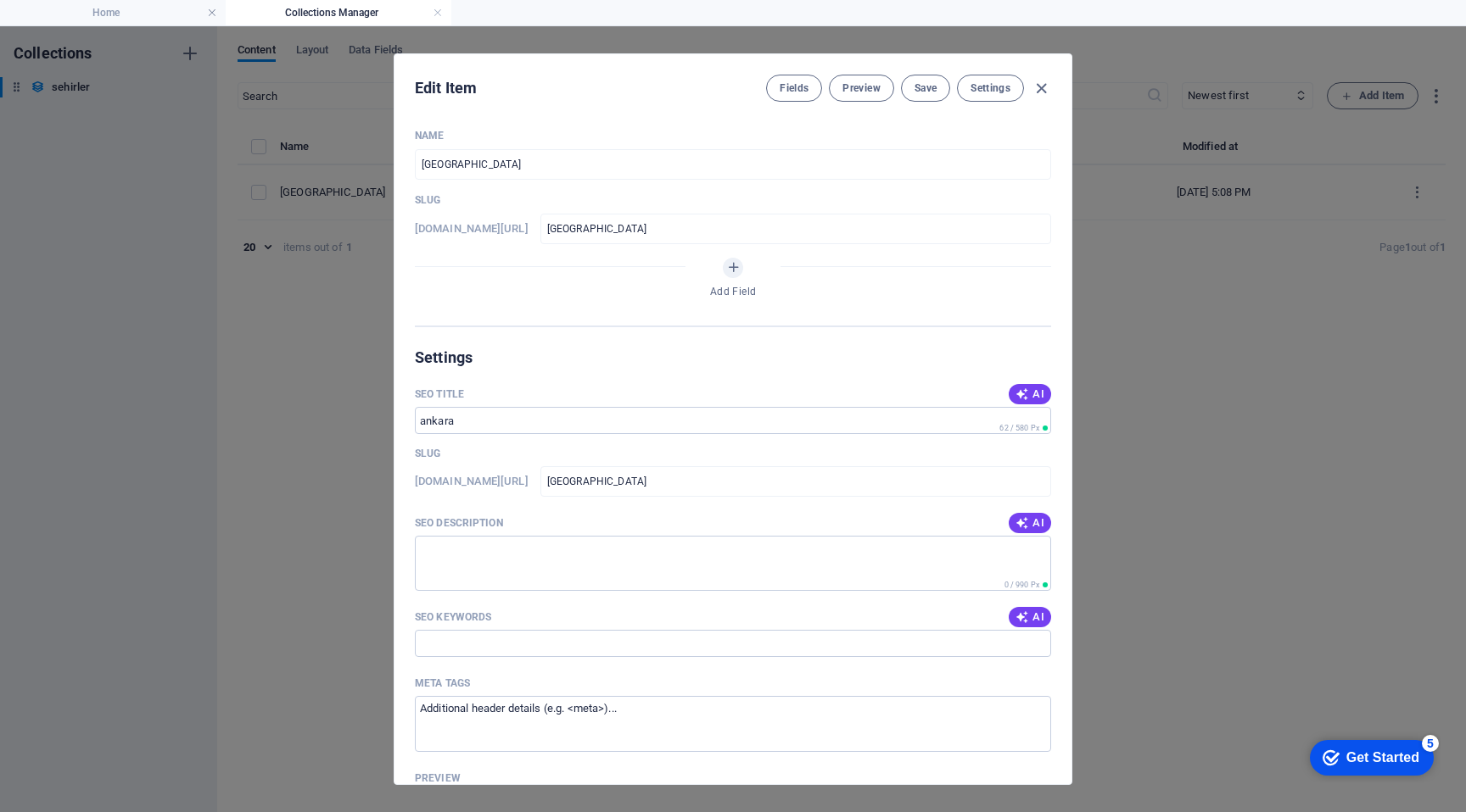
click at [668, 12] on ul "Home Collections Manager" at bounding box center [733, 12] width 1466 height 25
click at [1042, 85] on icon "button" at bounding box center [1041, 88] width 19 height 19
type input "[GEOGRAPHIC_DATA]"
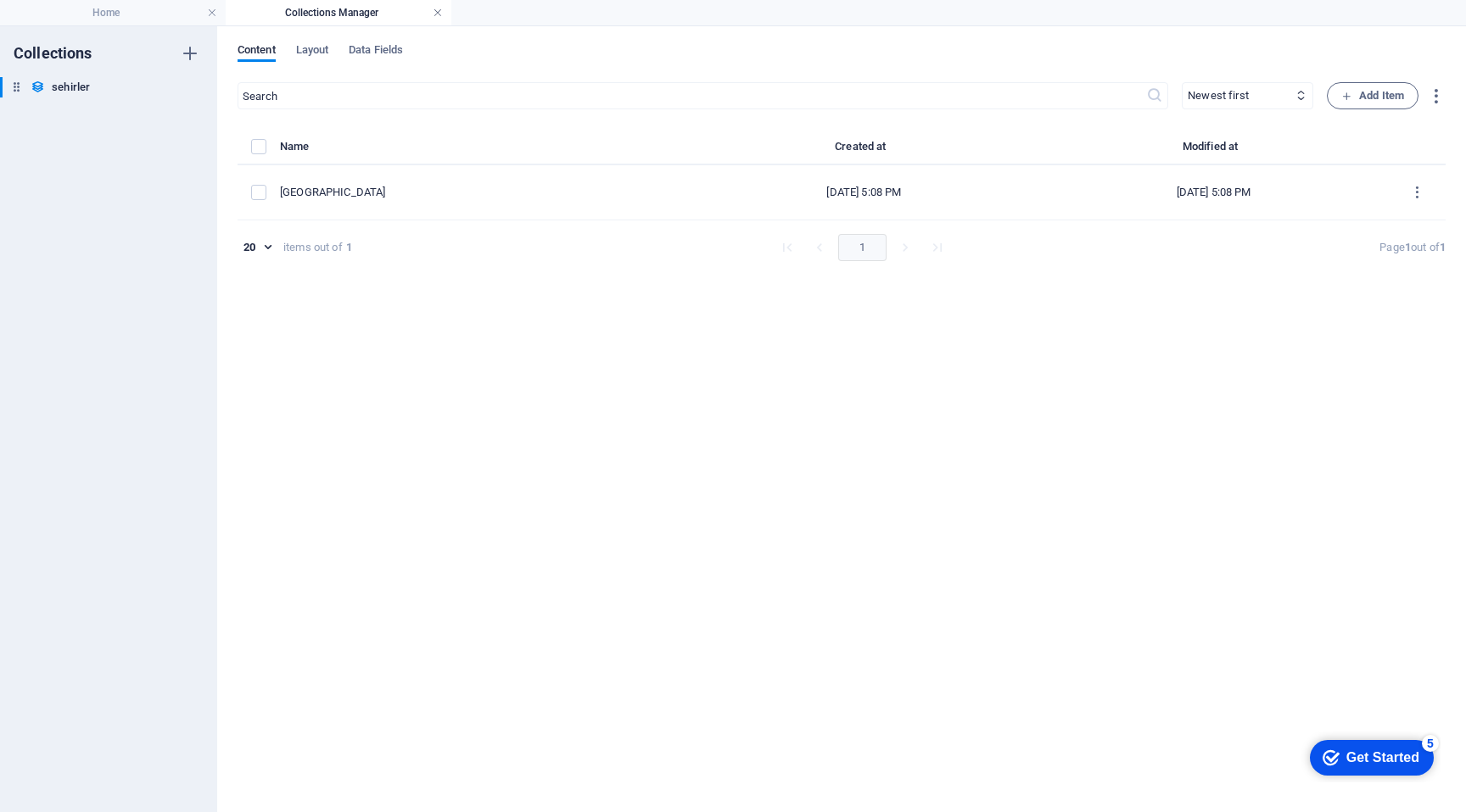
click at [439, 14] on link at bounding box center [437, 12] width 10 height 16
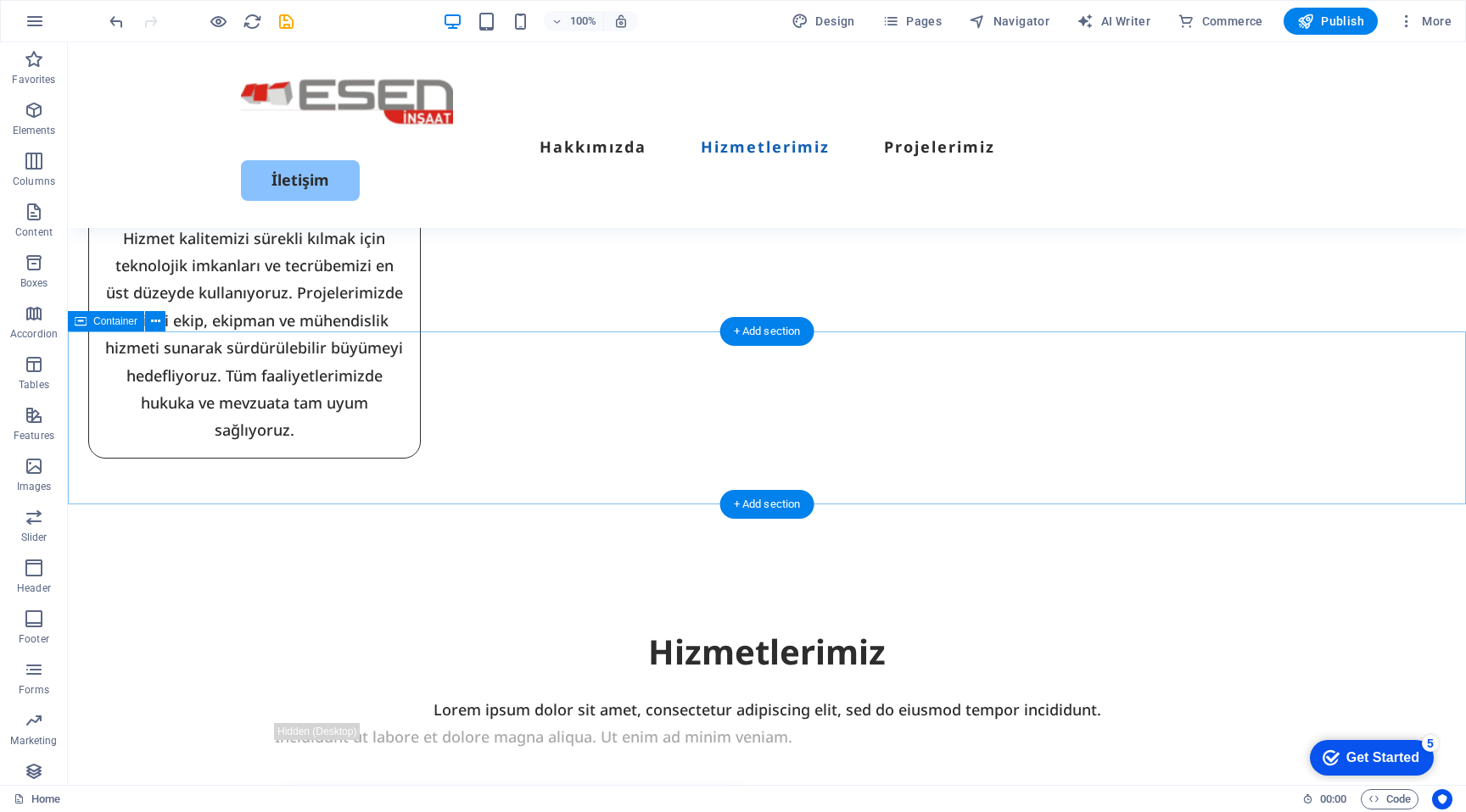
scroll to position [2758, 0]
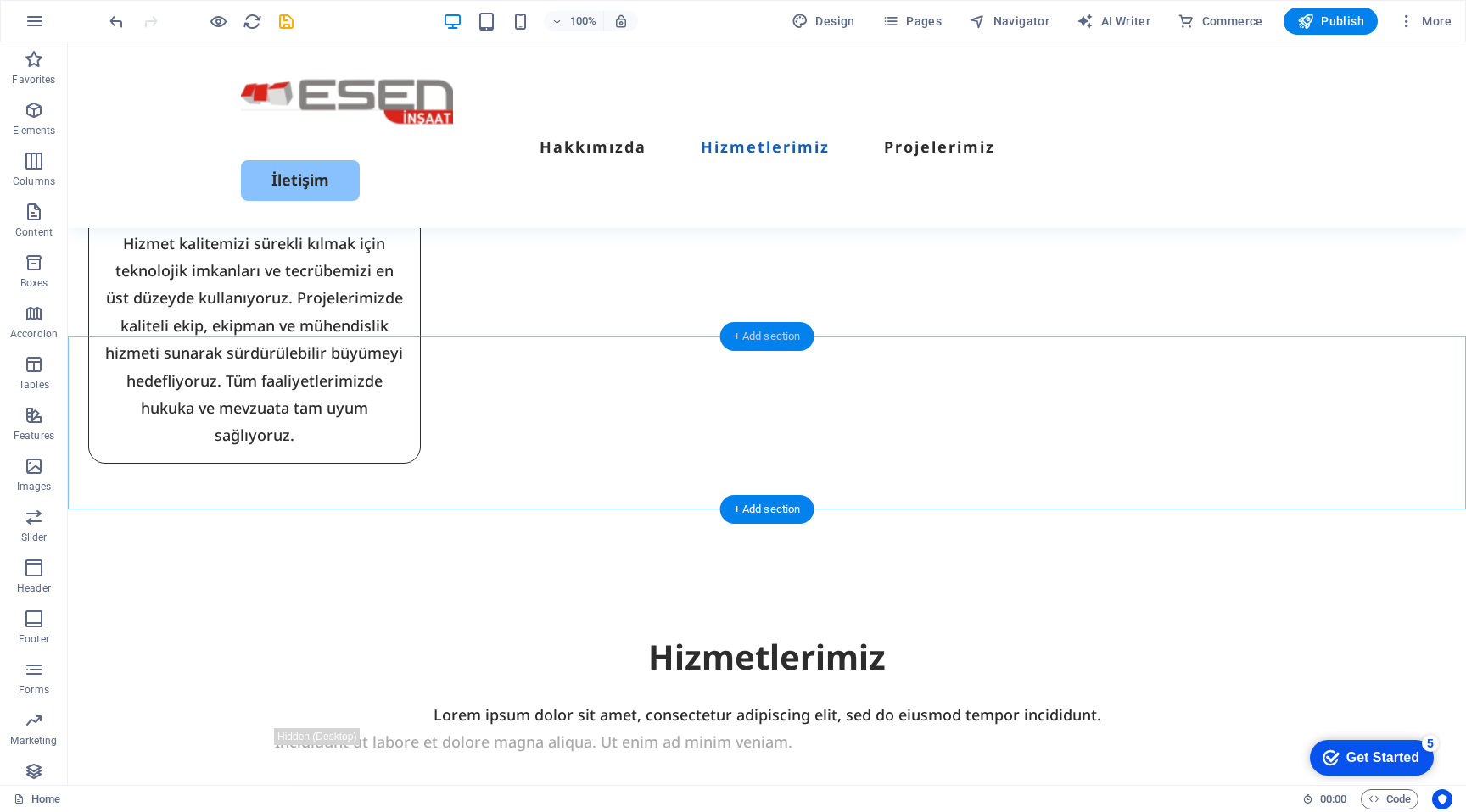
click at [744, 340] on div "+ Add section" at bounding box center [767, 336] width 94 height 29
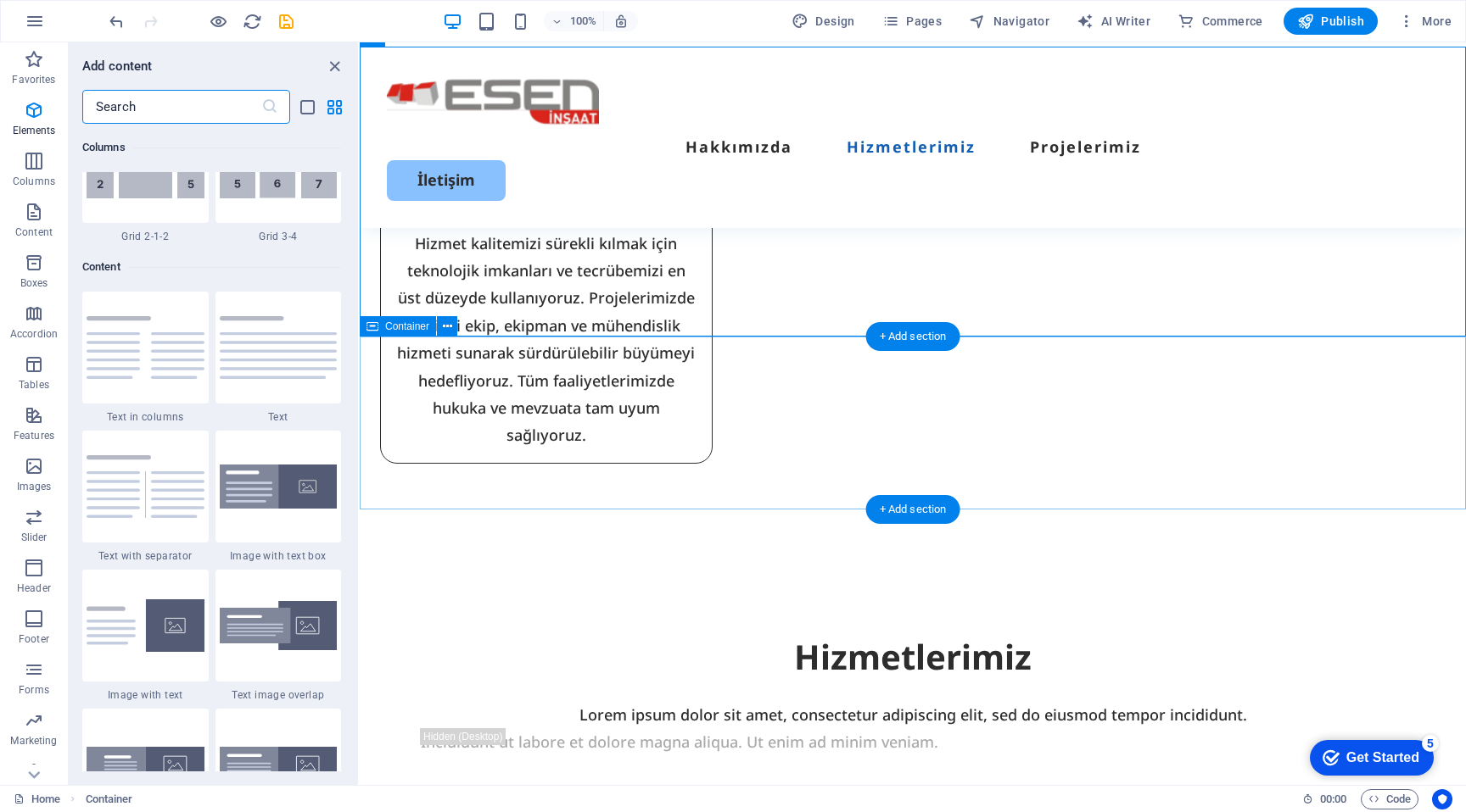
scroll to position [2968, 0]
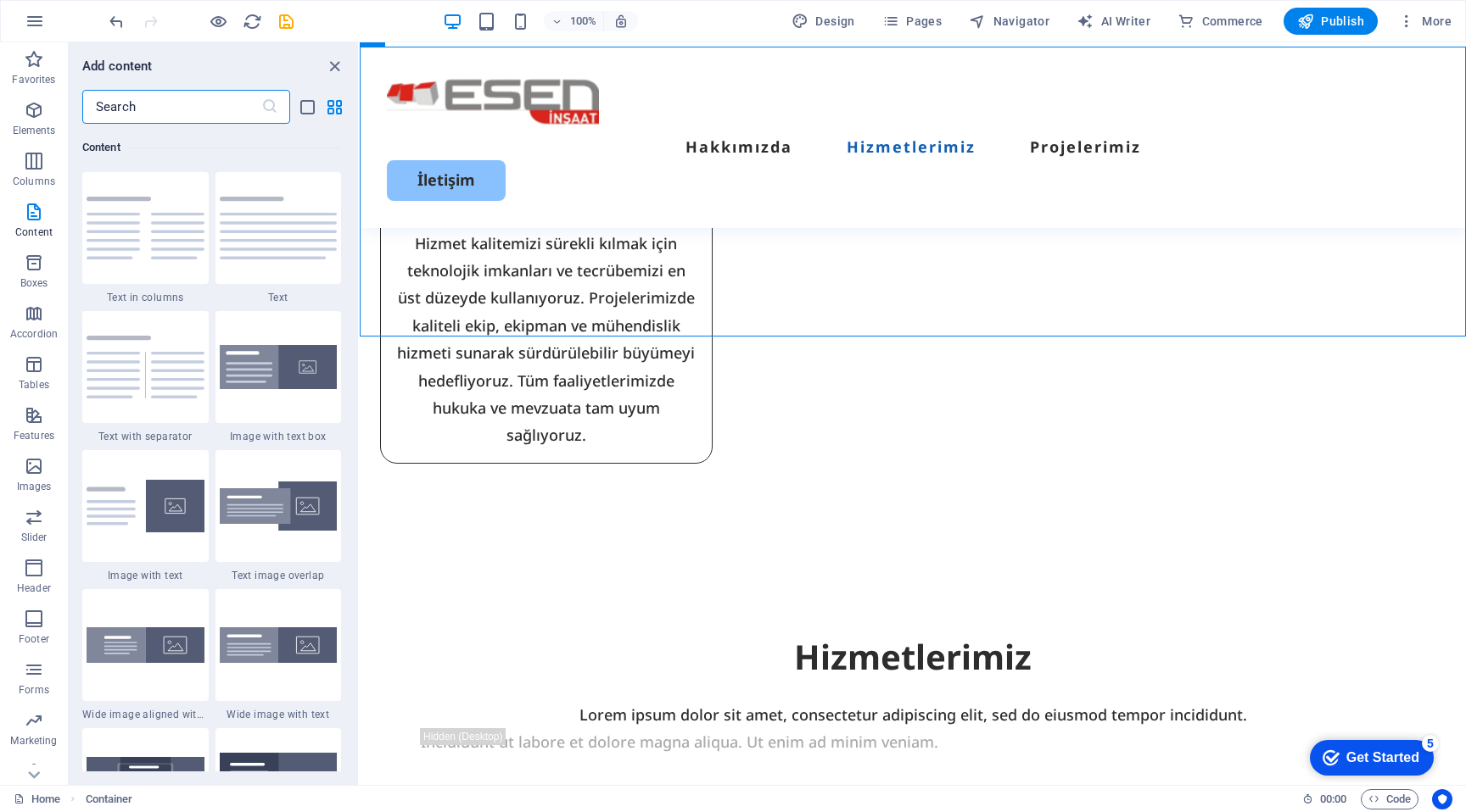
click at [163, 103] on input "text" at bounding box center [172, 107] width 179 height 34
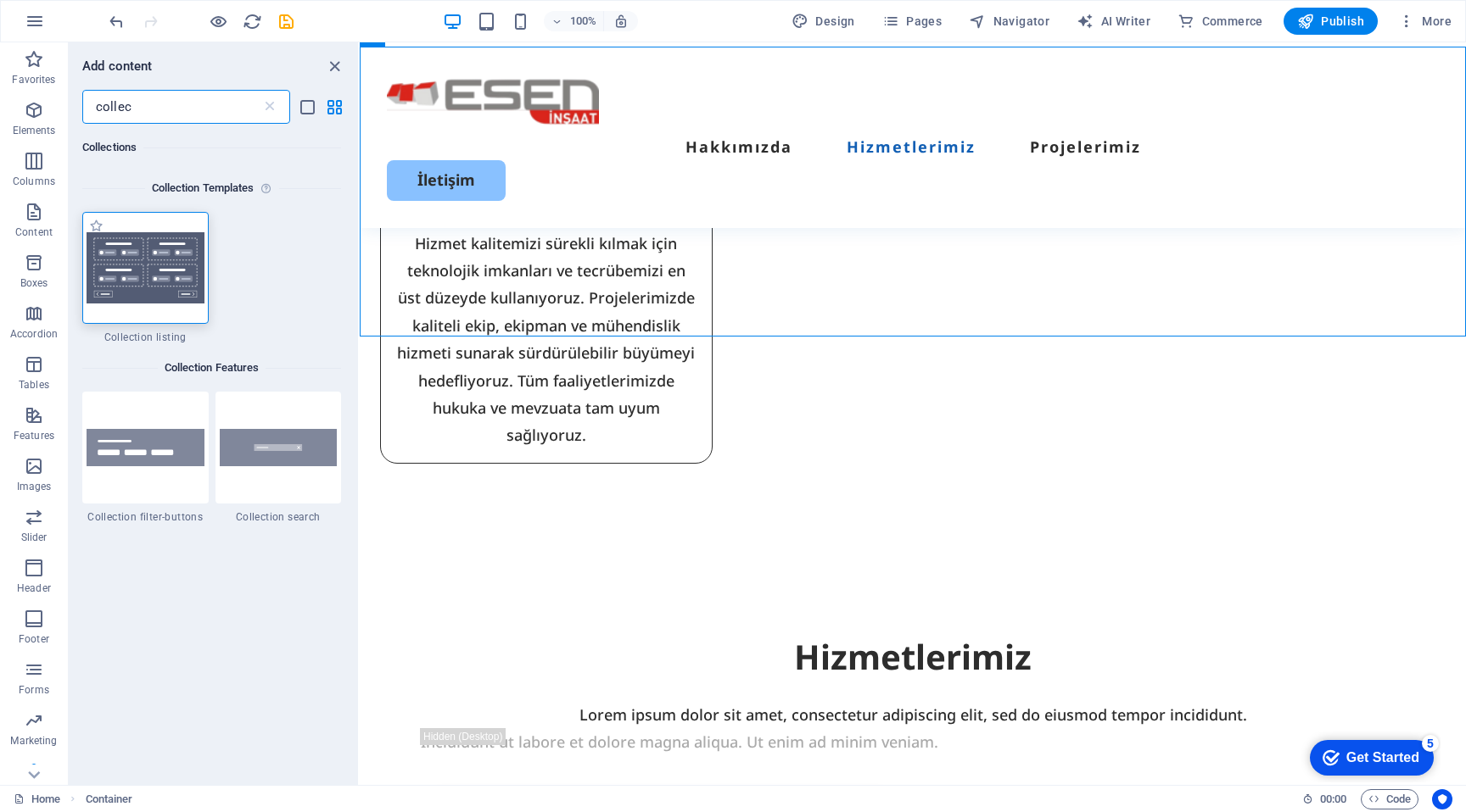
scroll to position [0, 0]
type input "collec"
click at [152, 264] on img at bounding box center [145, 268] width 118 height 71
select select
select select "createdAt_DESC"
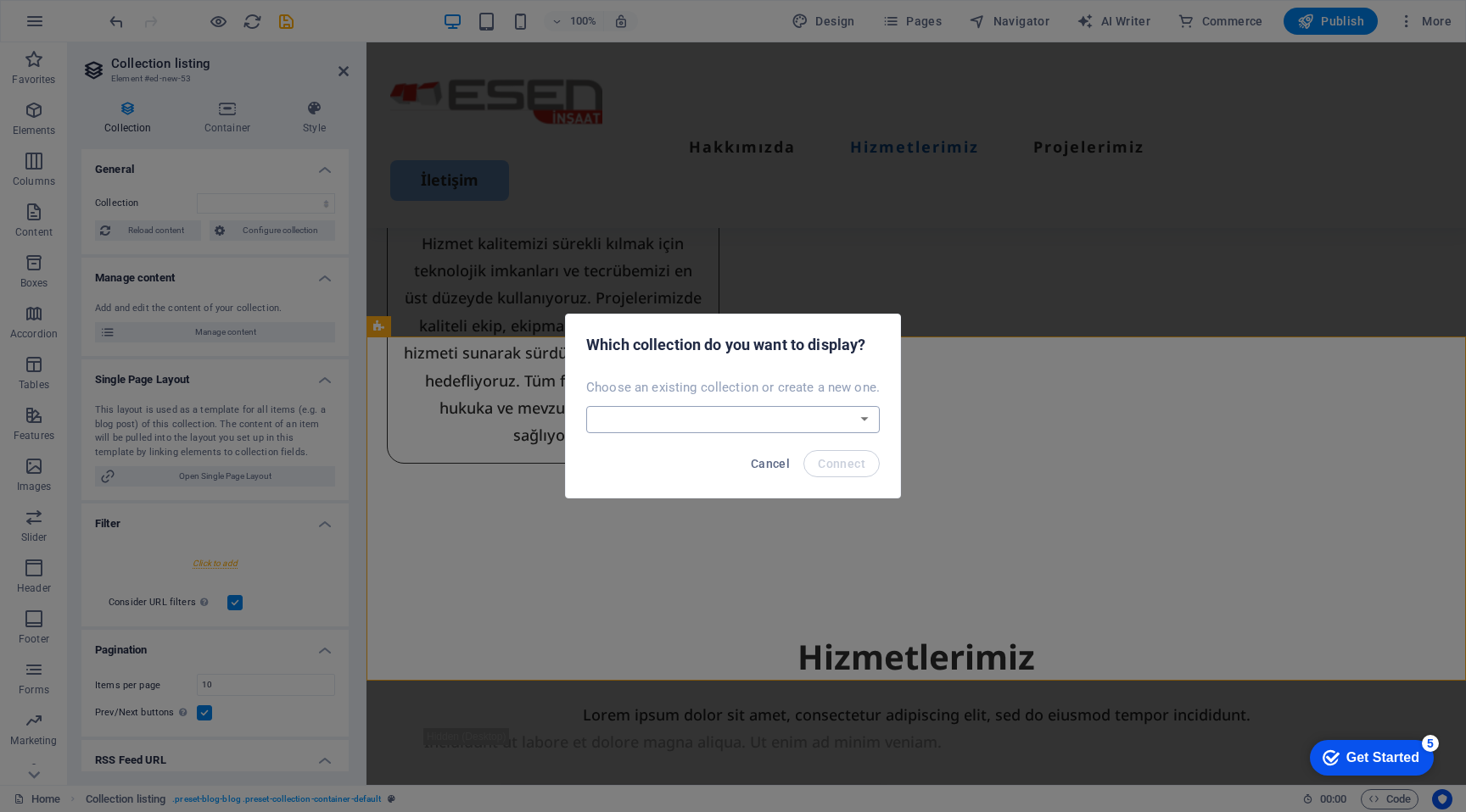
click at [695, 421] on select "sehirler Create a new collection" at bounding box center [733, 419] width 293 height 27
select select "68bc406d824c759e7b0d0ac7"
click at [588, 406] on select "sehirler Create a new collection" at bounding box center [733, 419] width 293 height 27
click at [844, 458] on span "Connect" at bounding box center [841, 464] width 47 height 14
select select "68bc406d824c759e7b0d0ac7"
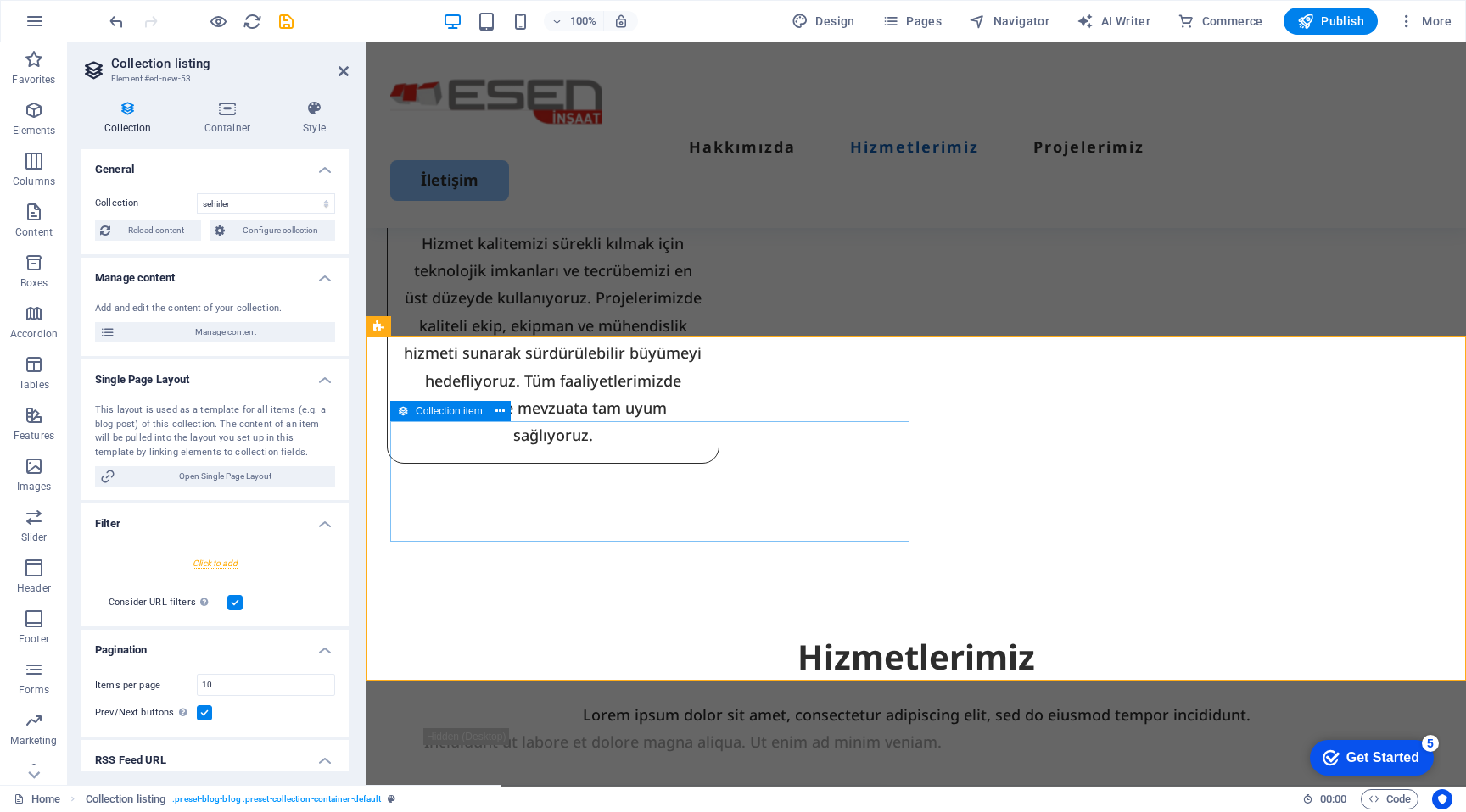
select select "createdAt_DESC"
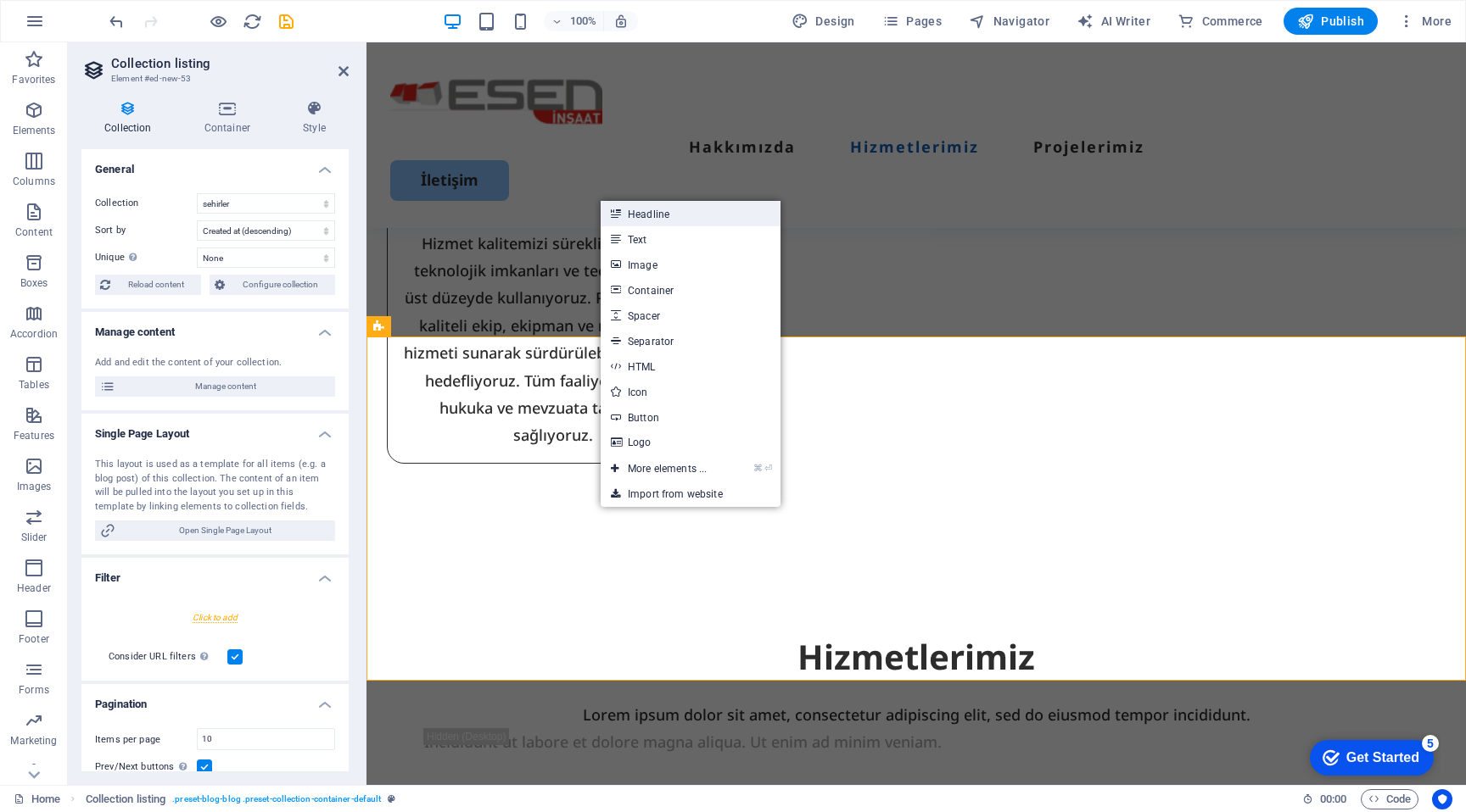
click at [730, 211] on link "Headline" at bounding box center [691, 213] width 180 height 25
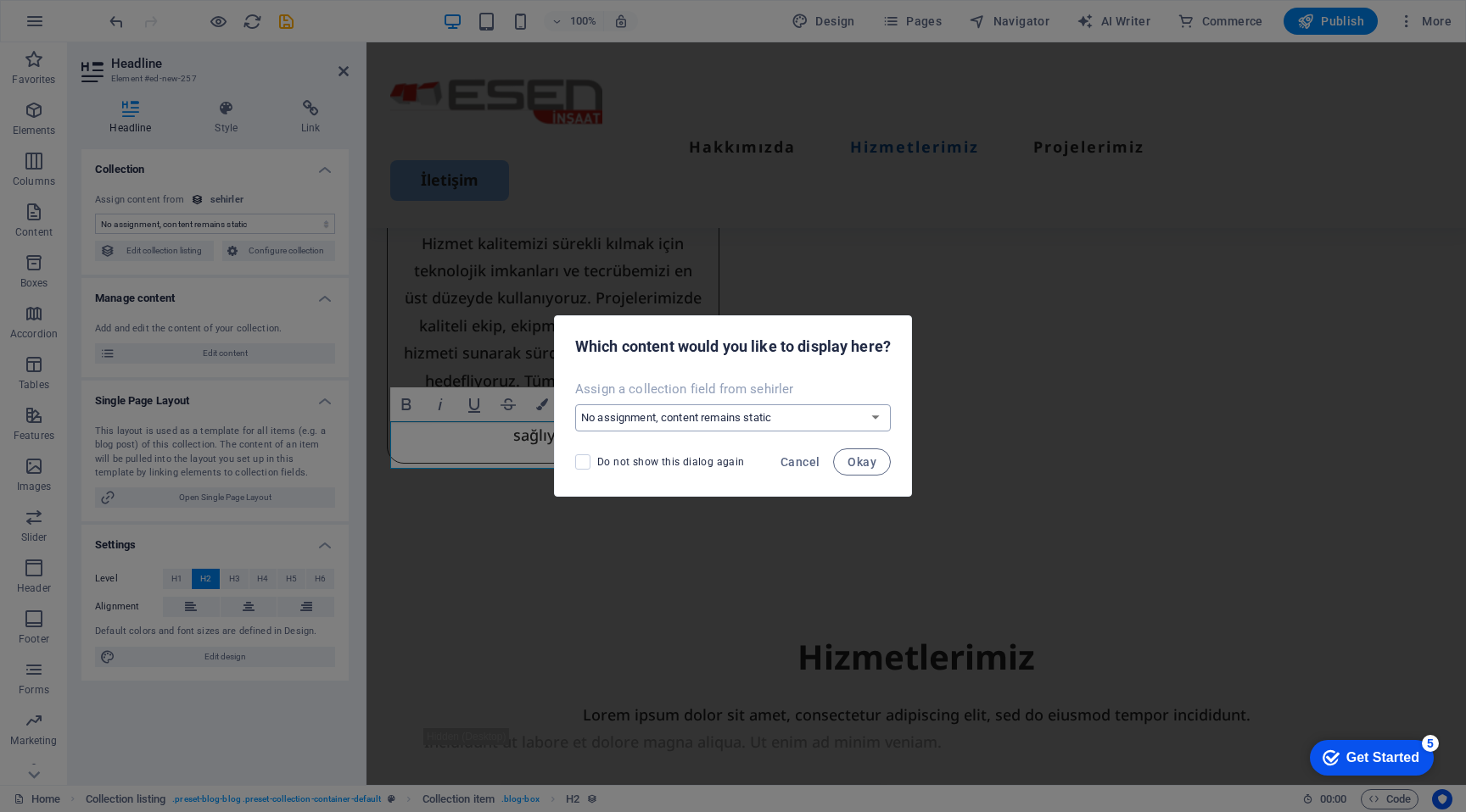
click at [701, 430] on select "No assignment, content remains static Create a new field Created at (Date) Upda…" at bounding box center [733, 418] width 316 height 27
select select "name"
click at [576, 405] on select "No assignment, content remains static Create a new field Created at (Date) Upda…" at bounding box center [733, 418] width 316 height 27
click at [881, 462] on button "Okay" at bounding box center [862, 461] width 58 height 27
select select "name"
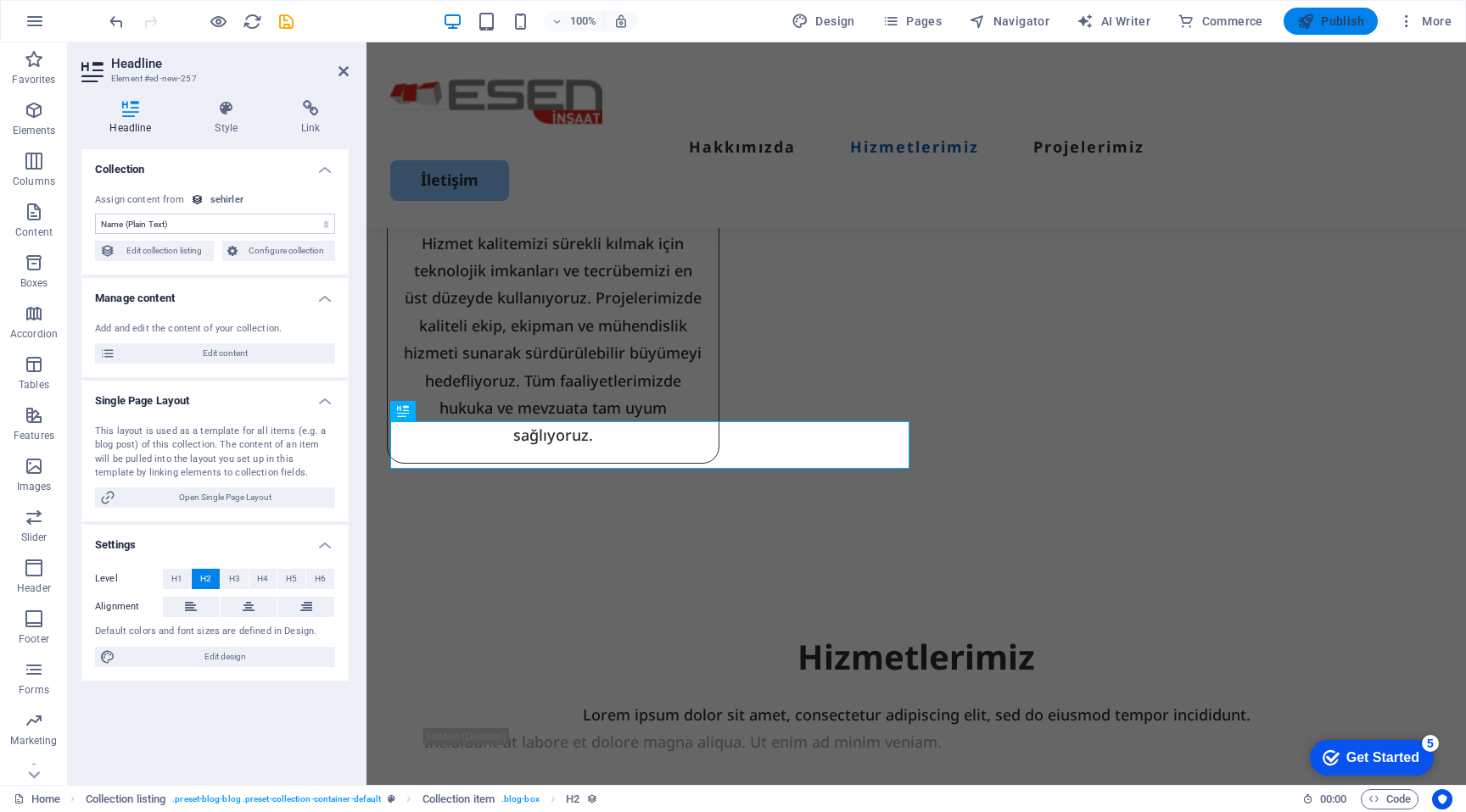
click at [1345, 15] on span "Publish" at bounding box center [1330, 21] width 67 height 17
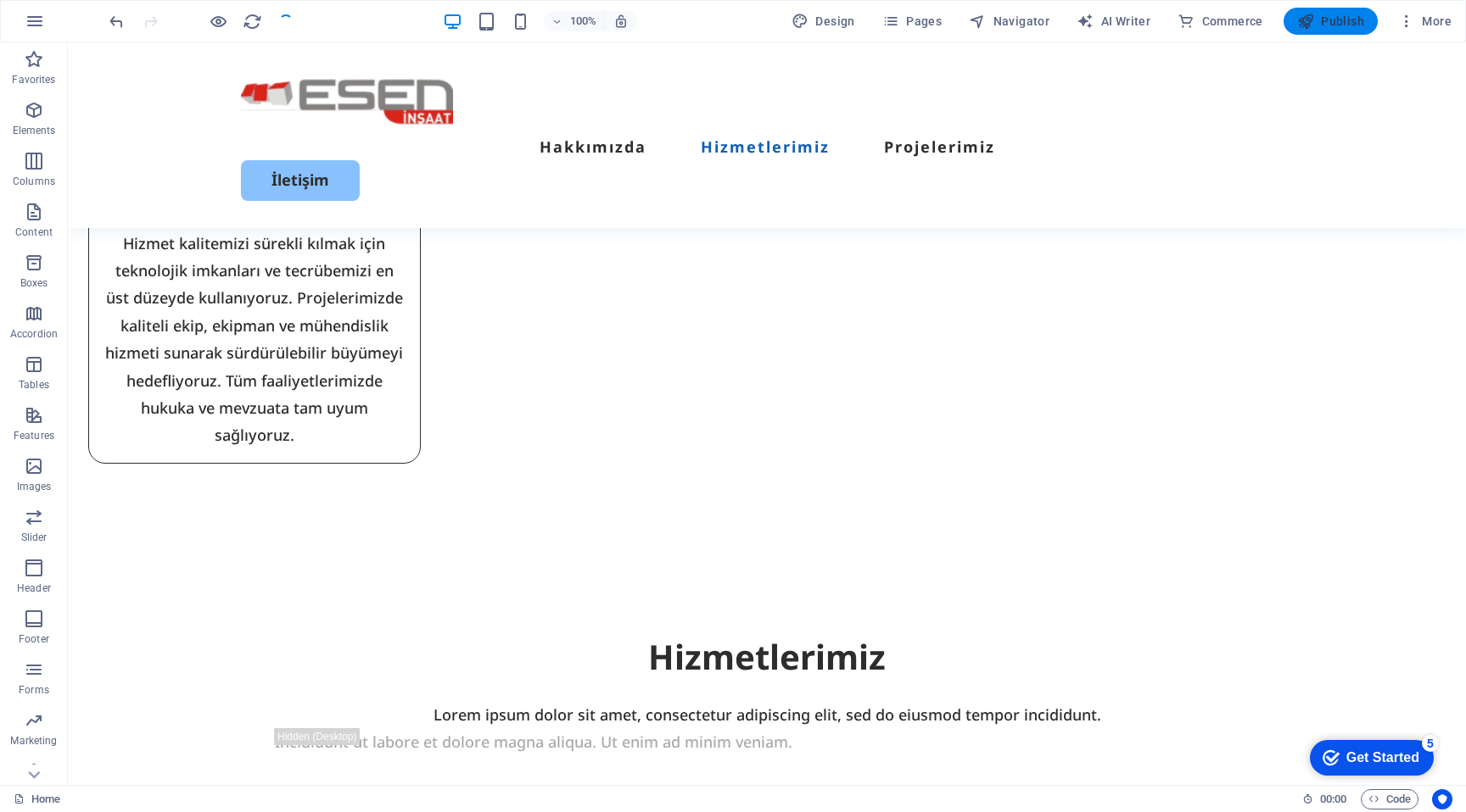
click at [1345, 15] on span "Publish" at bounding box center [1330, 21] width 67 height 17
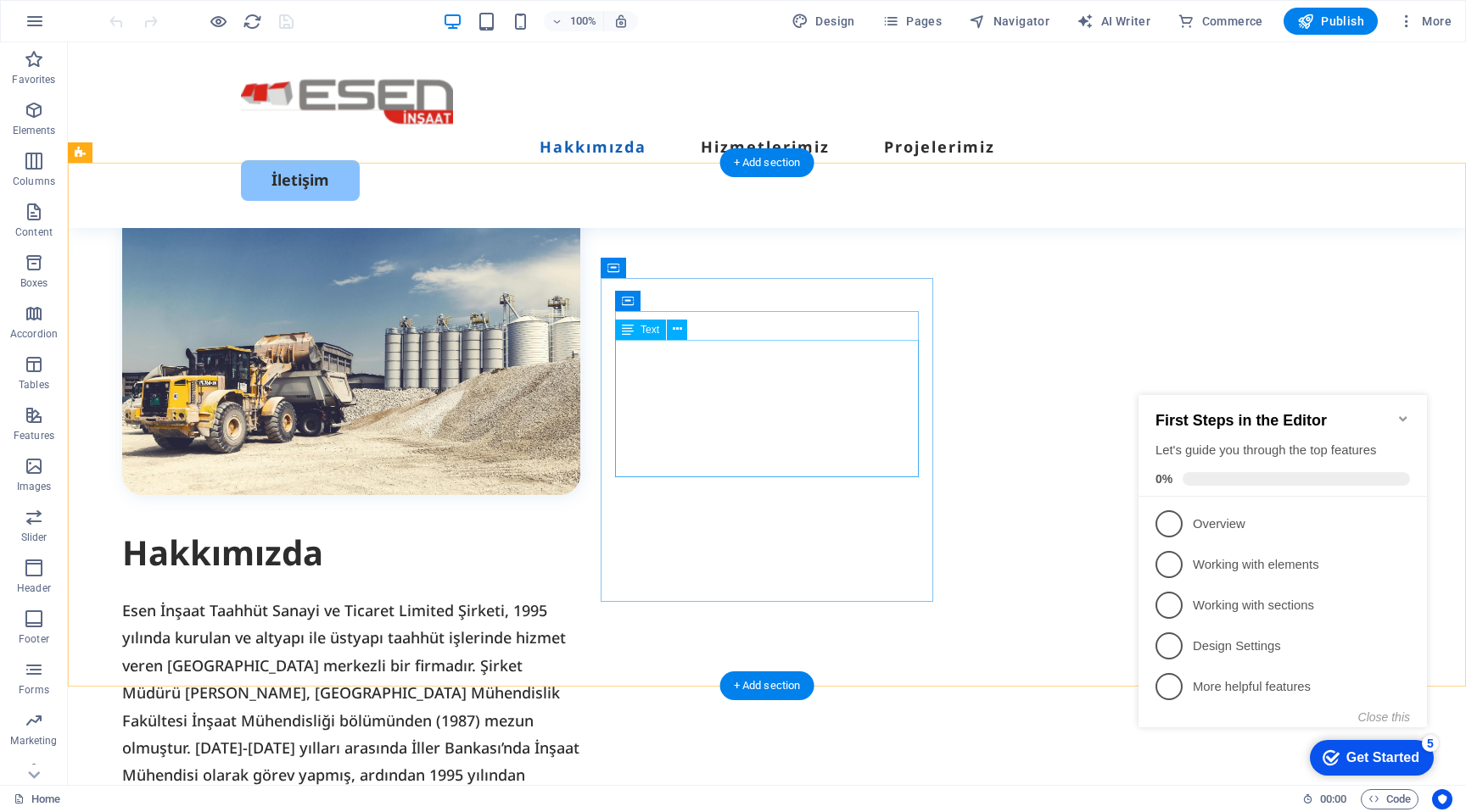
scroll to position [1075, 0]
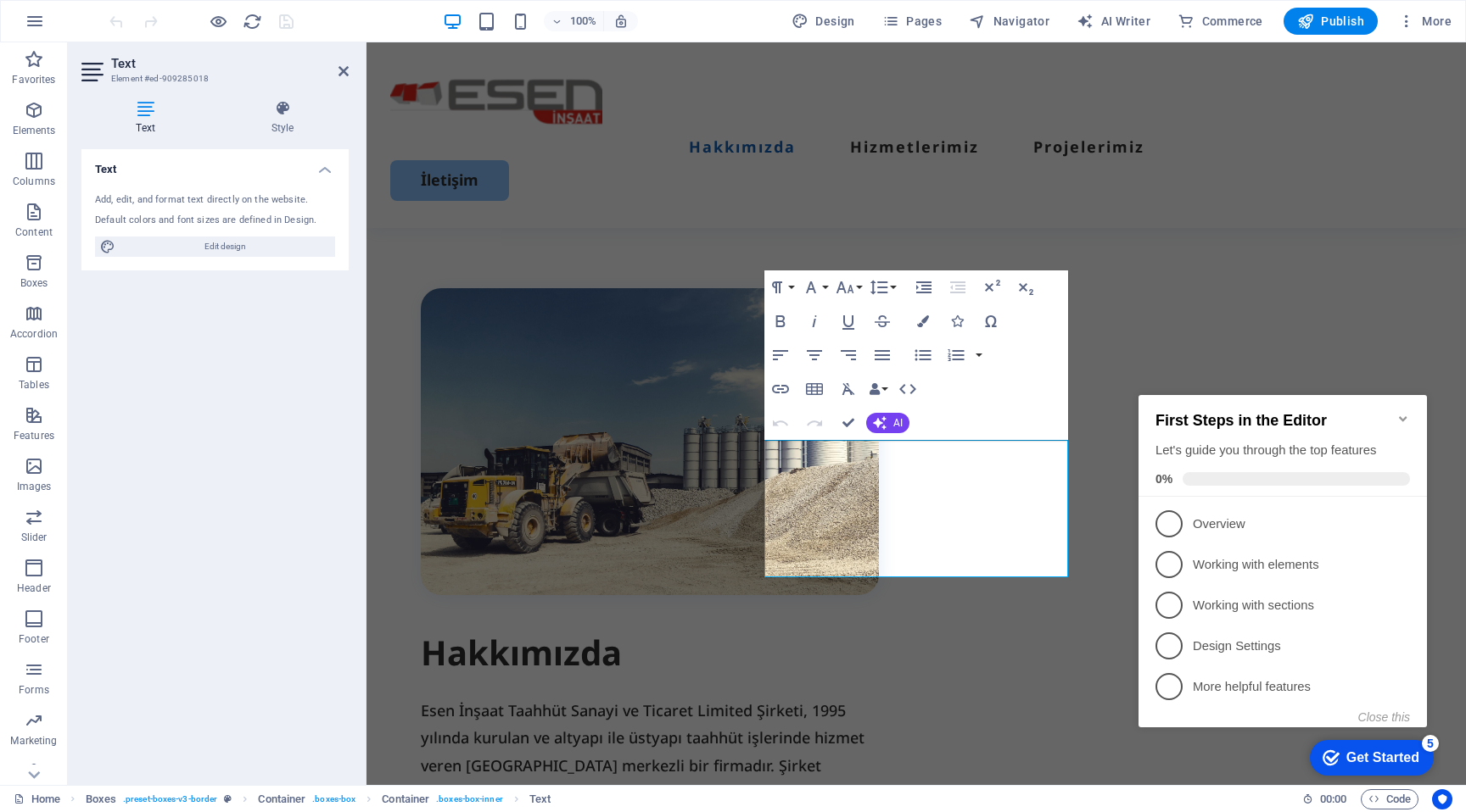
click at [1402, 417] on icon "Minimize checklist" at bounding box center [1403, 419] width 14 height 14
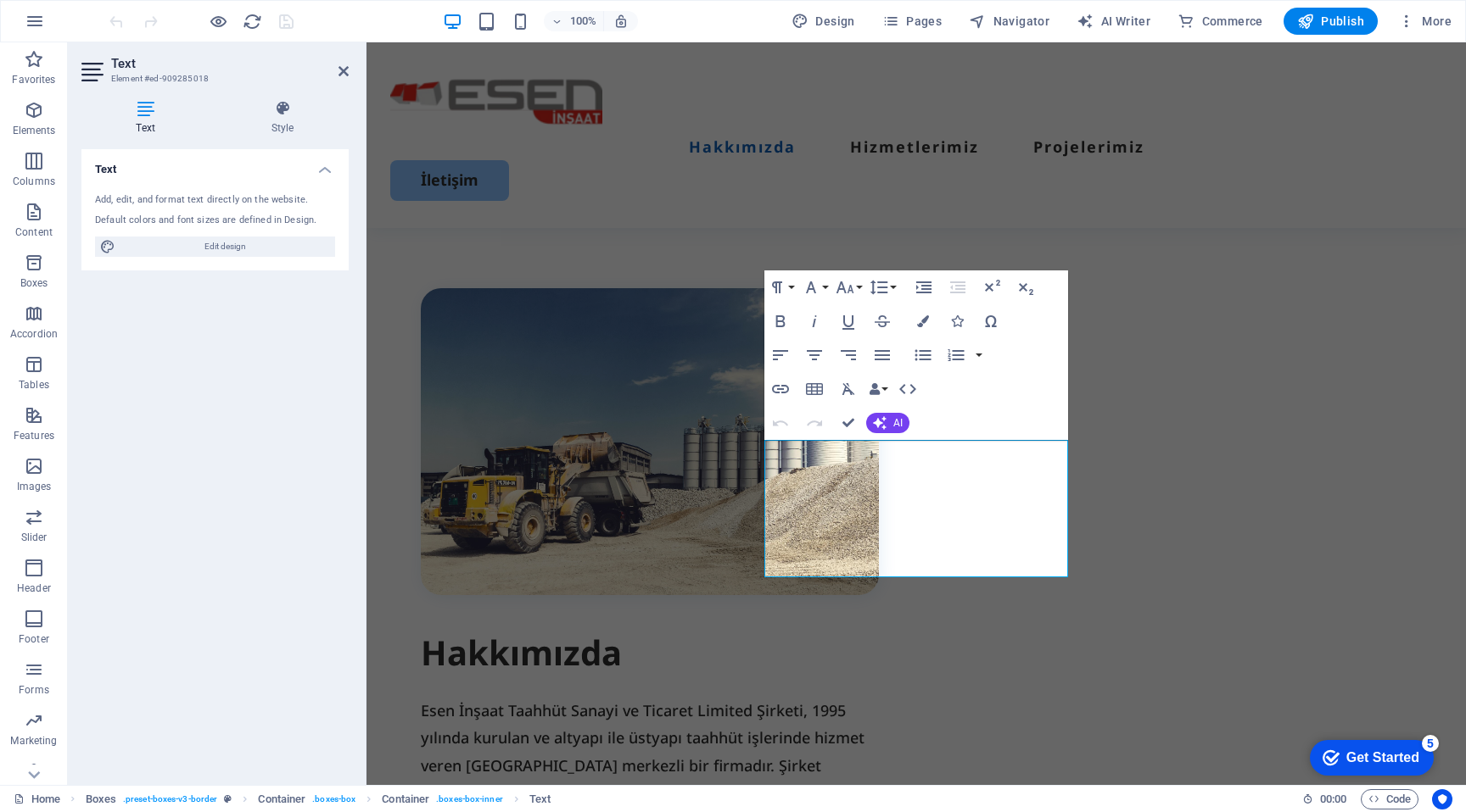
click at [1441, 782] on div "checkmark Get Started 5 First Steps in the Editor Let's guide you through the t…" at bounding box center [1368, 757] width 144 height 51
click at [1296, 732] on html "checkmark Get Started 5 First Steps in the Editor Let's guide you through the t…" at bounding box center [1368, 757] width 144 height 51
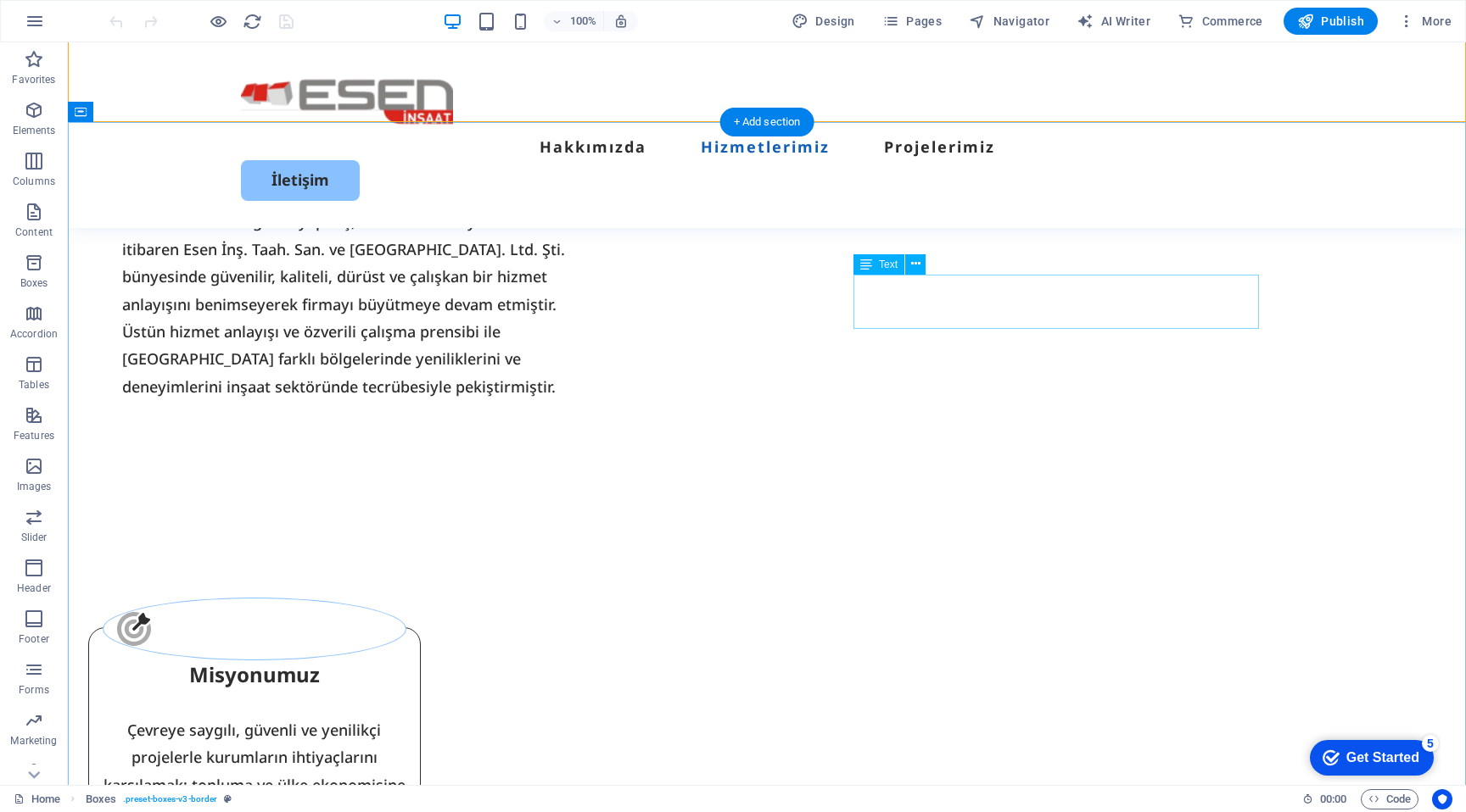
scroll to position [1752, 0]
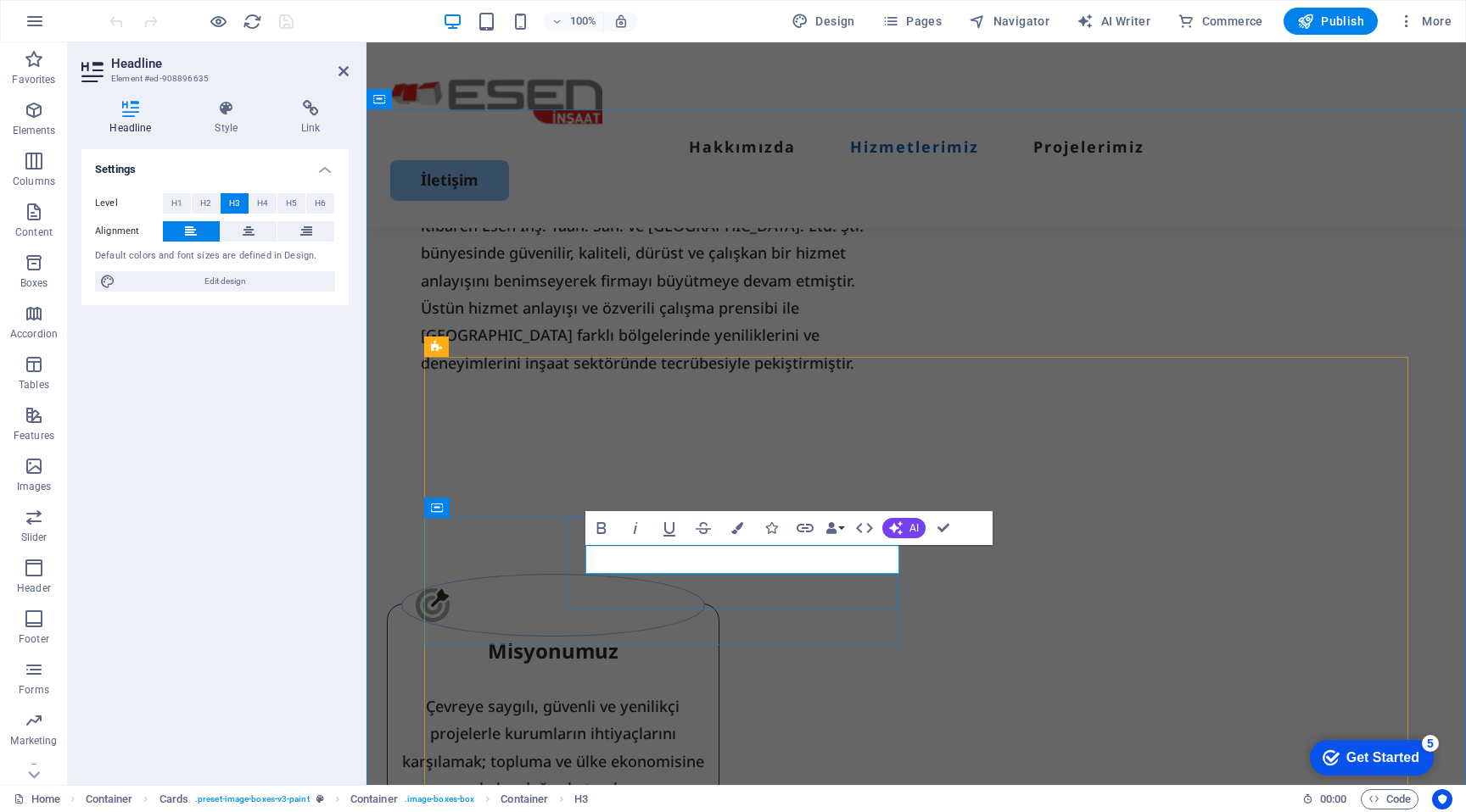
copy h3 "Kanalizasyon İnşaatları"
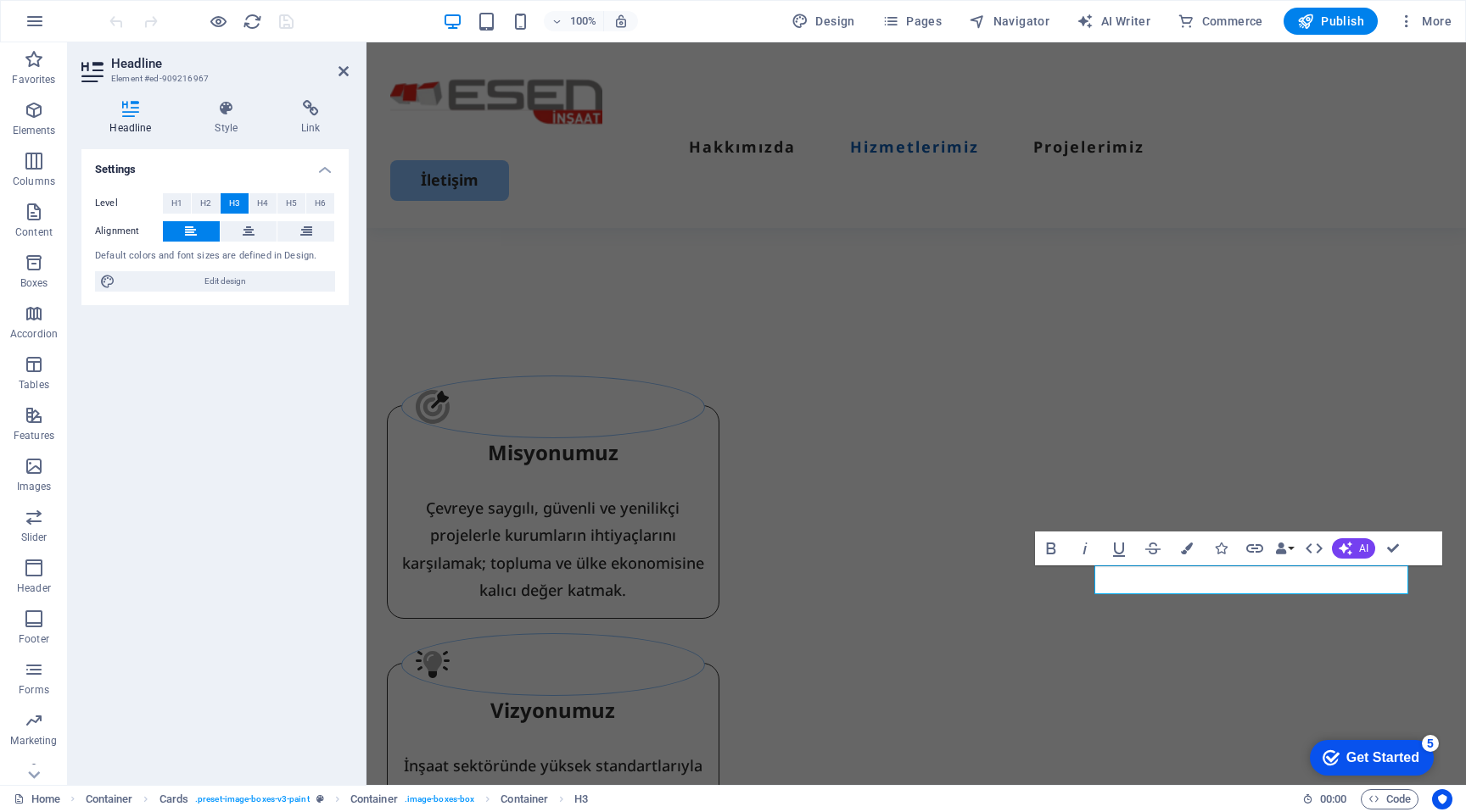
scroll to position [2094, 0]
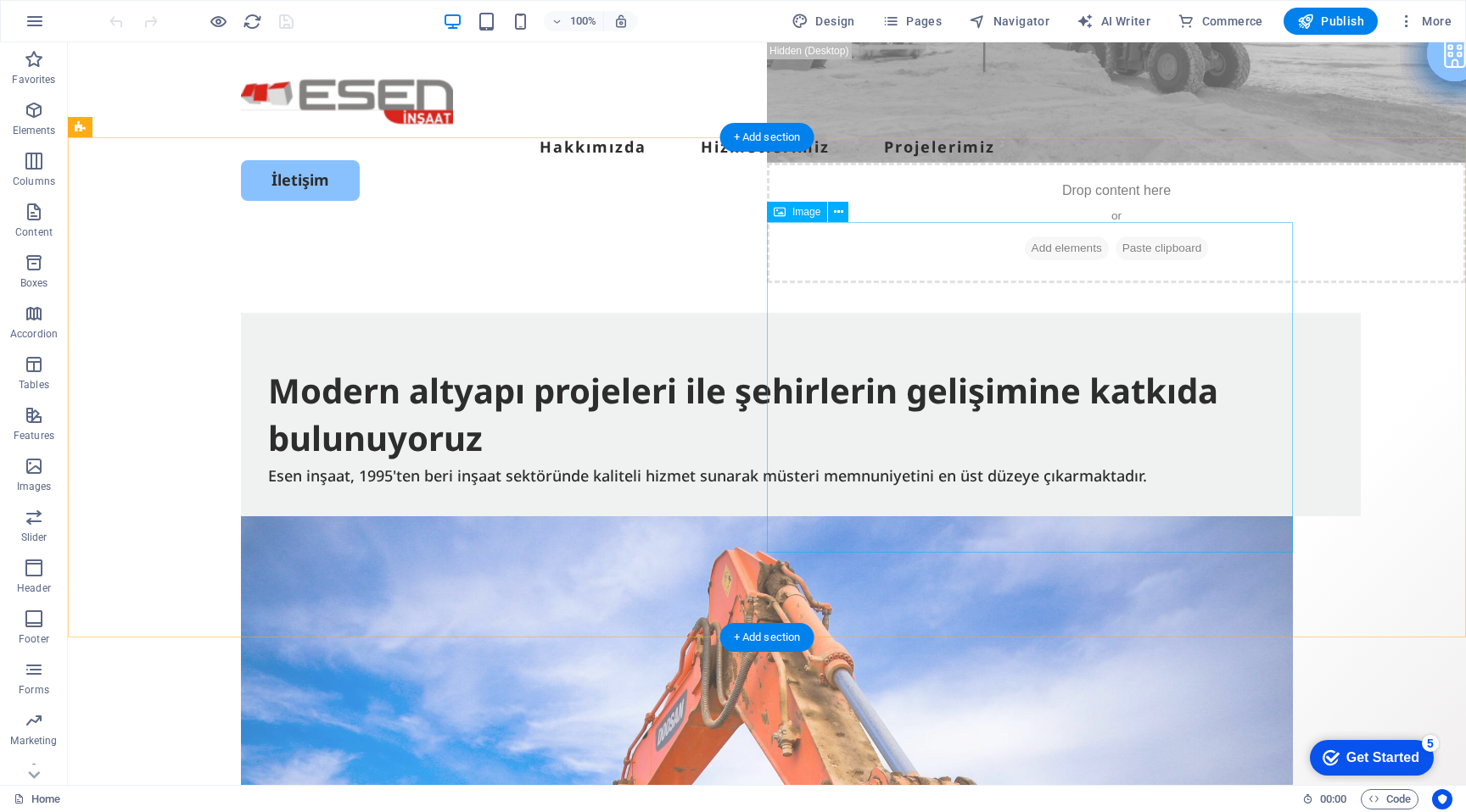
scroll to position [32, 0]
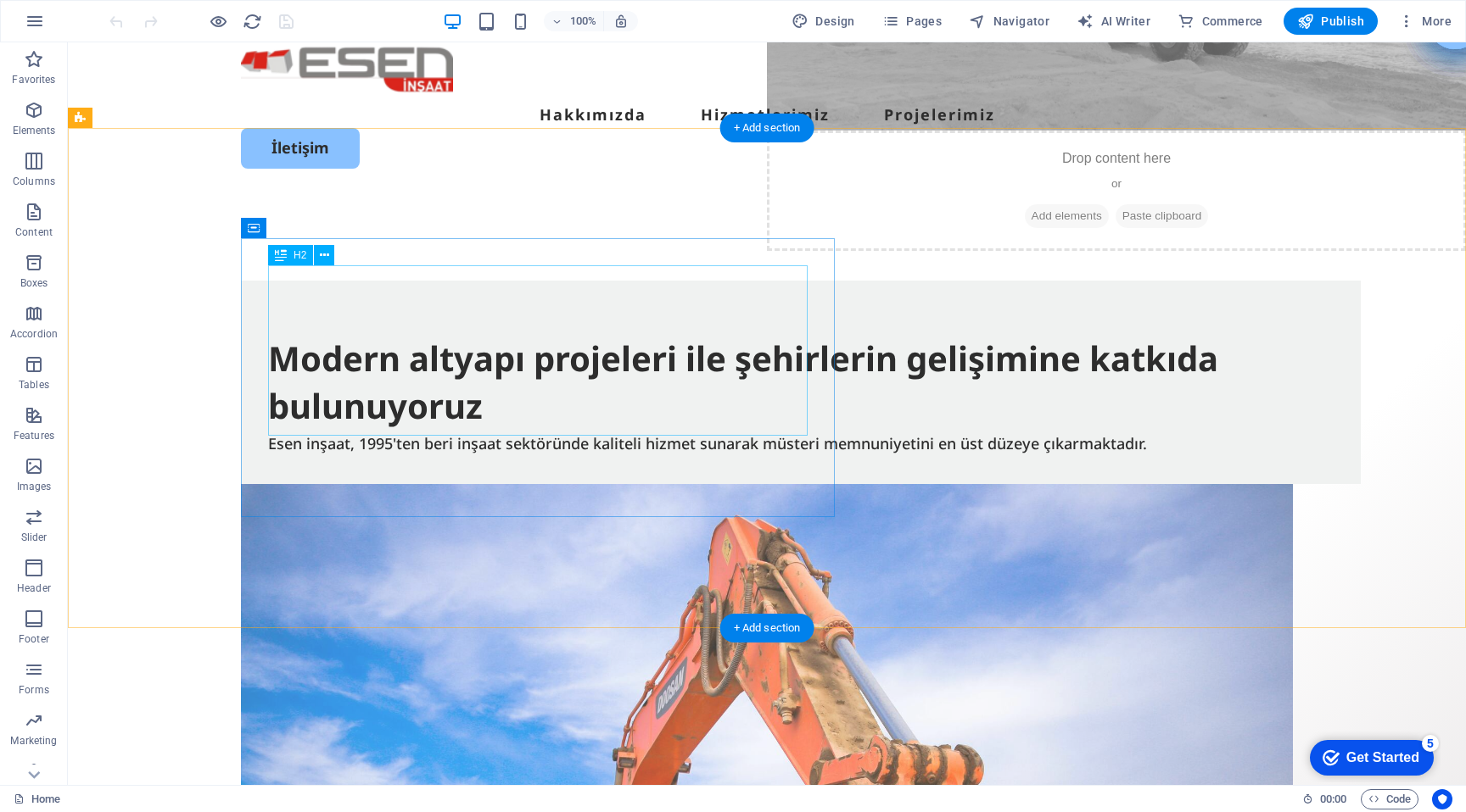
click at [454, 308] on div "​ Modern altyapı projeleri ile şehirlerin gelişimine katkıda bulunuyoruz" at bounding box center [801, 369] width 1066 height 122
click at [468, 331] on div "​ Modern altyapı projeleri ile şehirlerin gelişimine katkıda bulunuyoruz" at bounding box center [801, 369] width 1066 height 122
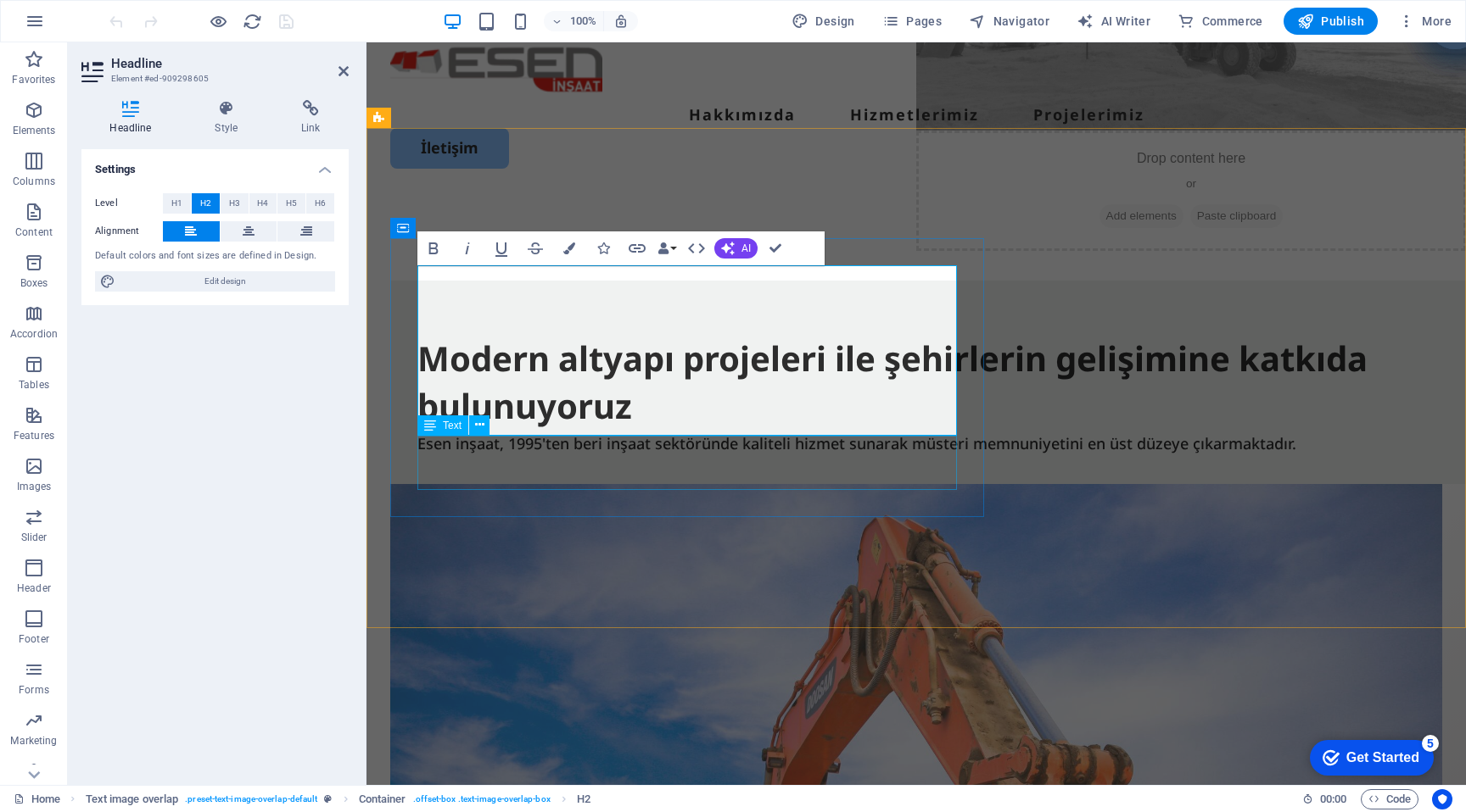
click at [500, 452] on div "Esen inşaat, 1995'ten beri inşaat sektöründe kaliteli hizmet sunarak müsteri me…" at bounding box center [951, 443] width 1066 height 27
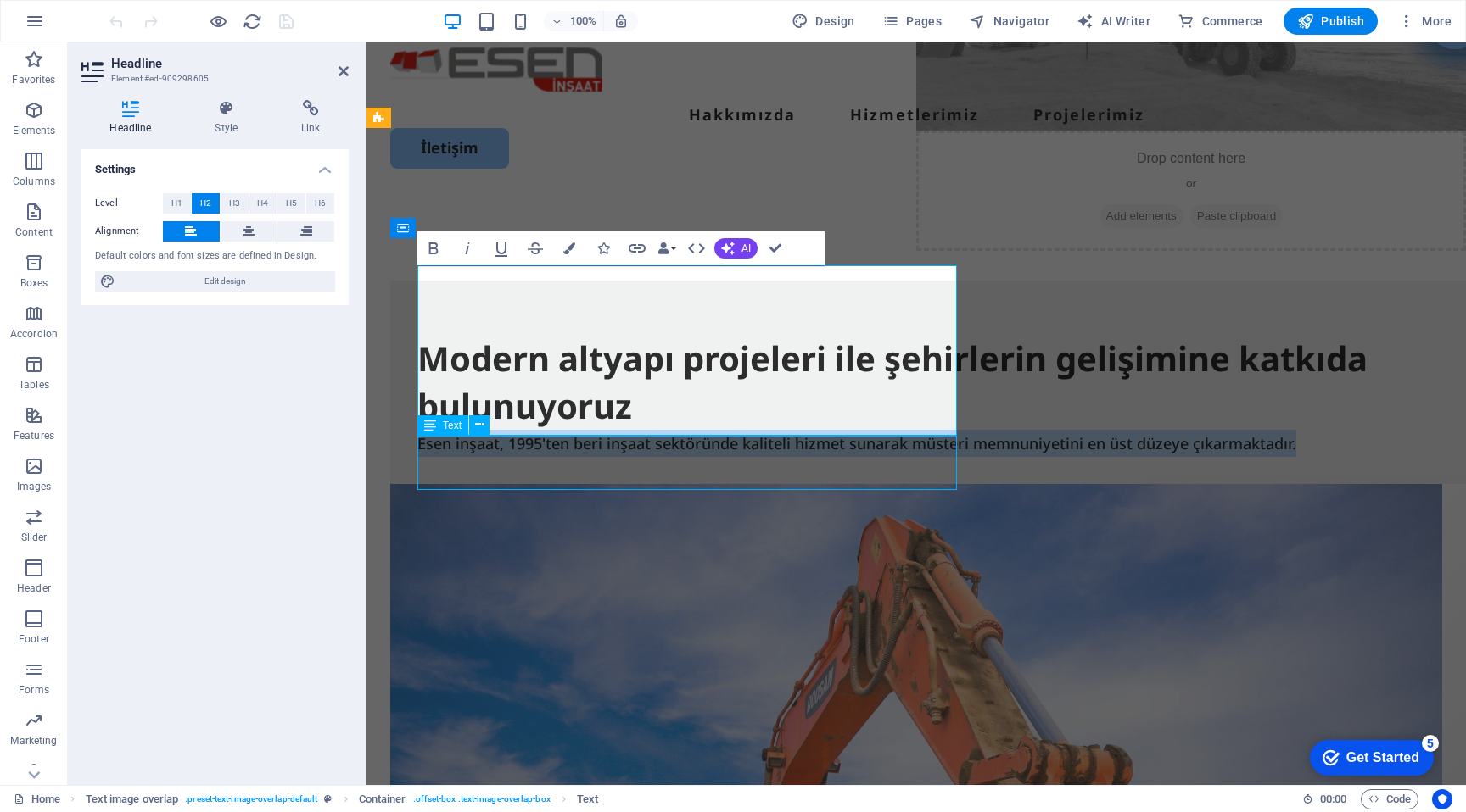
click at [500, 452] on p "Esen inşaat, 1995'ten beri inşaat sektöründe kaliteli hizmet sunarak müsteri me…" at bounding box center [951, 443] width 1066 height 27
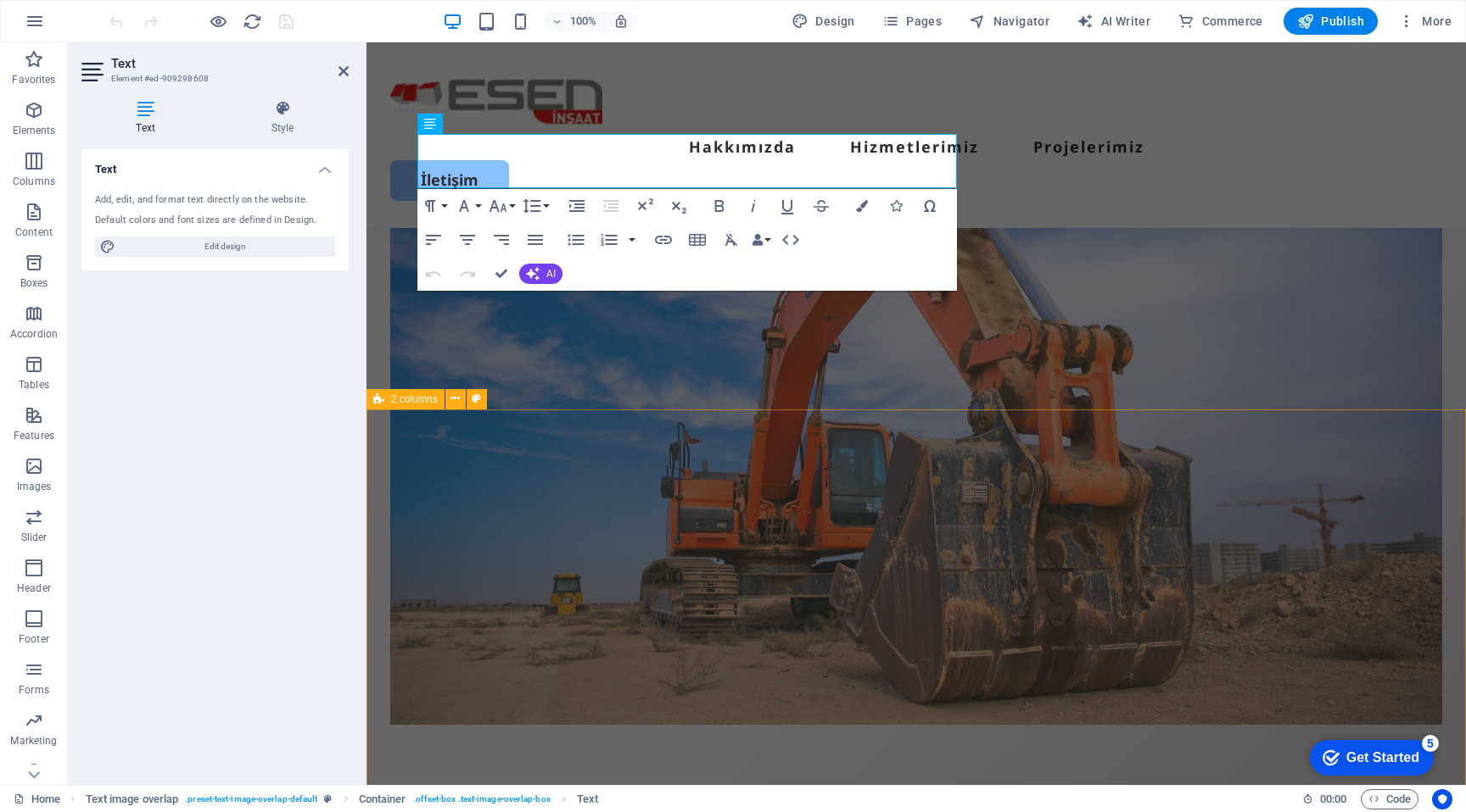
scroll to position [492, 0]
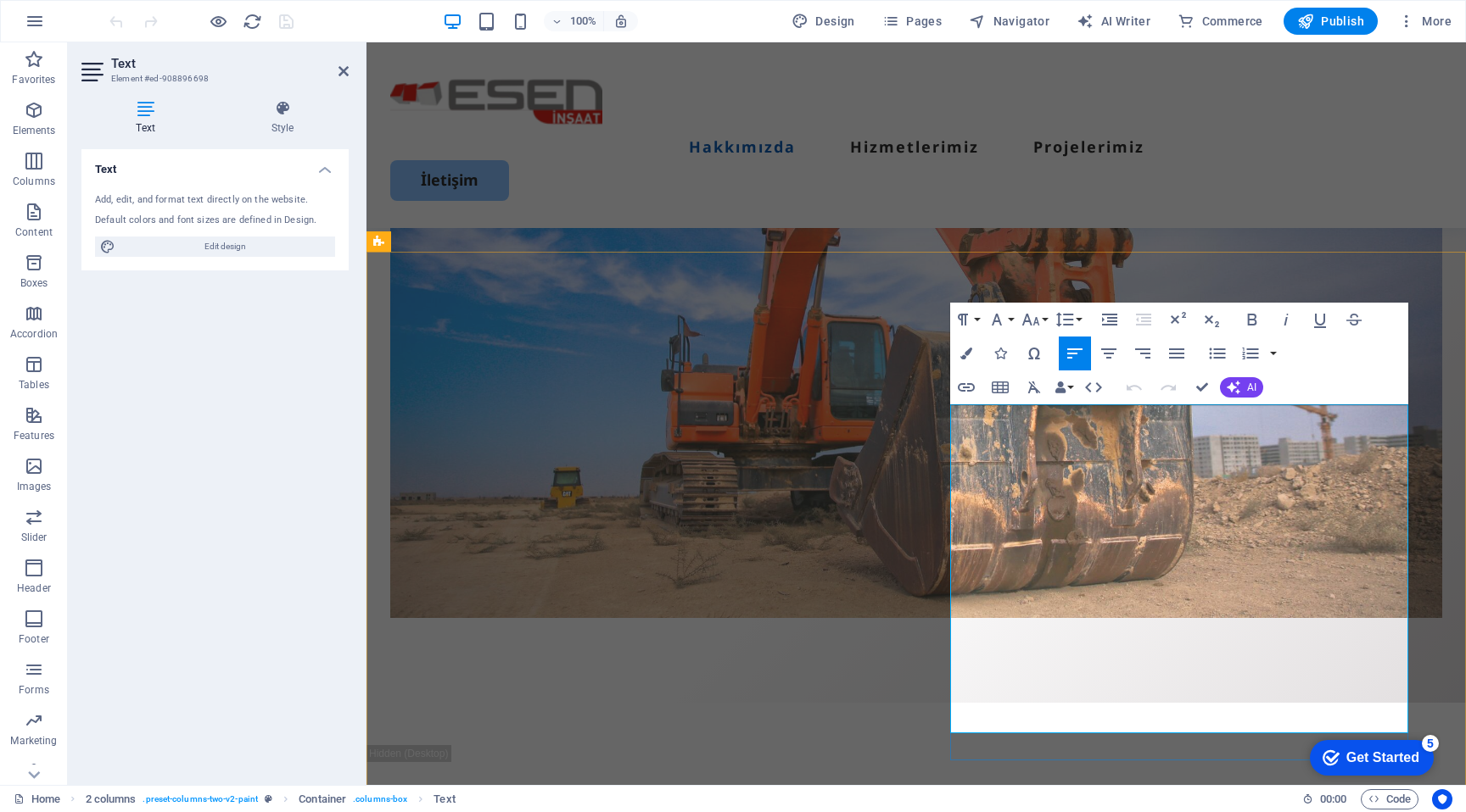
copy p "Esen İnşaat Taahhüt Sanayi ve Ticaret Limited Şirketi, 1995 yılında kurulan ve …"
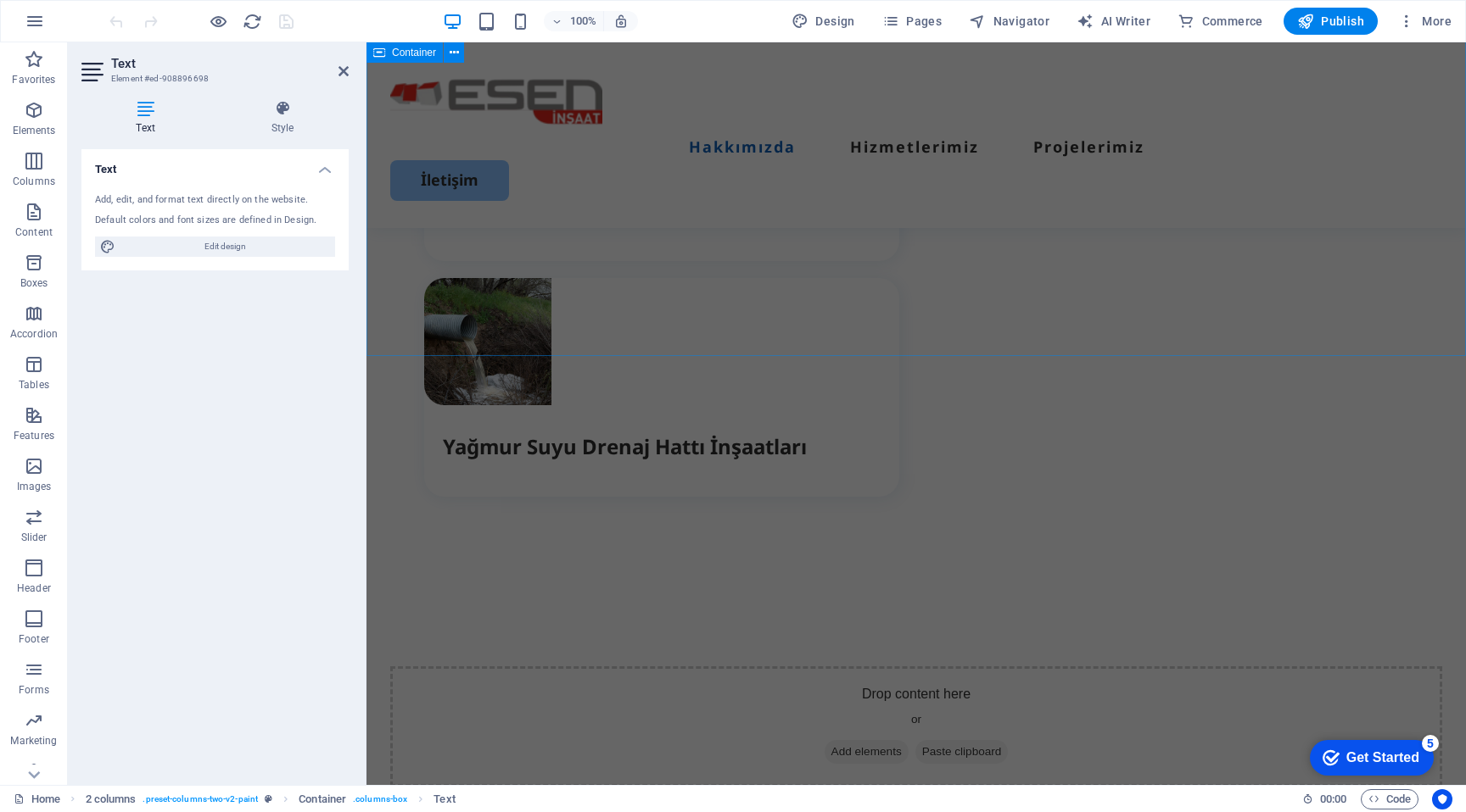
scroll to position [647, 0]
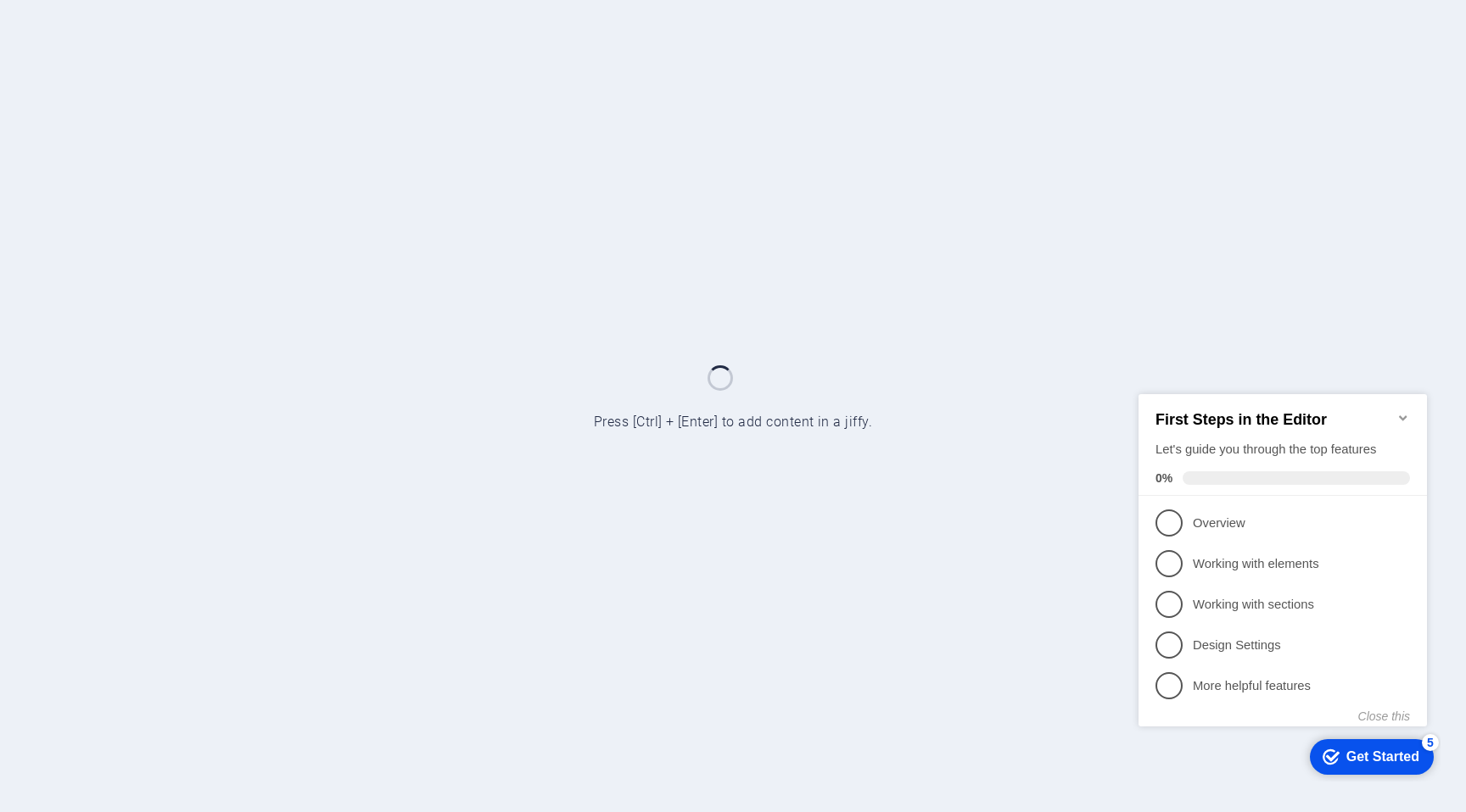
click at [1404, 419] on h2 "First Steps in the Editor" at bounding box center [1283, 419] width 254 height 18
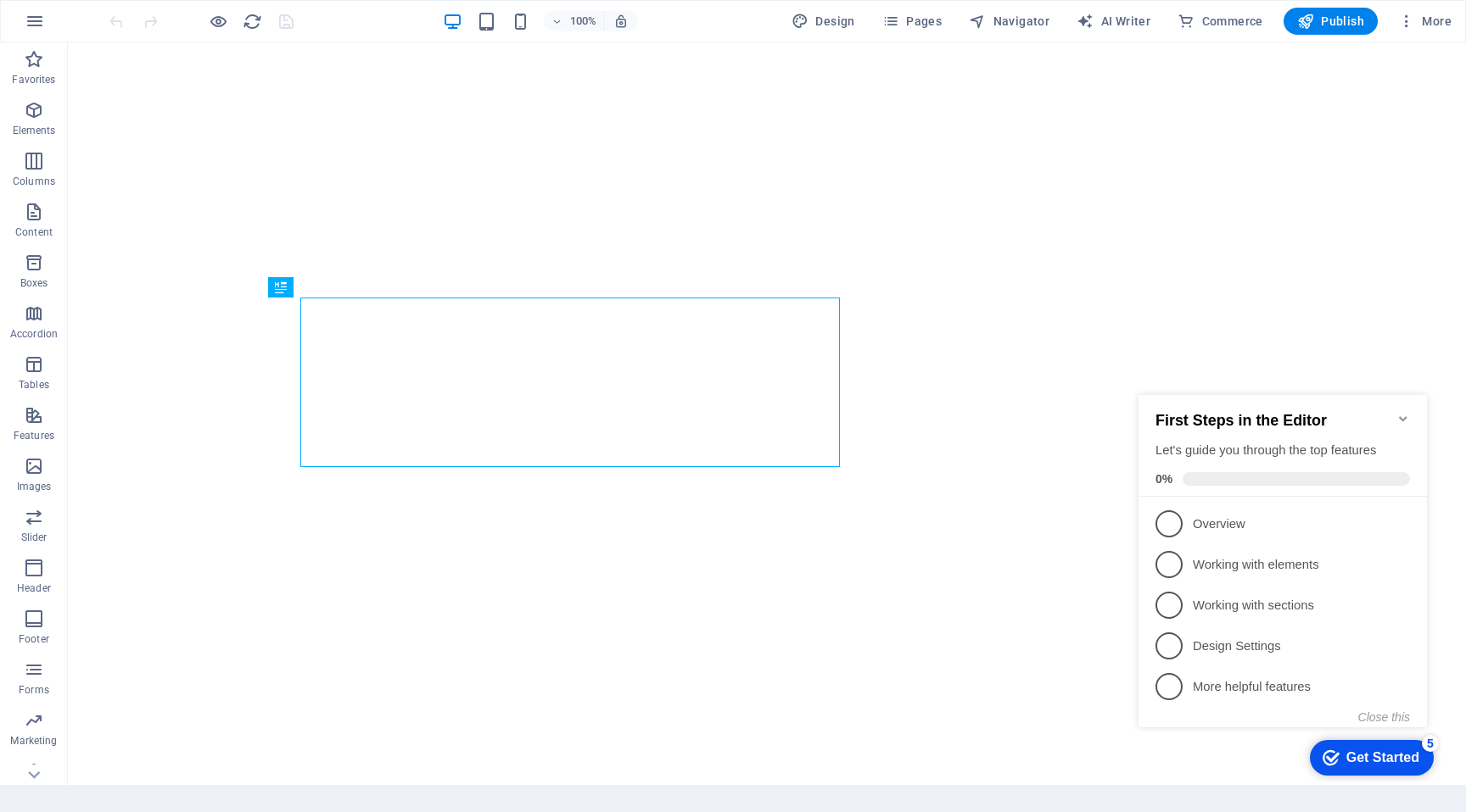
click at [1404, 417] on icon "Minimize checklist" at bounding box center [1403, 419] width 7 height 5
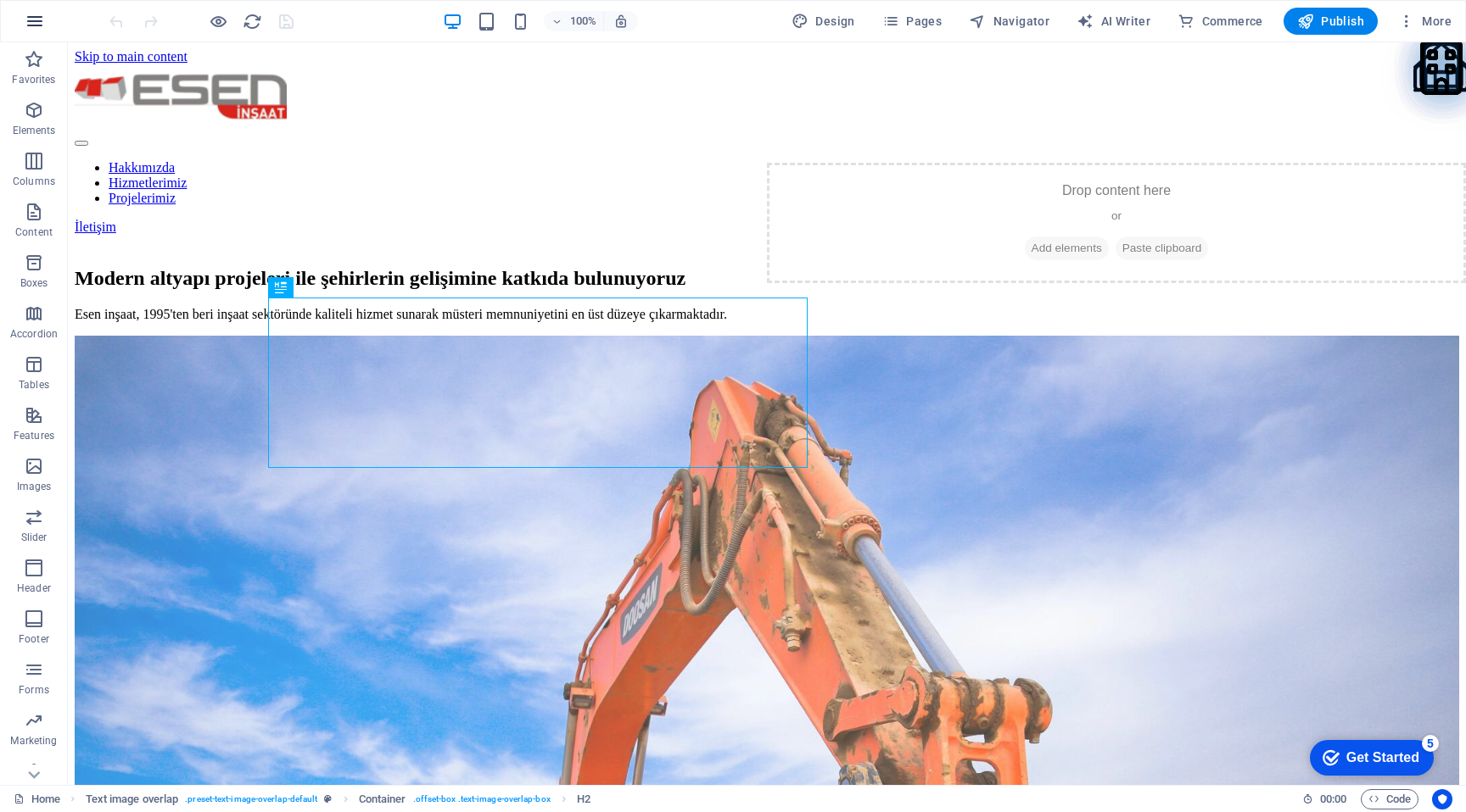
click at [36, 26] on icon "button" at bounding box center [35, 21] width 20 height 20
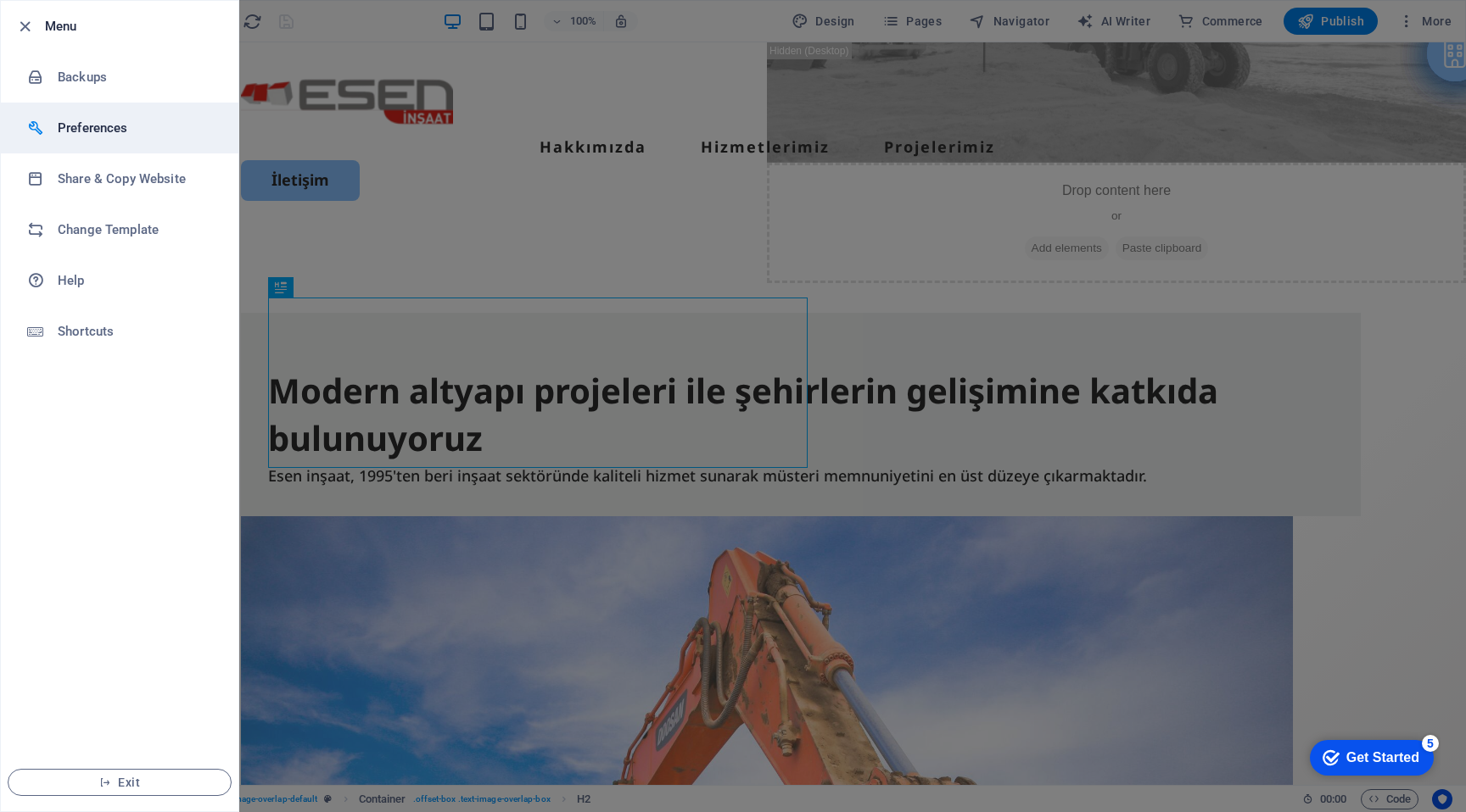
click at [106, 128] on h6 "Preferences" at bounding box center [136, 128] width 157 height 20
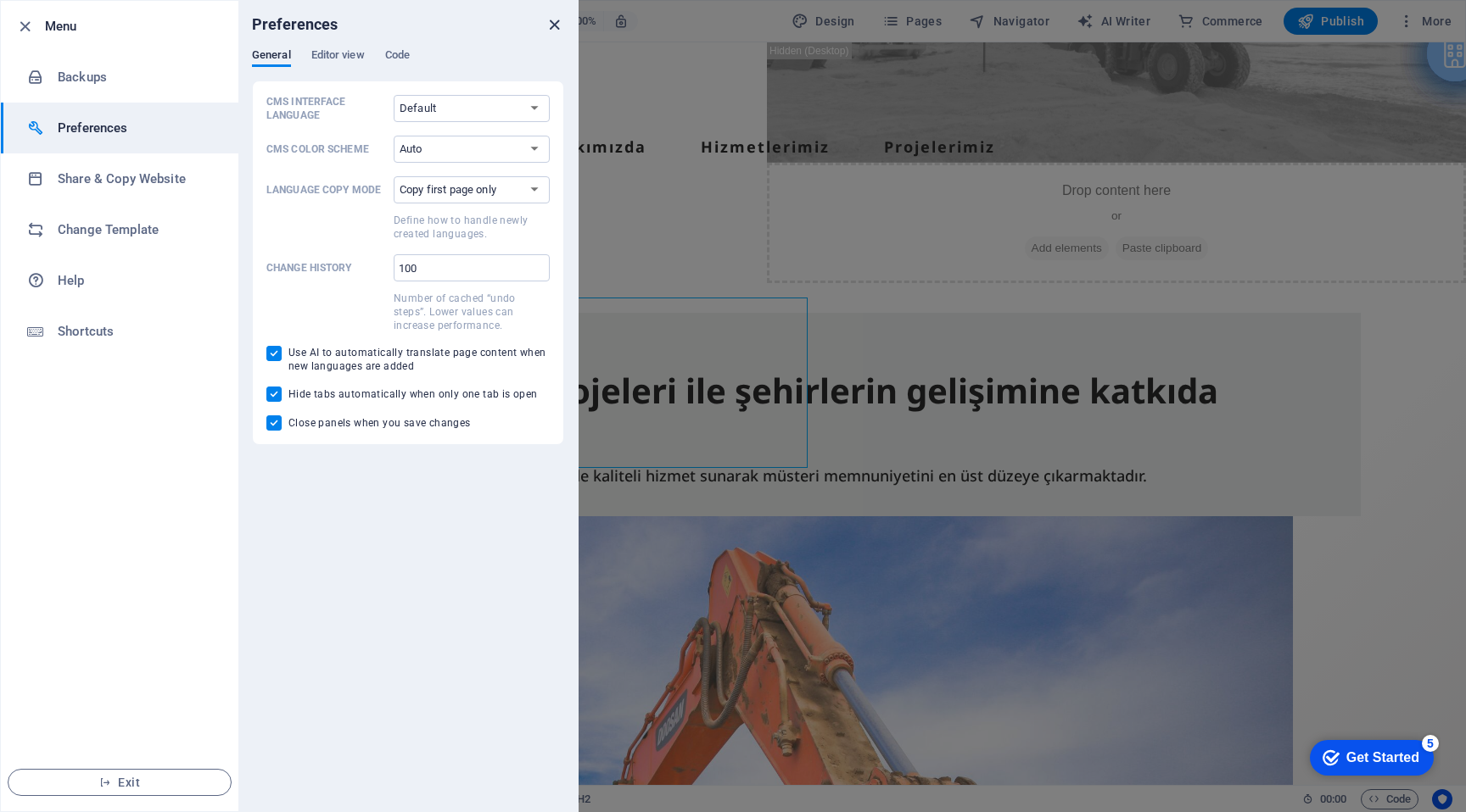
click at [554, 24] on icon "close" at bounding box center [554, 24] width 19 height 19
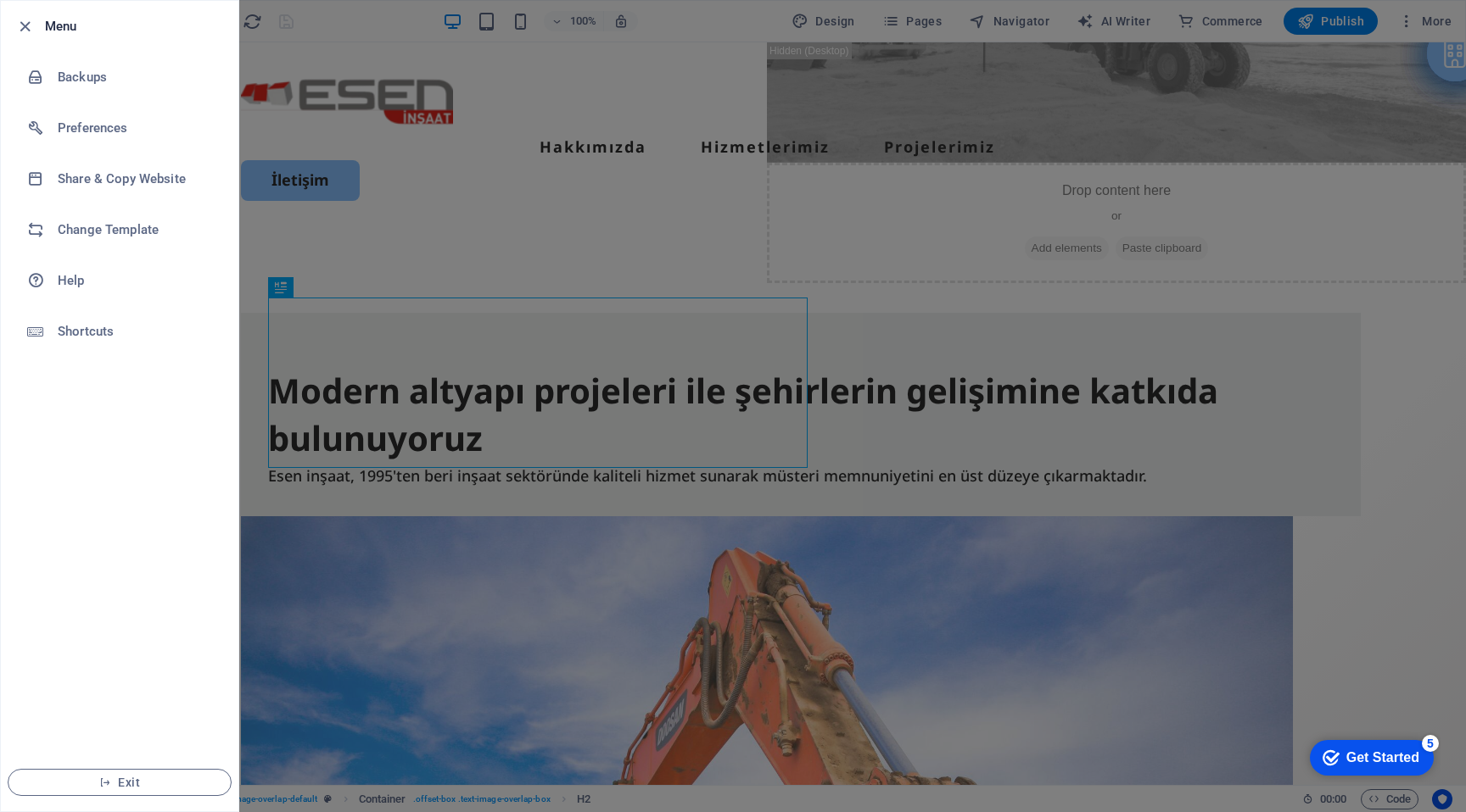
click at [349, 47] on div at bounding box center [733, 406] width 1466 height 812
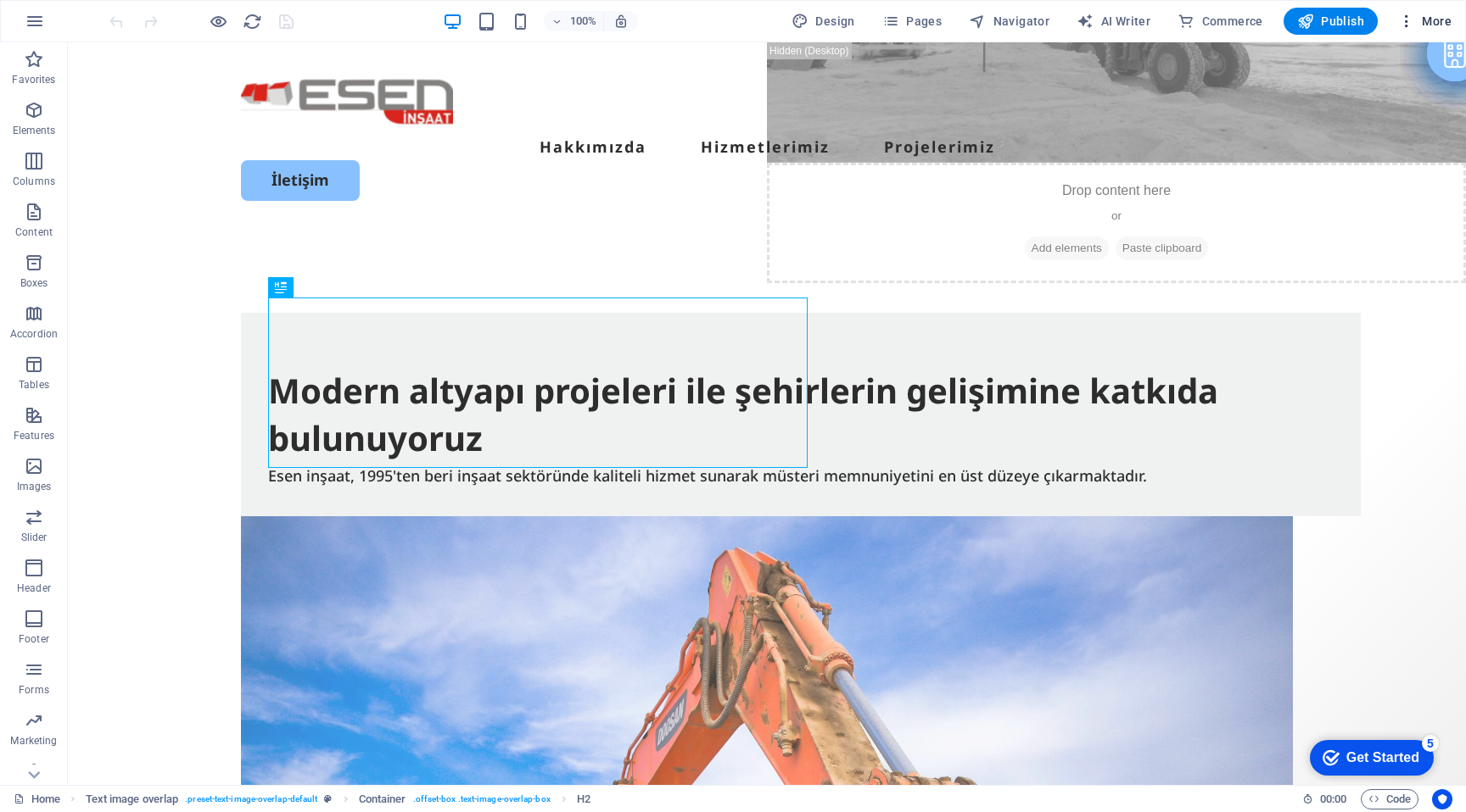
click at [1408, 16] on icon "button" at bounding box center [1407, 21] width 17 height 17
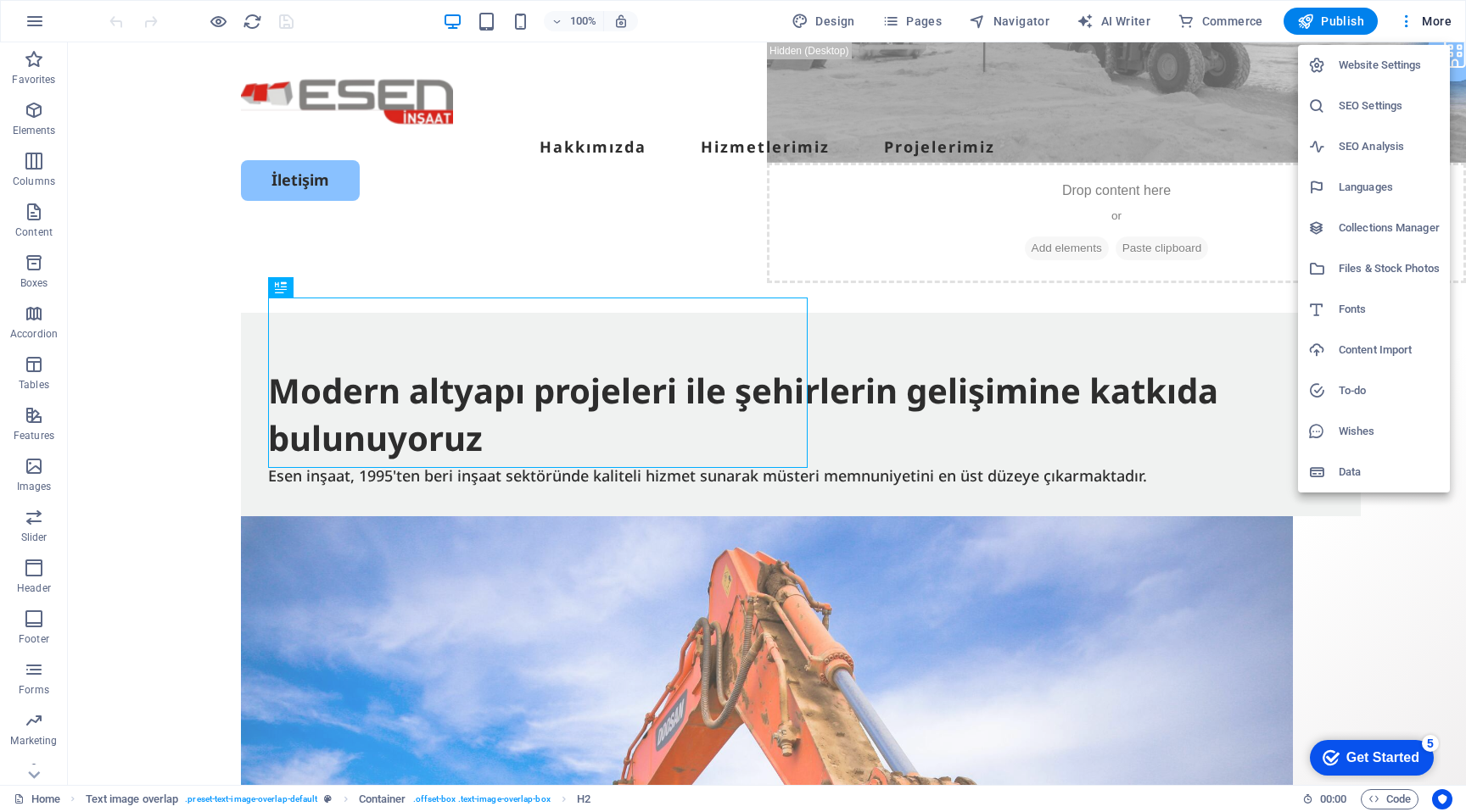
click at [1374, 480] on h6 "Data" at bounding box center [1389, 472] width 101 height 20
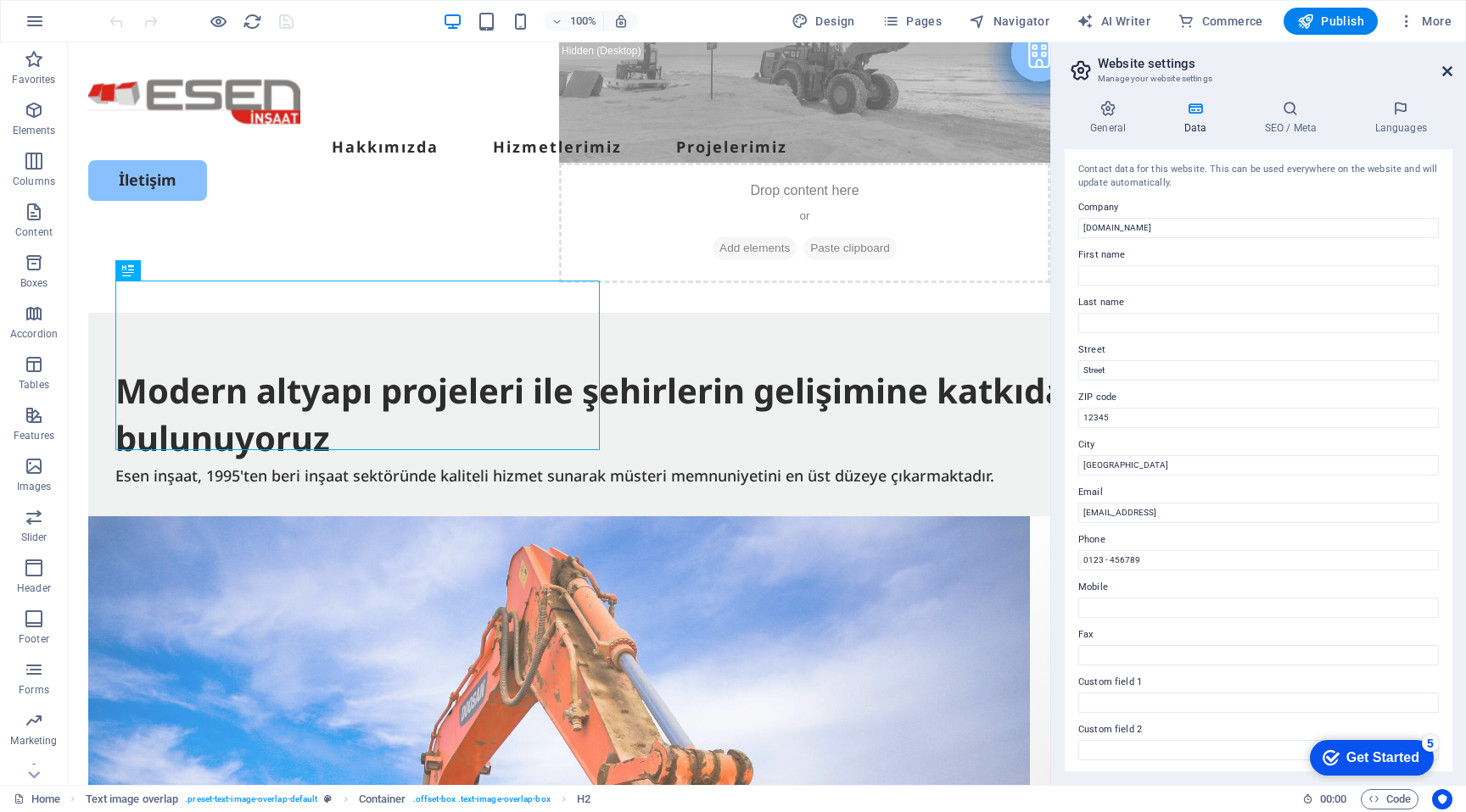
click at [1447, 73] on icon at bounding box center [1447, 71] width 10 height 14
